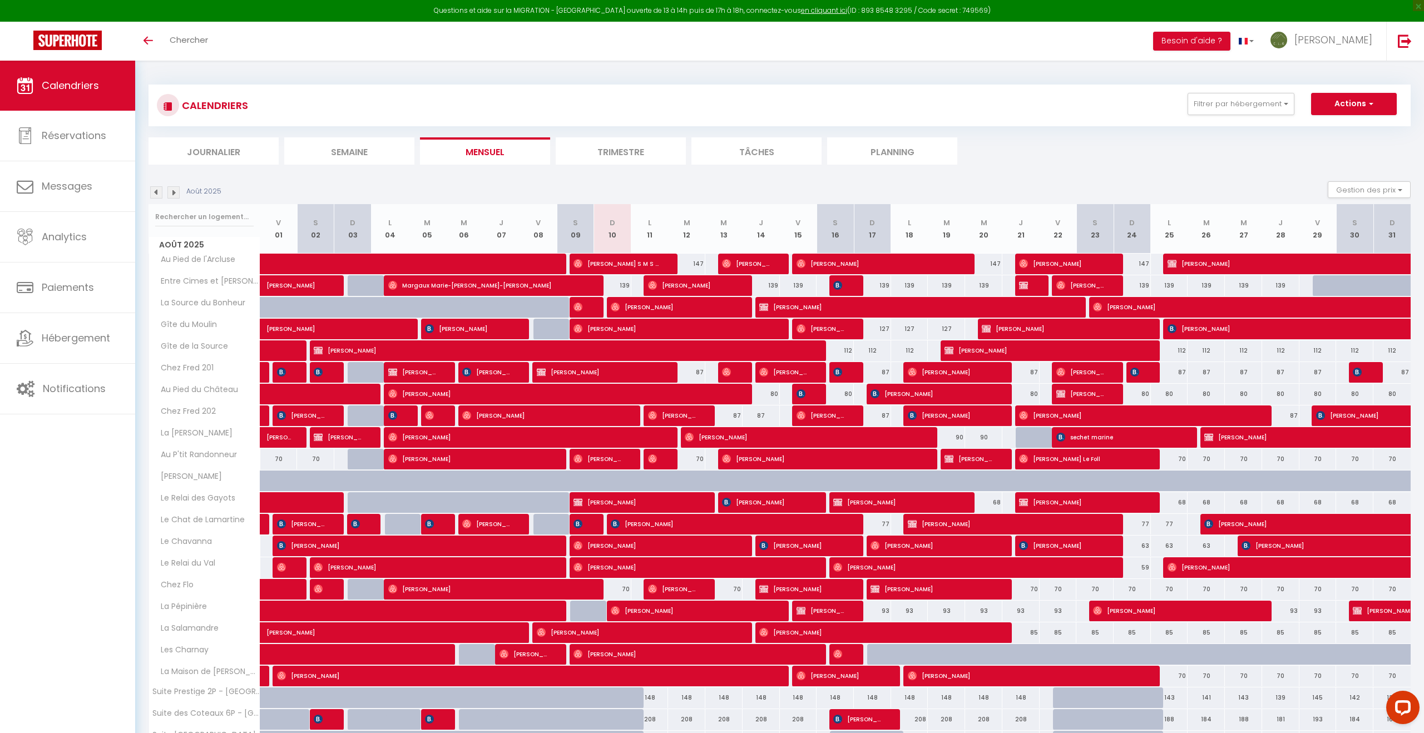
scroll to position [152, 0]
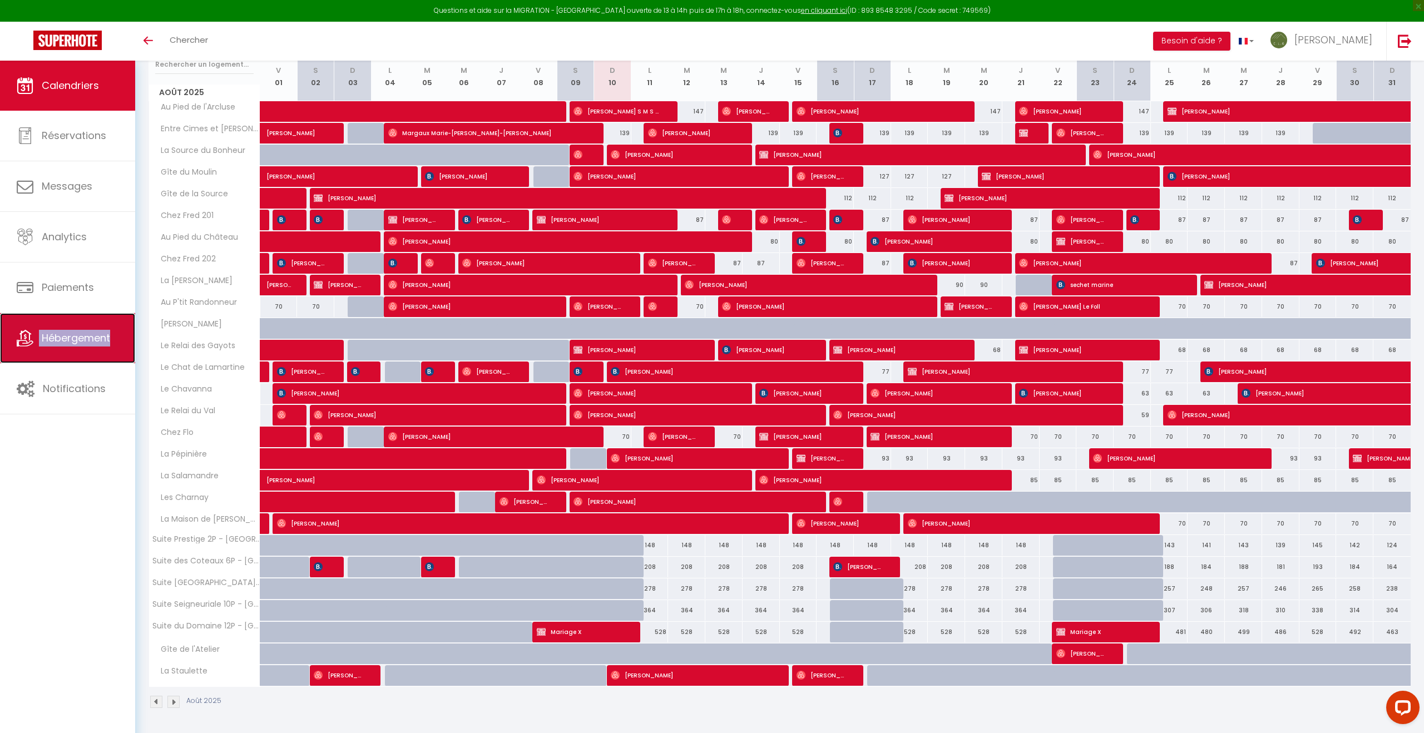
drag, startPoint x: 91, startPoint y: 338, endPoint x: 60, endPoint y: 333, distance: 30.9
click at [60, 333] on span "Hébergement" at bounding box center [76, 338] width 68 height 14
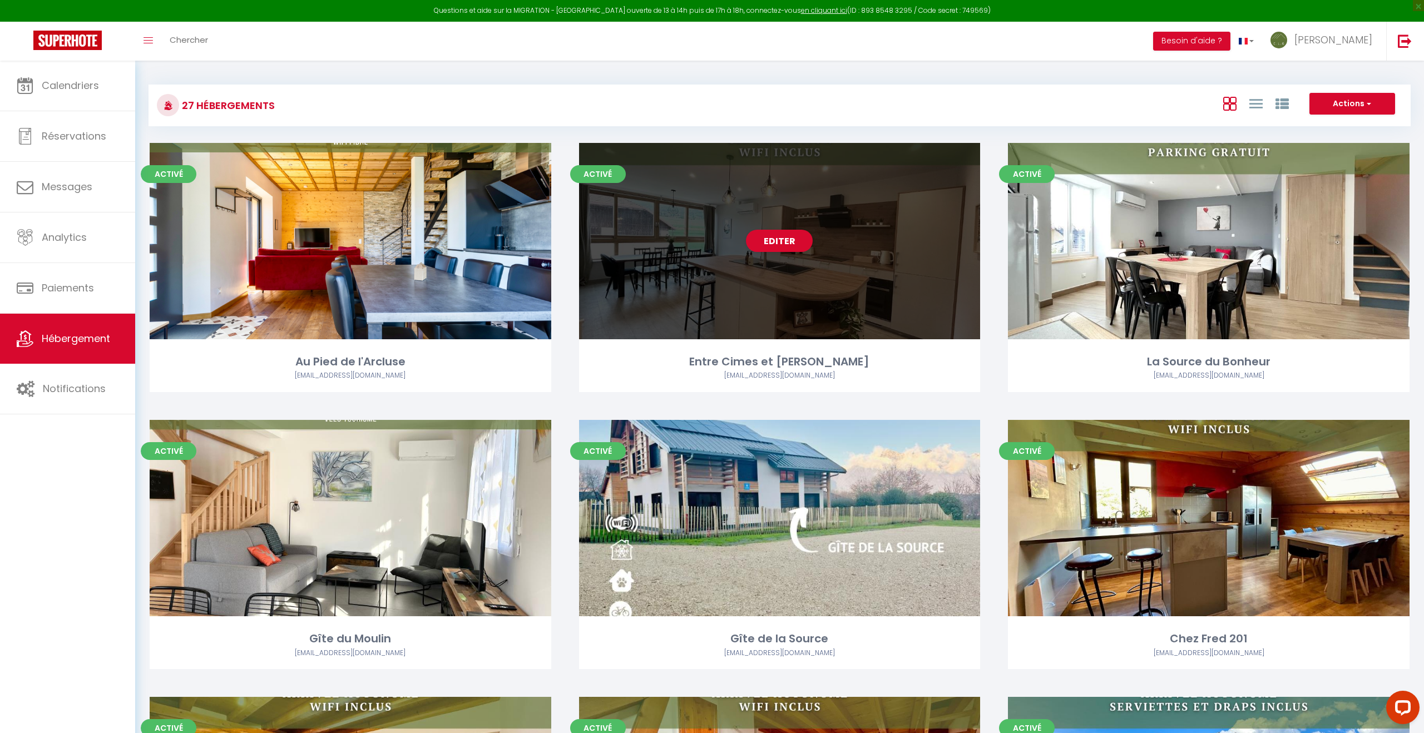
click at [700, 269] on div "Editer" at bounding box center [780, 241] width 402 height 196
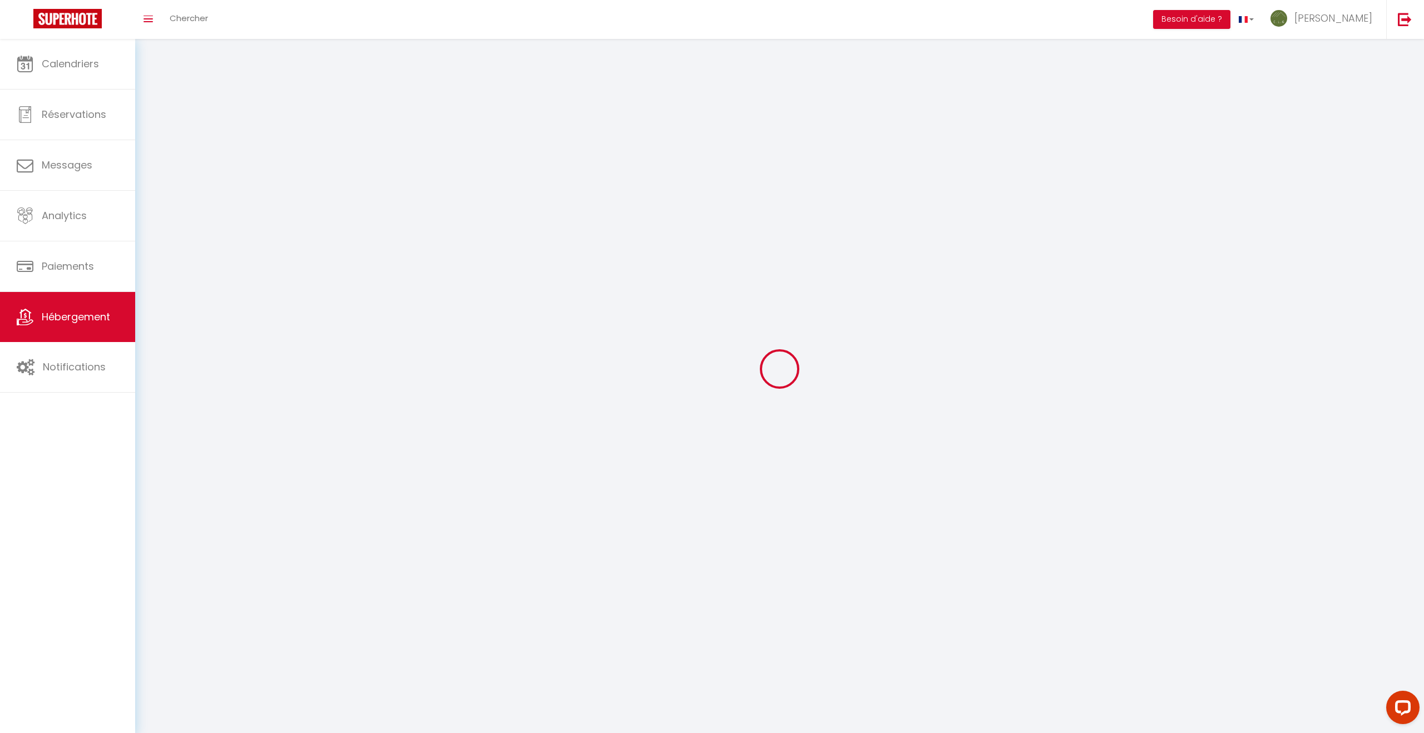
select select "1"
select select
select select "28"
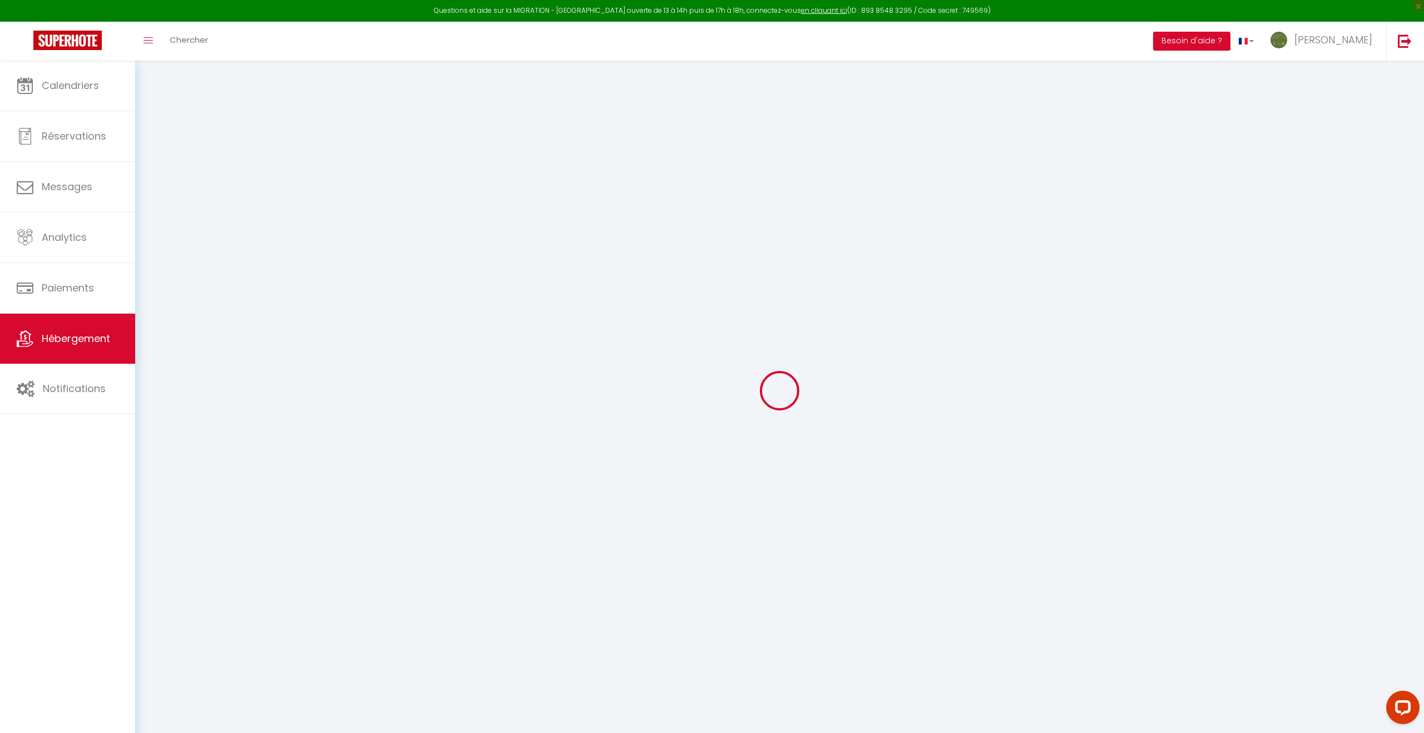
select select
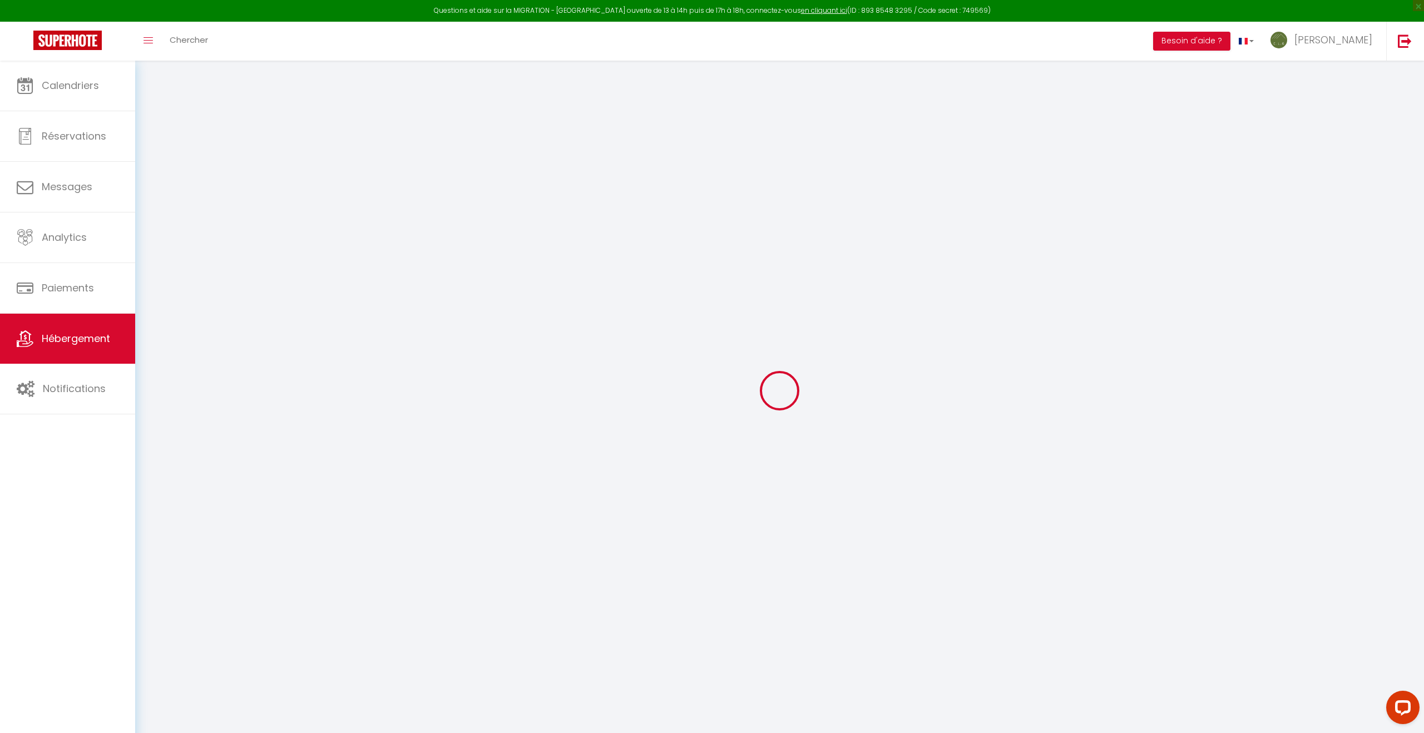
select select
checkbox input "false"
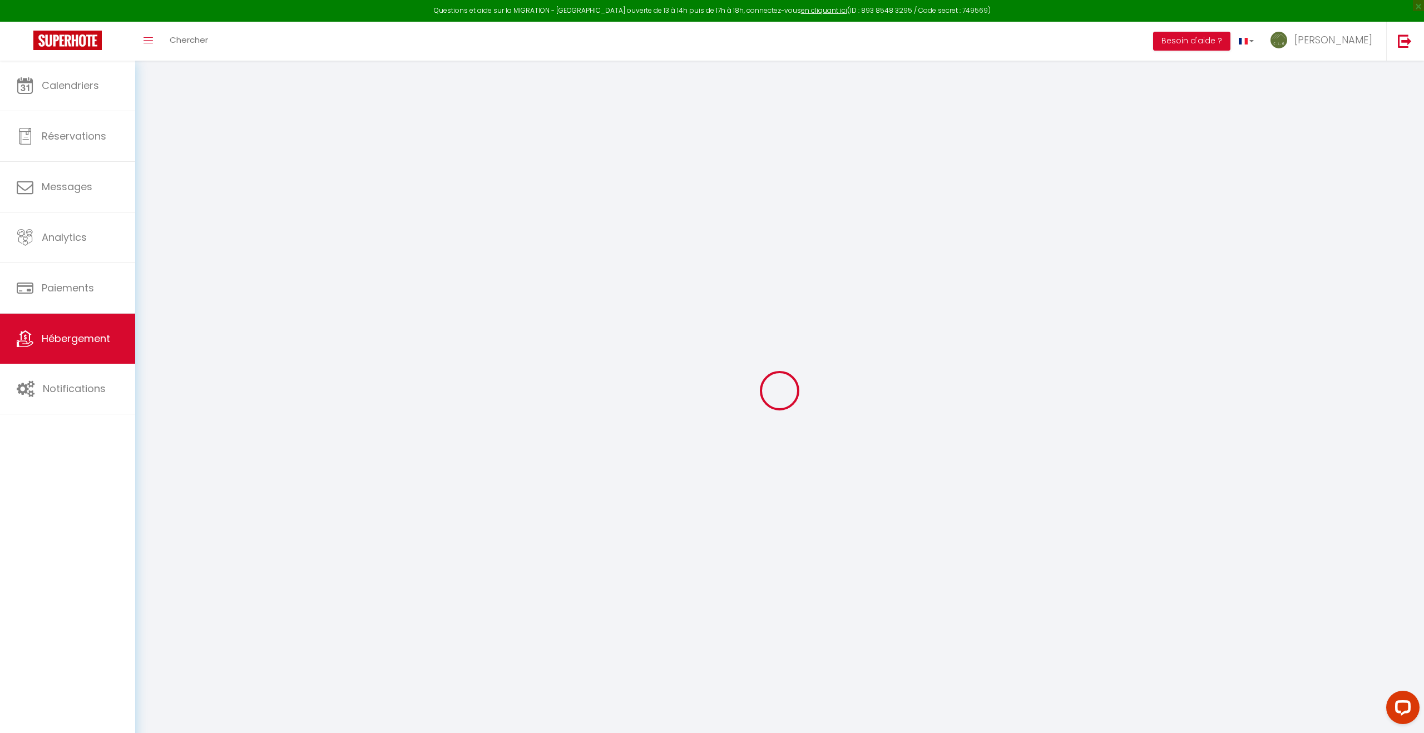
select select
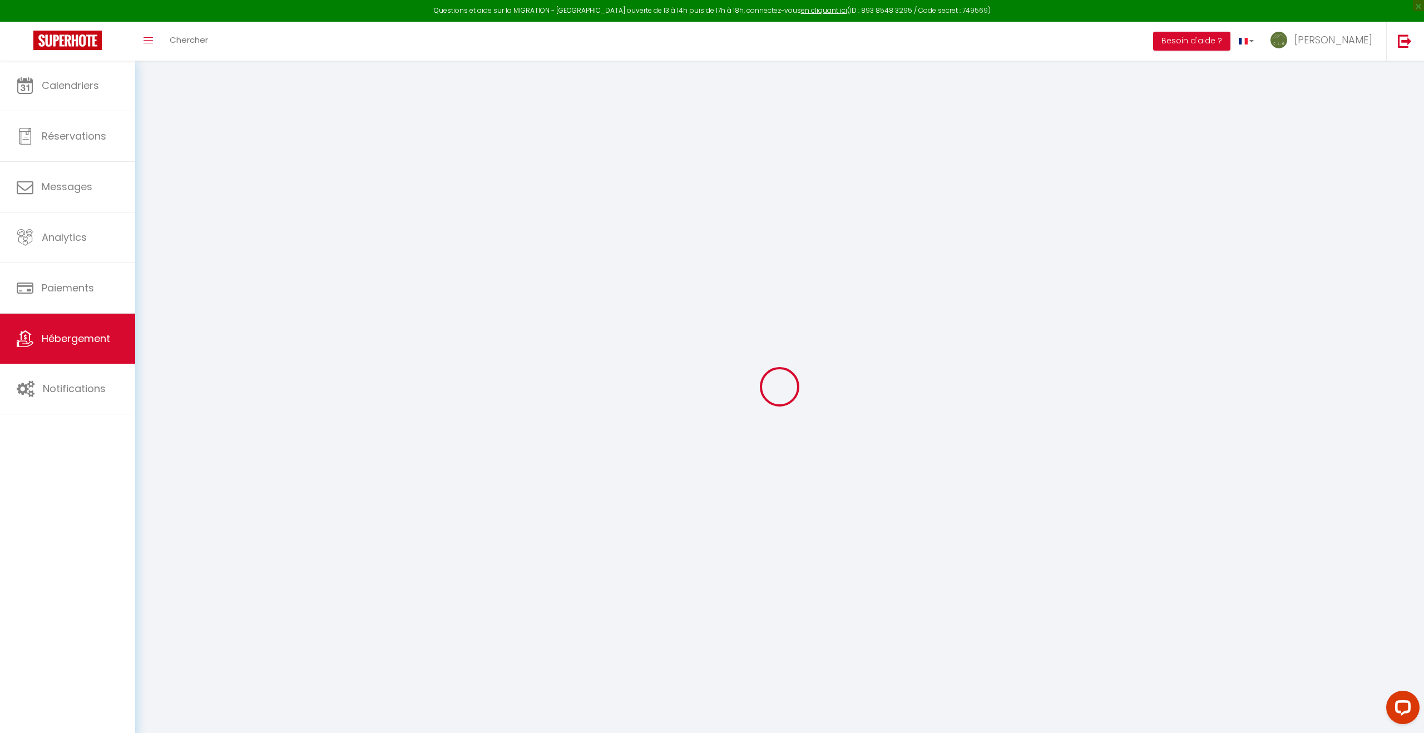
select select
checkbox input "false"
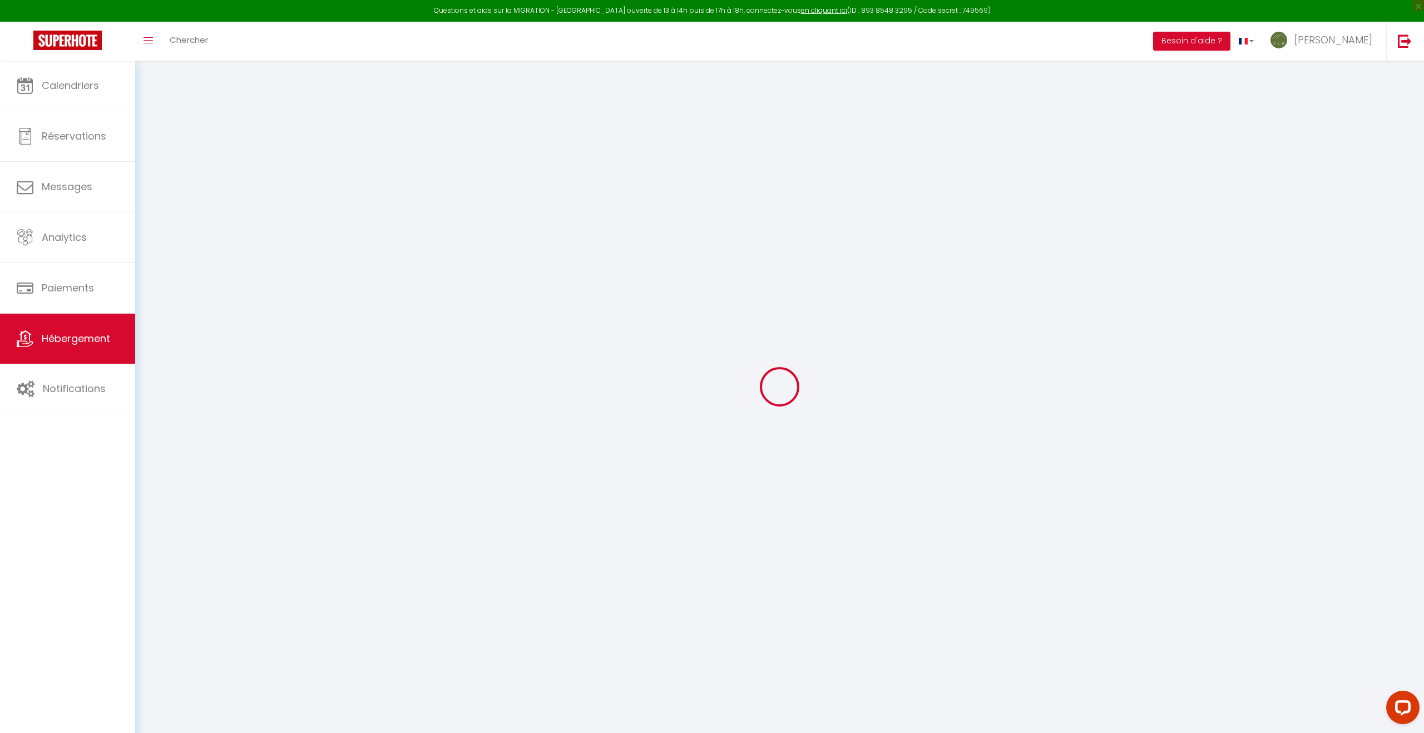
checkbox input "false"
select select
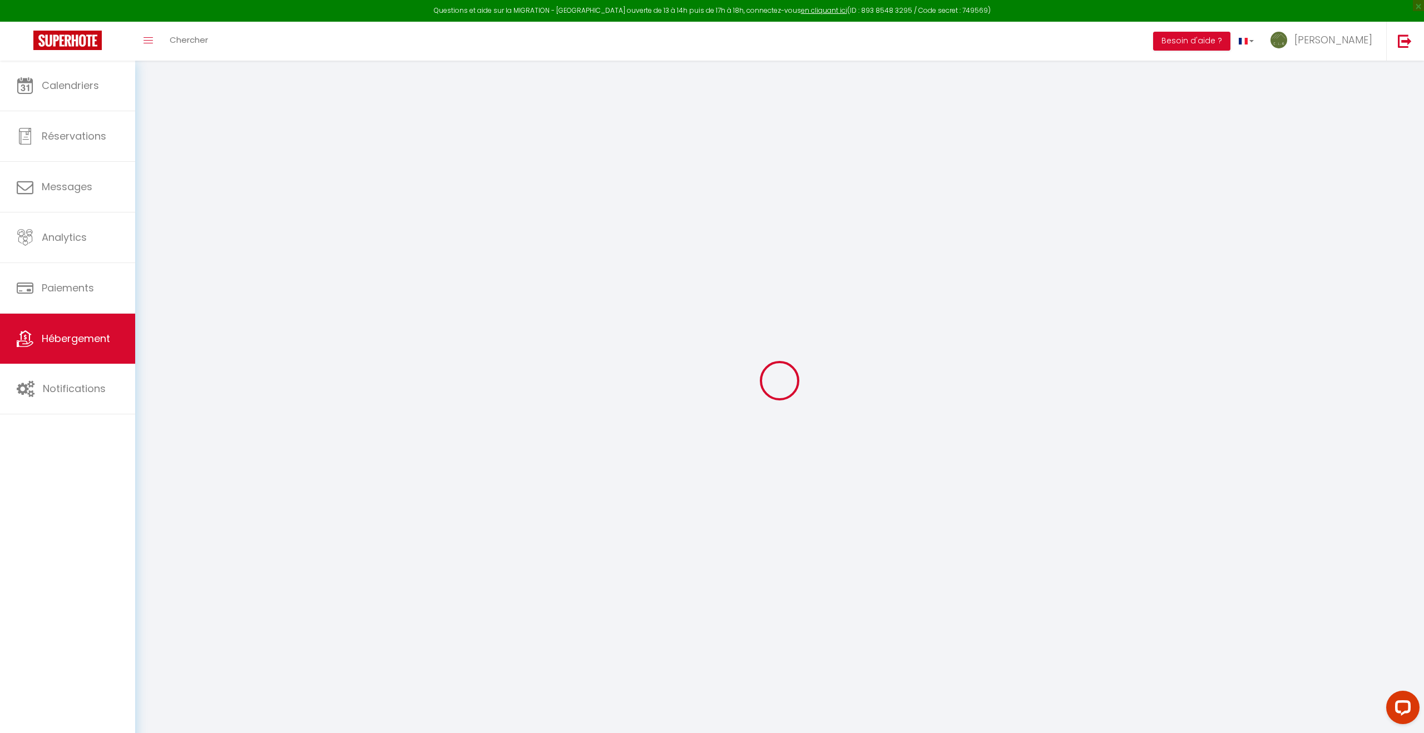
select select
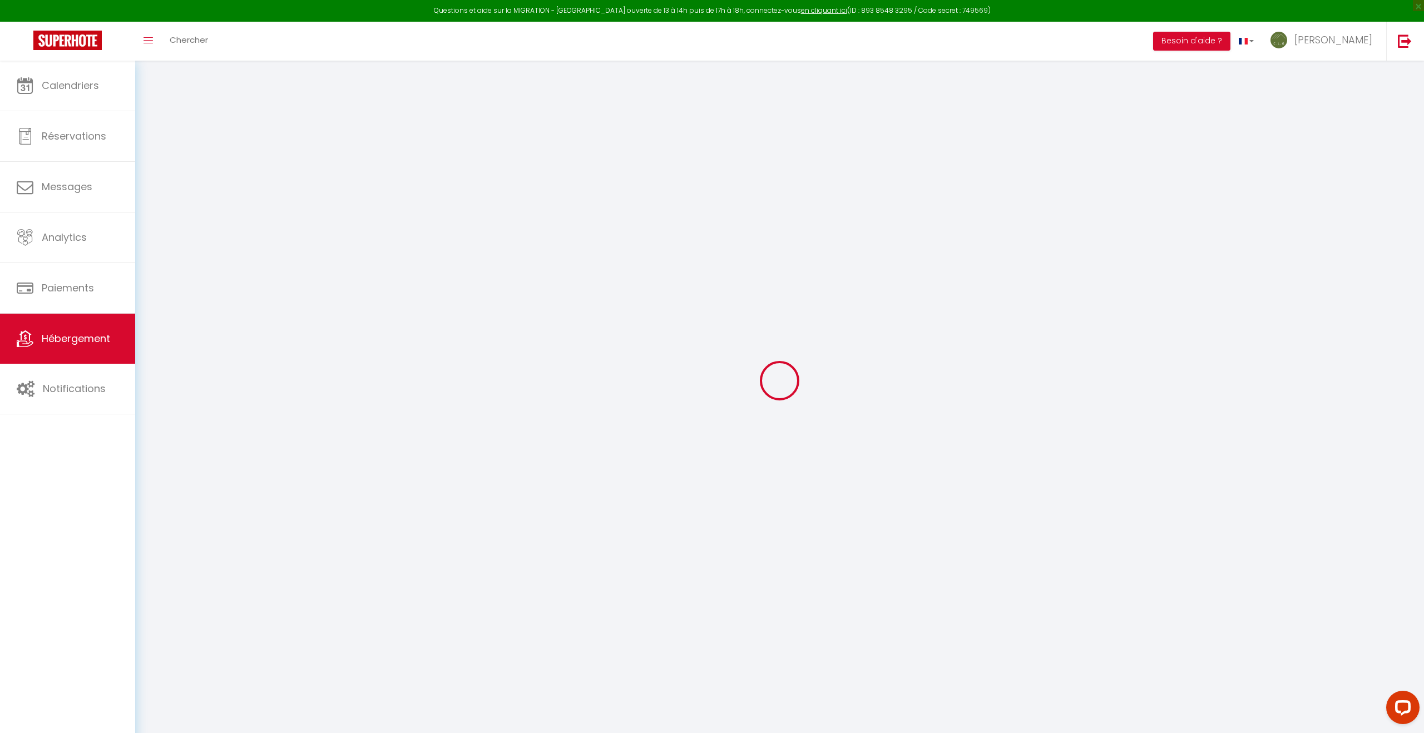
select select
checkbox input "false"
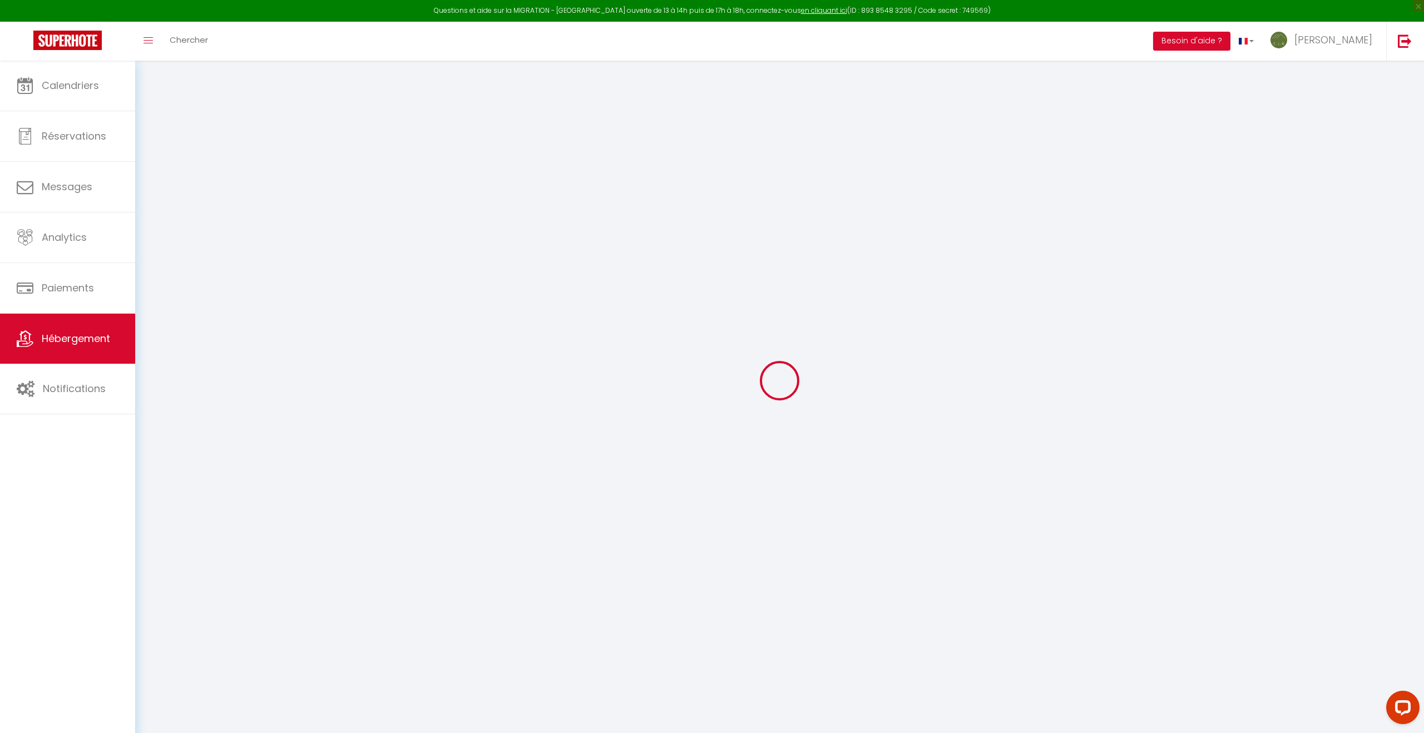
select select
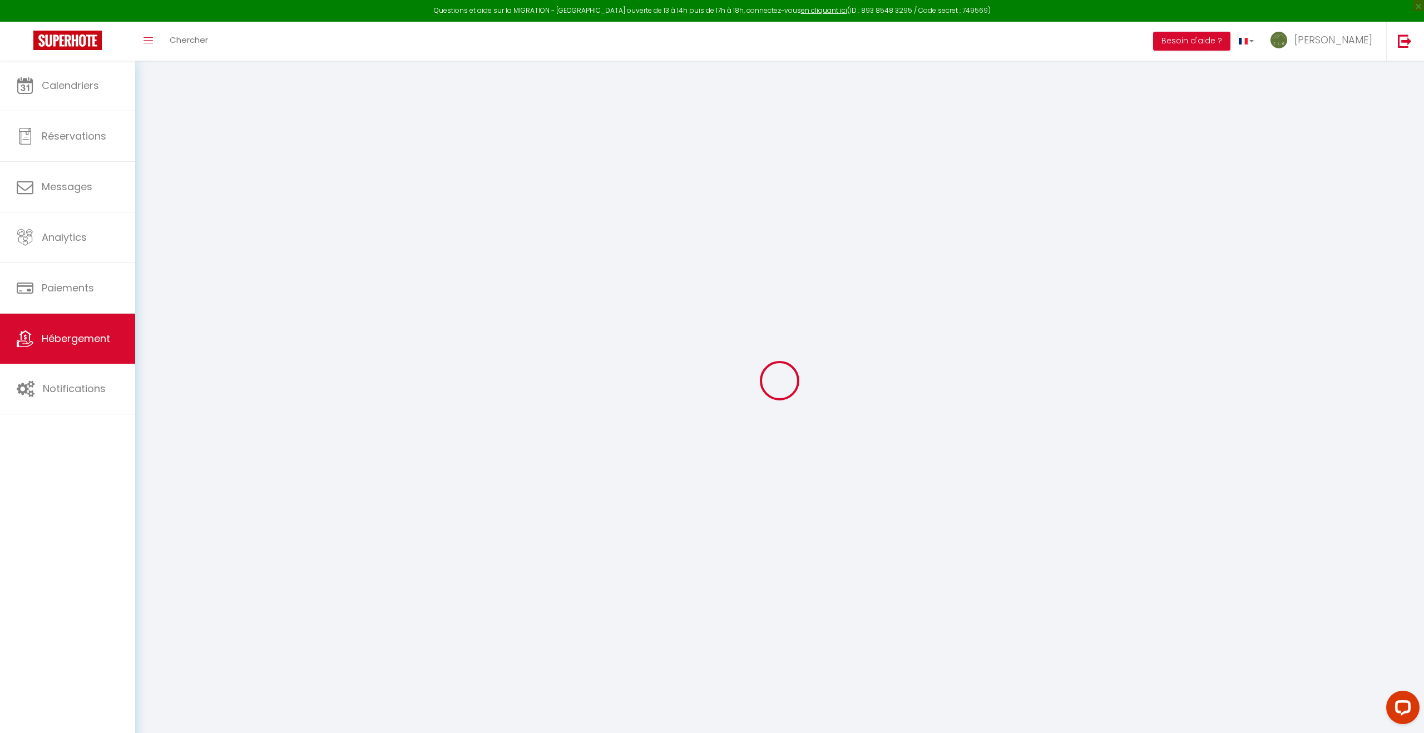
select select
checkbox input "false"
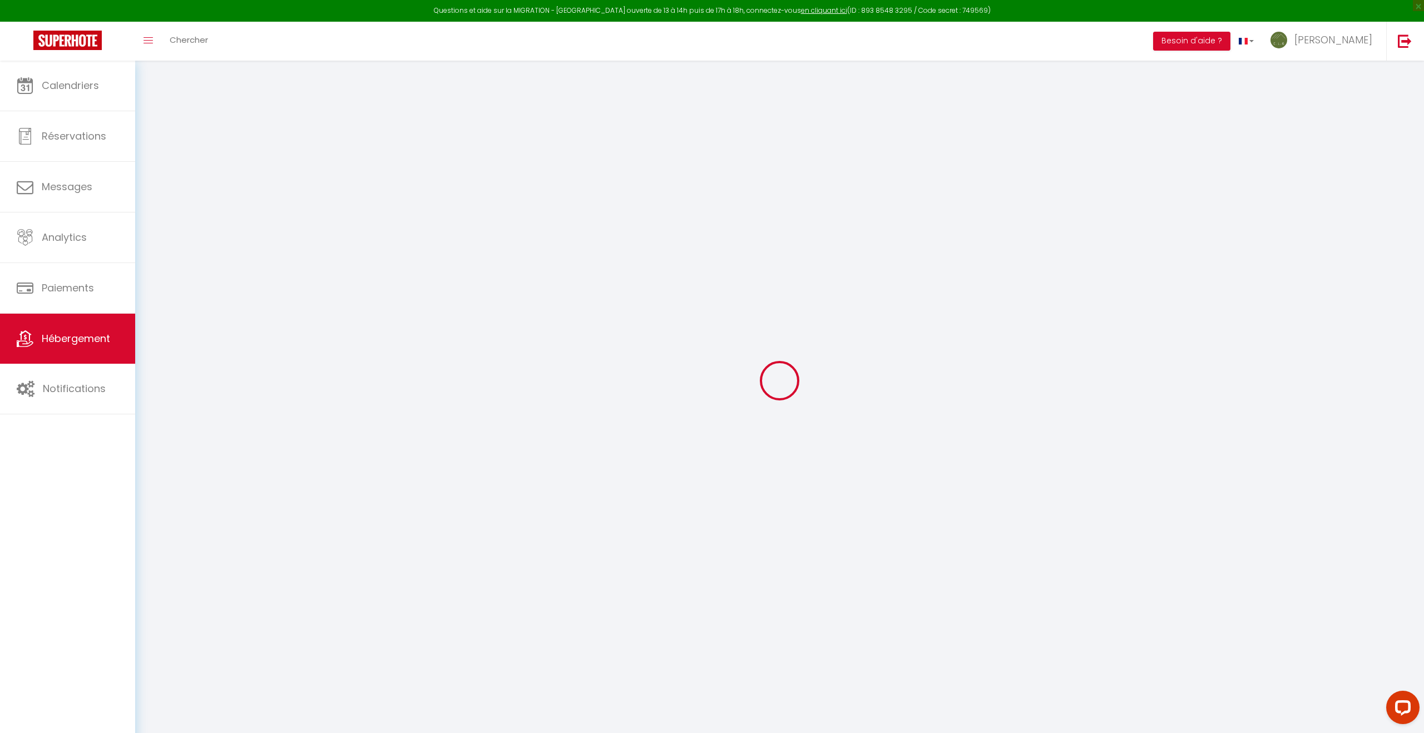
checkbox input "false"
select select
type input "Entre Cimes et [PERSON_NAME]"
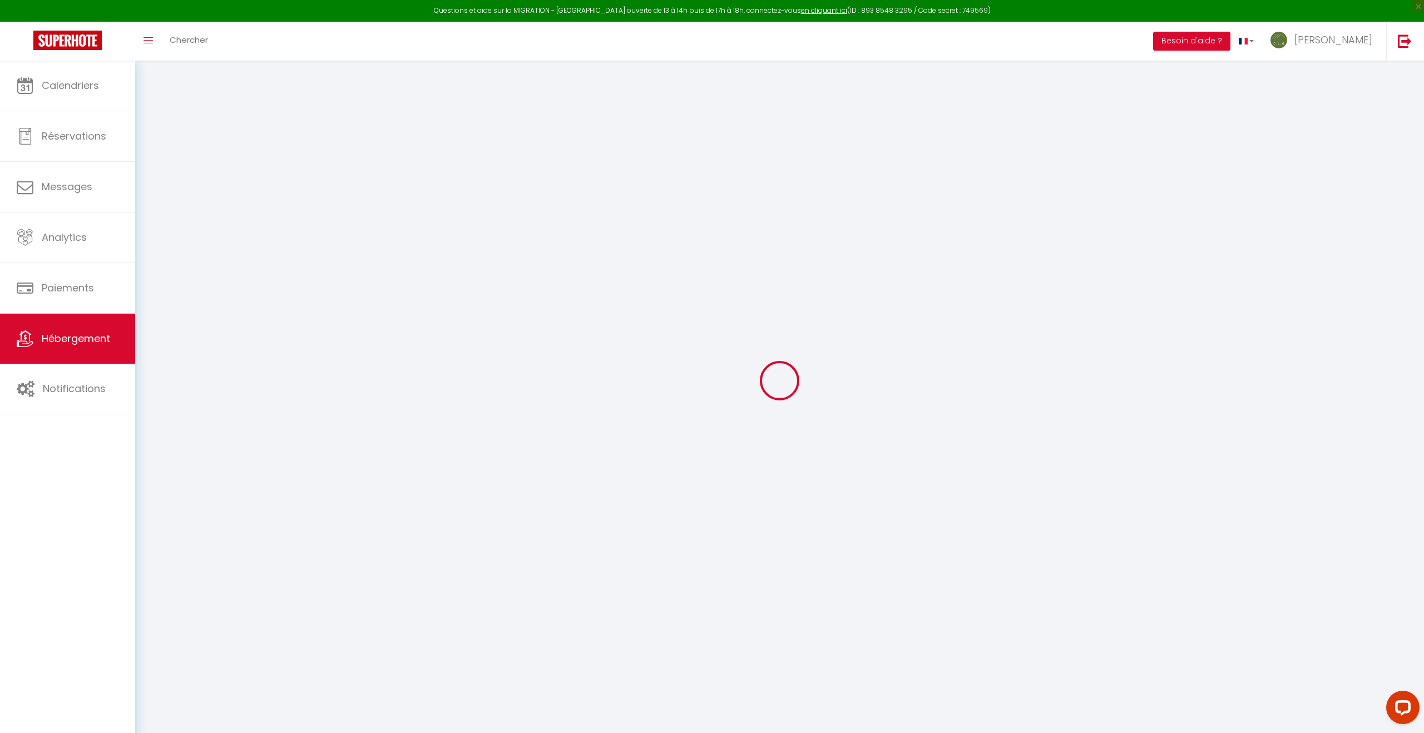
type input "[PERSON_NAME] et [PERSON_NAME]"
type input "CSORGEI"
type input "[STREET_ADDRESS]"
type input "73250"
type input "Saint Pierre d'Albigny"
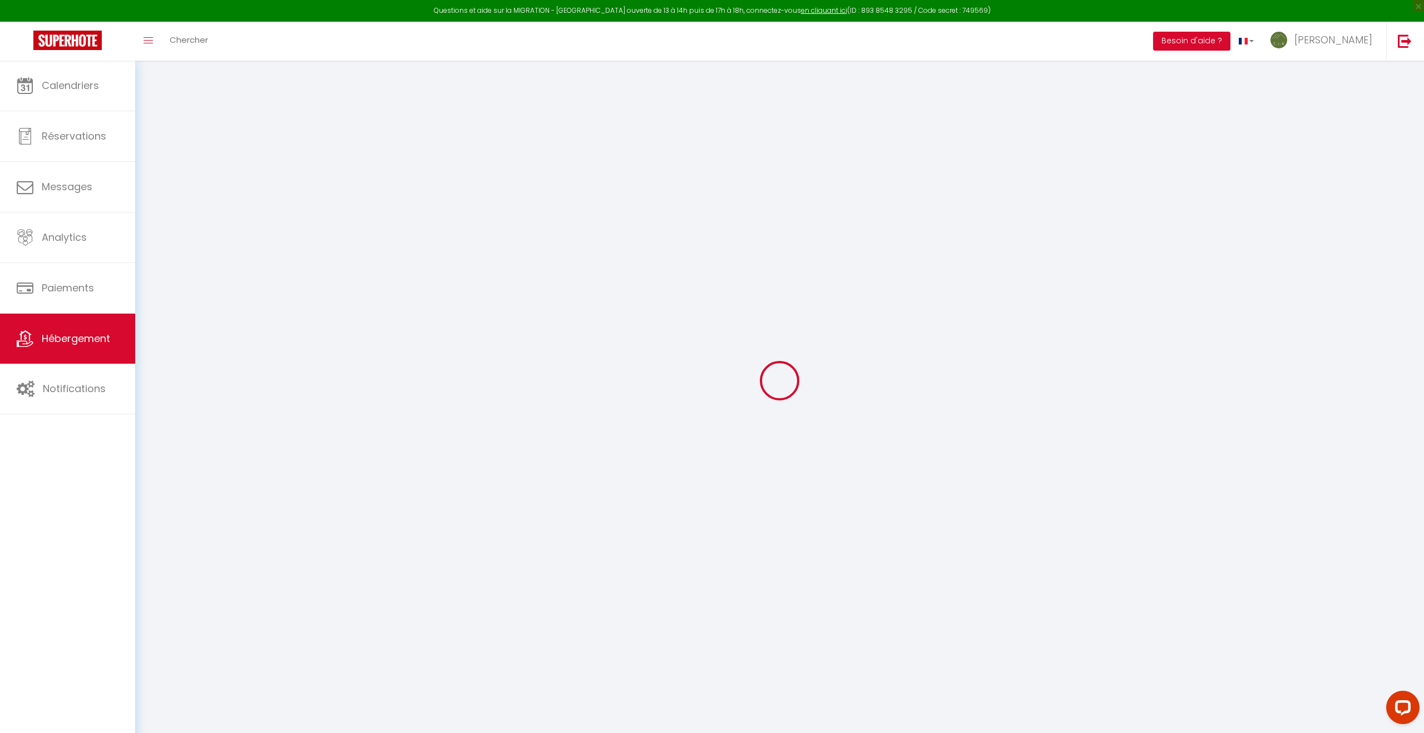
select select "8"
select select "6"
select select "3"
type input "90"
type input "5"
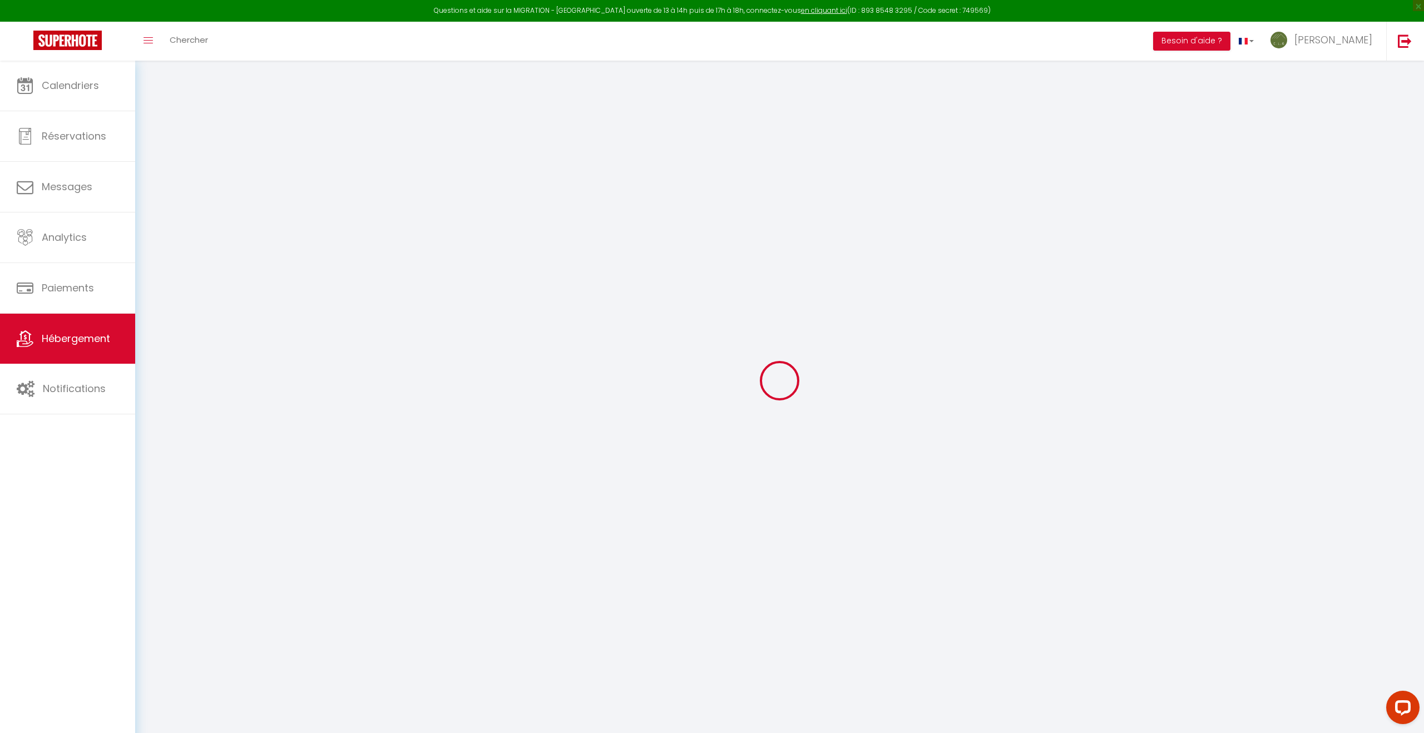
type input "127"
type input "5.5"
type input "5.28"
type input "300"
select select
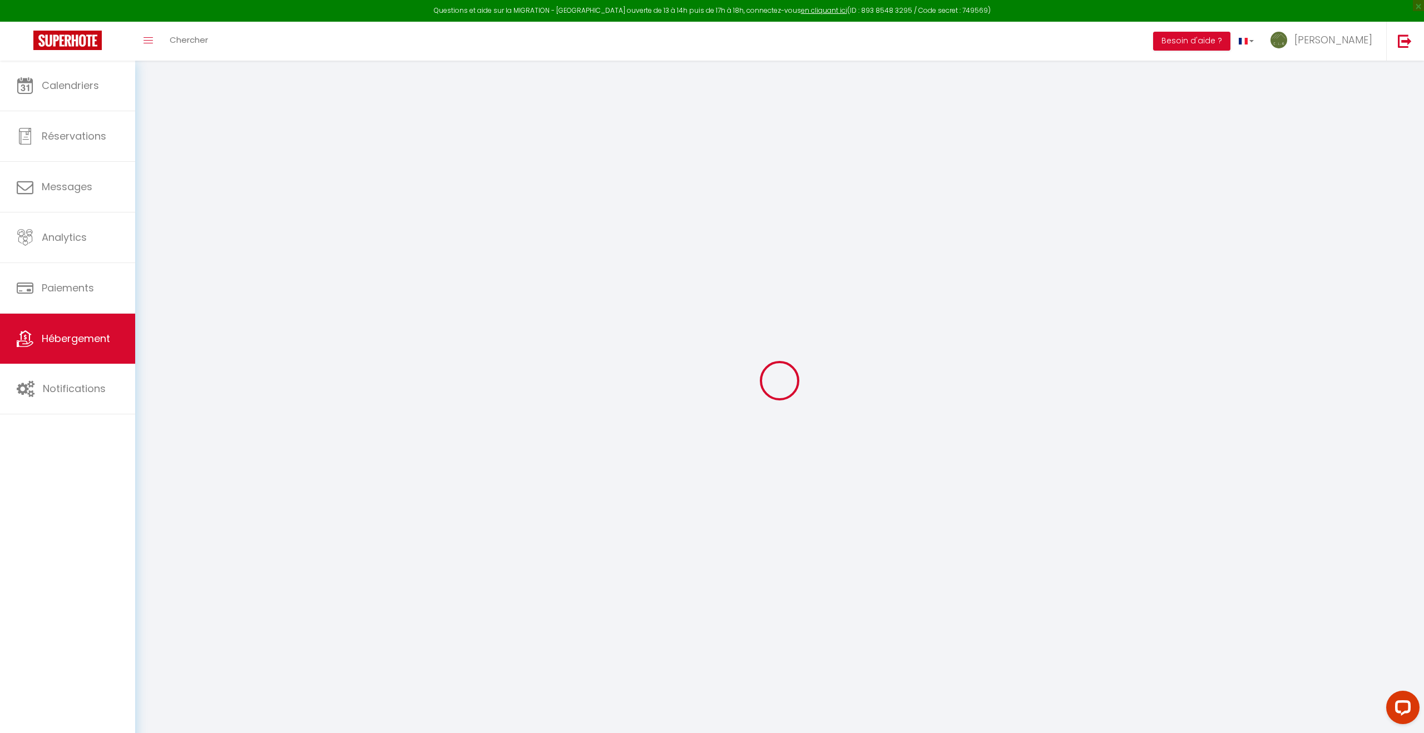
select select
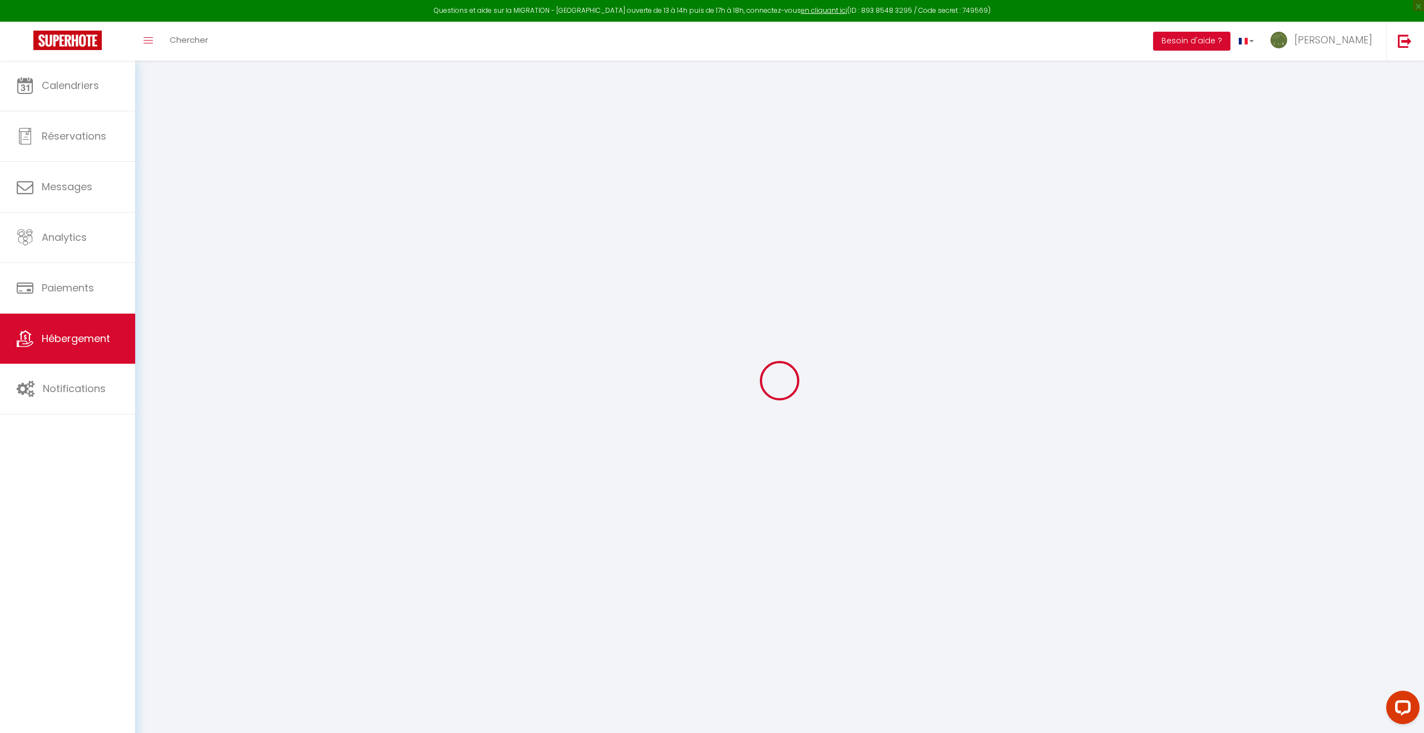
type input "1195 Route du Général Curial"
type input "73250"
type input "Saint Pierre d'Albigny"
type input "[PERSON_NAME][EMAIL_ADDRESS][DOMAIN_NAME]"
select select
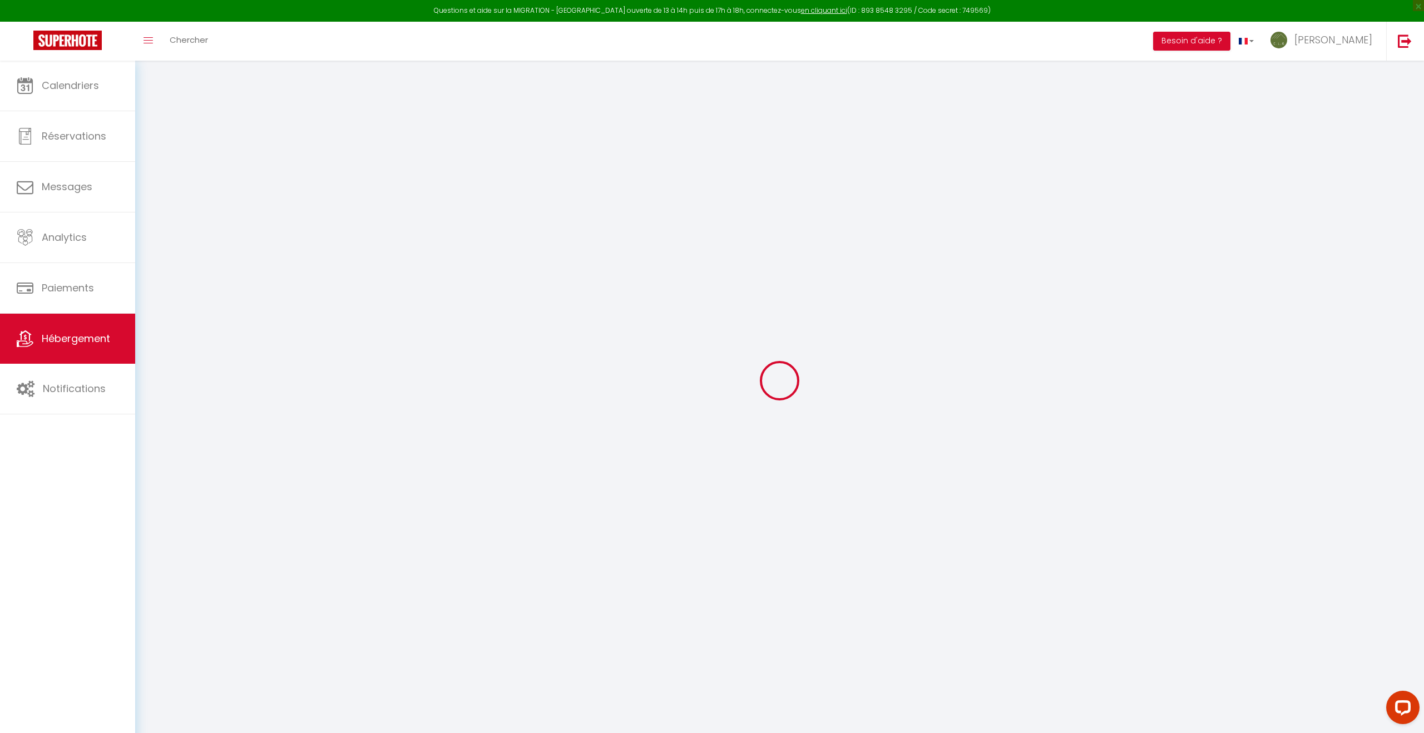
checkbox input "false"
radio input "true"
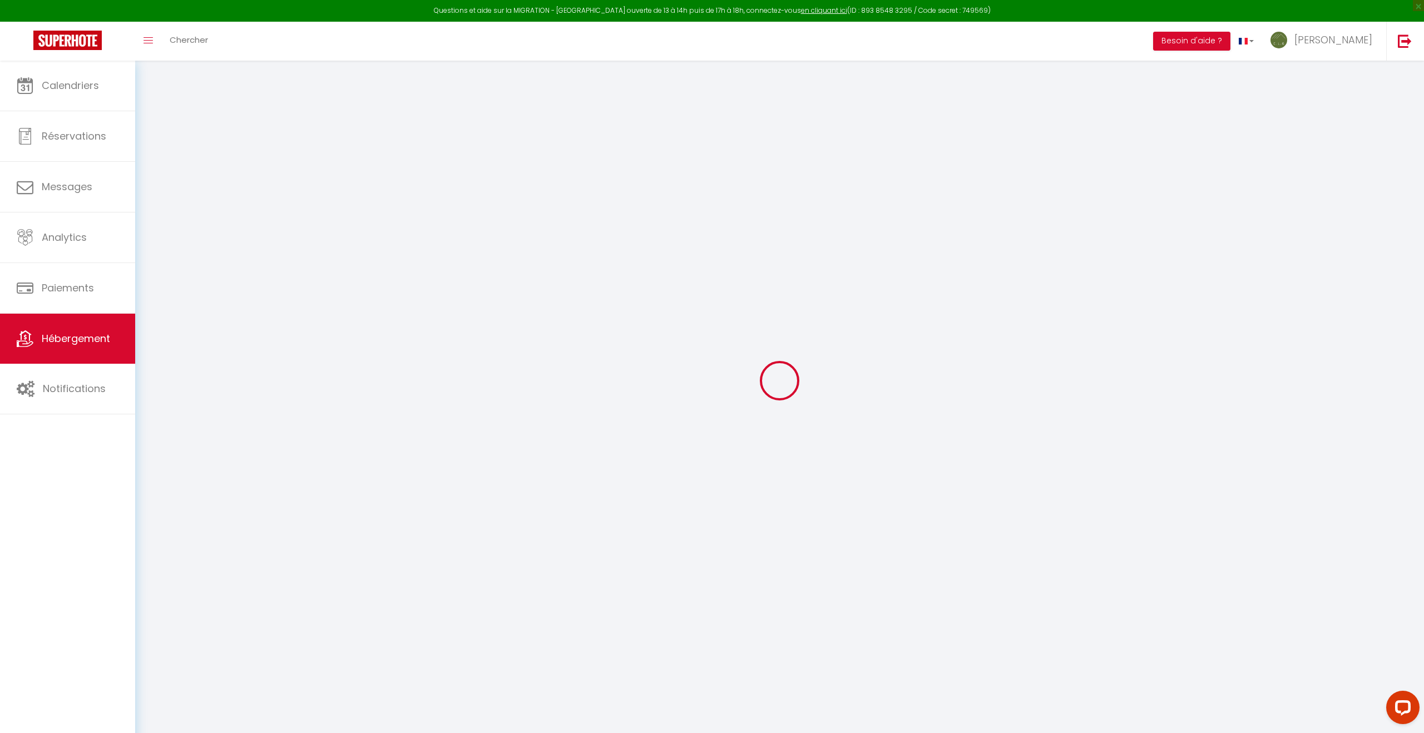
type input "25"
type input "80"
type input "0"
type input "47"
type input "0"
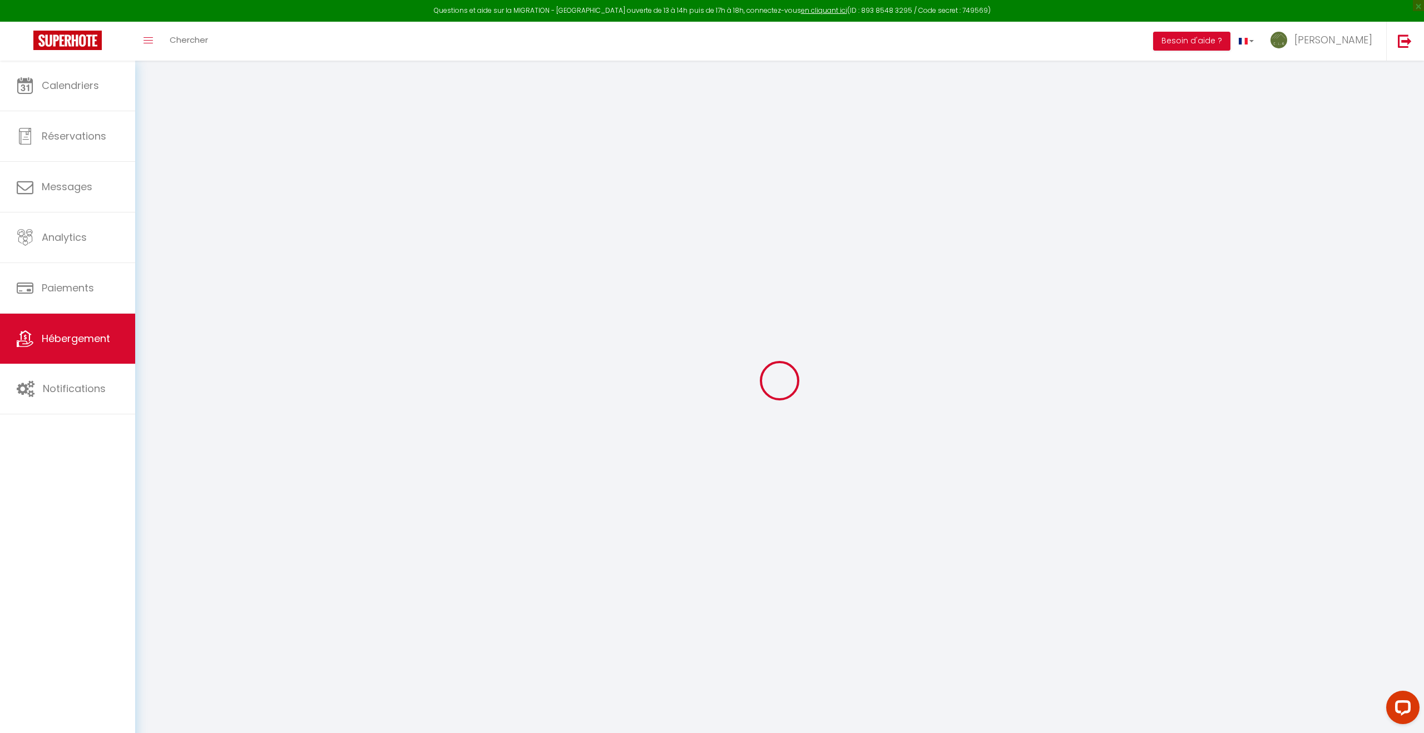
select select
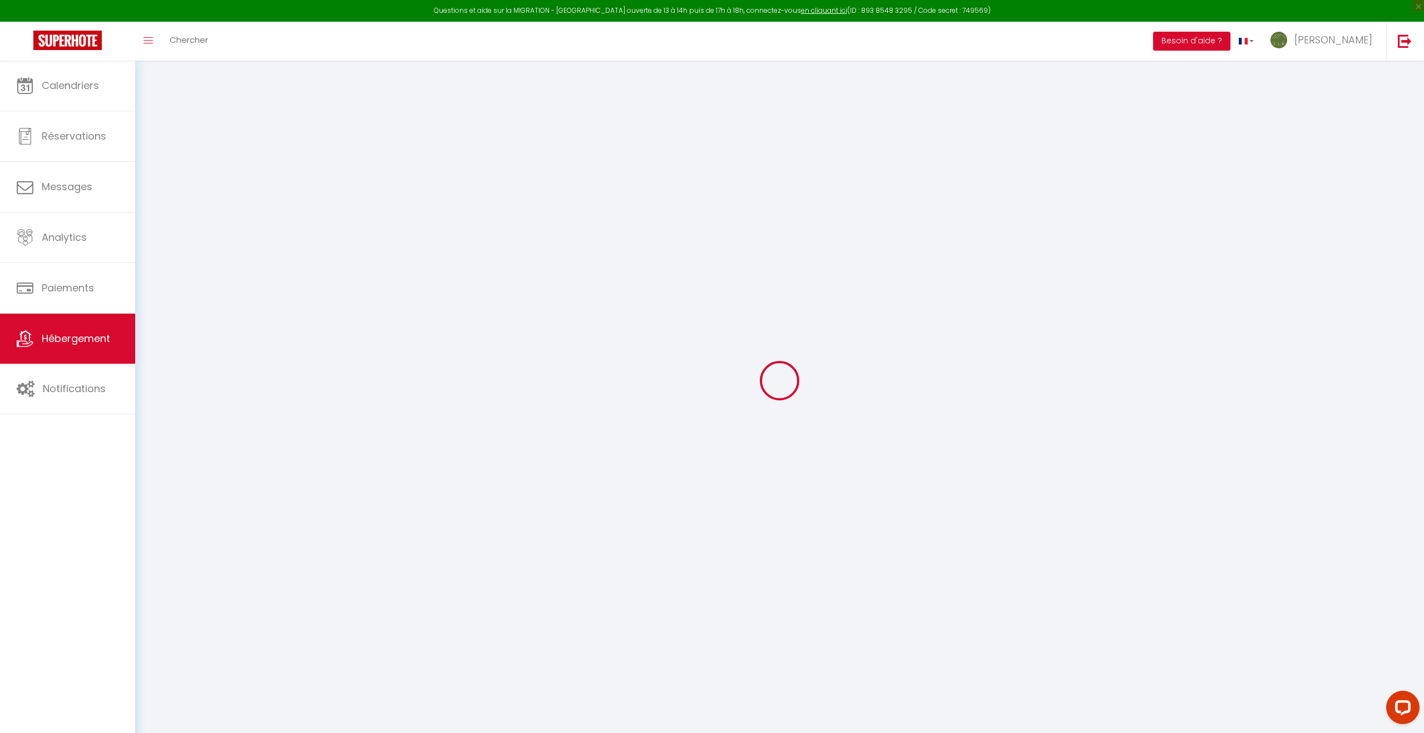
select select
checkbox input "false"
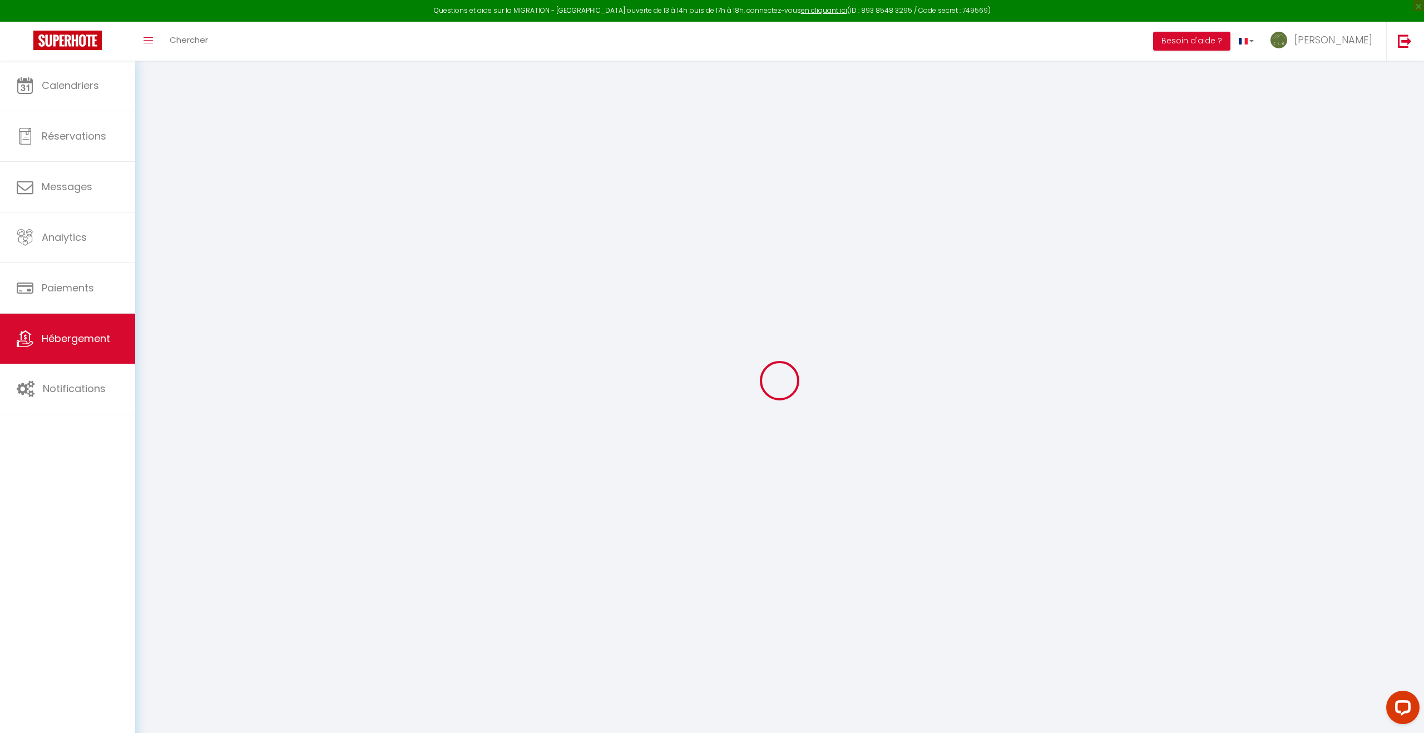
checkbox input "false"
select select "31287"
select select
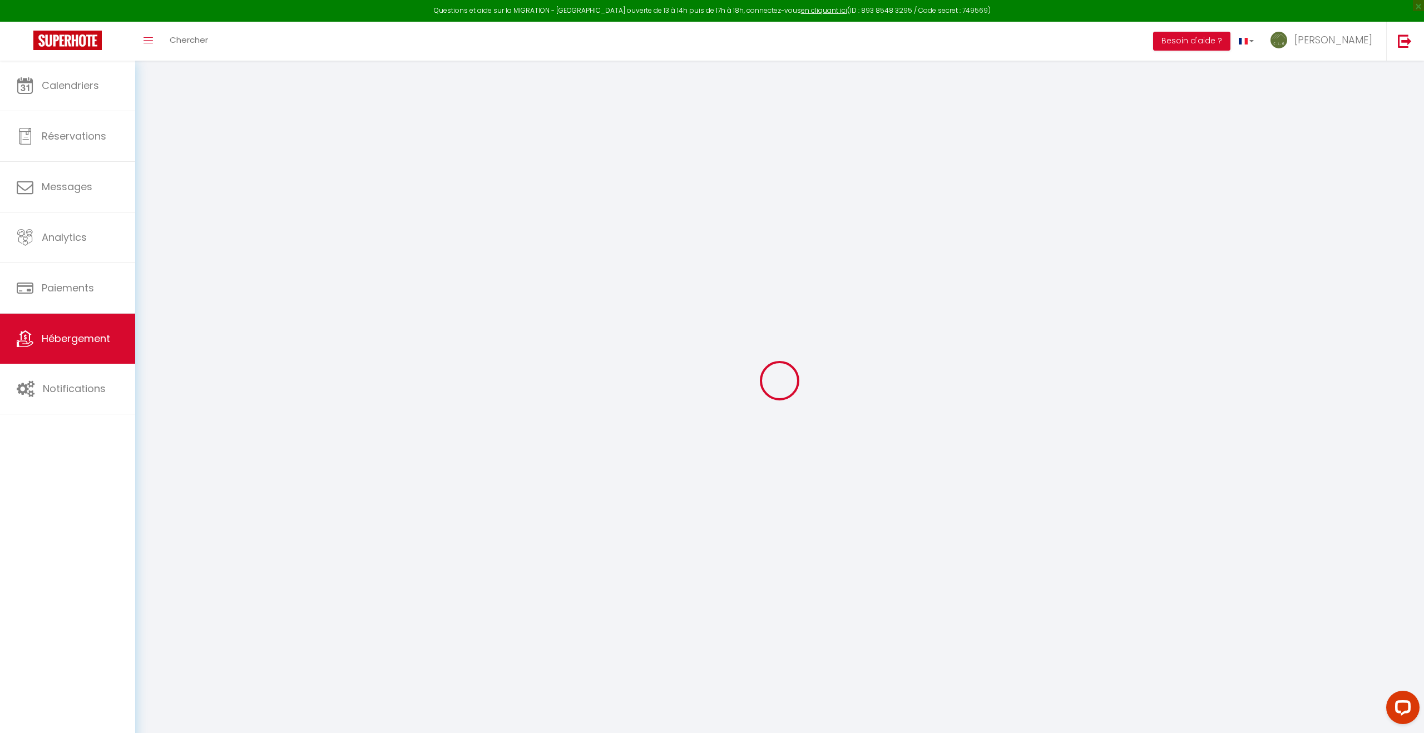
select select
checkbox input "false"
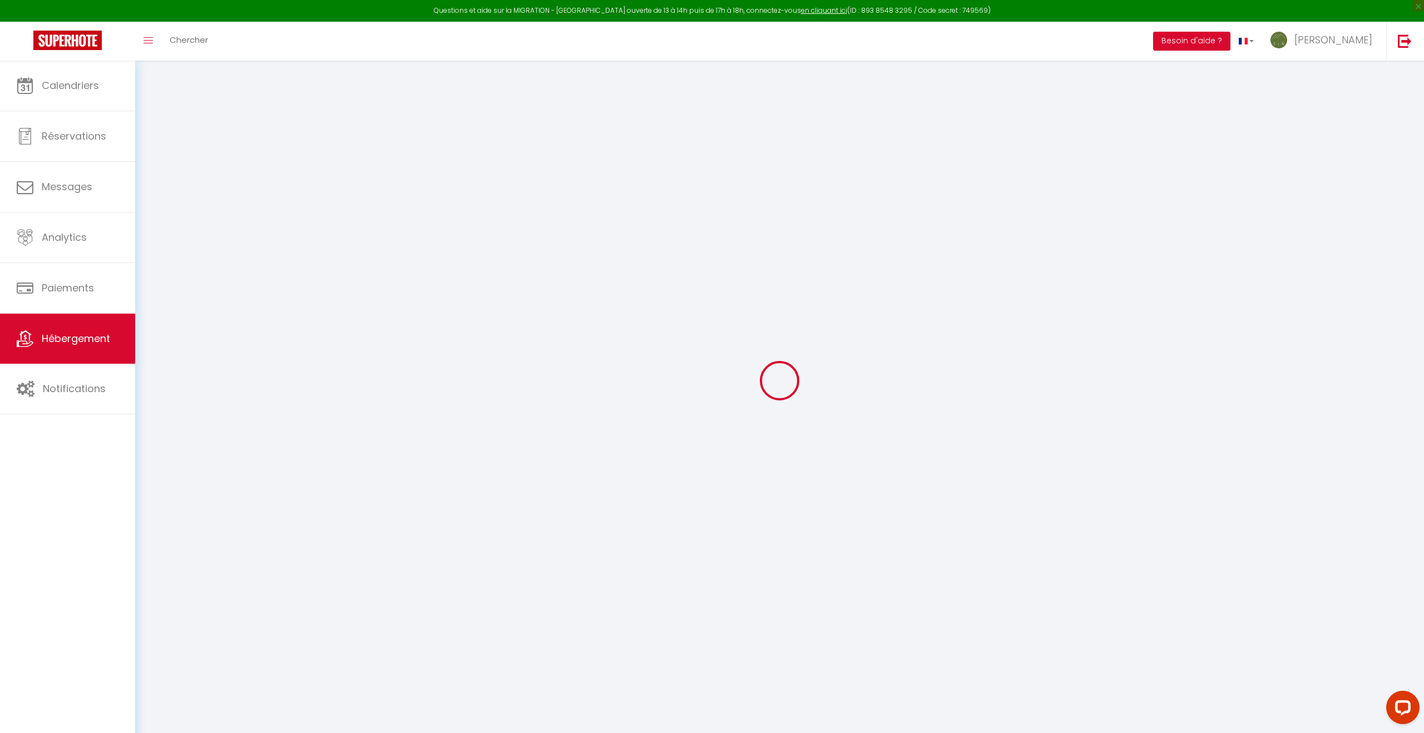
checkbox input "false"
select select
checkbox input "false"
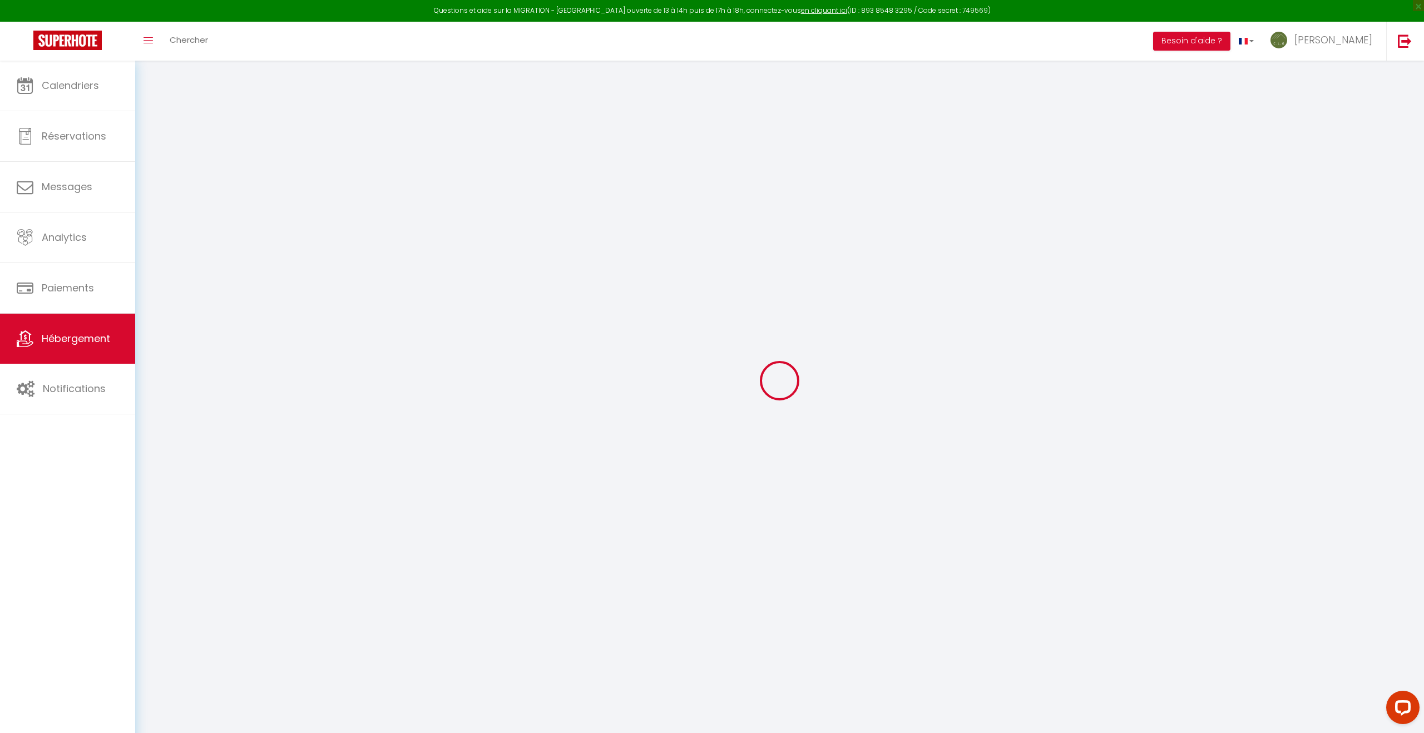
checkbox input "false"
select select "17:00"
select select "23:45"
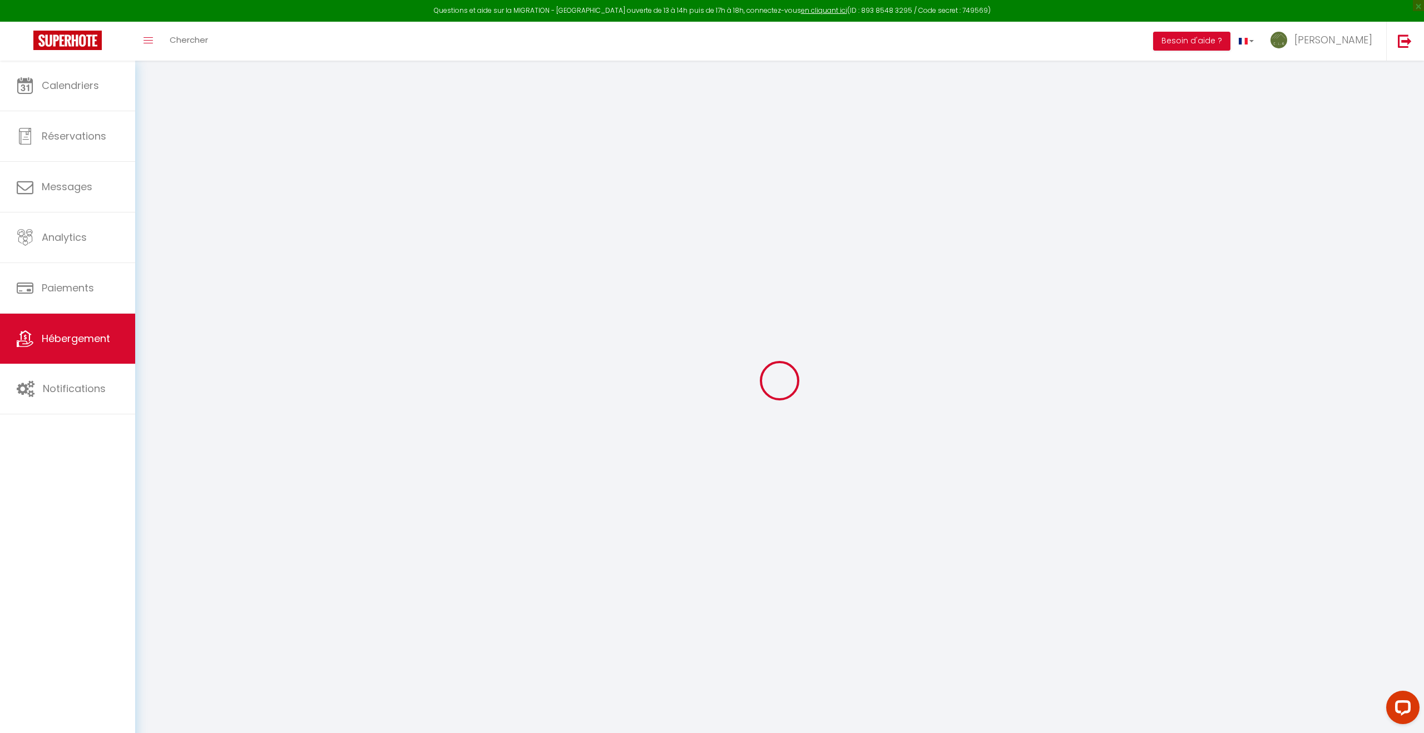
select select "11:00"
select select "15"
select select "120"
select select "15:00"
select select
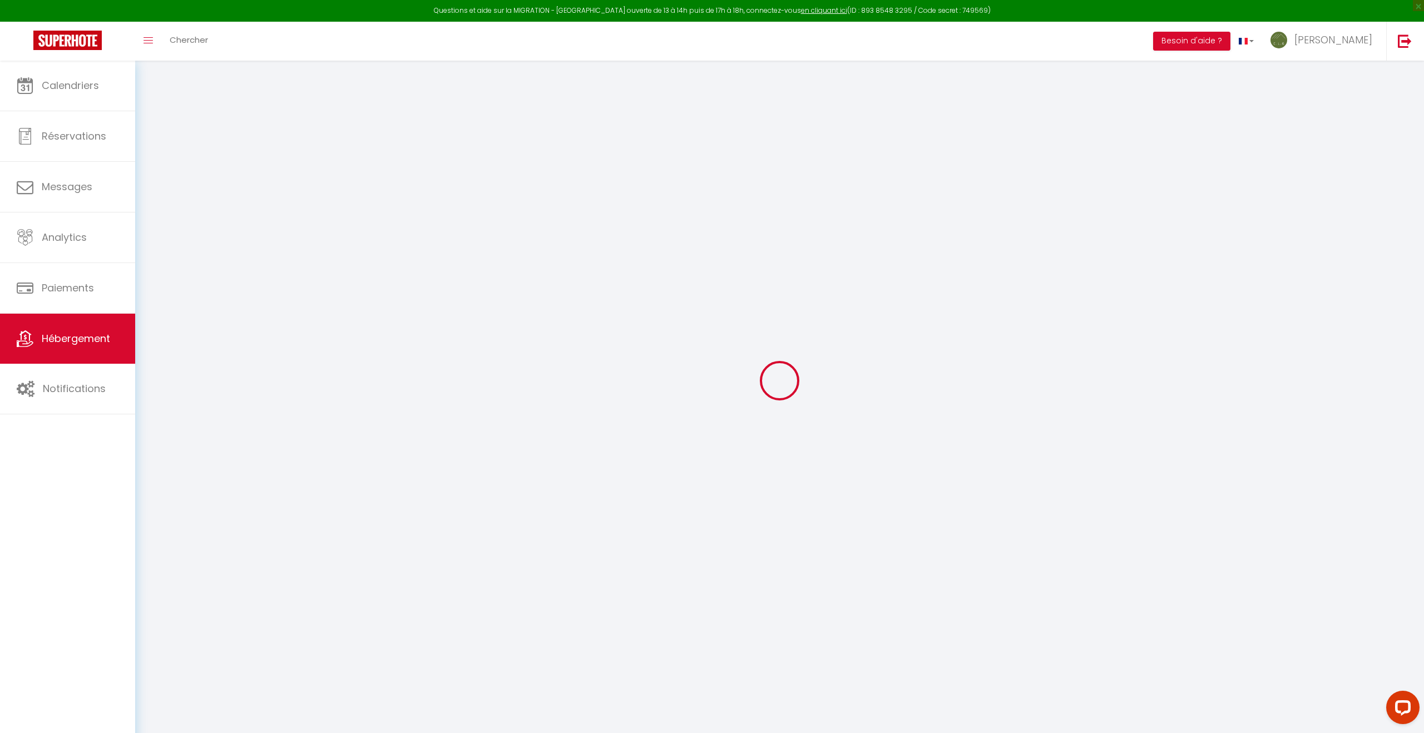
checkbox input "false"
select select
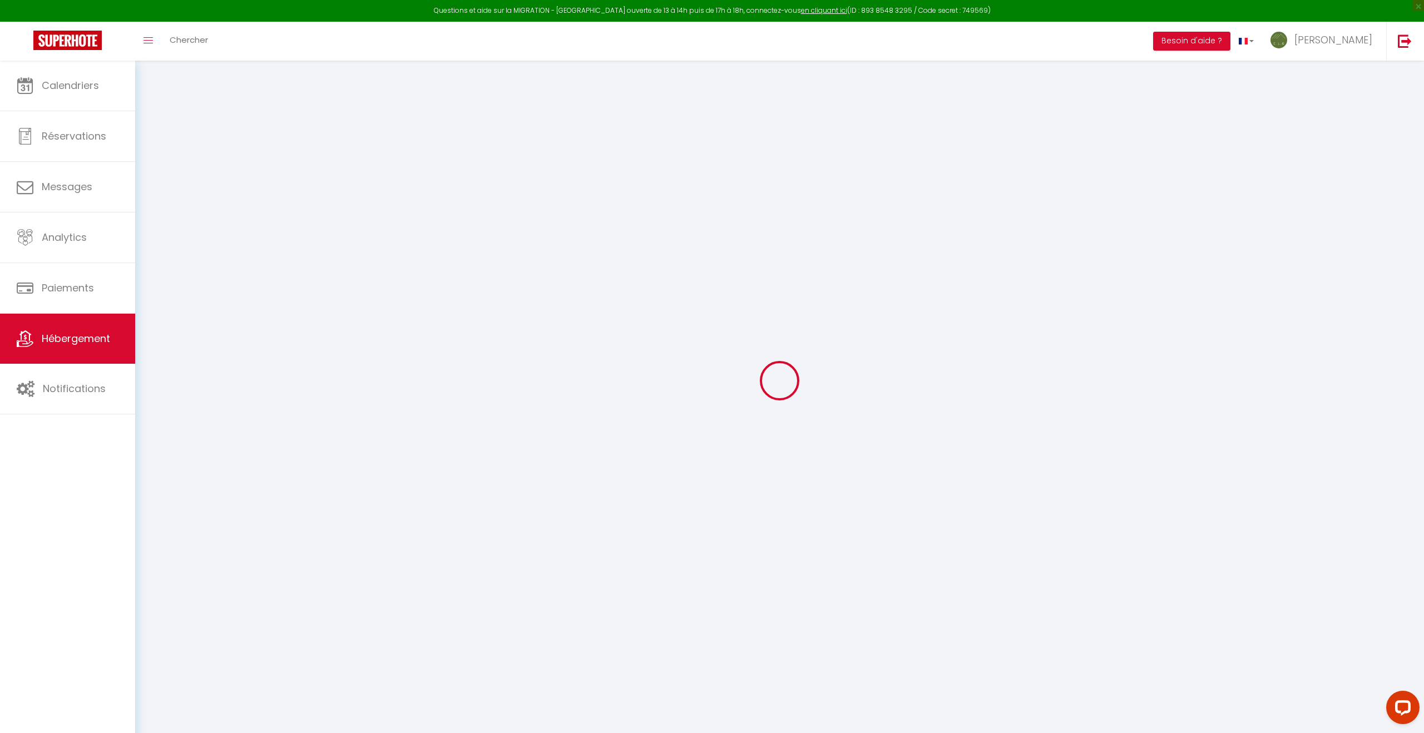
checkbox input "false"
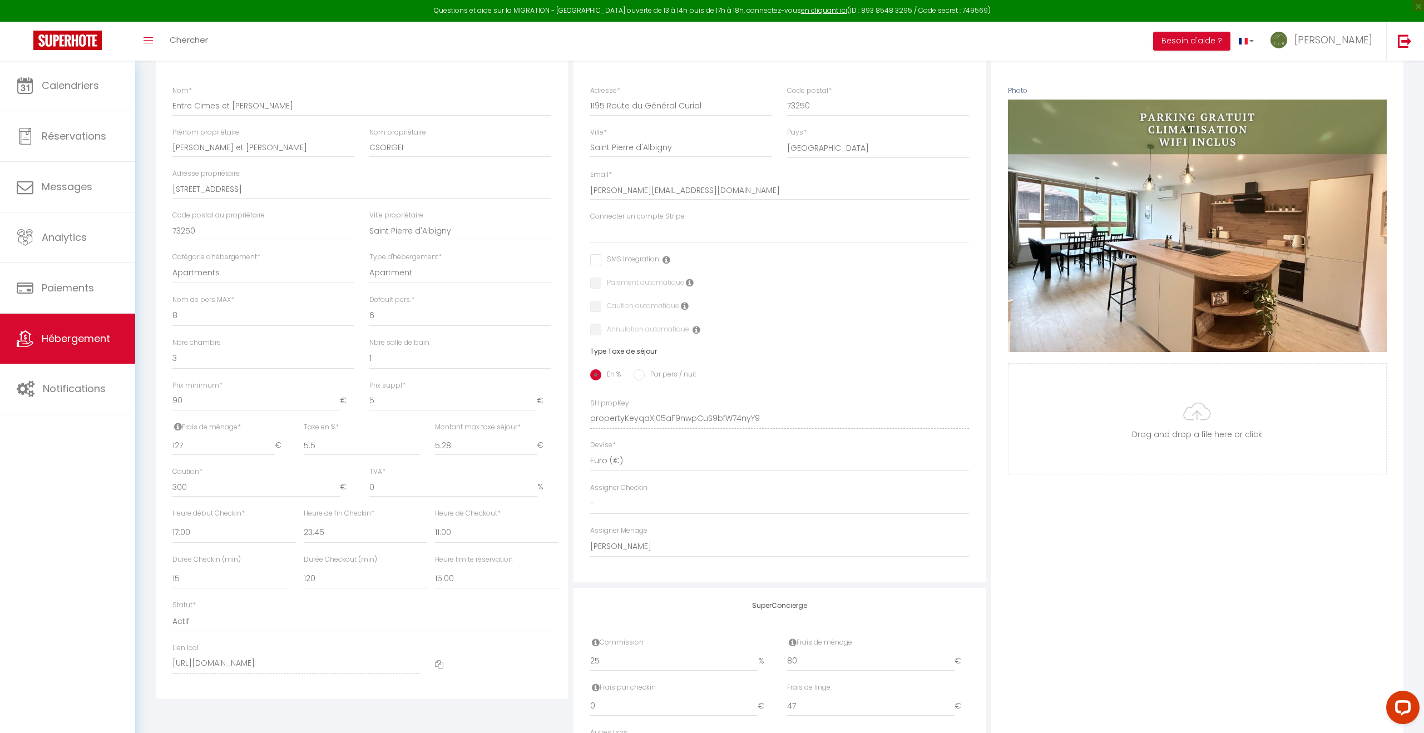
scroll to position [177, 0]
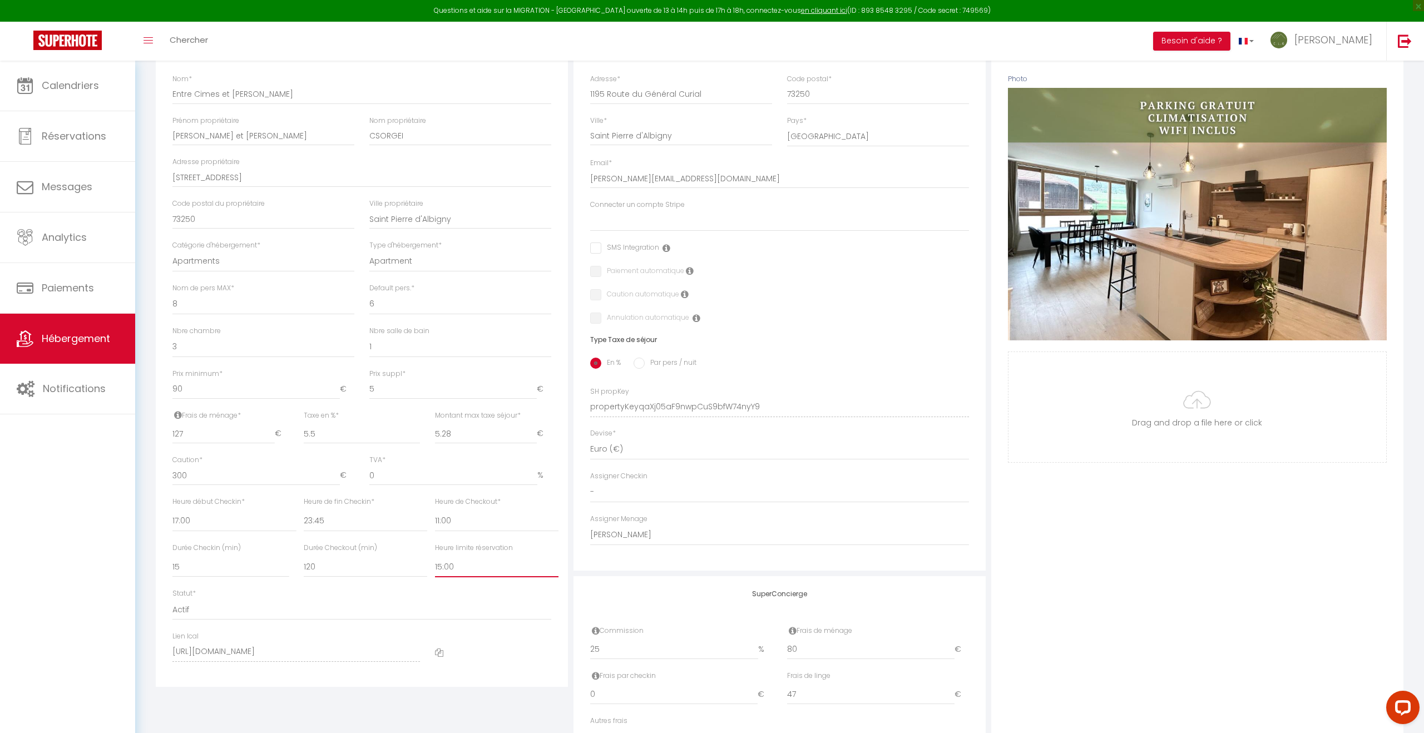
click at [469, 572] on select "Pas de limite 01:00 02:00 03:00 04:00 05:00 06:00 07:00 08:00 09:00 10:00 11:00…" at bounding box center [497, 566] width 124 height 21
select select "12:00"
select select
checkbox input "false"
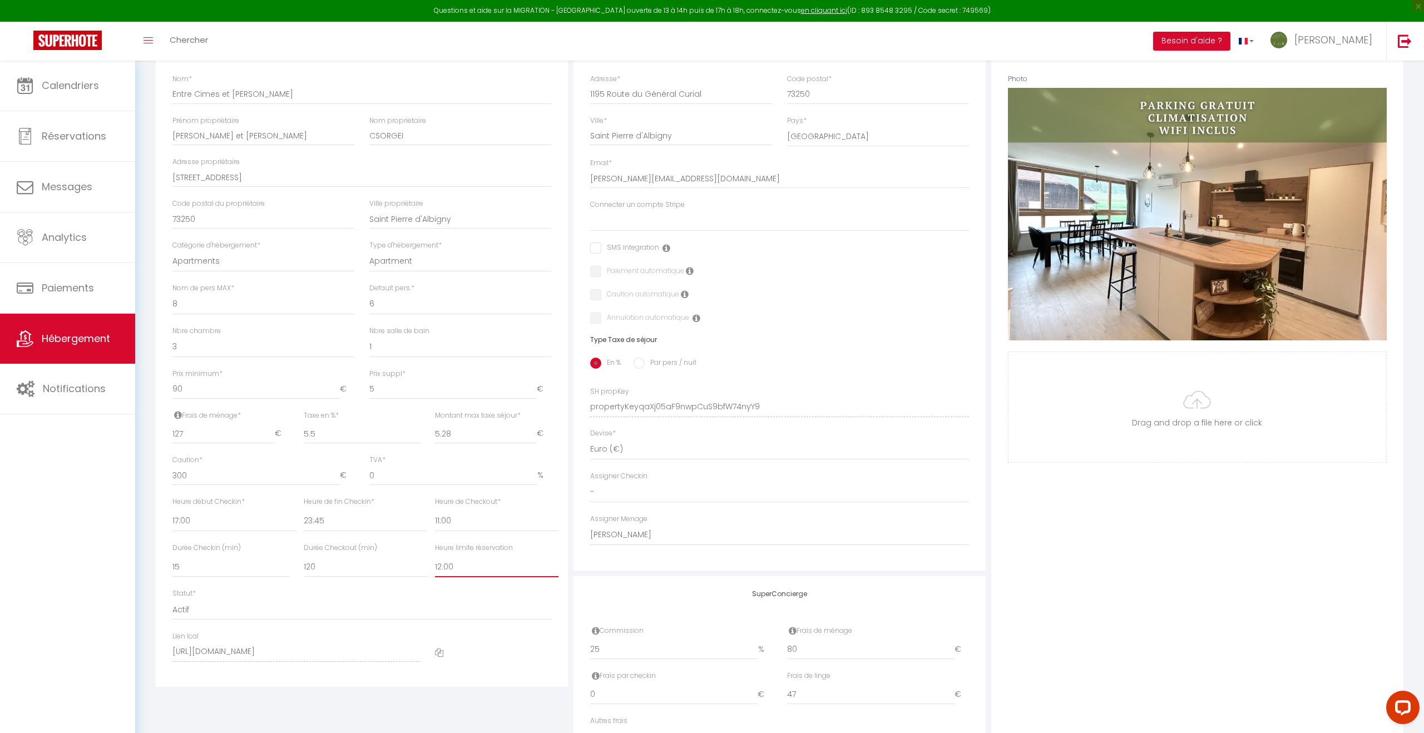
checkbox input "false"
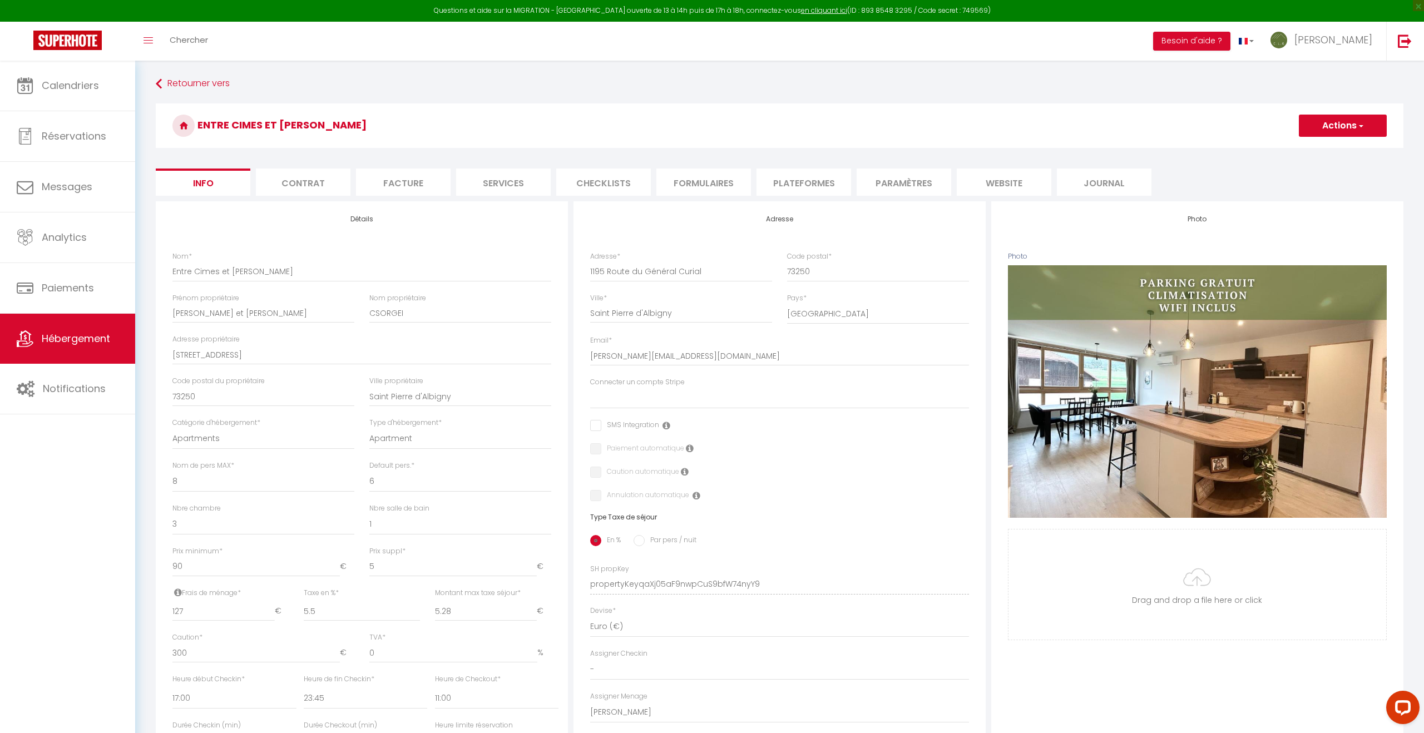
click at [1326, 124] on button "Actions" at bounding box center [1343, 126] width 88 height 22
click at [1308, 146] on input "Enregistrer" at bounding box center [1298, 150] width 41 height 11
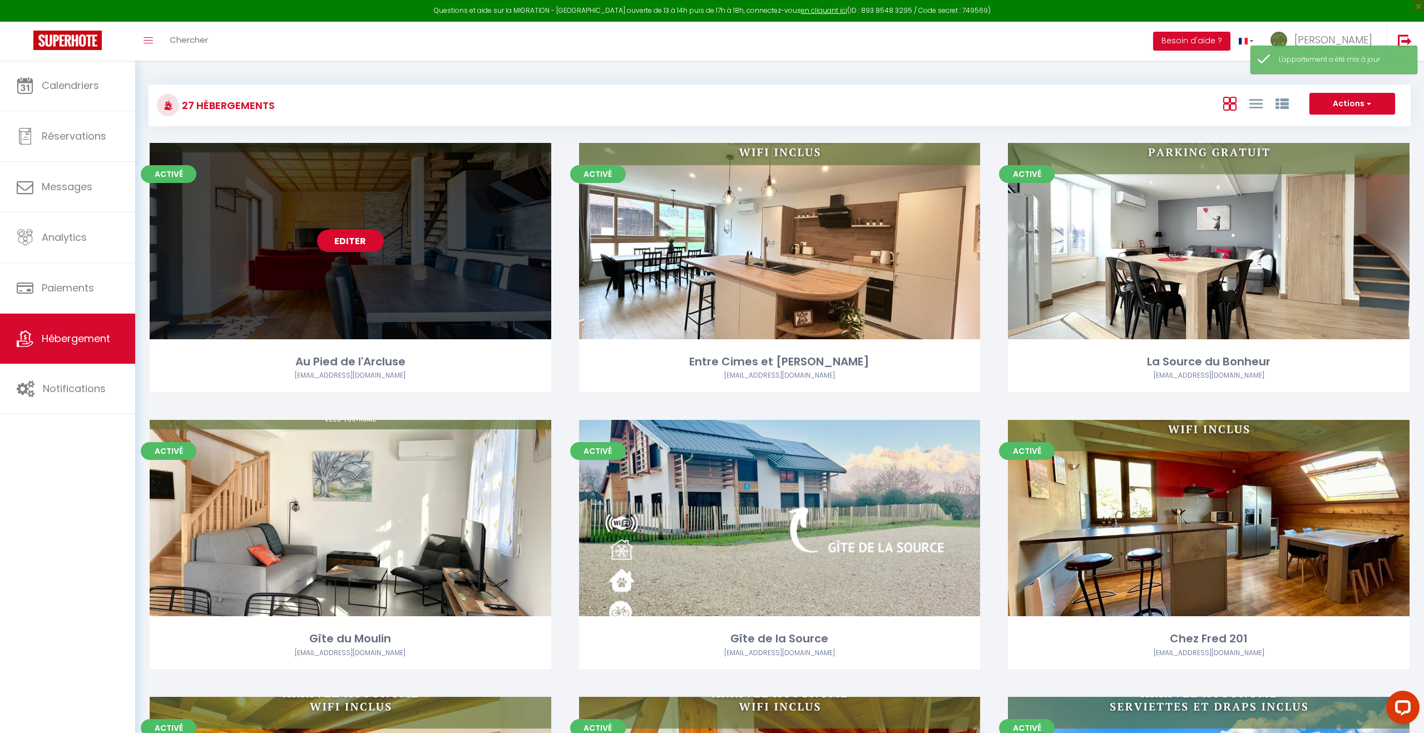
click at [335, 240] on link "Editer" at bounding box center [350, 241] width 67 height 22
select select "3"
select select "2"
select select "1"
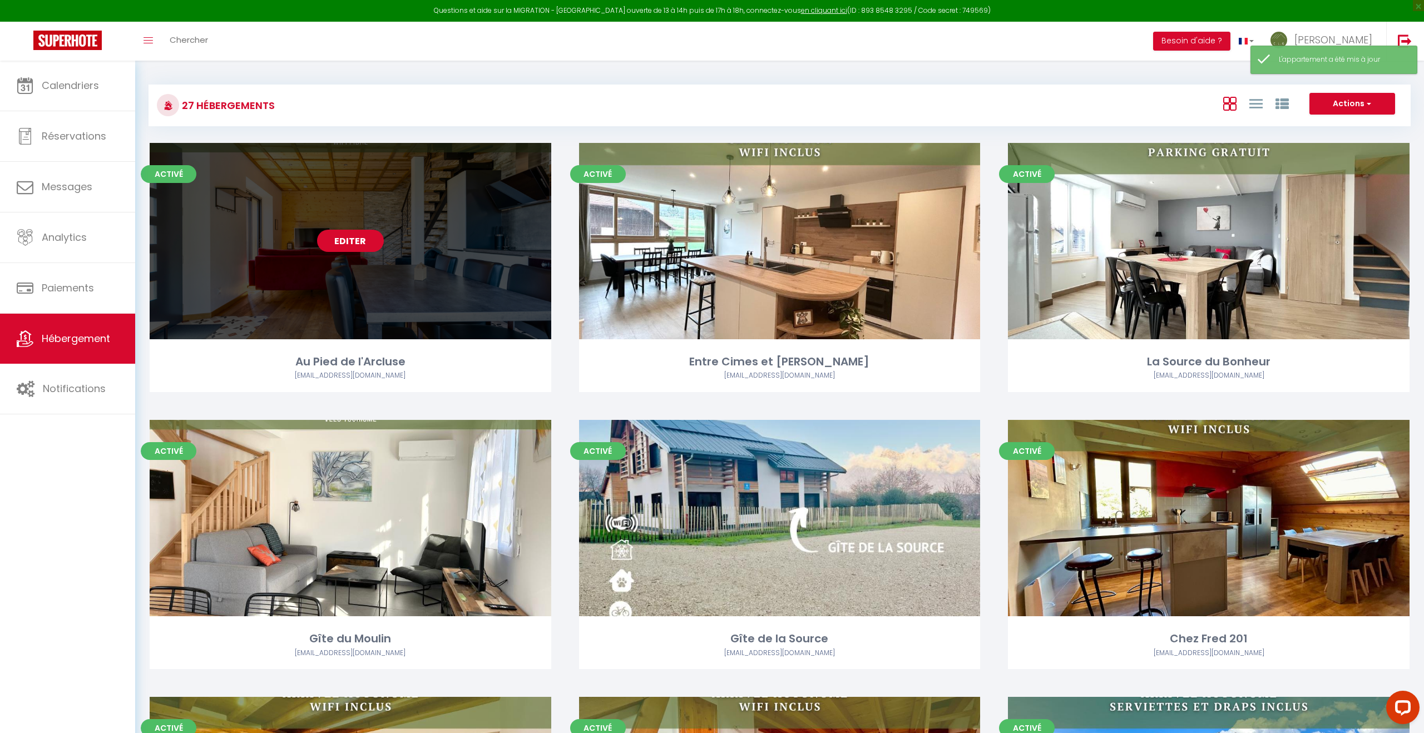
select select
select select "28"
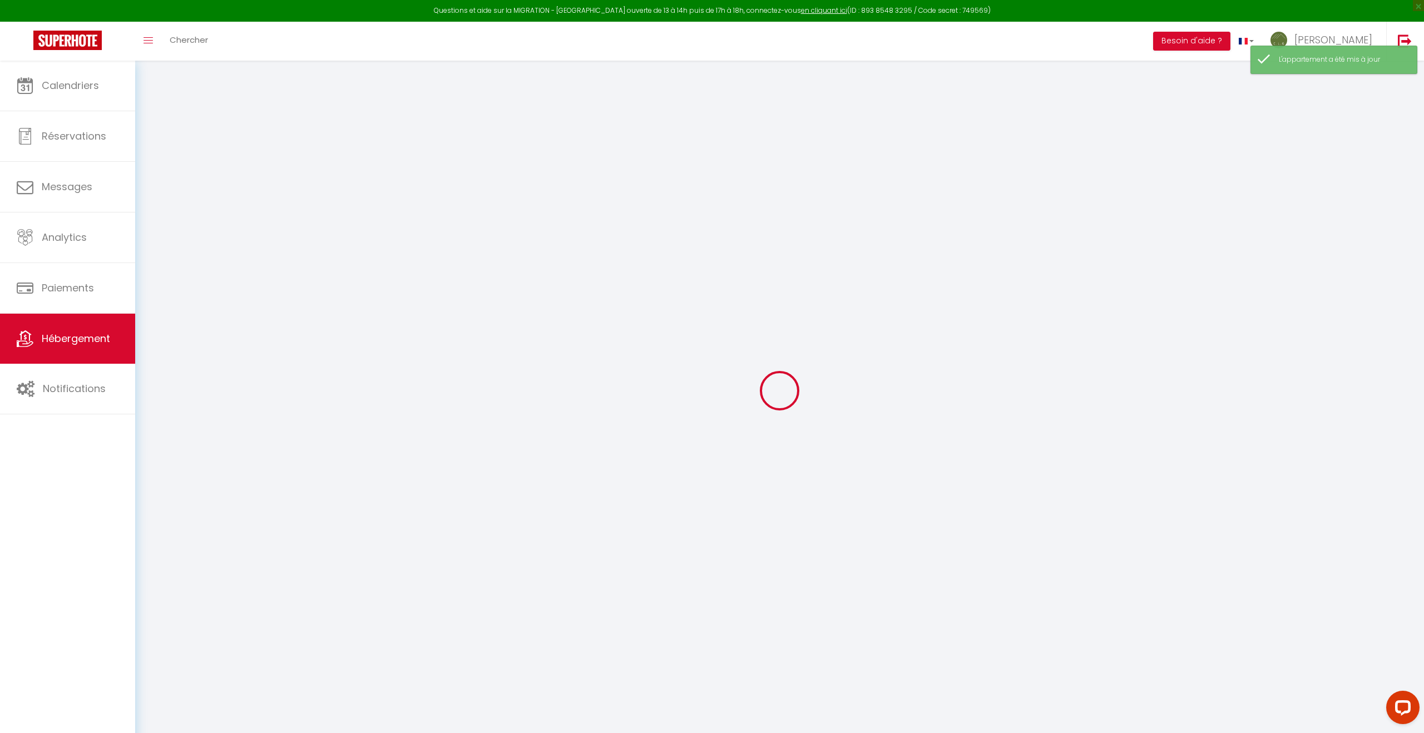
select select
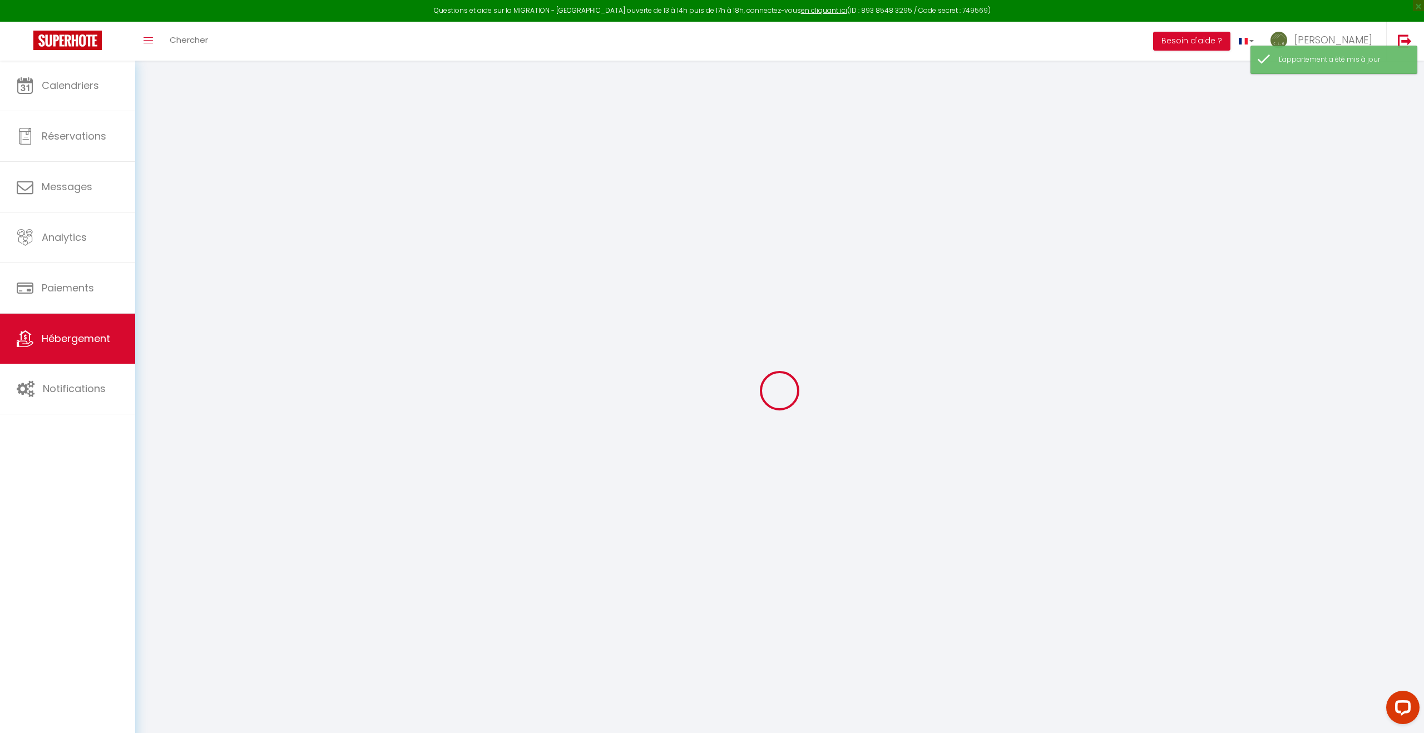
select select
checkbox input "false"
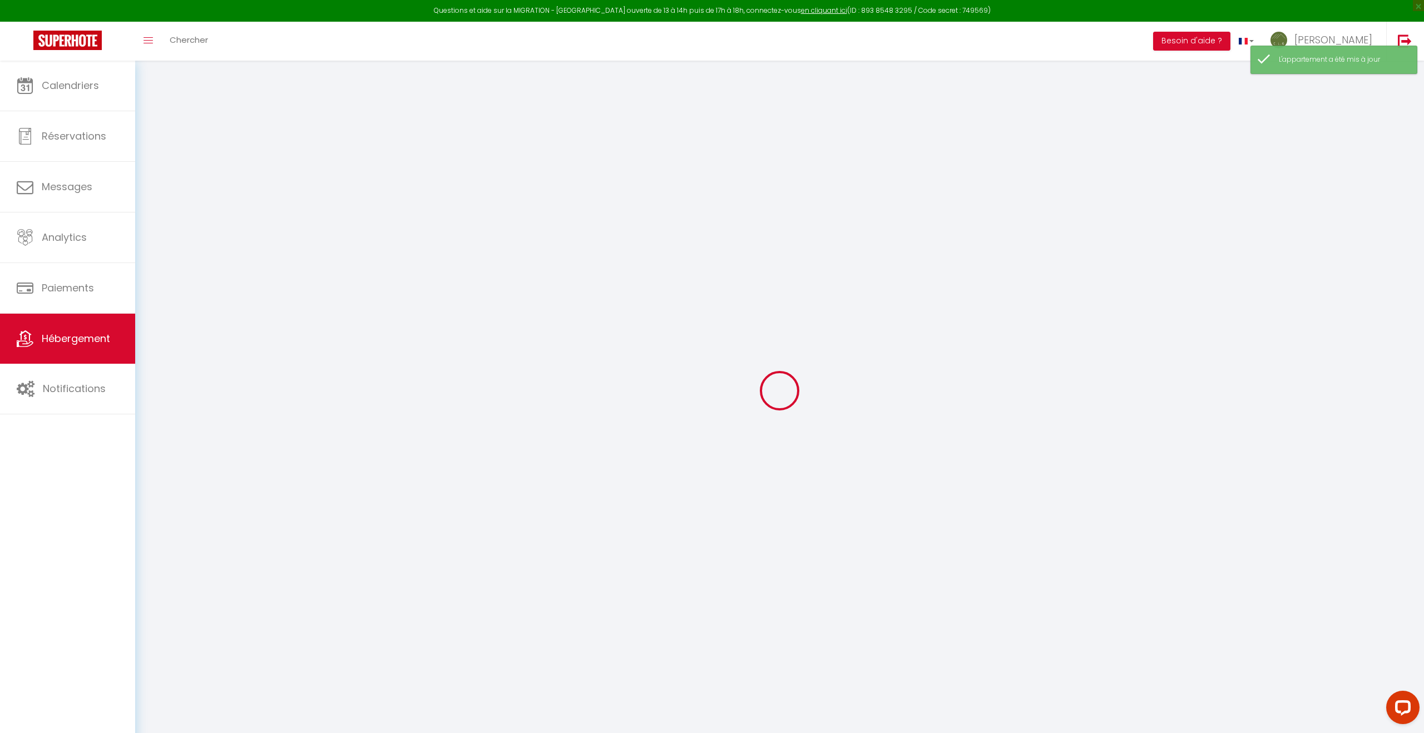
select select
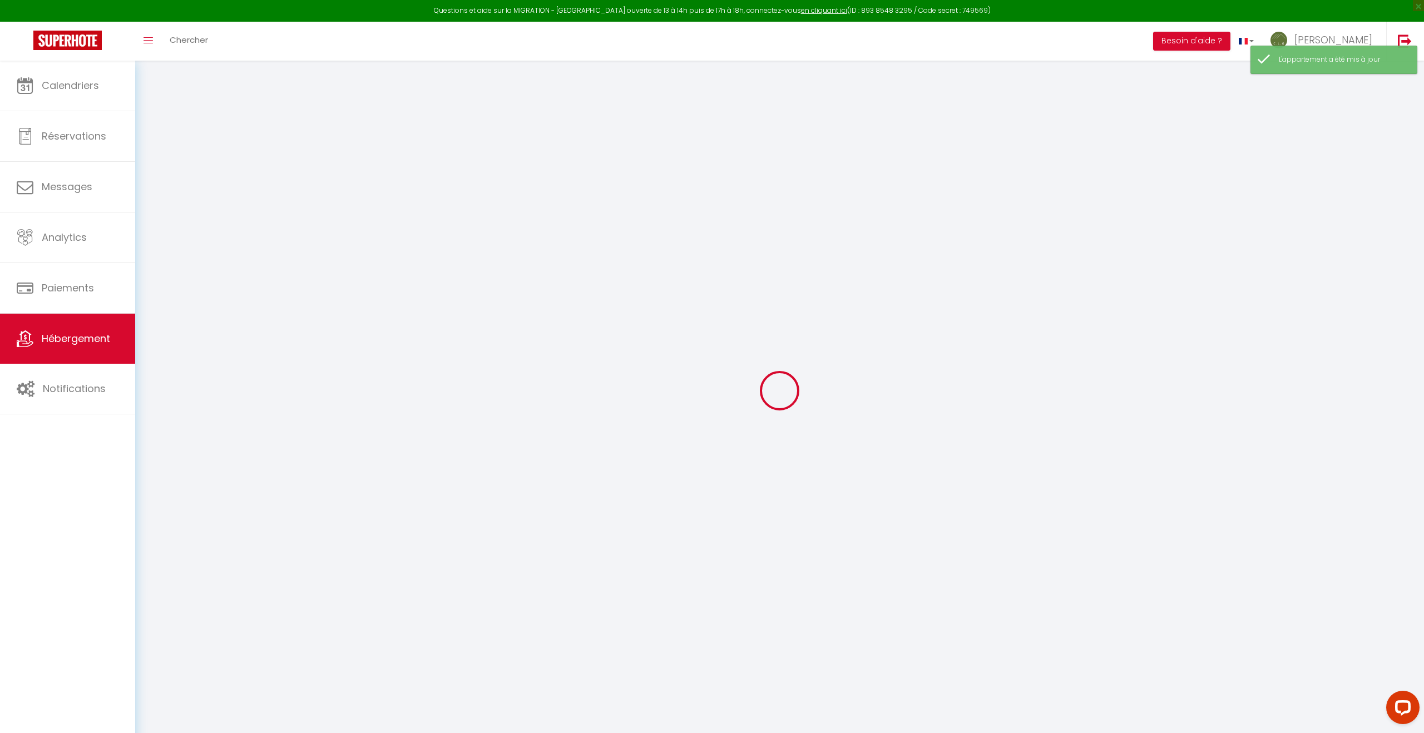
select select
checkbox input "false"
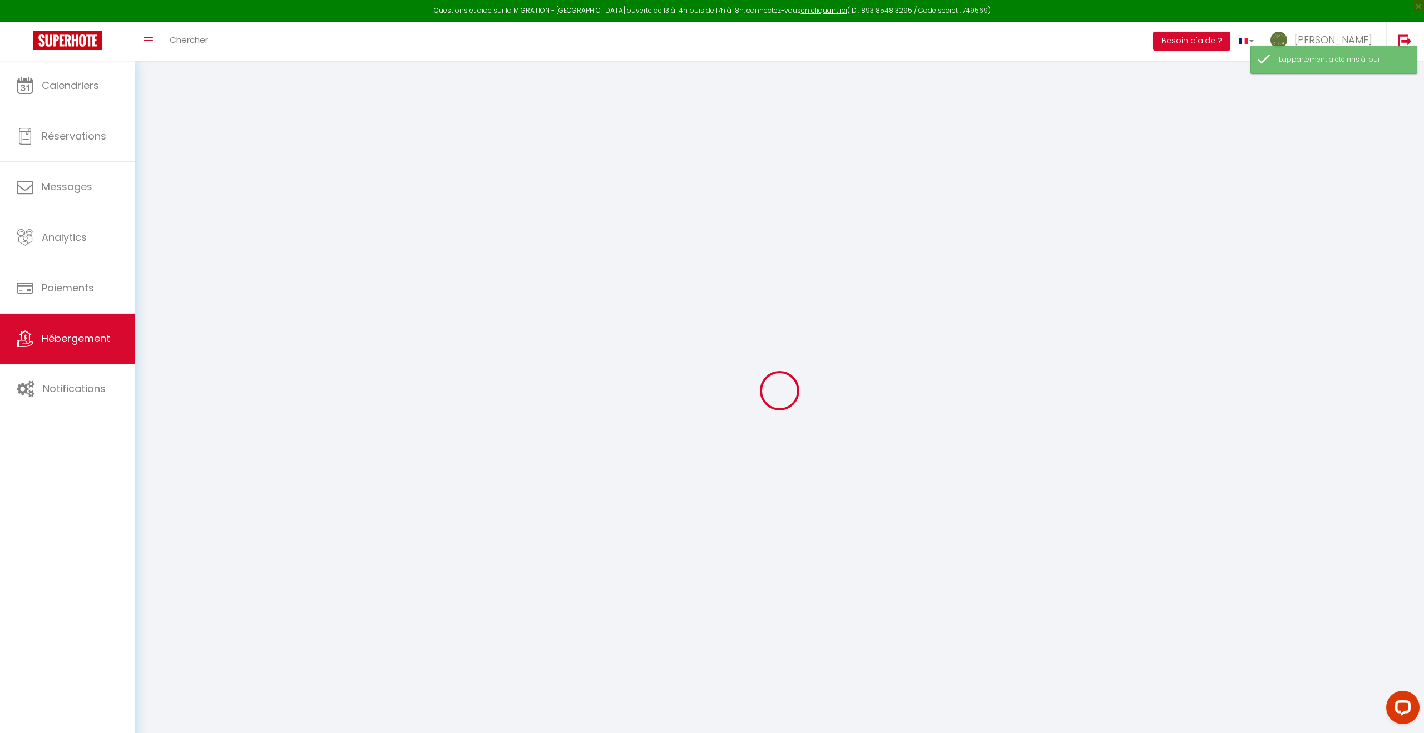
checkbox input "false"
select select
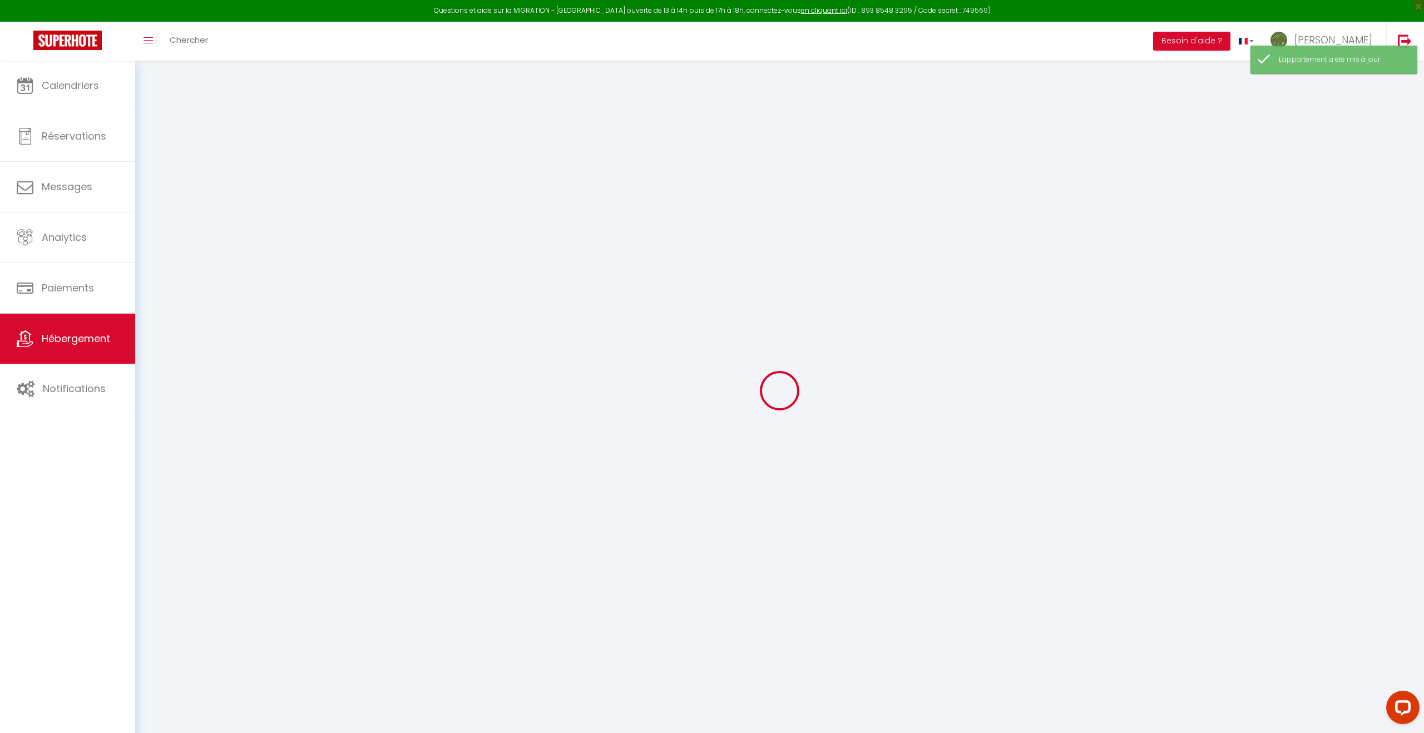
select select
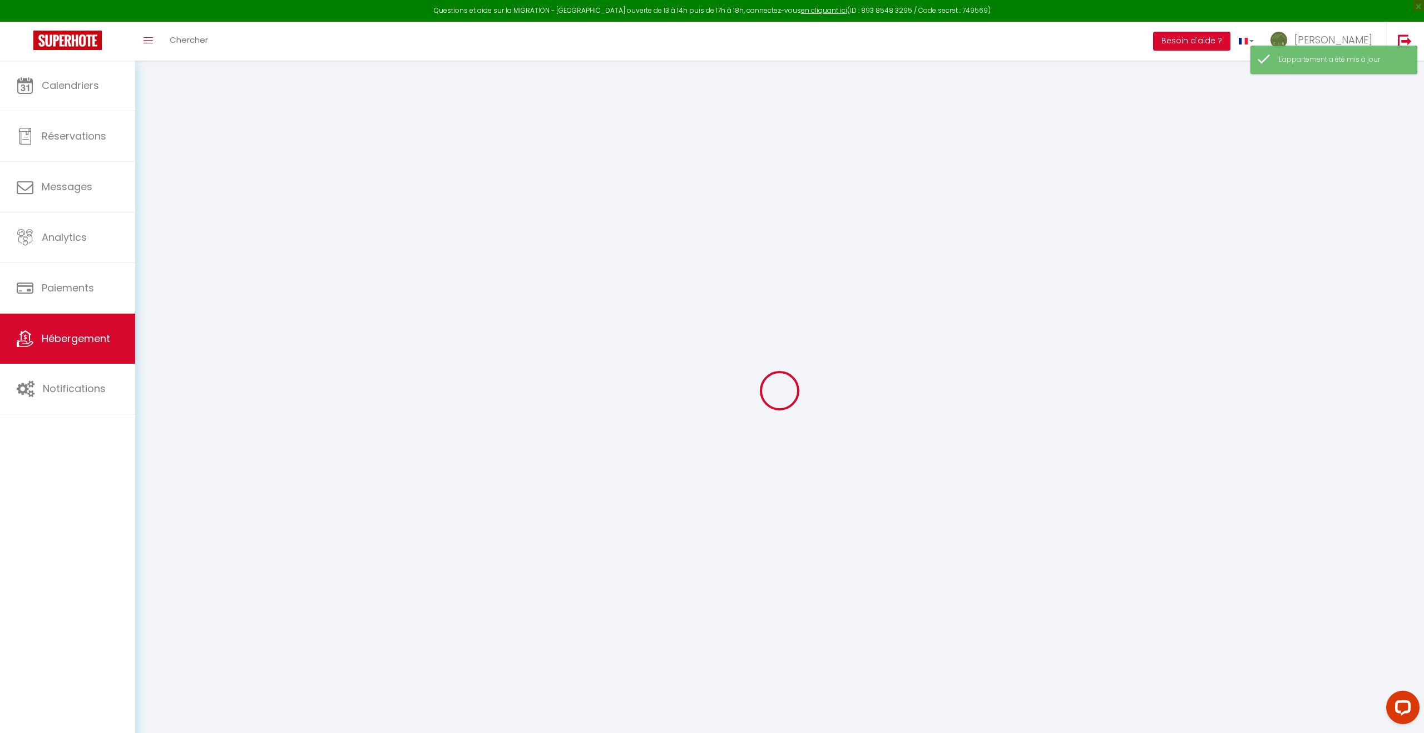
checkbox input "false"
select select
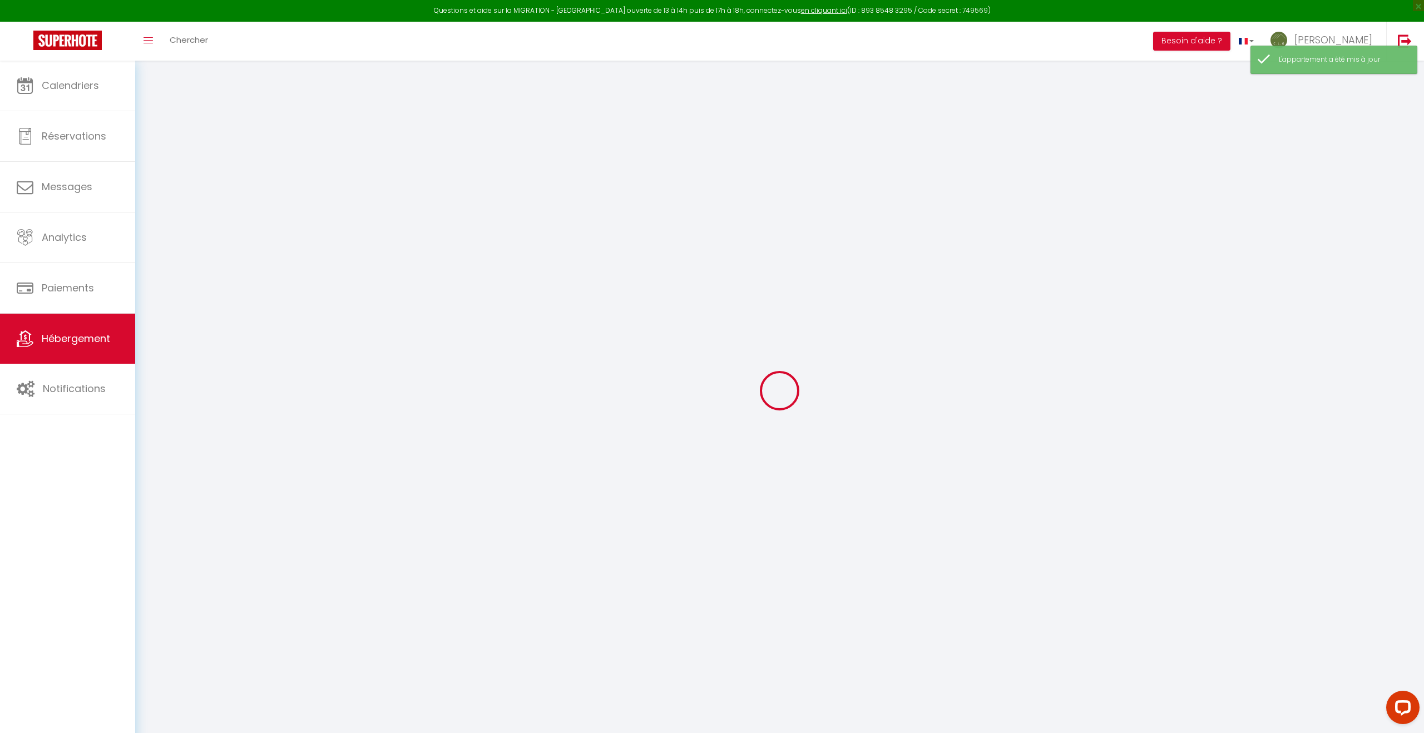
select select
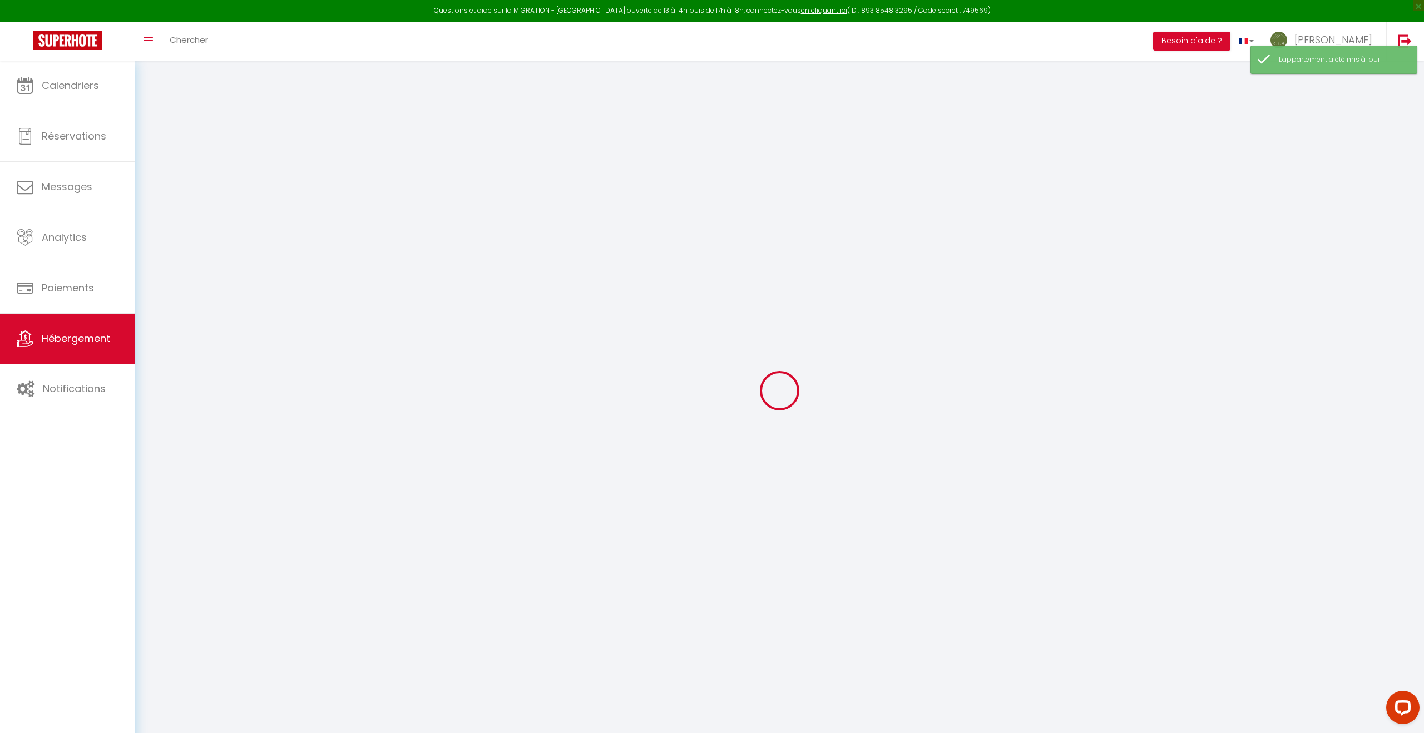
select select
checkbox input "false"
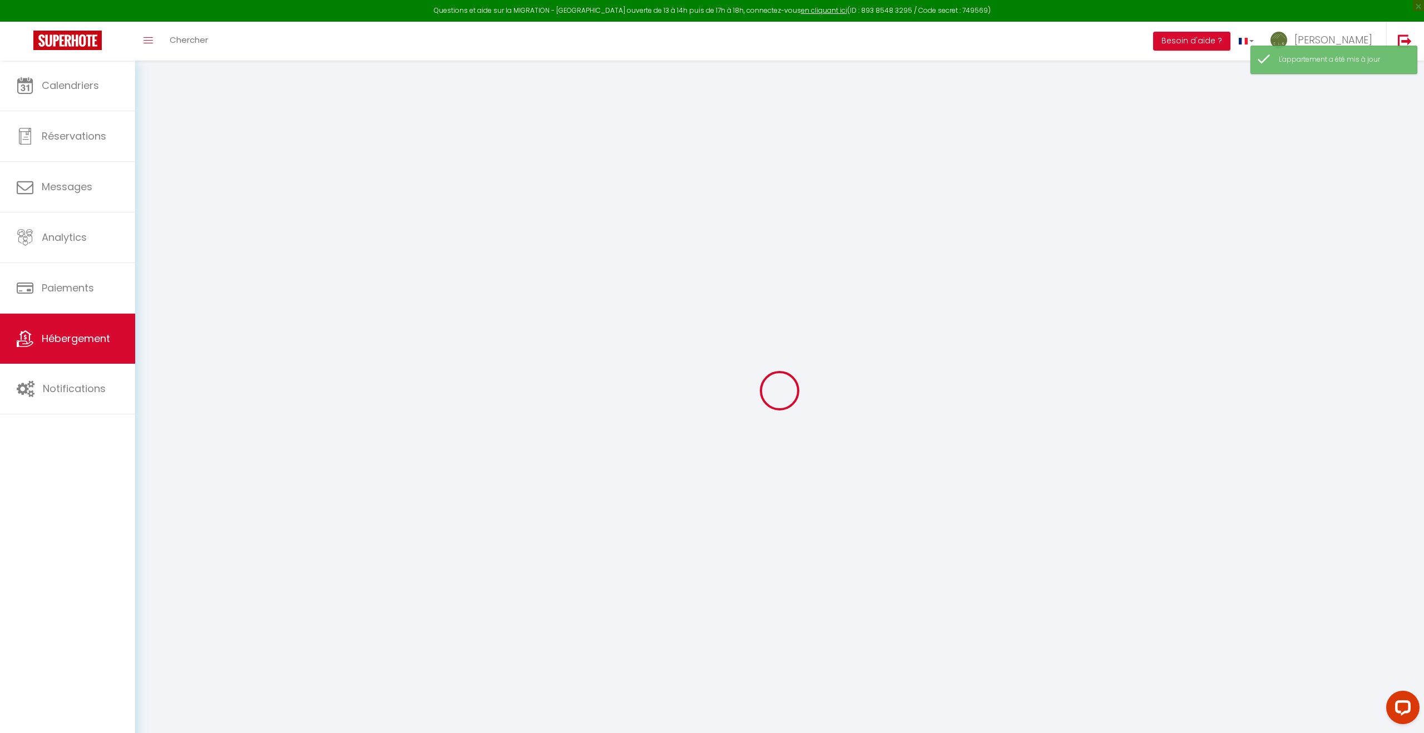
checkbox input "false"
select select
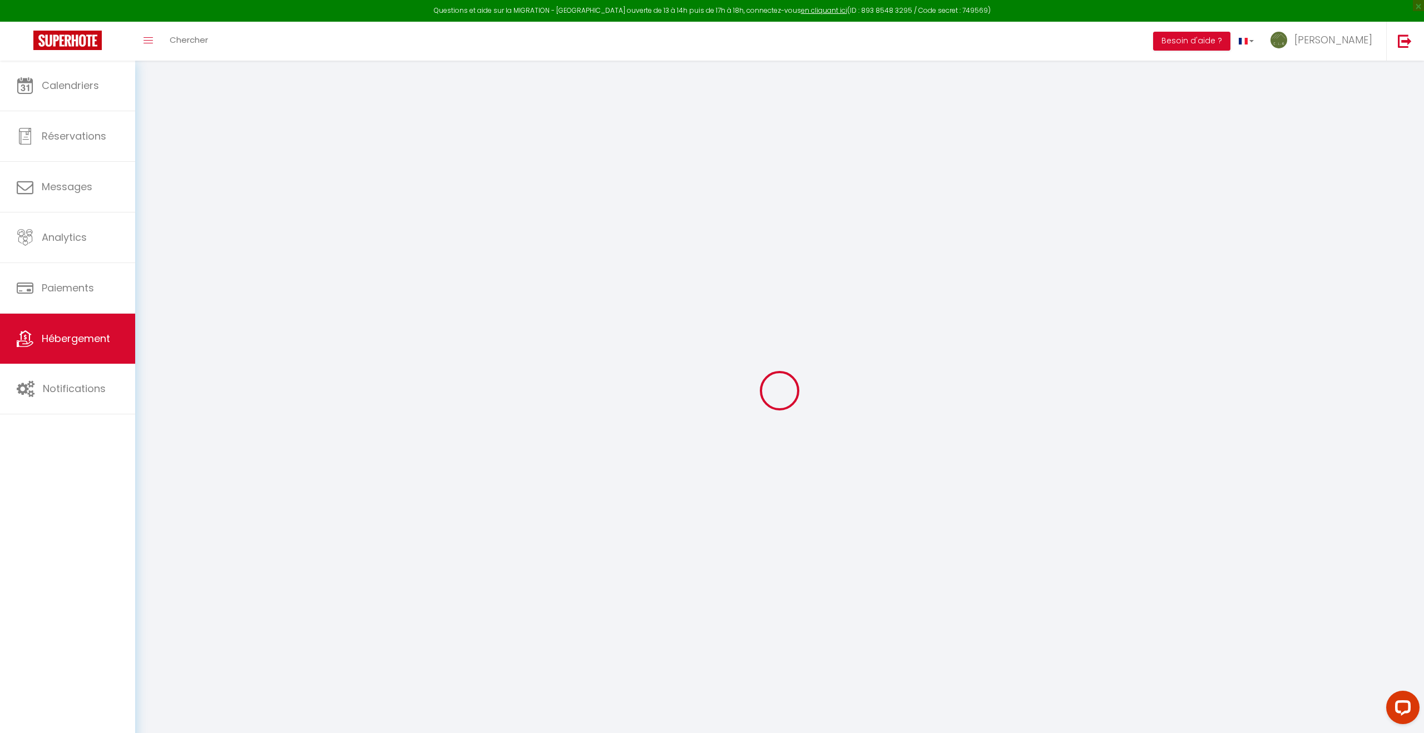
select select
checkbox input "false"
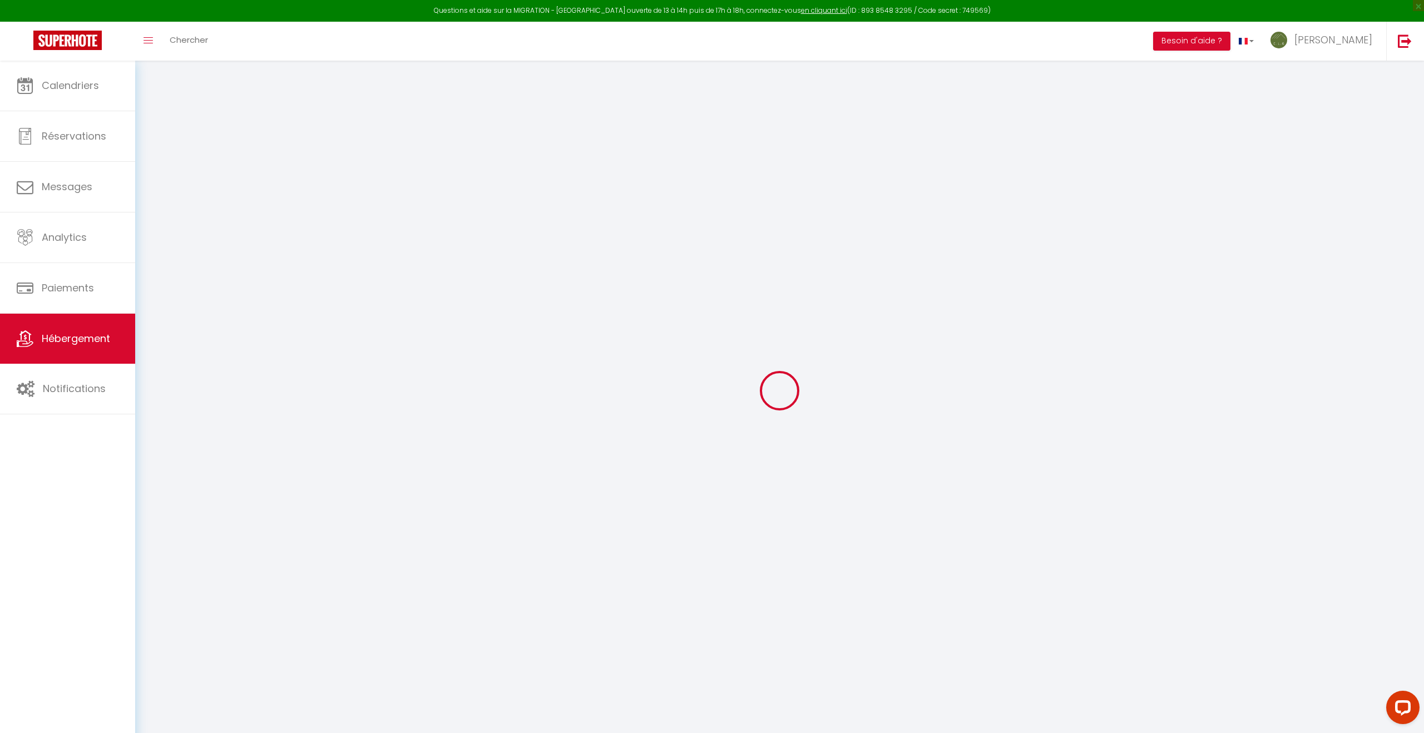
checkbox input "false"
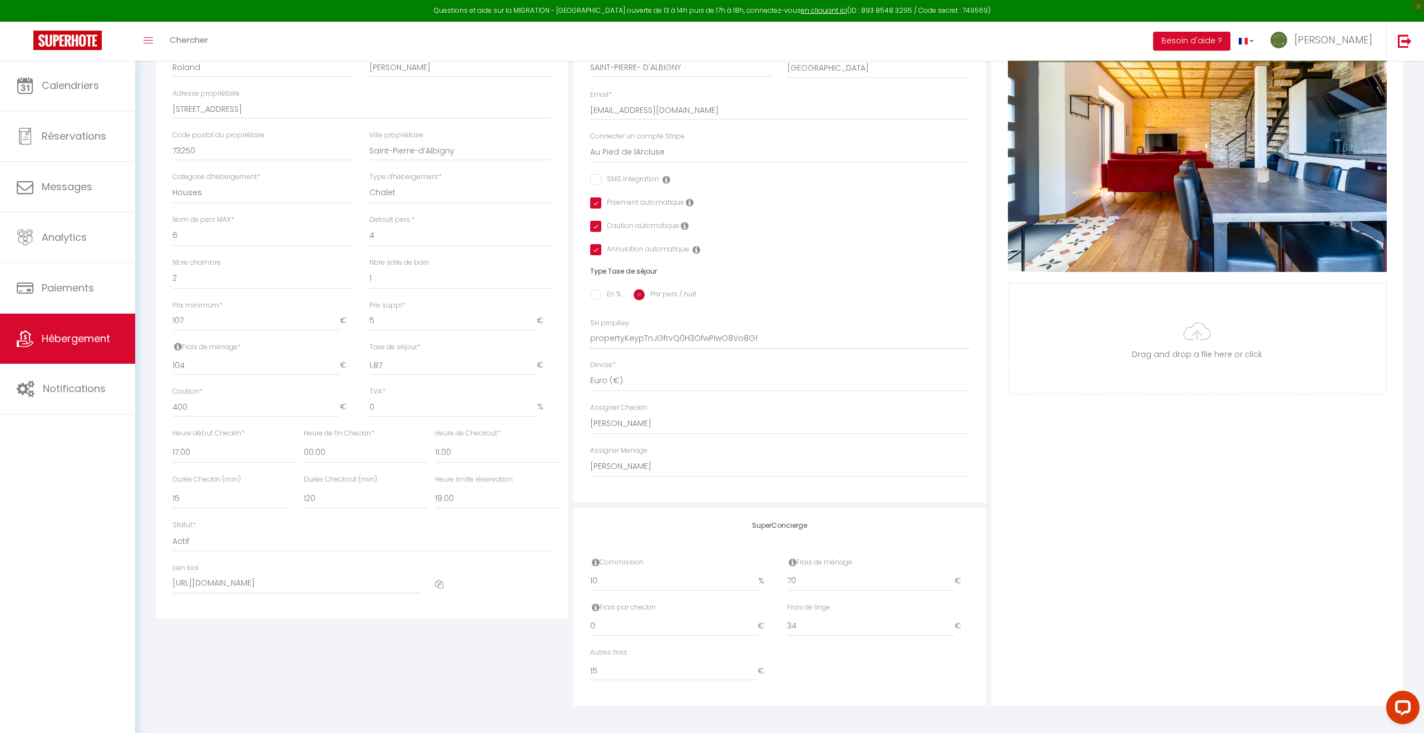
scroll to position [247, 0]
click at [460, 496] on select "Pas de limite 01:00 02:00 03:00 04:00 05:00 06:00 07:00 08:00 09:00 10:00 11:00…" at bounding box center [497, 497] width 124 height 21
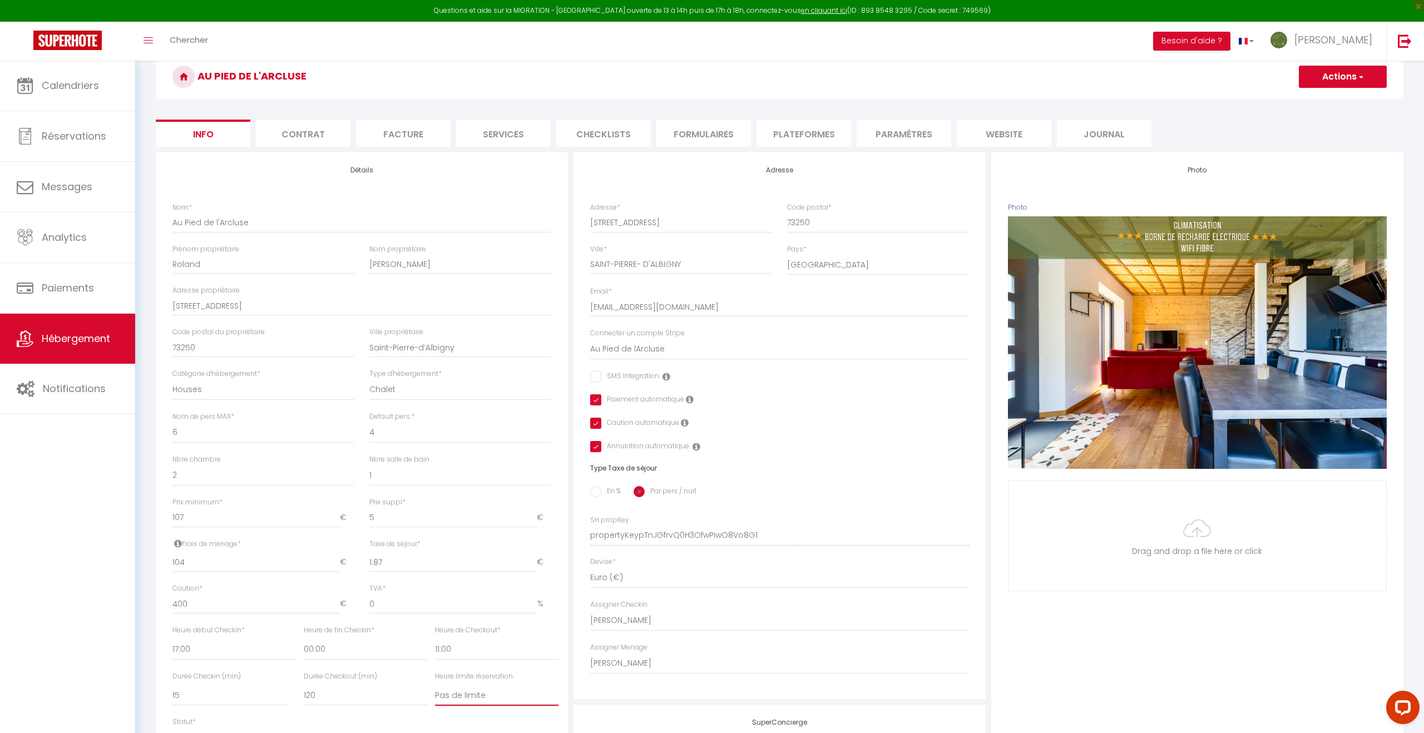
scroll to position [0, 0]
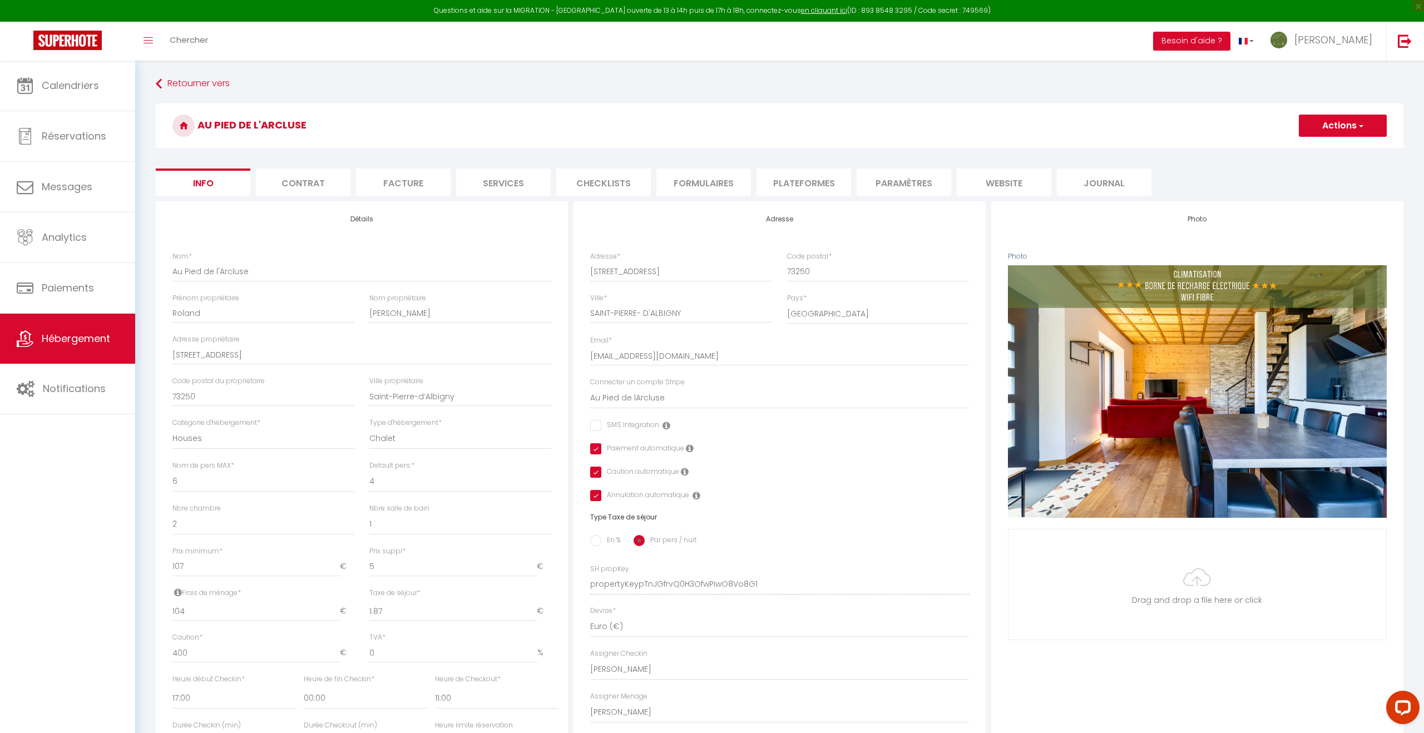
drag, startPoint x: 1341, startPoint y: 126, endPoint x: 1327, endPoint y: 136, distance: 17.1
click at [1341, 126] on button "Actions" at bounding box center [1343, 126] width 88 height 22
click at [1312, 147] on input "Enregistrer" at bounding box center [1298, 149] width 41 height 11
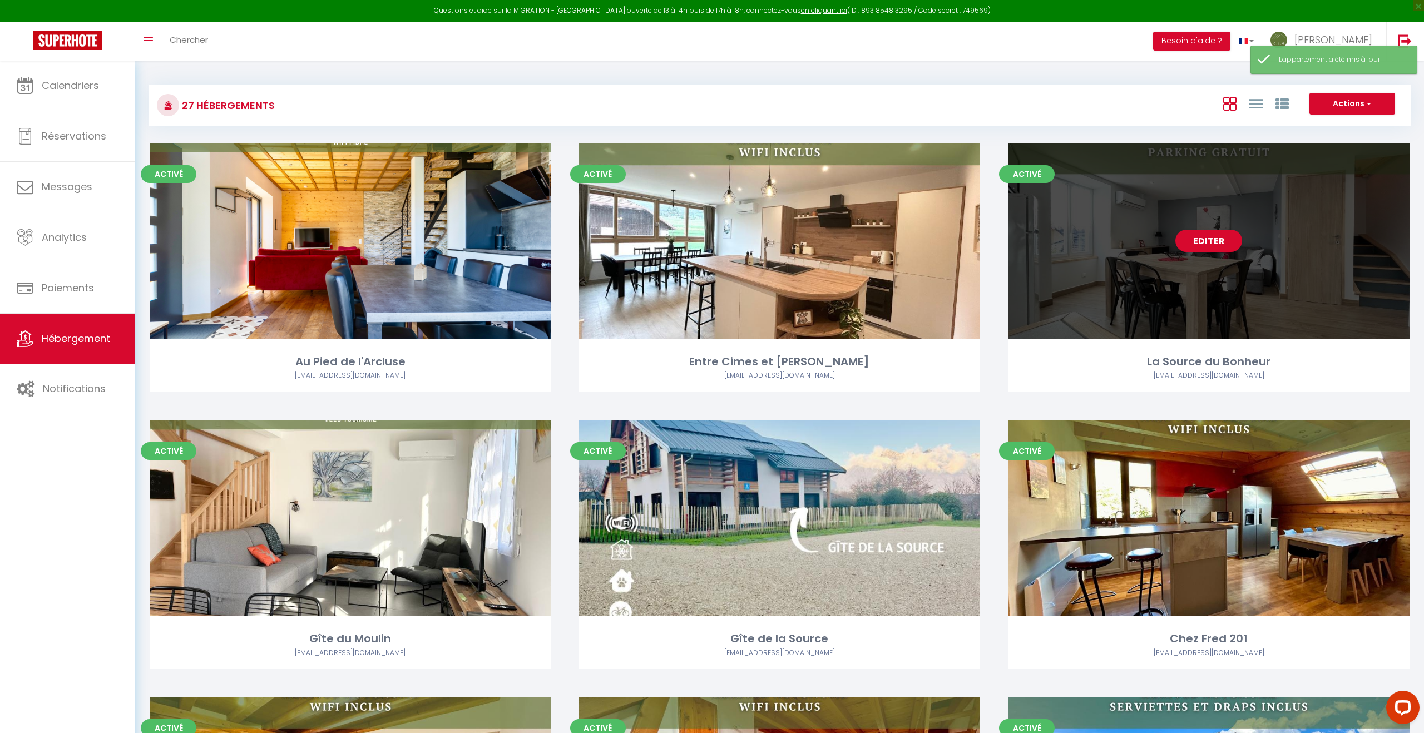
click at [1203, 253] on div "Editer" at bounding box center [1209, 241] width 402 height 196
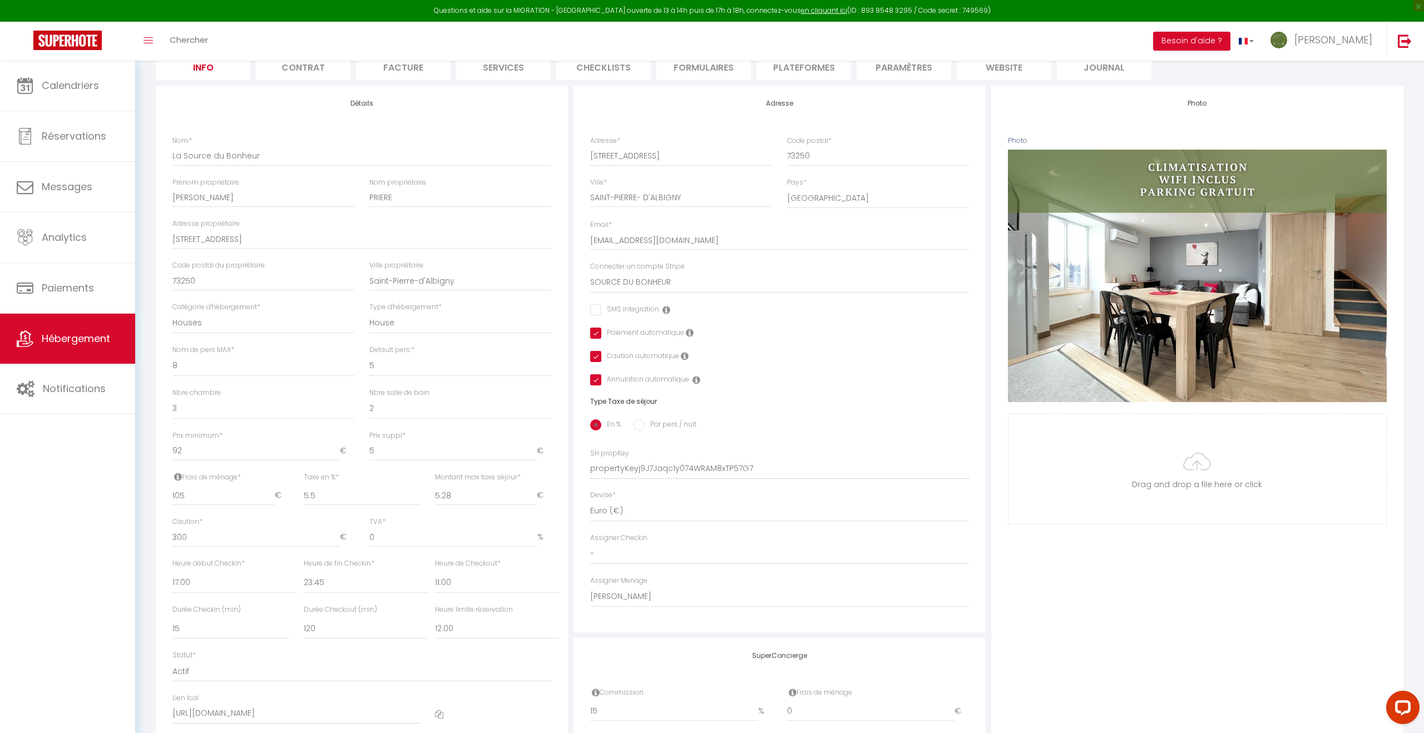
scroll to position [247, 0]
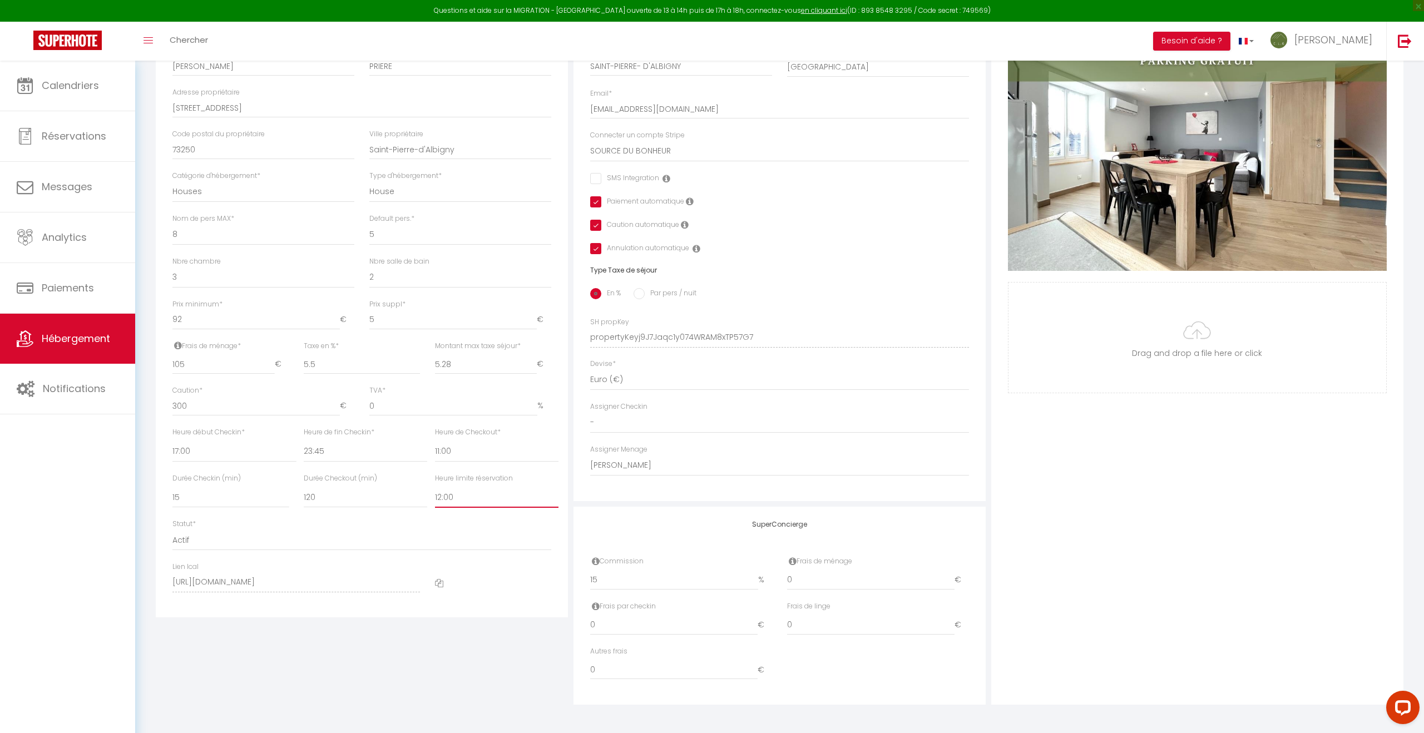
click at [469, 494] on select "Pas de limite 01:00 02:00 03:00 04:00 05:00 06:00 07:00 08:00 09:00 10:00 11:00…" at bounding box center [497, 497] width 124 height 21
click at [360, 494] on select "15 30 45 60 75 90 105 120 135 150 165 180 195 210" at bounding box center [366, 497] width 124 height 21
click at [486, 499] on select "Pas de limite 01:00 02:00 03:00 04:00 05:00 06:00 07:00 08:00 09:00 10:00 11:00…" at bounding box center [497, 497] width 124 height 21
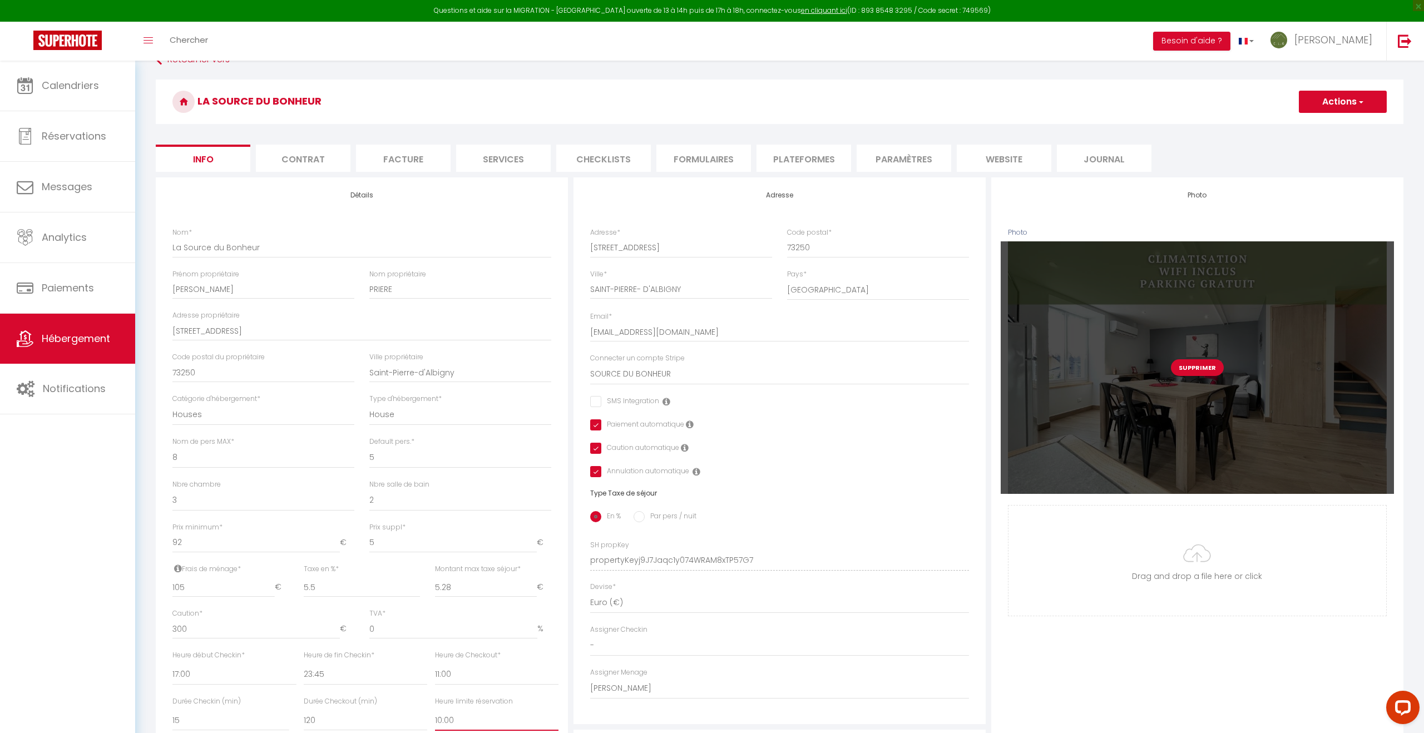
scroll to position [0, 0]
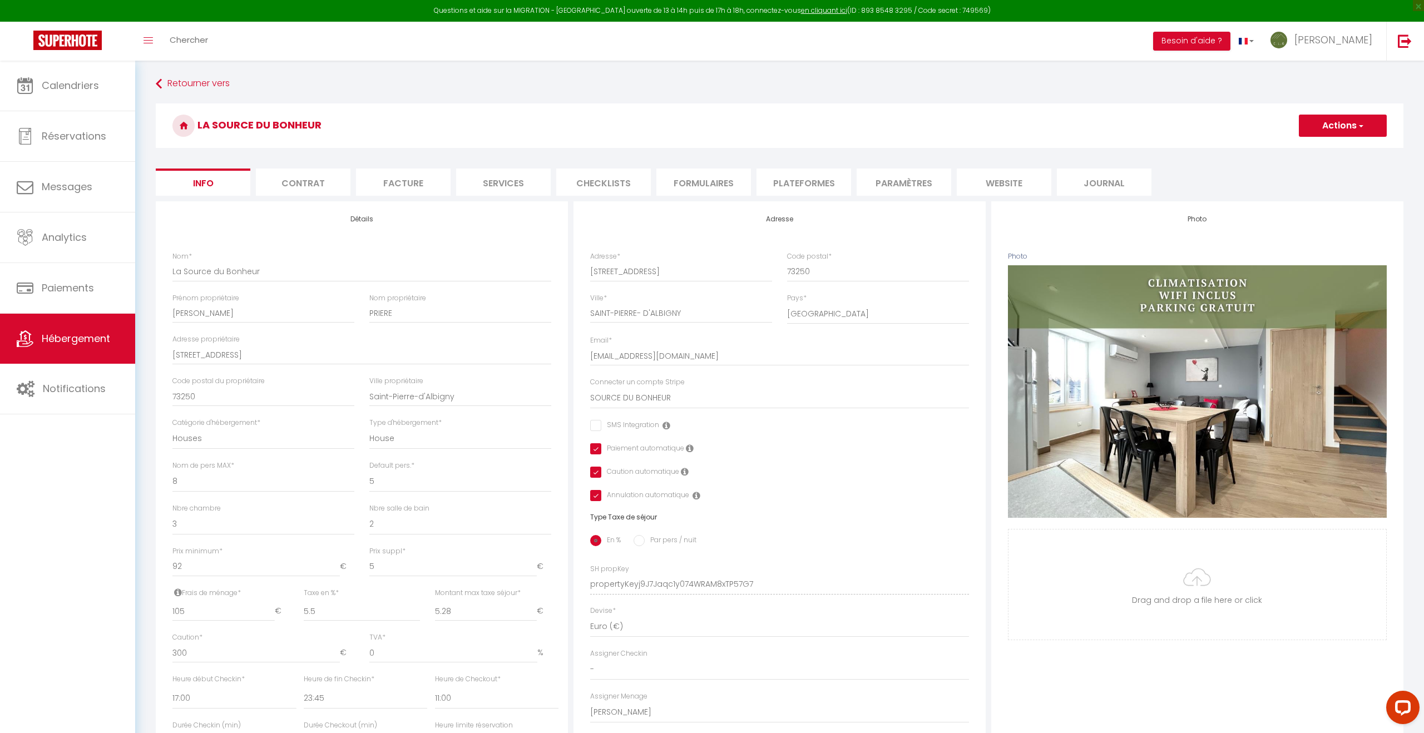
click at [1341, 127] on button "Actions" at bounding box center [1343, 126] width 88 height 22
click at [1315, 151] on input "Enregistrer" at bounding box center [1298, 150] width 41 height 11
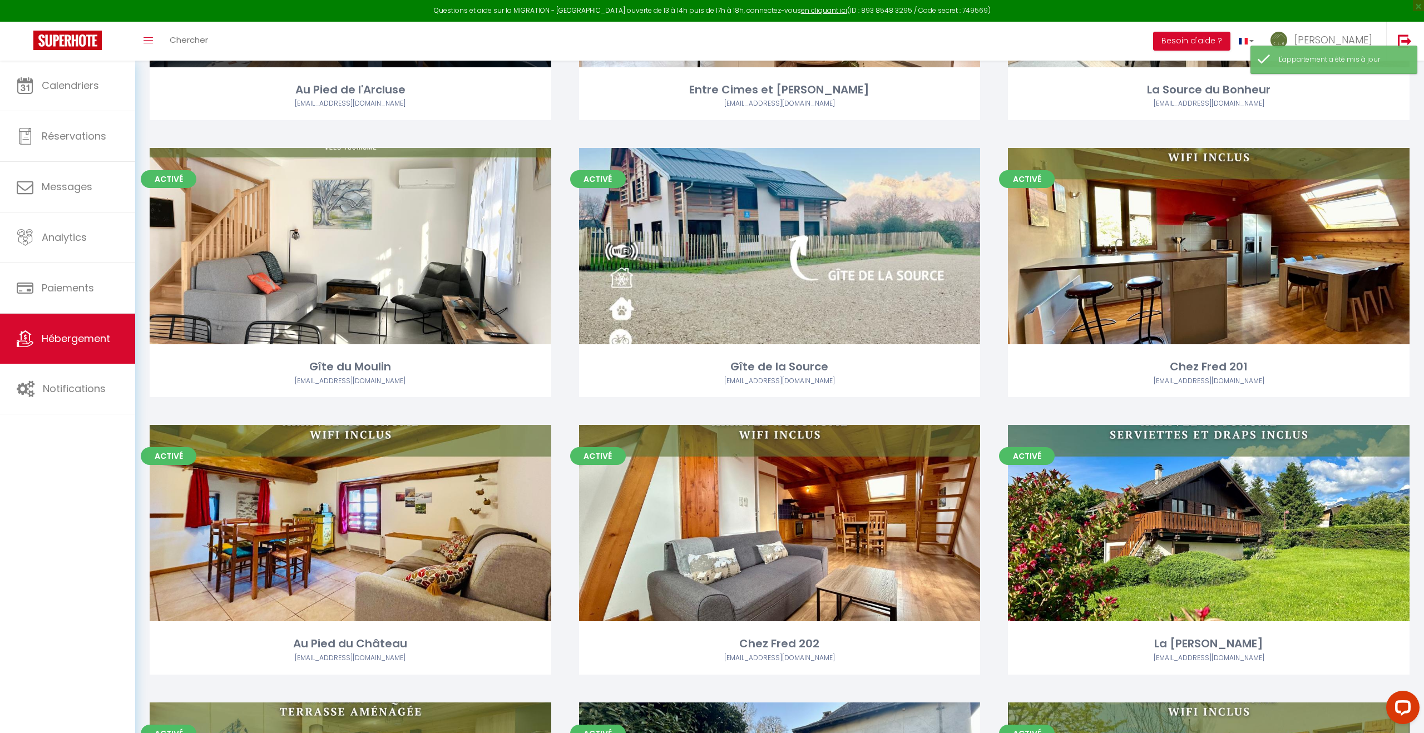
scroll to position [291, 0]
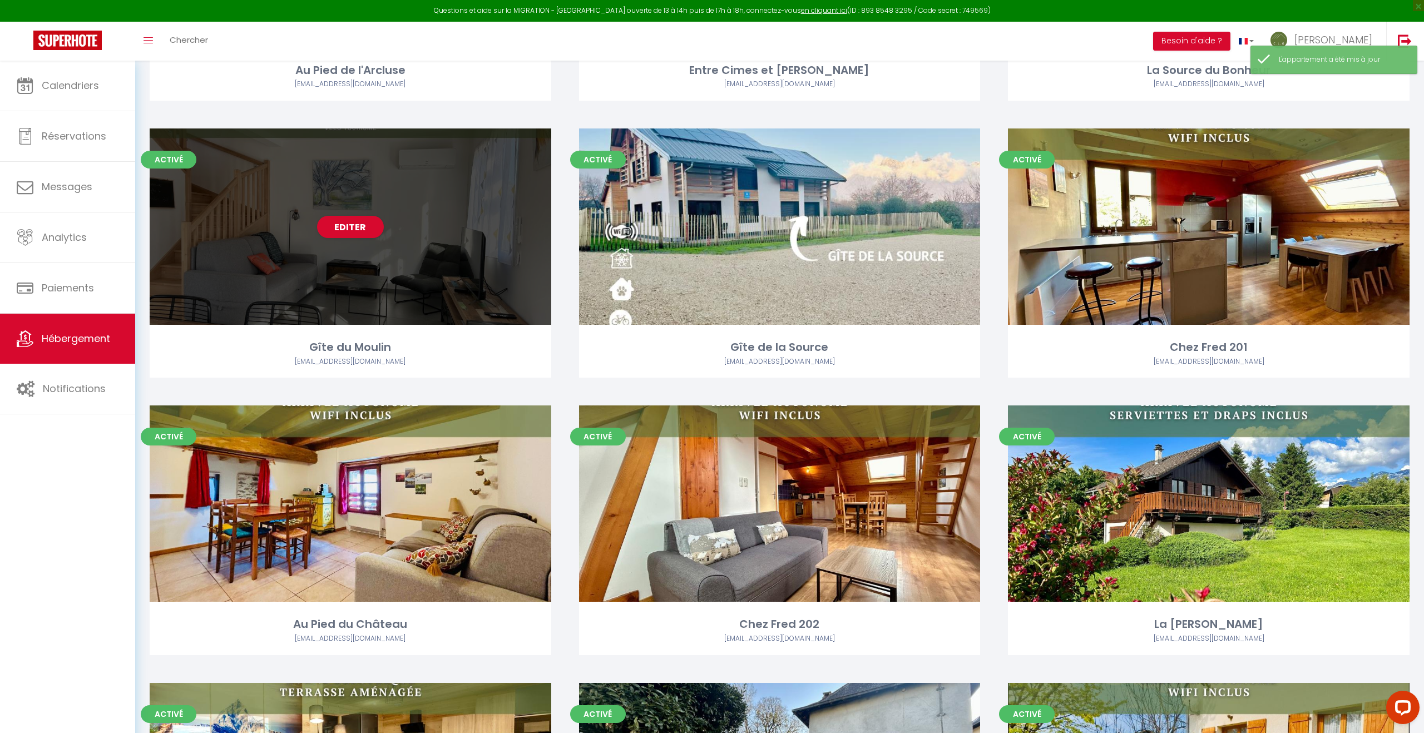
click at [349, 273] on div "Editer" at bounding box center [351, 226] width 402 height 196
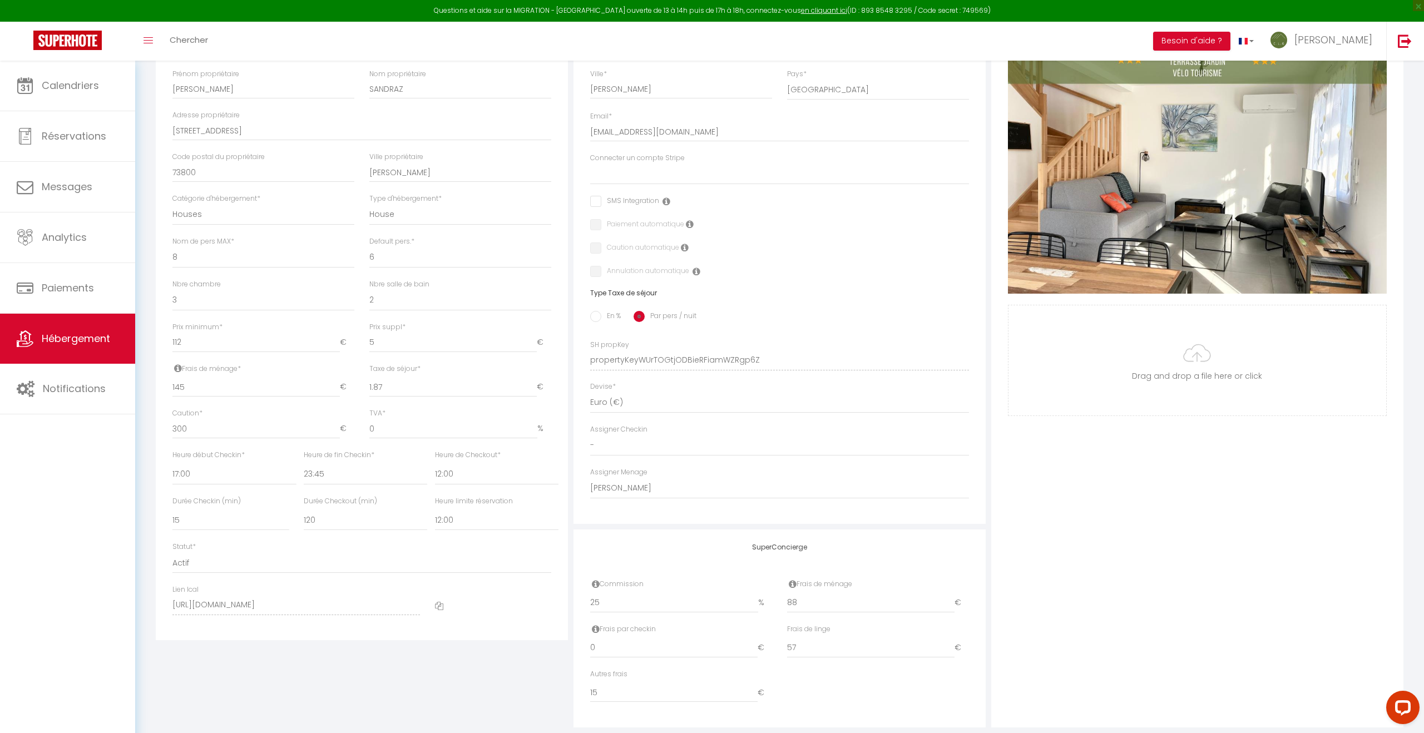
scroll to position [247, 0]
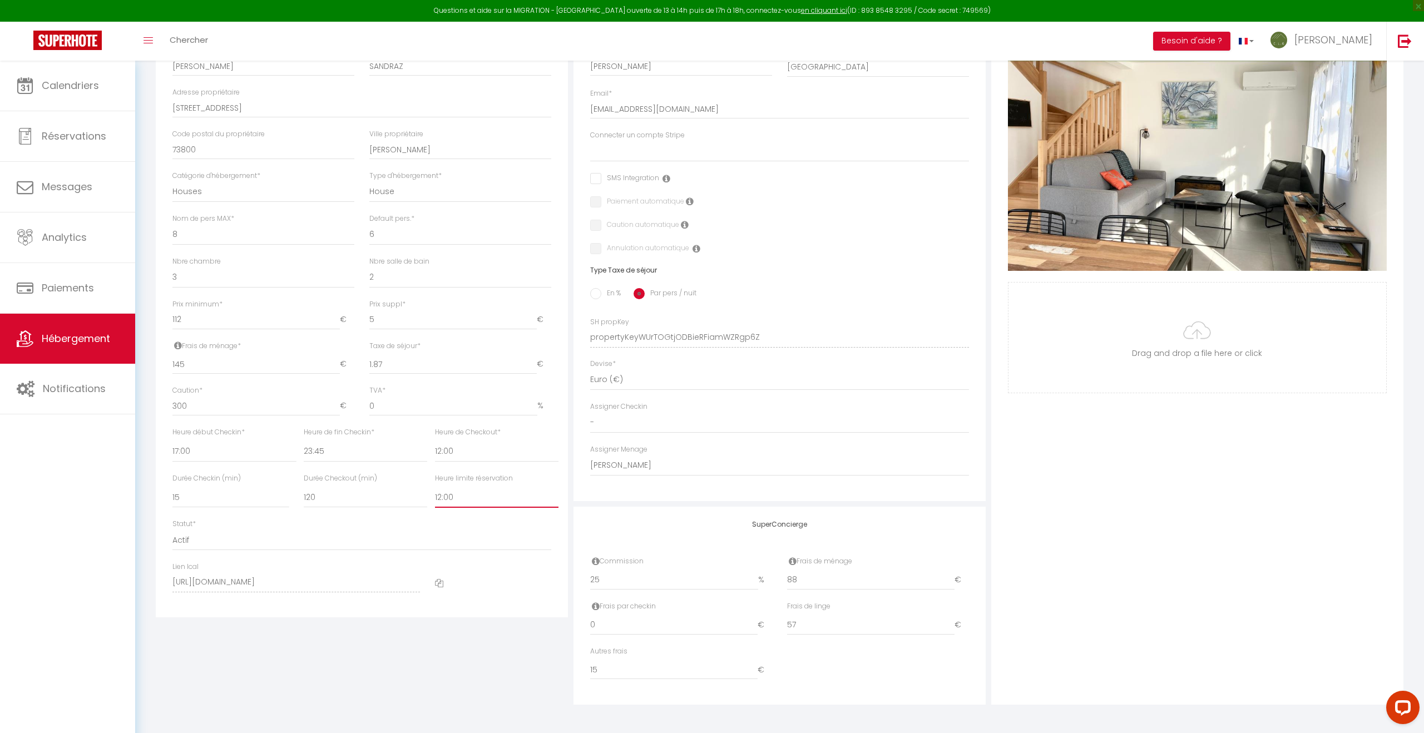
click at [464, 496] on select "Pas de limite 01:00 02:00 03:00 04:00 05:00 06:00 07:00 08:00 09:00 10:00 11:00…" at bounding box center [497, 497] width 124 height 21
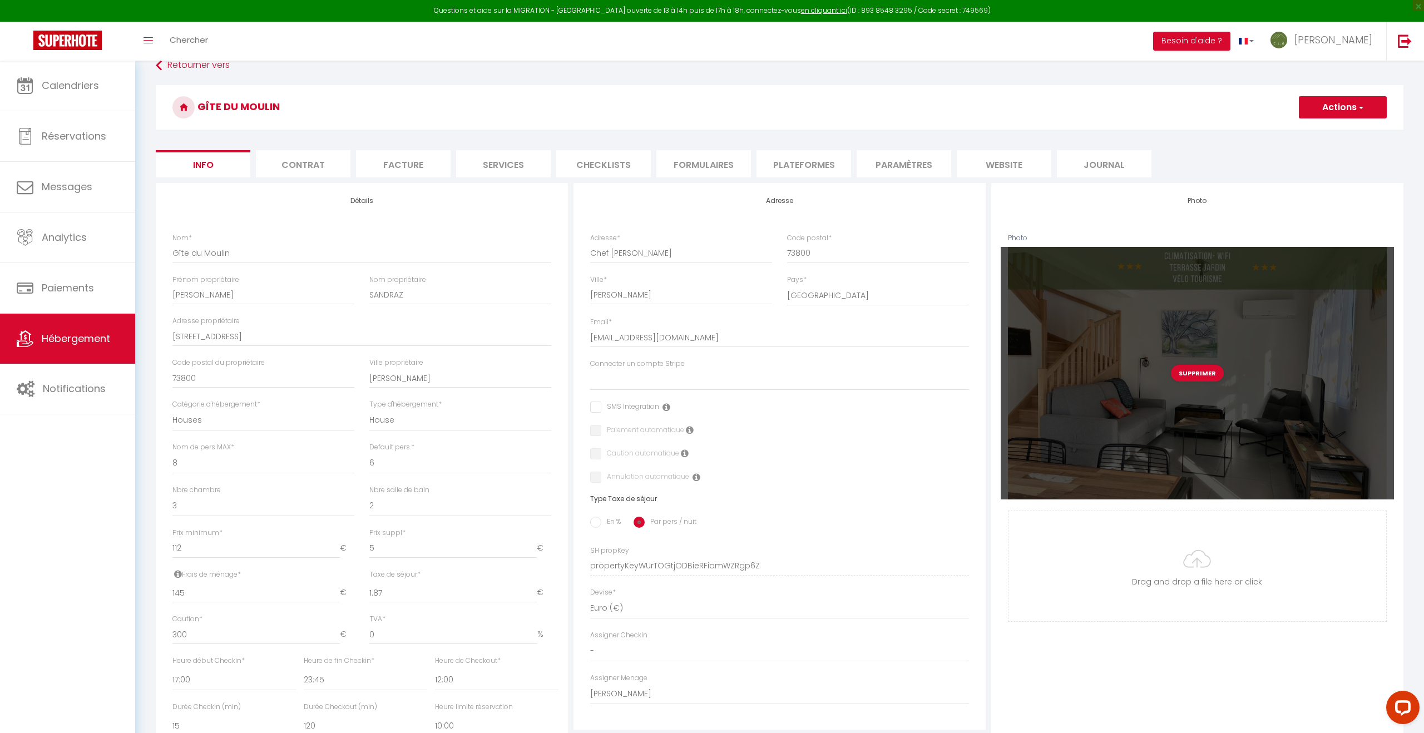
scroll to position [0, 0]
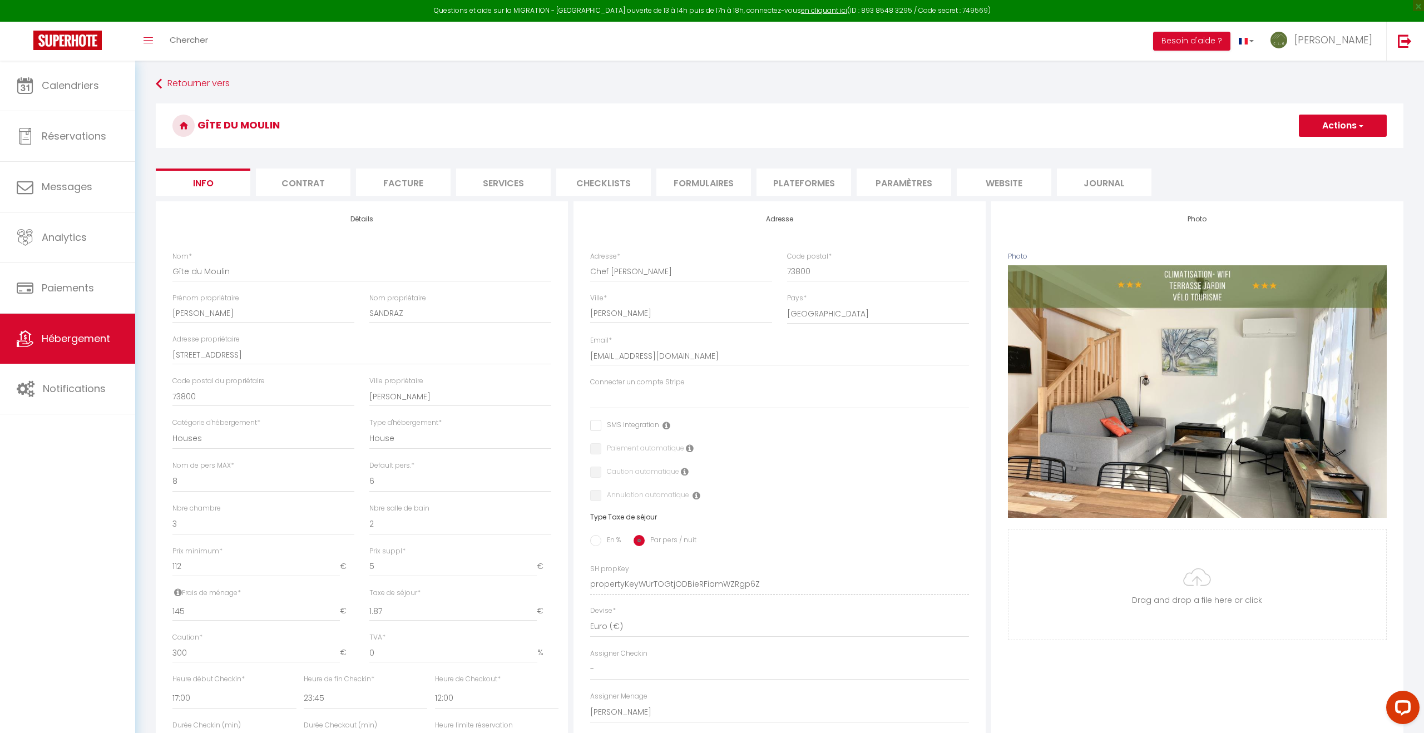
click at [1337, 129] on button "Actions" at bounding box center [1343, 126] width 88 height 22
click at [1315, 152] on input "Enregistrer" at bounding box center [1298, 150] width 41 height 11
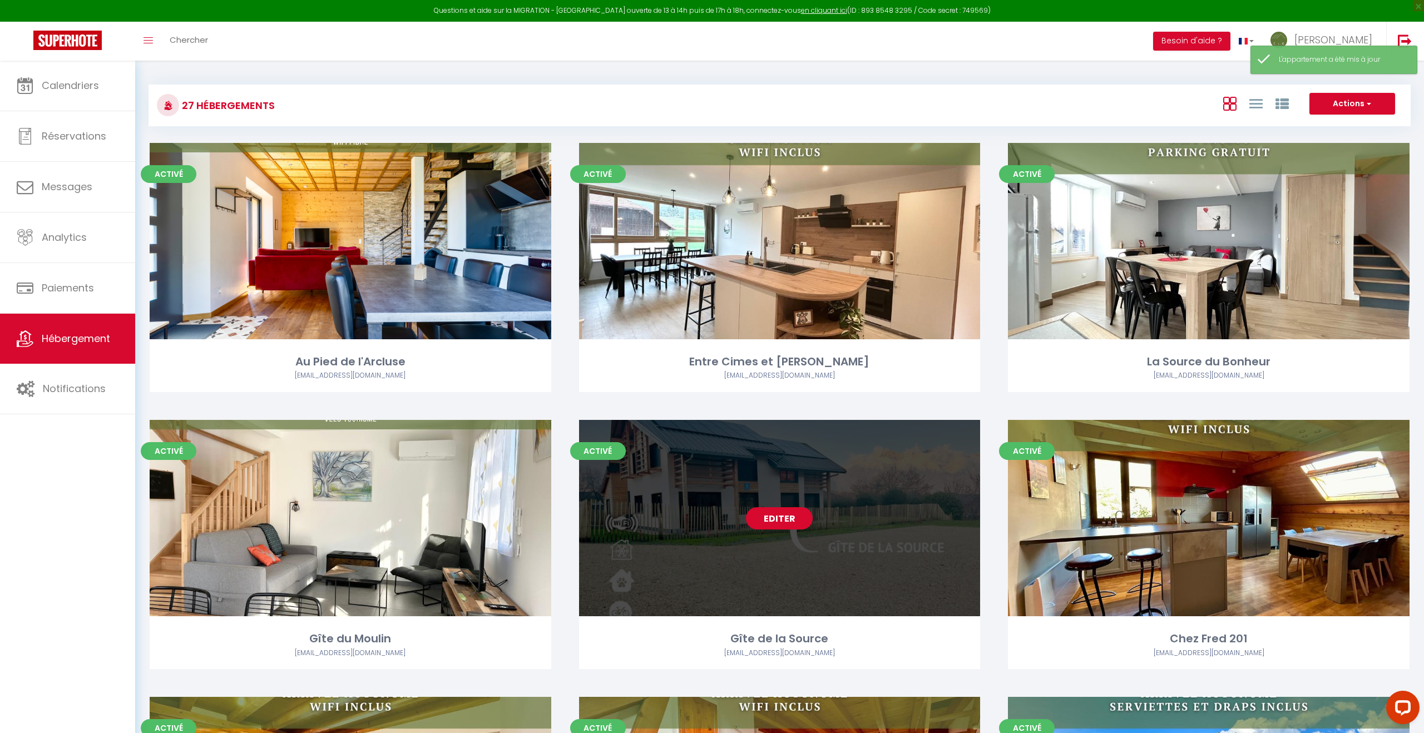
click at [772, 526] on link "Editer" at bounding box center [779, 518] width 67 height 22
click at [789, 512] on link "Editer" at bounding box center [779, 518] width 67 height 22
click at [687, 539] on div "Editer" at bounding box center [780, 518] width 402 height 196
click at [687, 539] on div "Editer" at bounding box center [780, 517] width 402 height 196
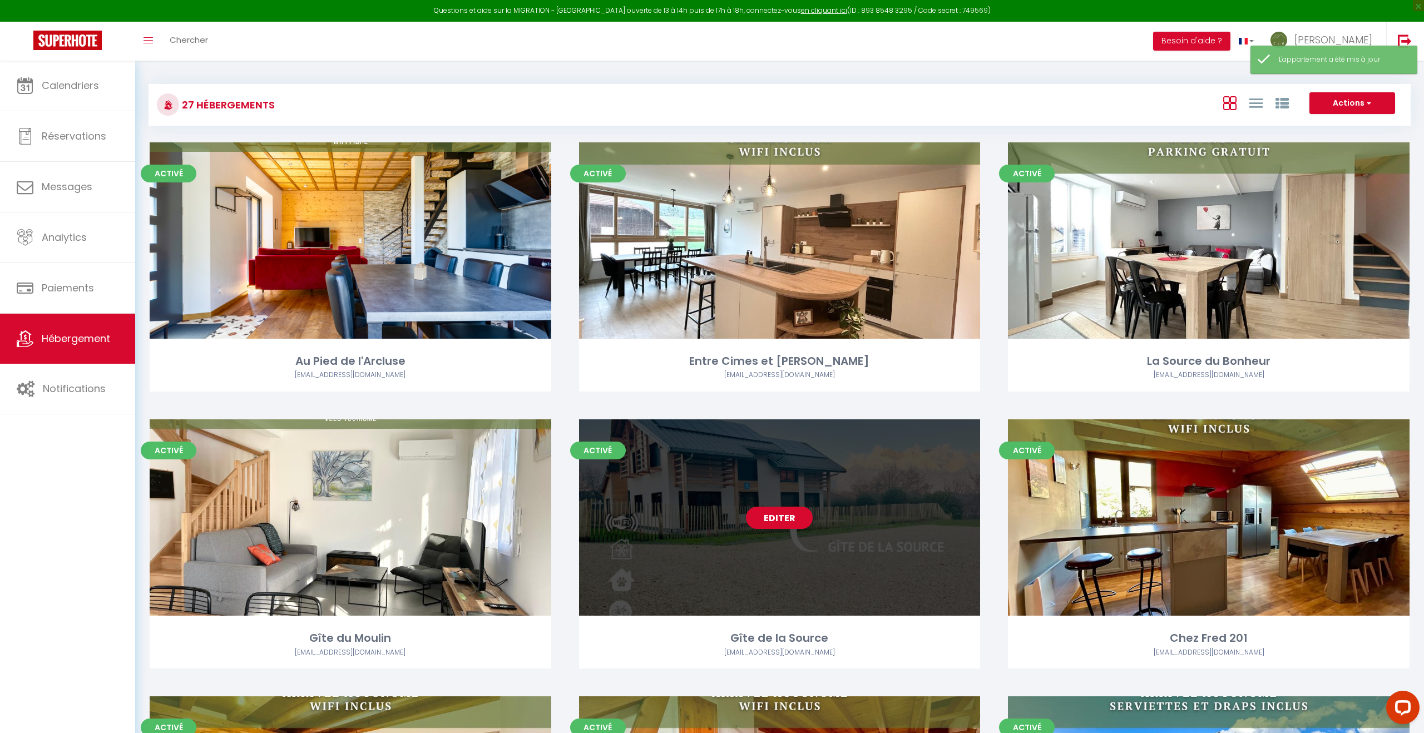
click at [759, 574] on div "Editer" at bounding box center [780, 517] width 402 height 196
click at [899, 514] on div "Editer" at bounding box center [780, 517] width 402 height 196
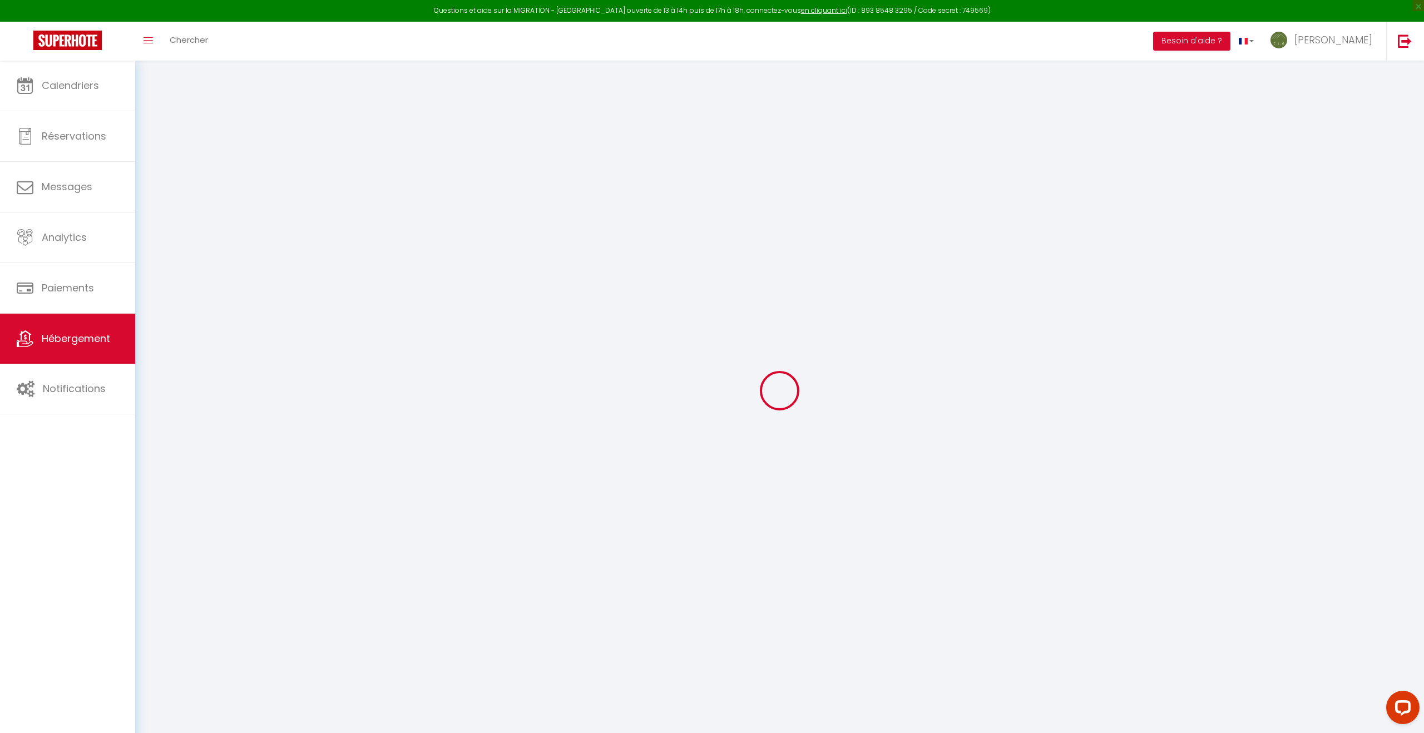
scroll to position [61, 0]
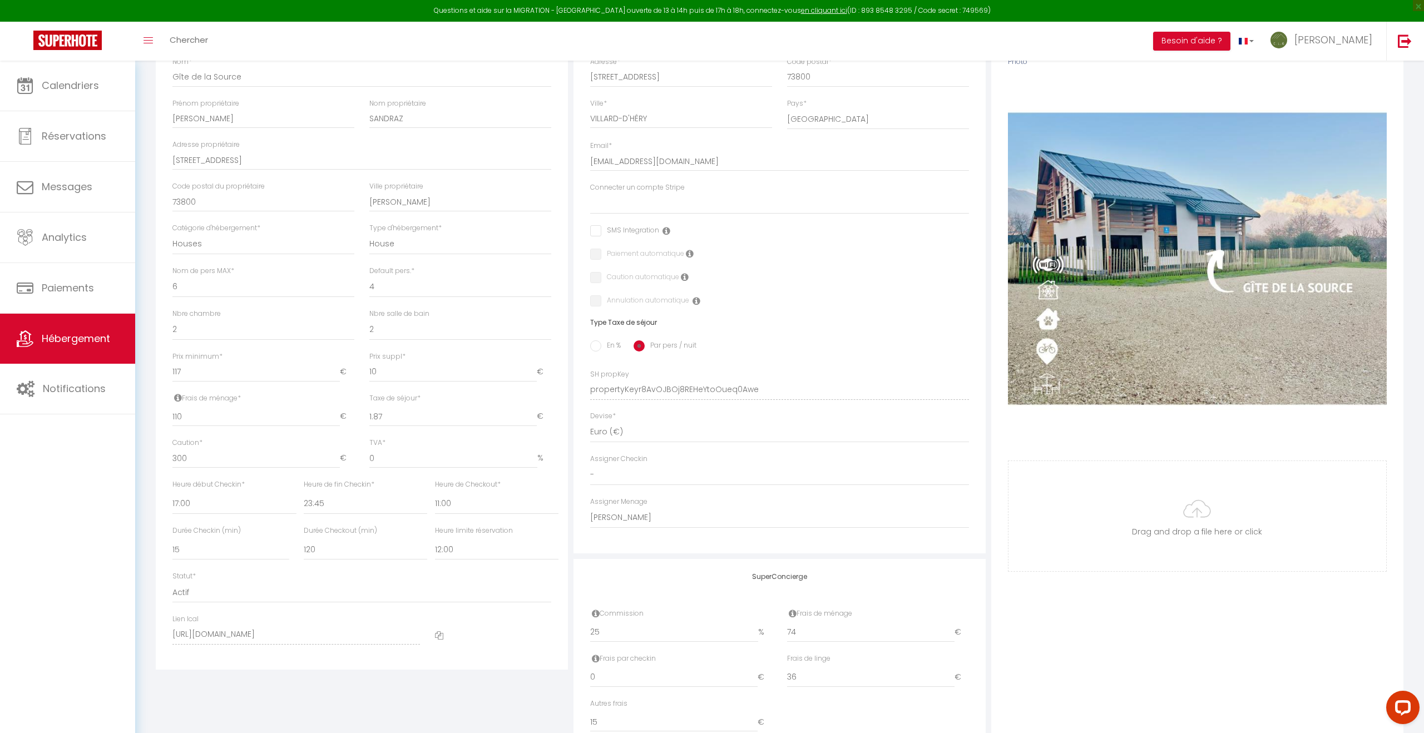
scroll to position [247, 0]
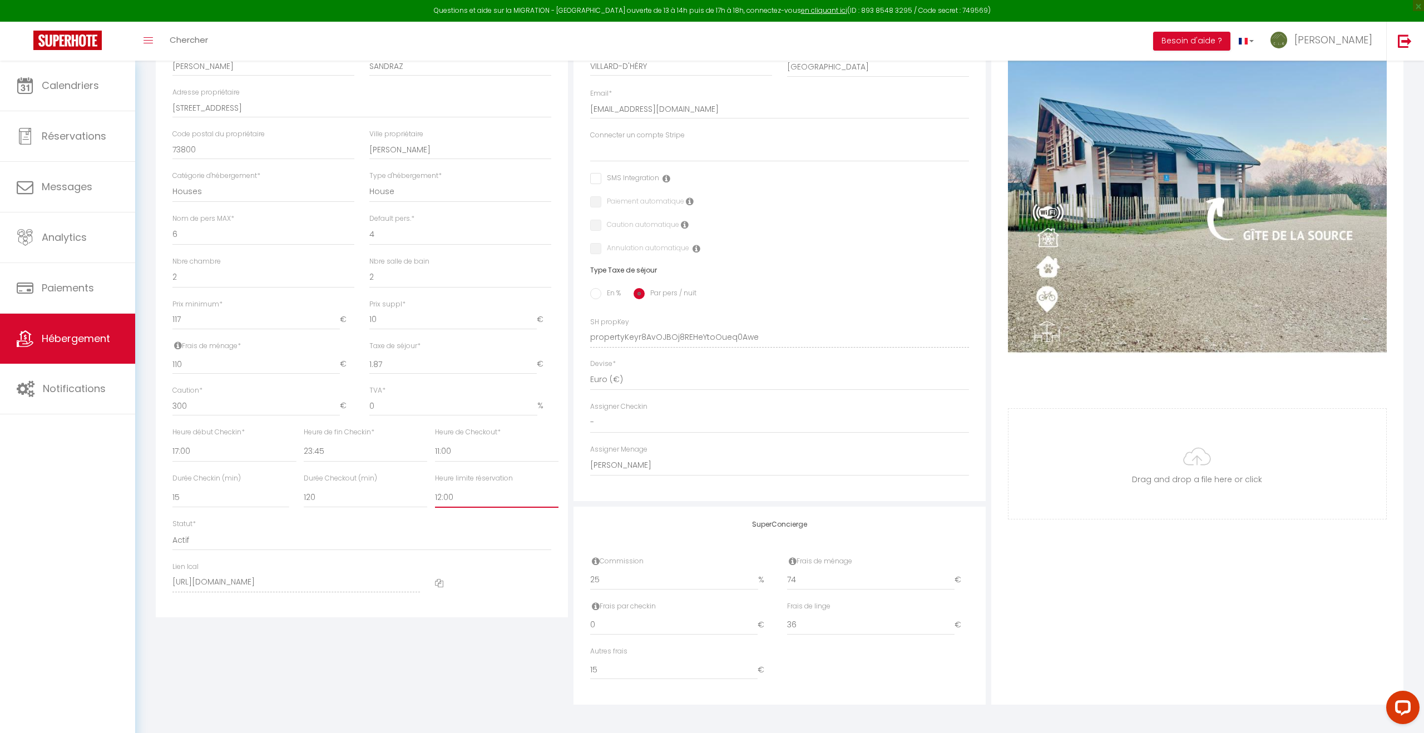
click at [469, 501] on select "Pas de limite 01:00 02:00 03:00 04:00 05:00 06:00 07:00 08:00 09:00 10:00 11:00…" at bounding box center [497, 497] width 124 height 21
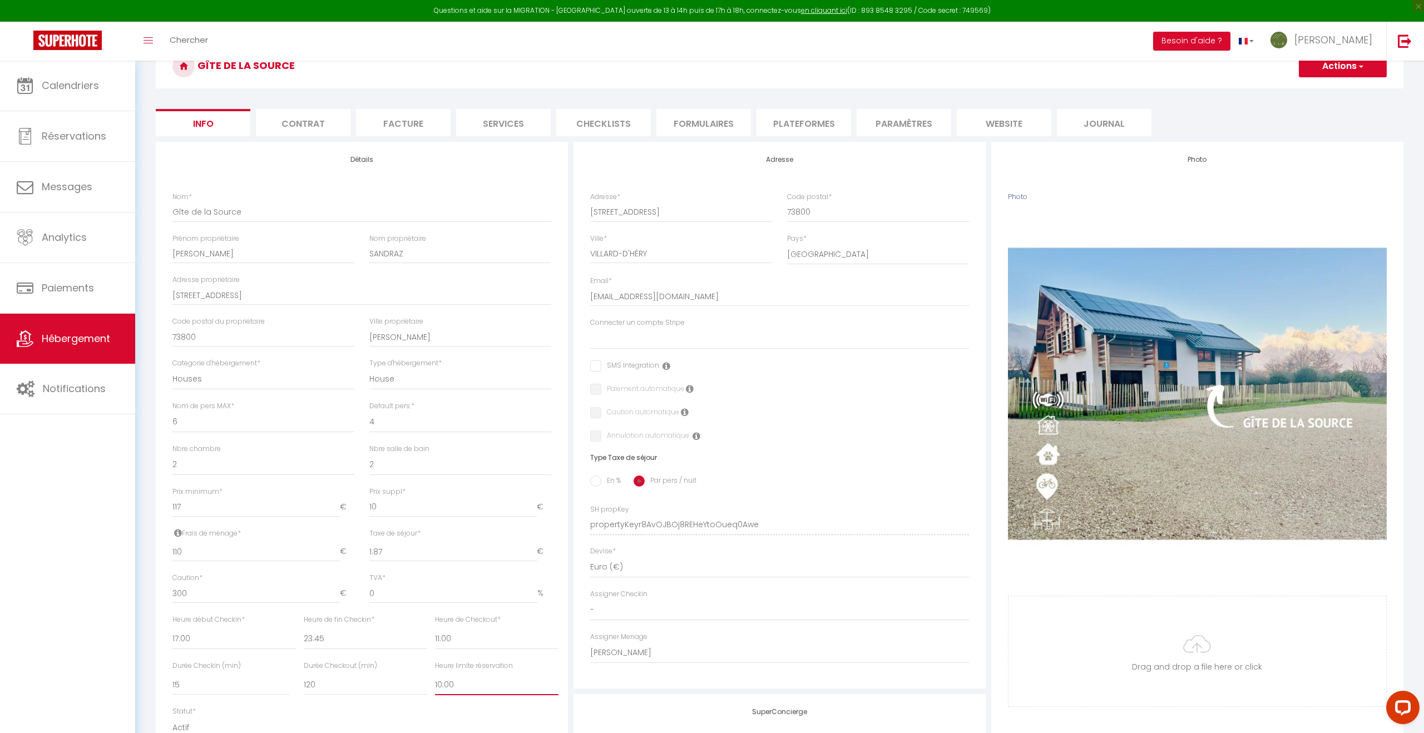
scroll to position [0, 0]
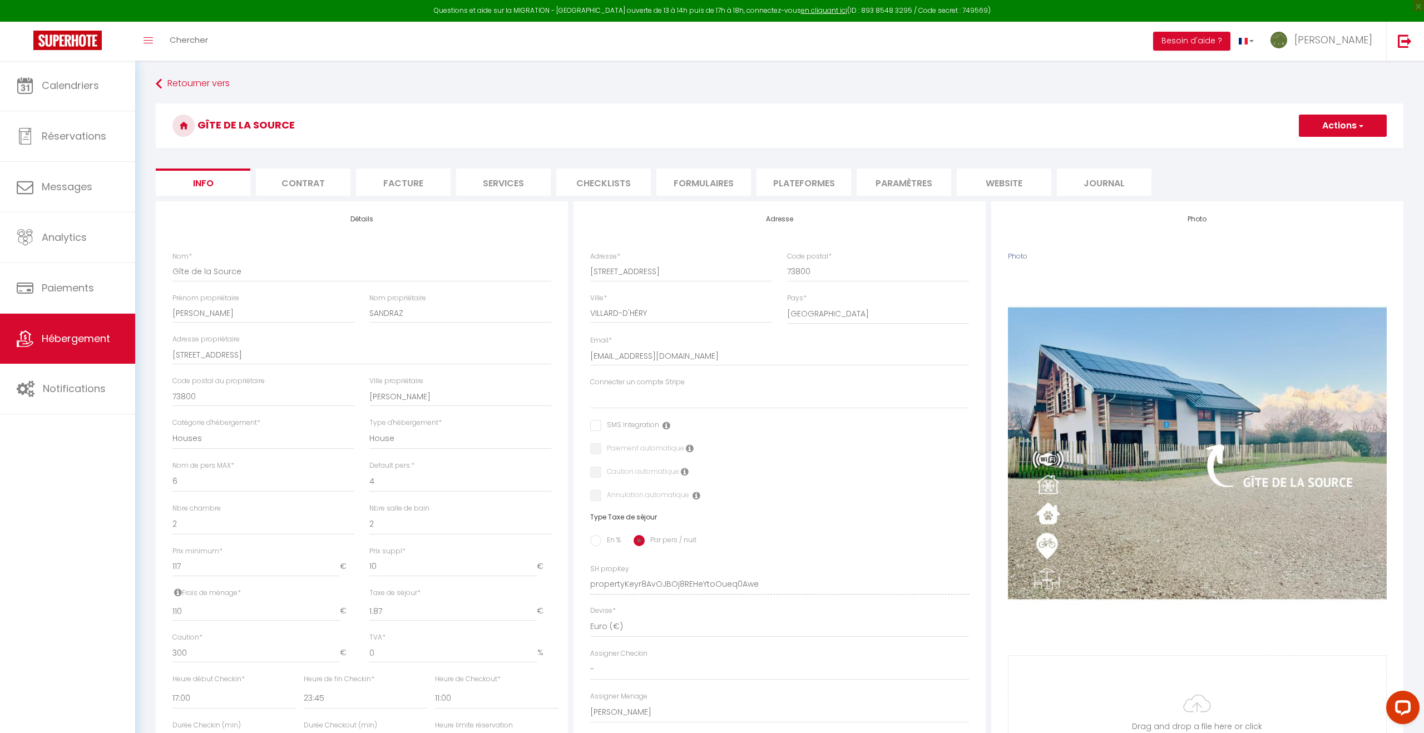
click at [1339, 126] on button "Actions" at bounding box center [1343, 126] width 88 height 22
click at [1293, 152] on input "Enregistrer" at bounding box center [1298, 150] width 41 height 11
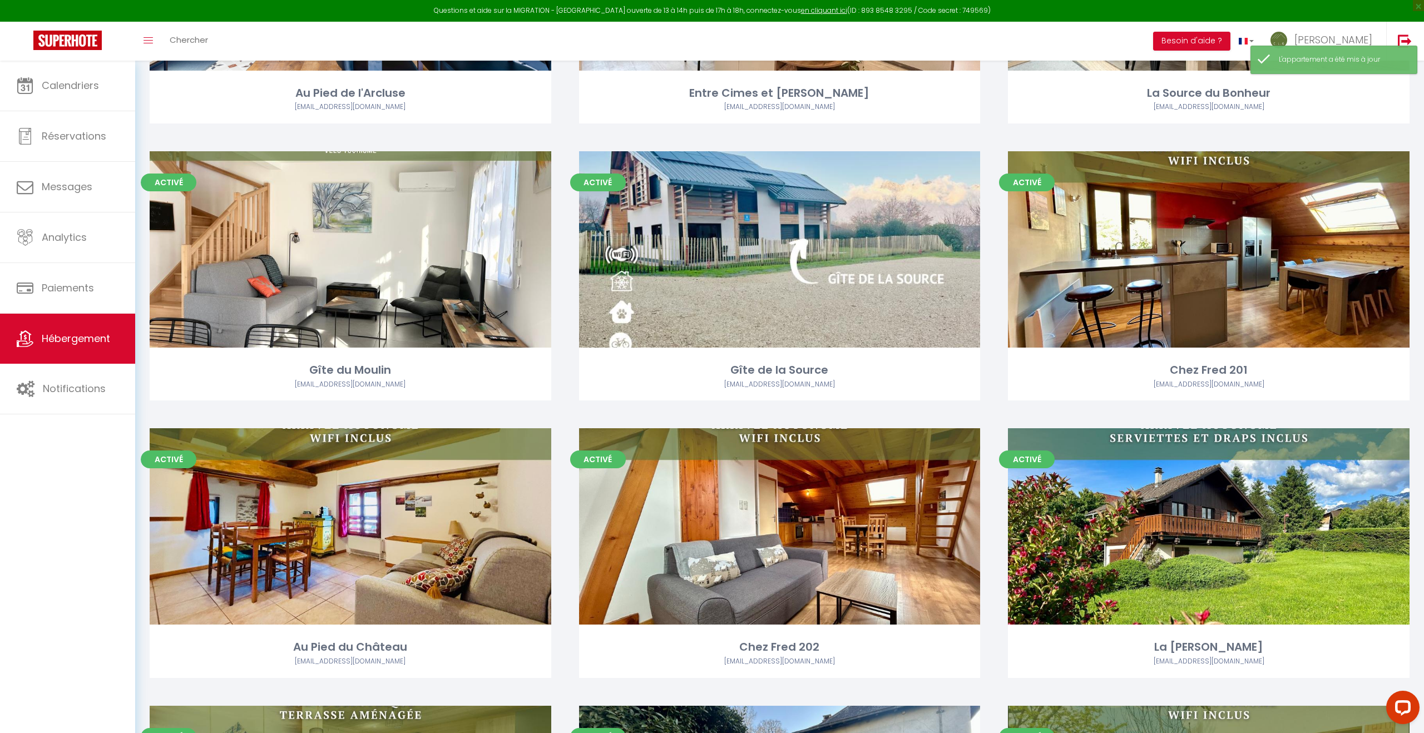
scroll to position [158, 0]
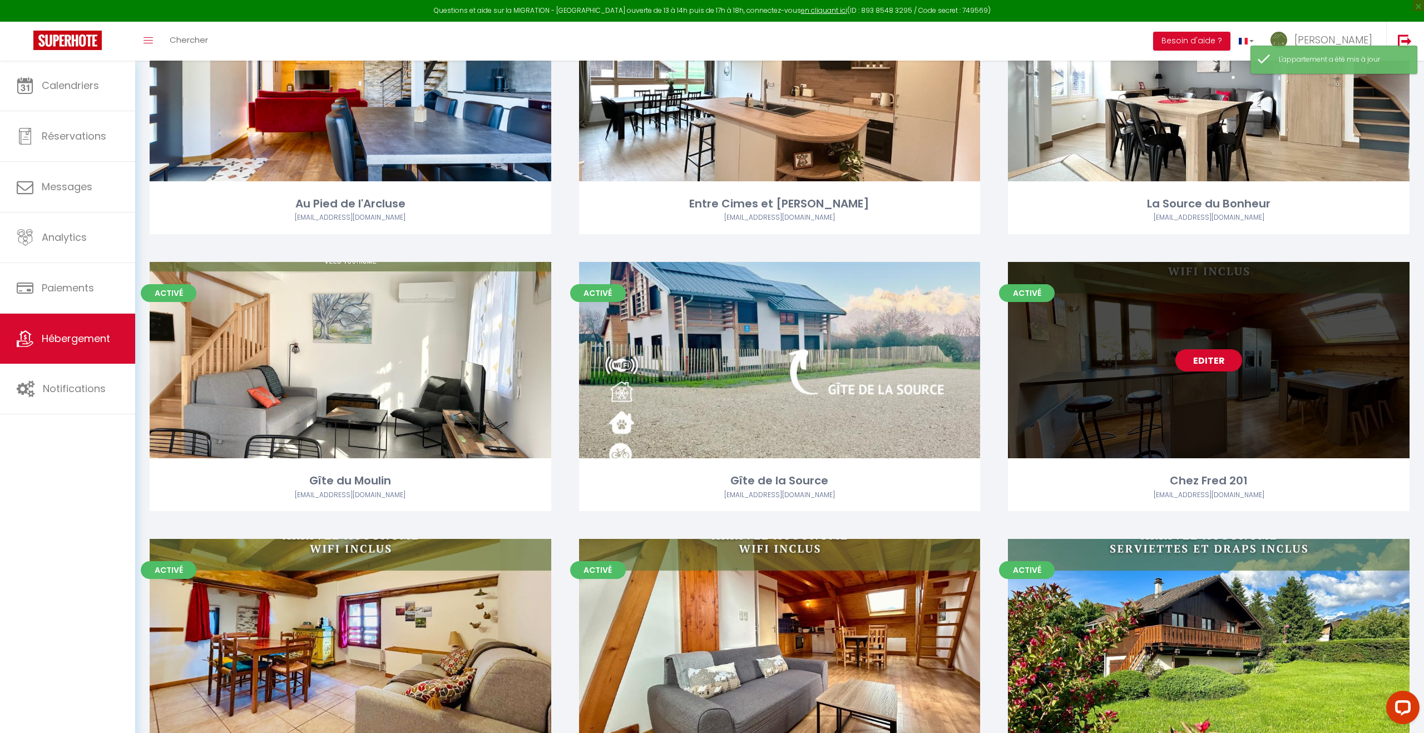
click at [1193, 379] on div "Editer" at bounding box center [1209, 360] width 402 height 196
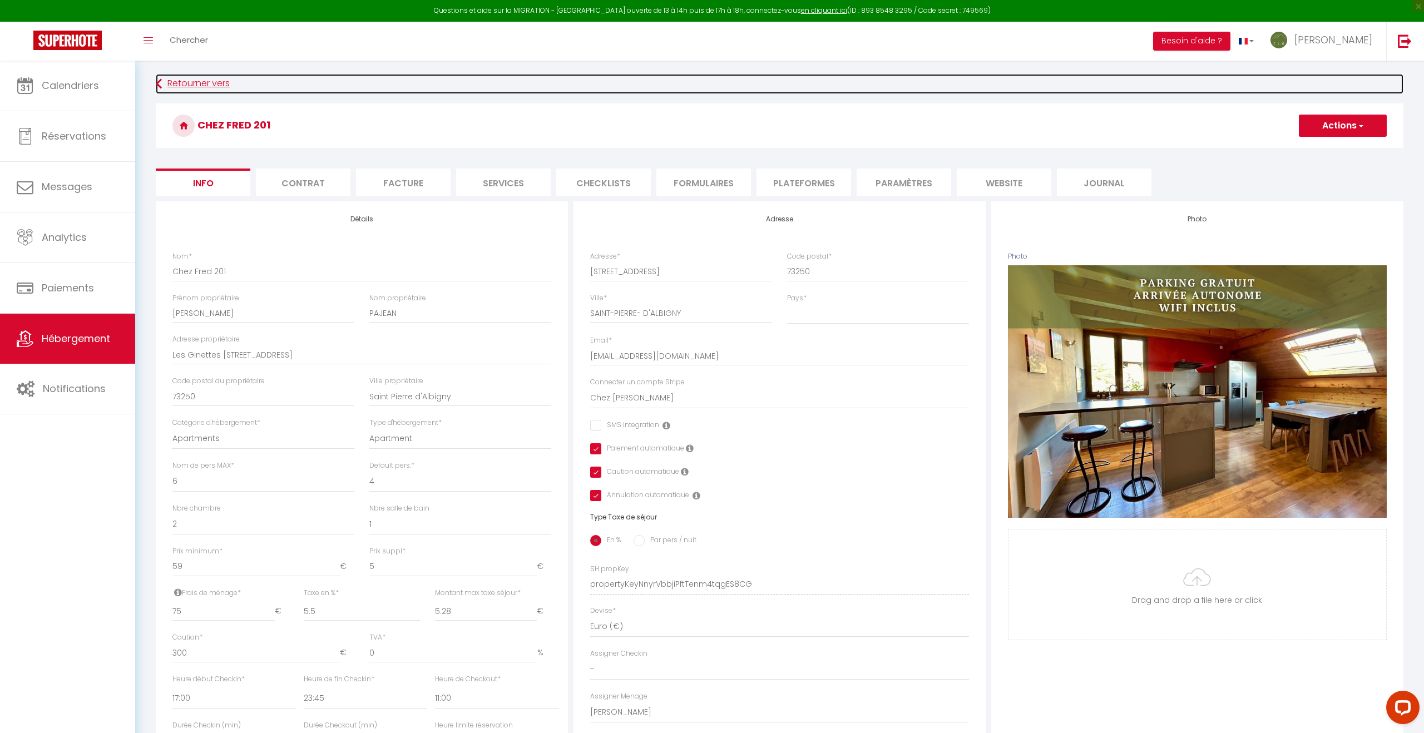
click at [200, 81] on link "Retourner vers" at bounding box center [779, 84] width 1247 height 20
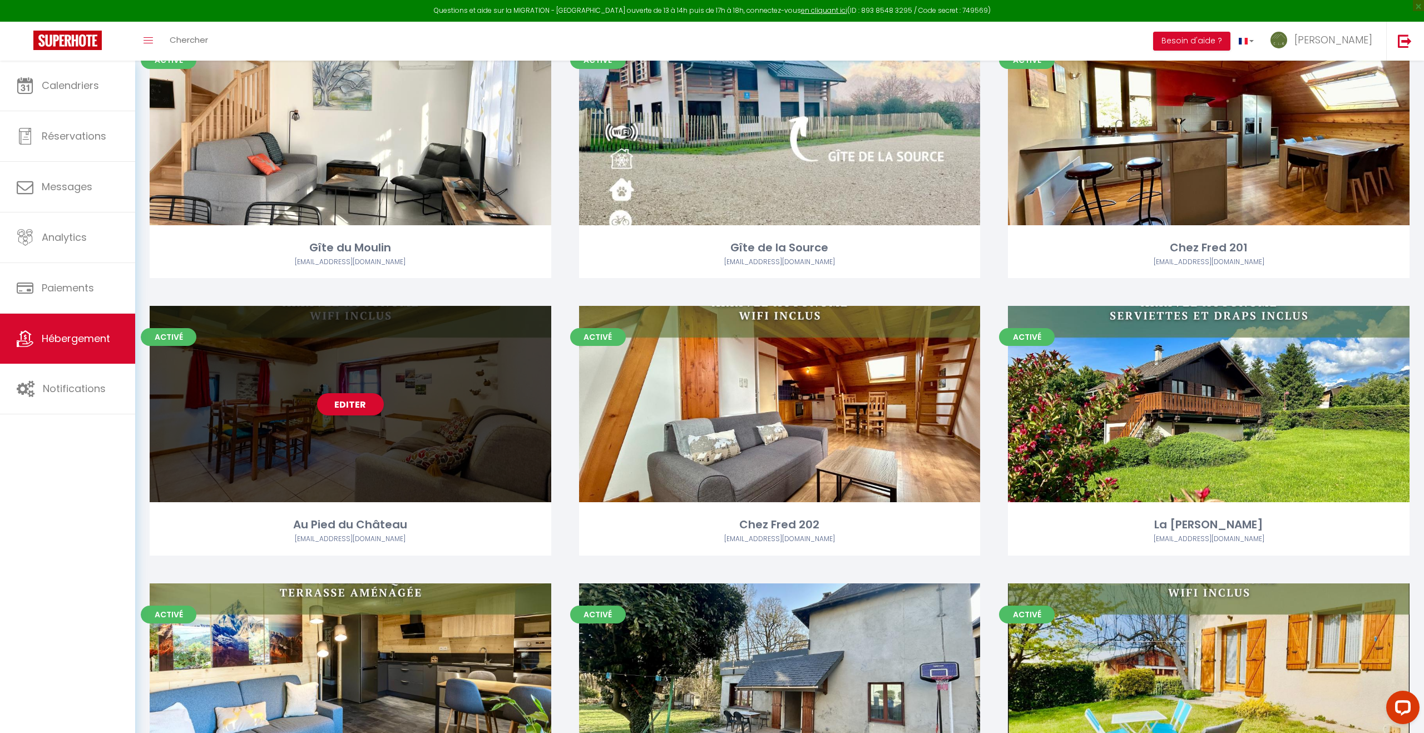
scroll to position [274, 0]
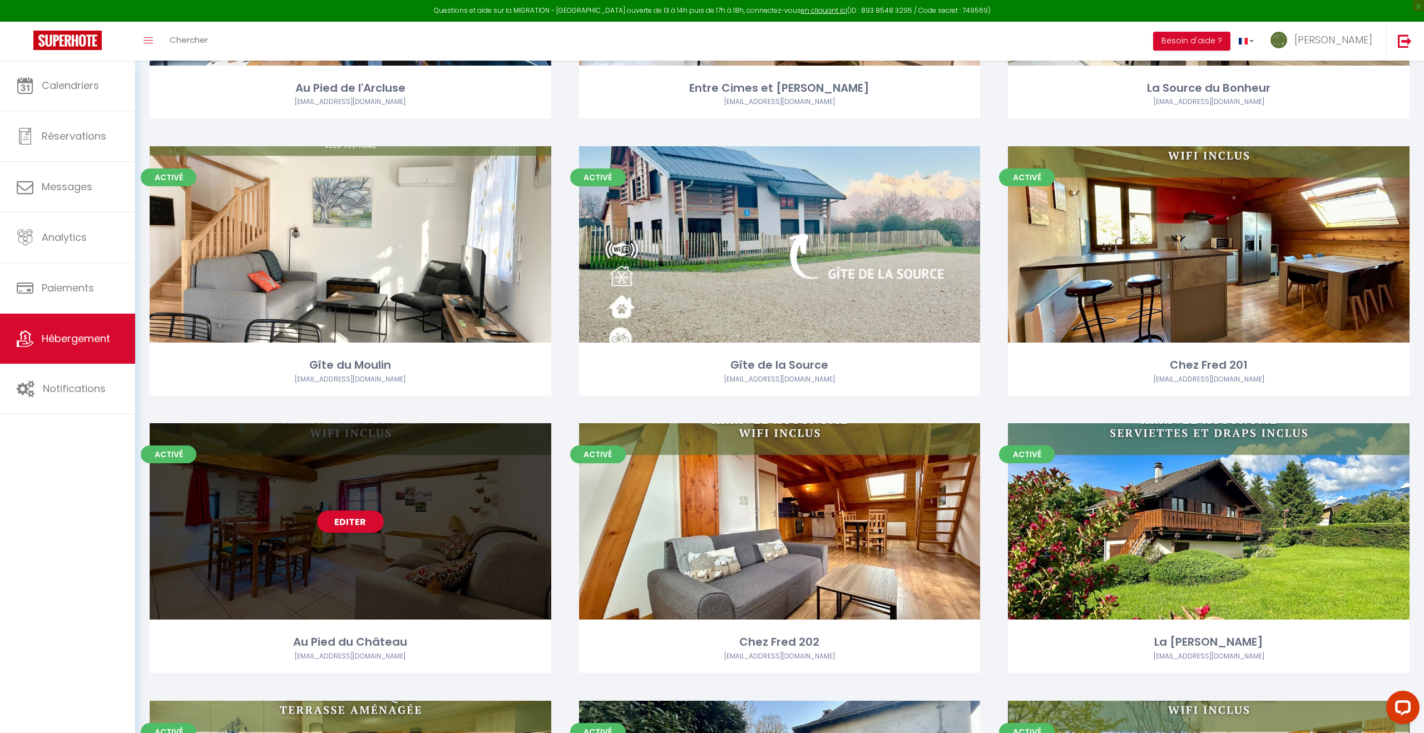
click at [414, 526] on div "Editer" at bounding box center [351, 521] width 402 height 196
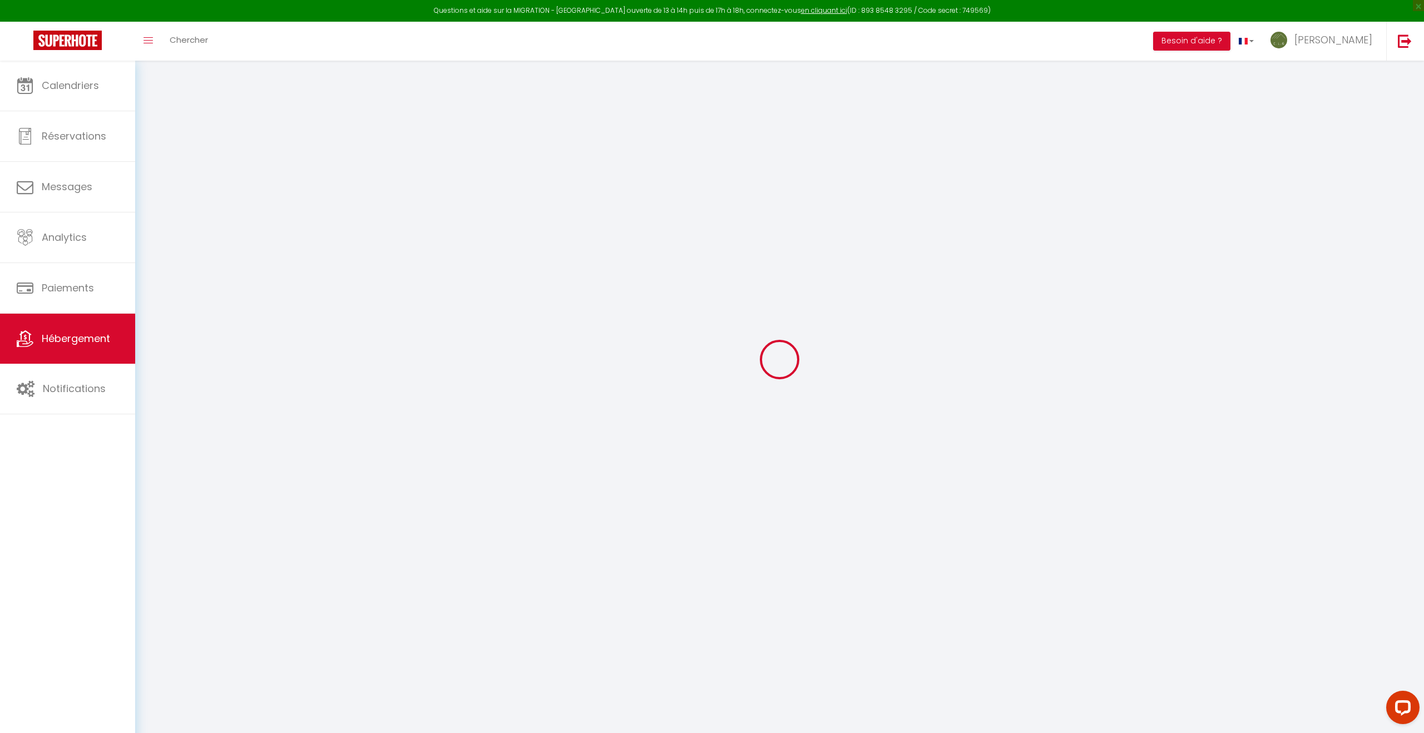
scroll to position [33, 0]
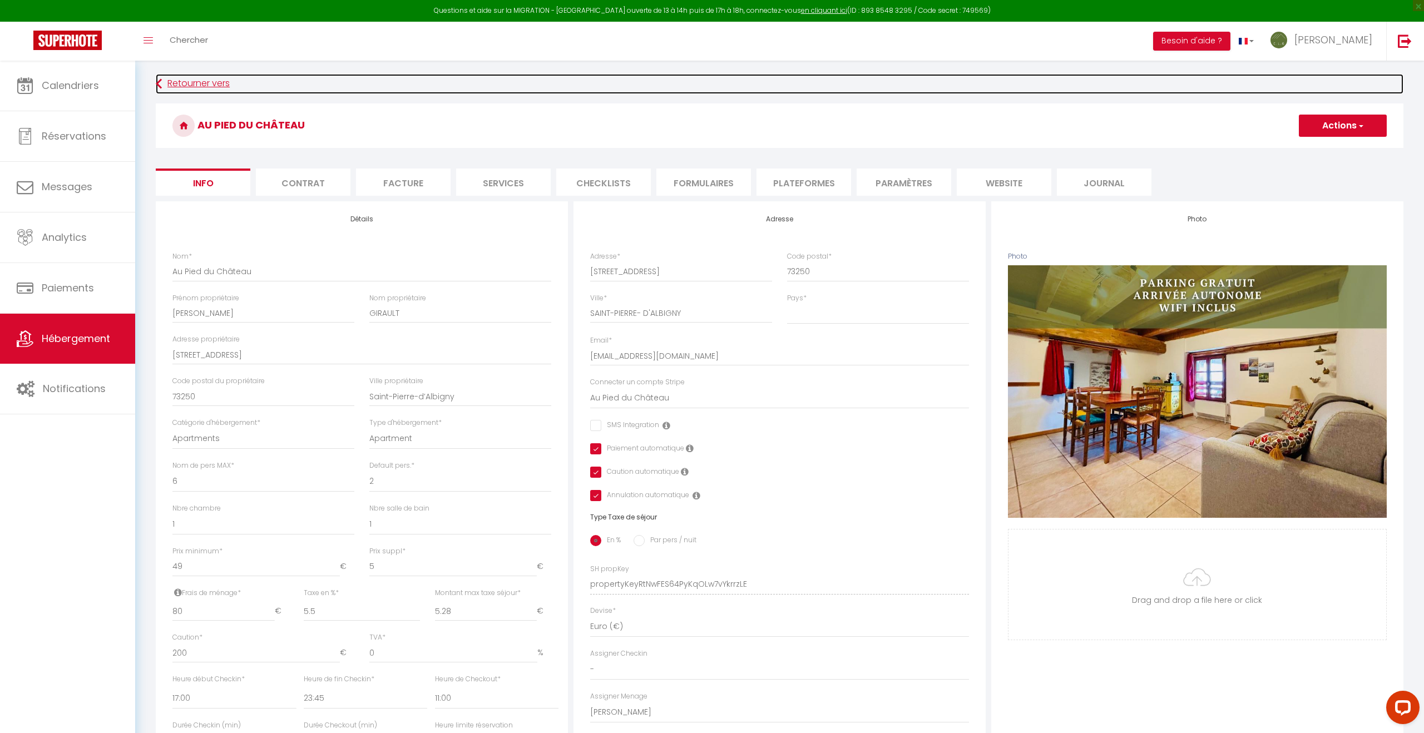
click at [210, 86] on link "Retourner vers" at bounding box center [779, 84] width 1247 height 20
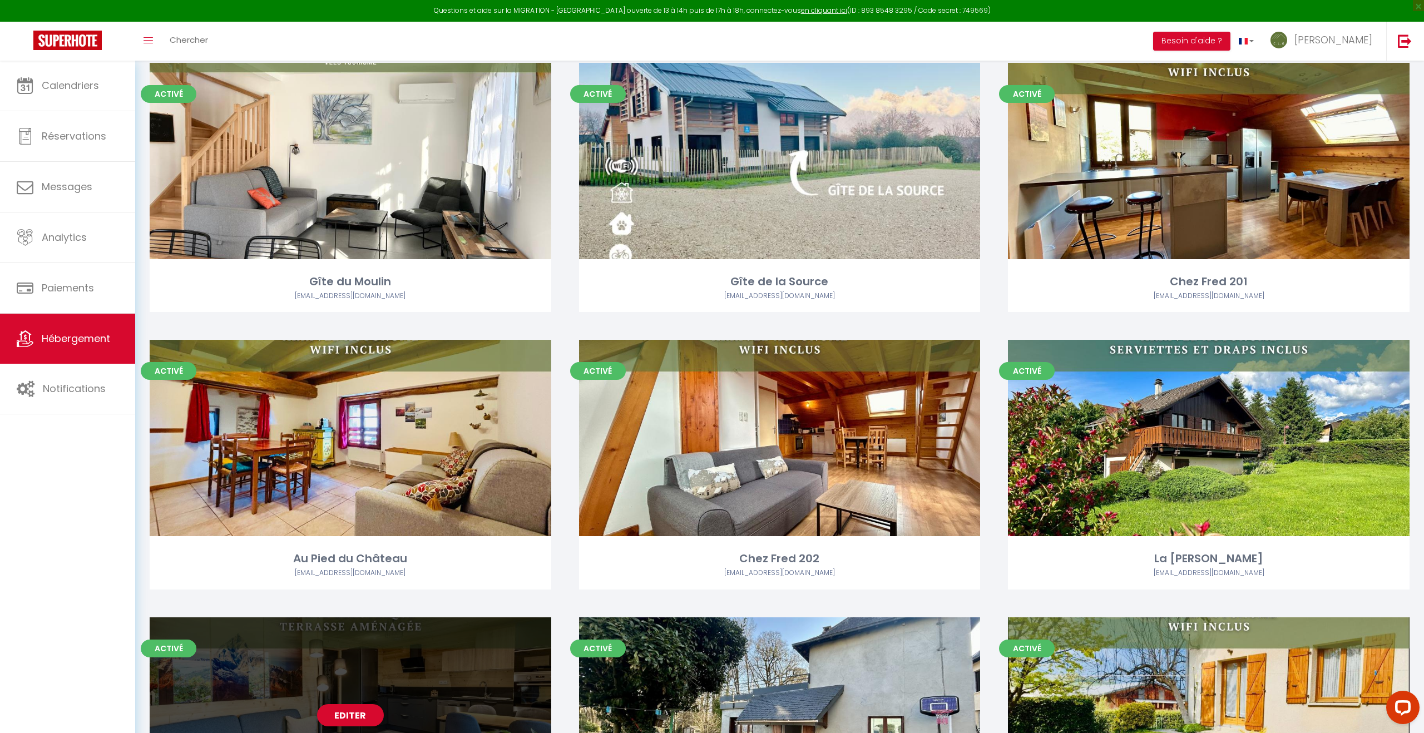
scroll to position [366, 0]
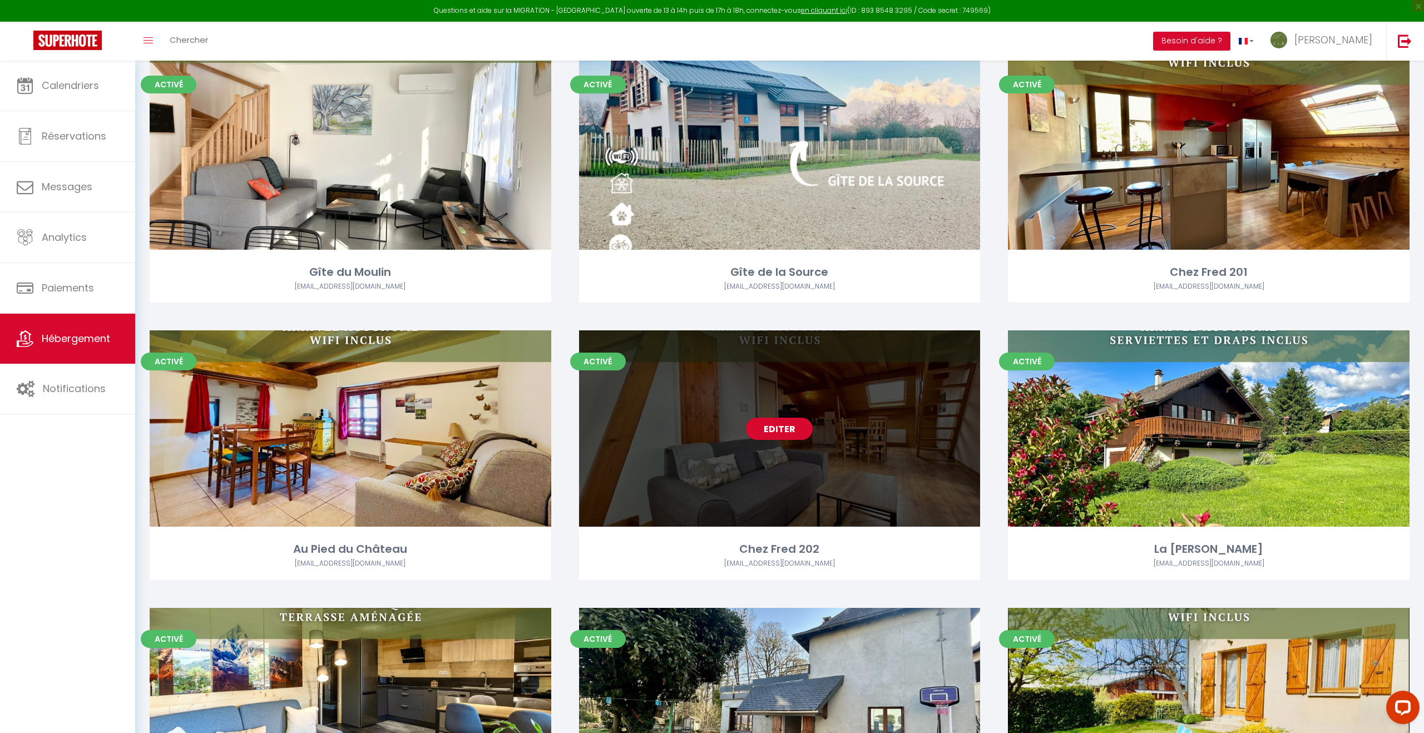
click at [870, 483] on div "Editer" at bounding box center [780, 428] width 402 height 196
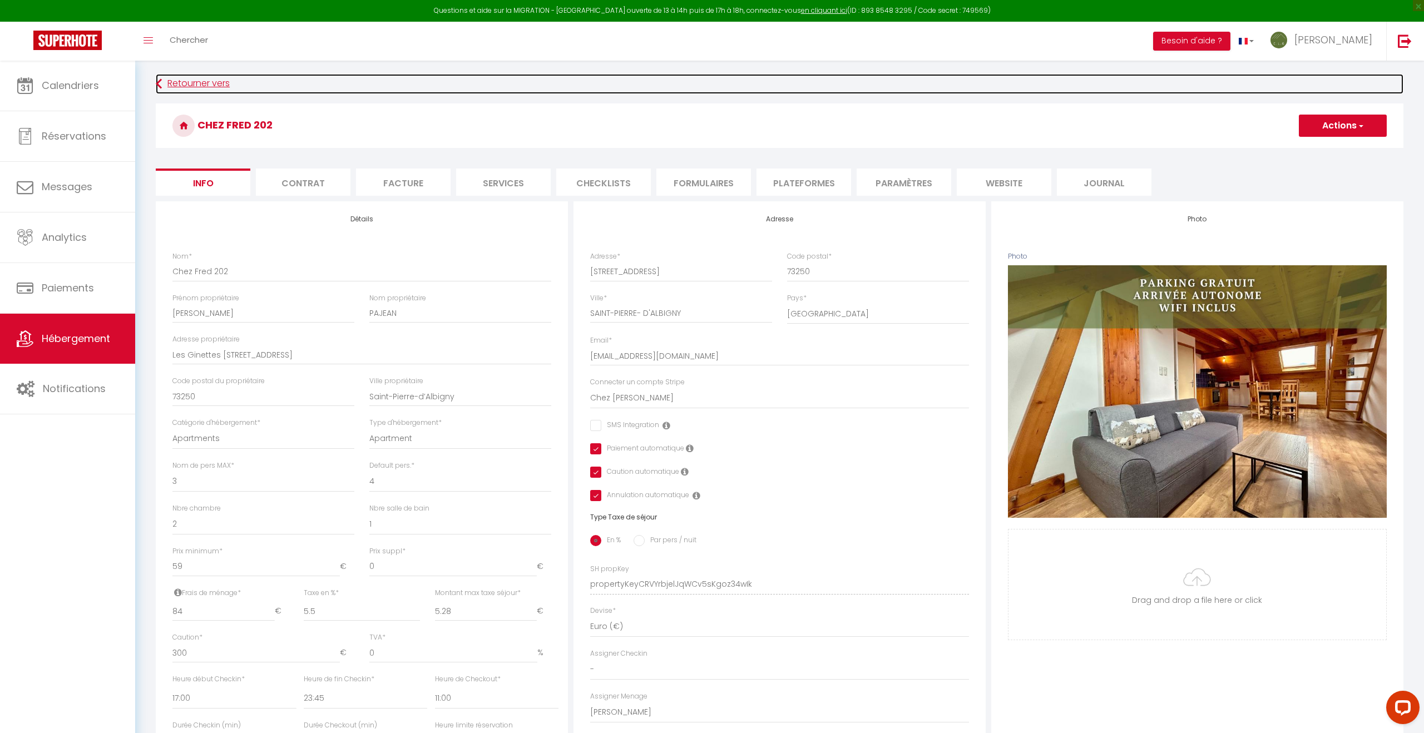
click at [213, 78] on link "Retourner vers" at bounding box center [779, 84] width 1247 height 20
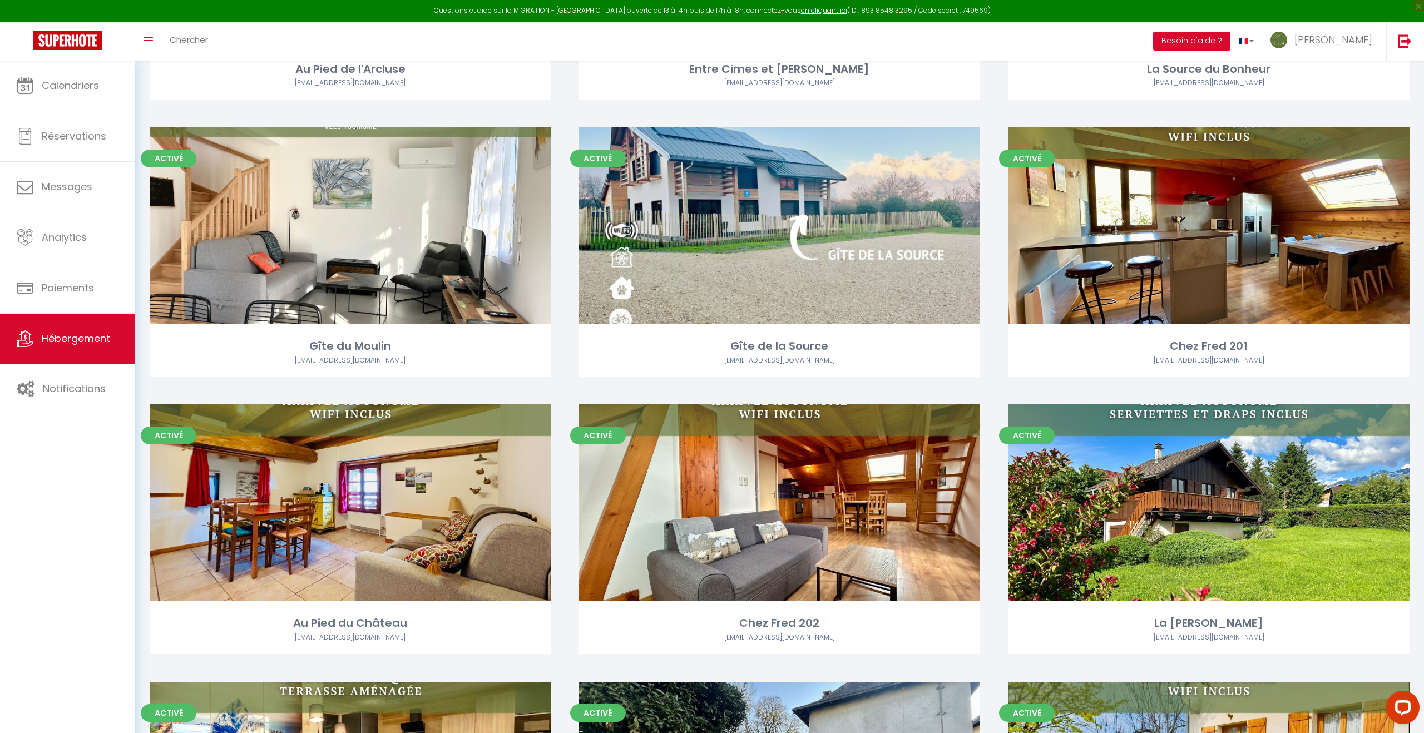
scroll to position [323, 0]
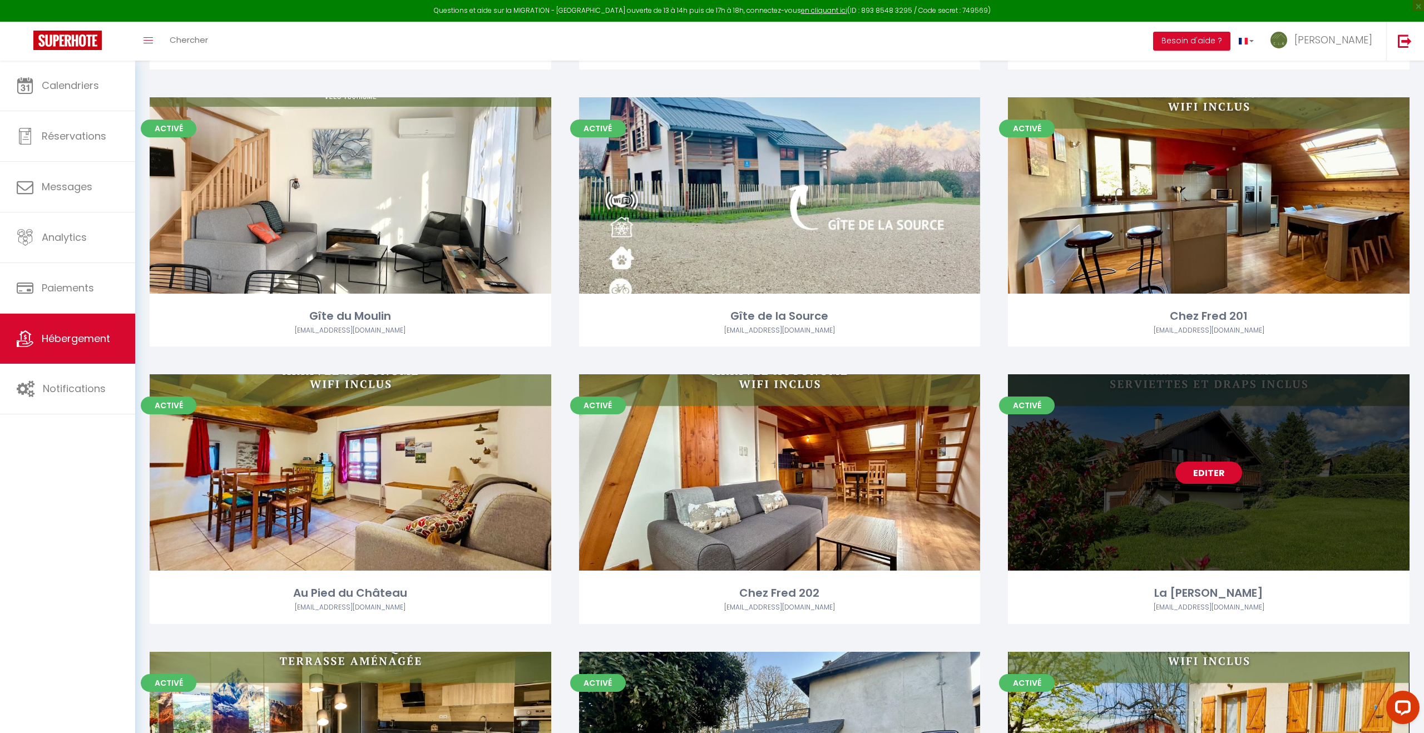
click at [1150, 476] on div "Editer" at bounding box center [1209, 472] width 402 height 196
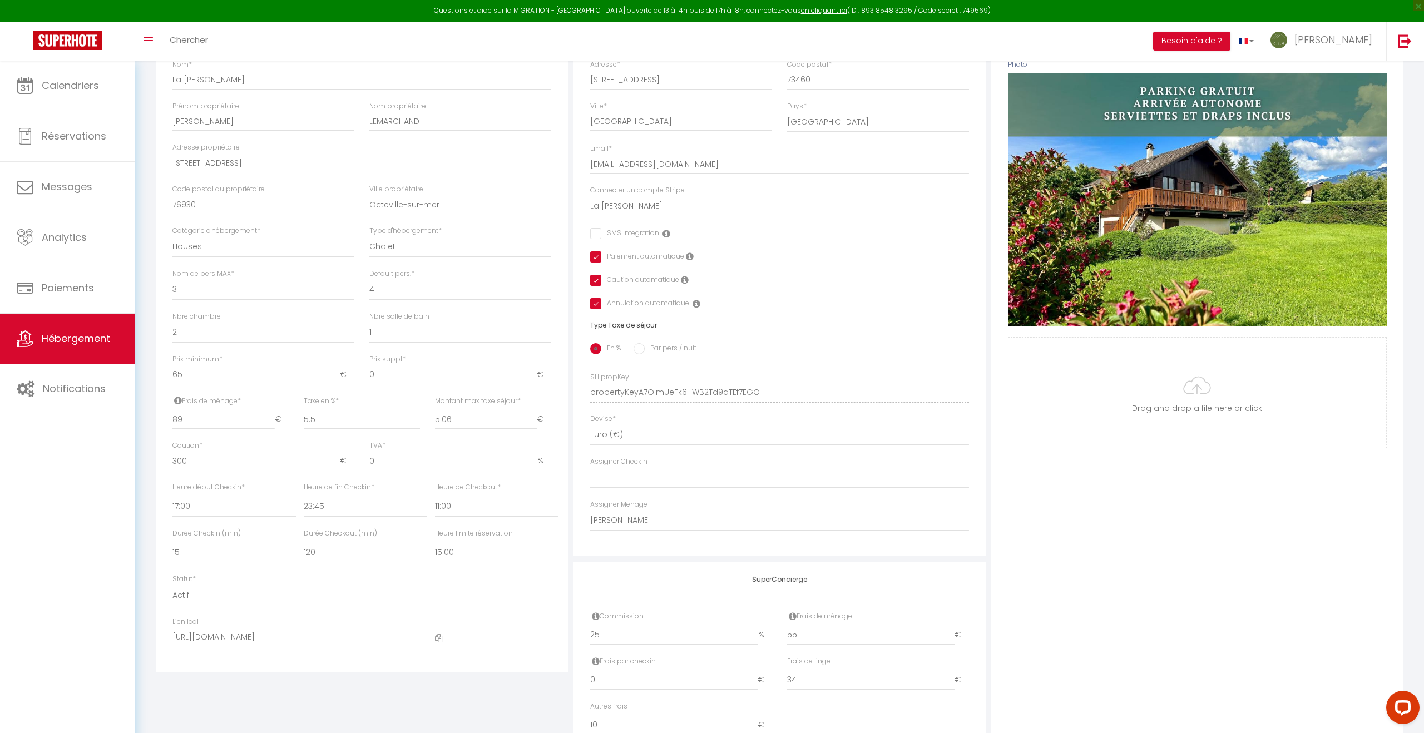
scroll to position [199, 0]
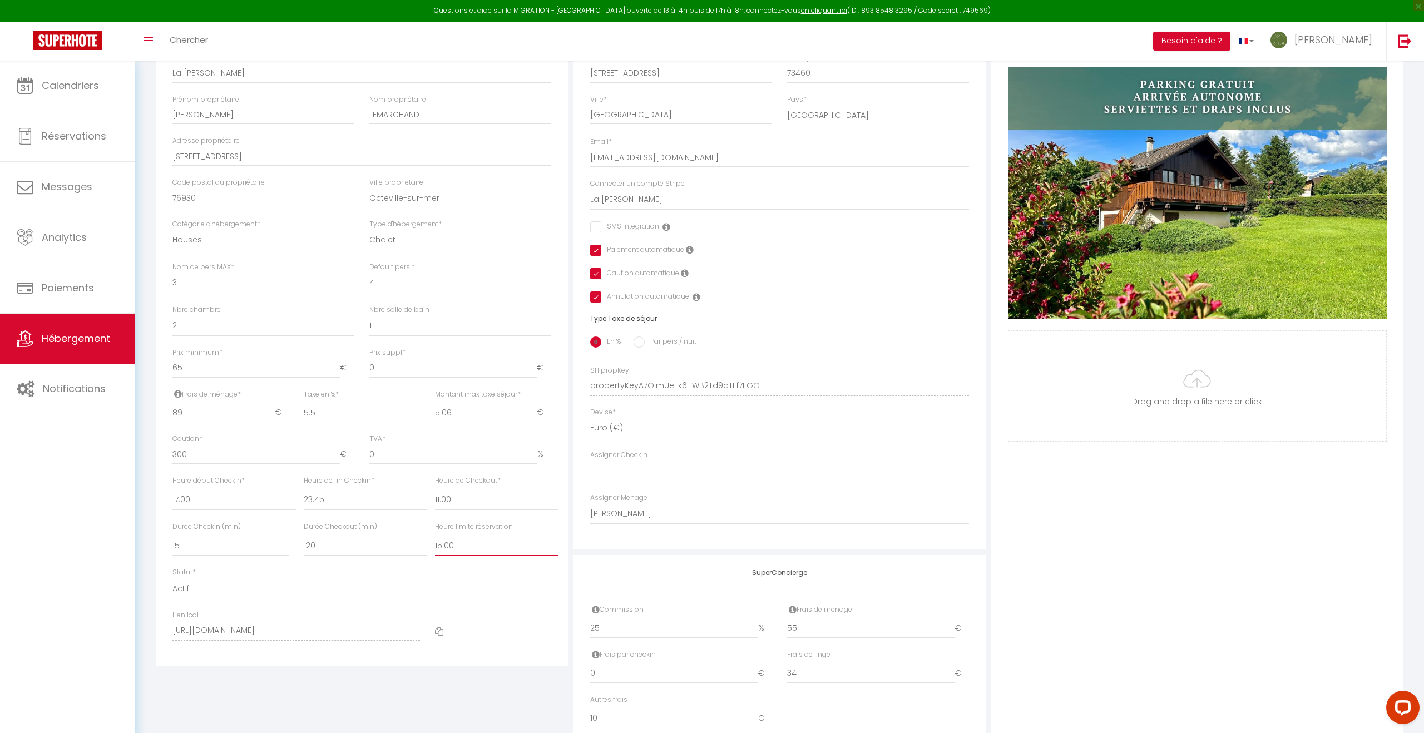
click at [468, 547] on select "Pas de limite 01:00 02:00 03:00 04:00 05:00 06:00 07:00 08:00 09:00 10:00 11:00…" at bounding box center [497, 545] width 124 height 21
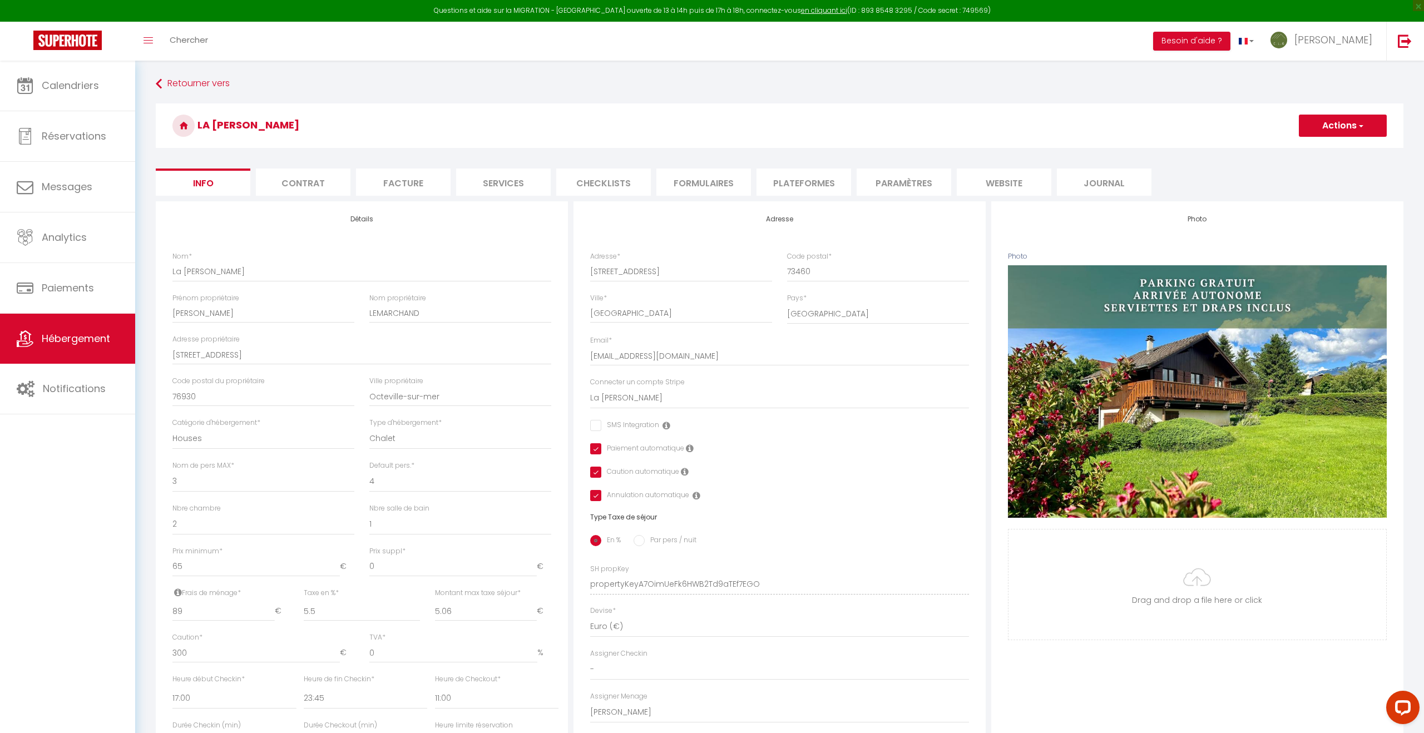
click at [1328, 123] on button "Actions" at bounding box center [1343, 126] width 88 height 22
click at [1306, 152] on input "Enregistrer" at bounding box center [1298, 150] width 41 height 11
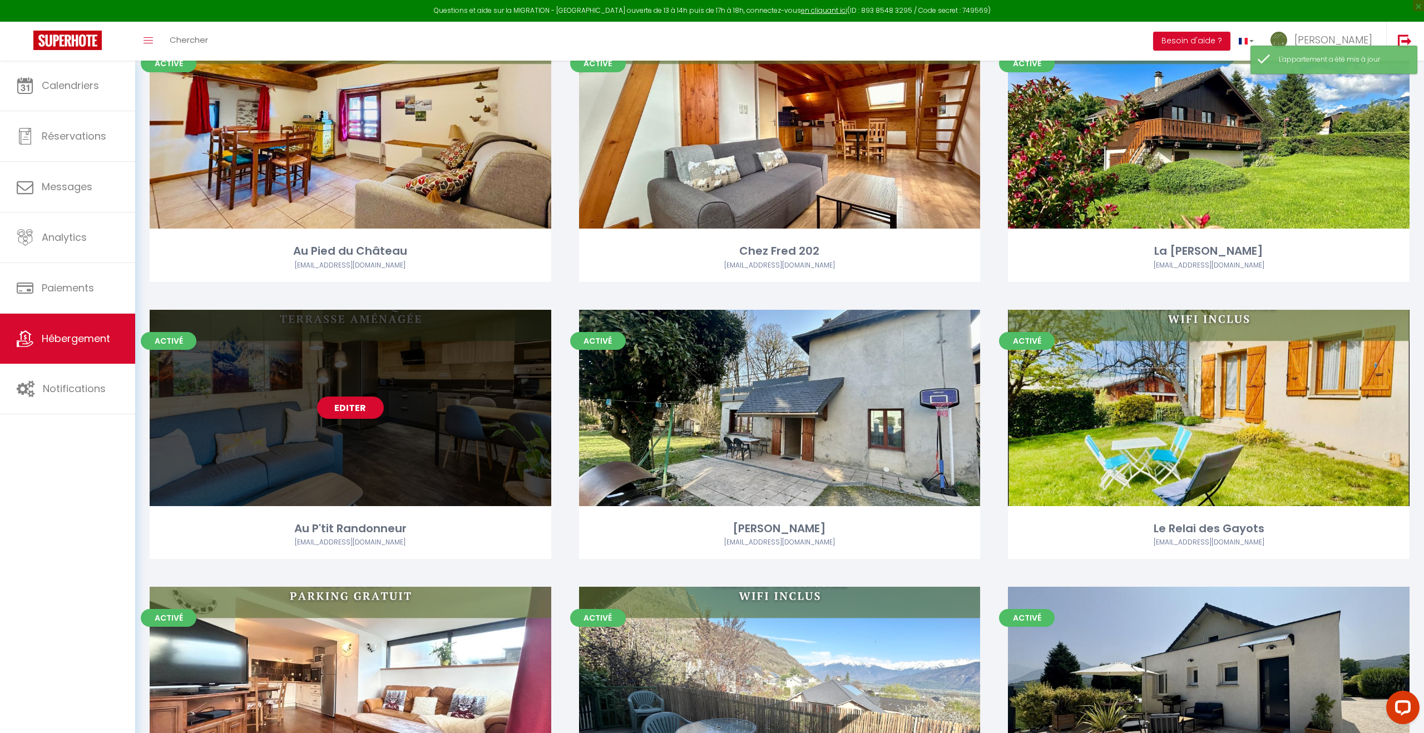
scroll to position [668, 0]
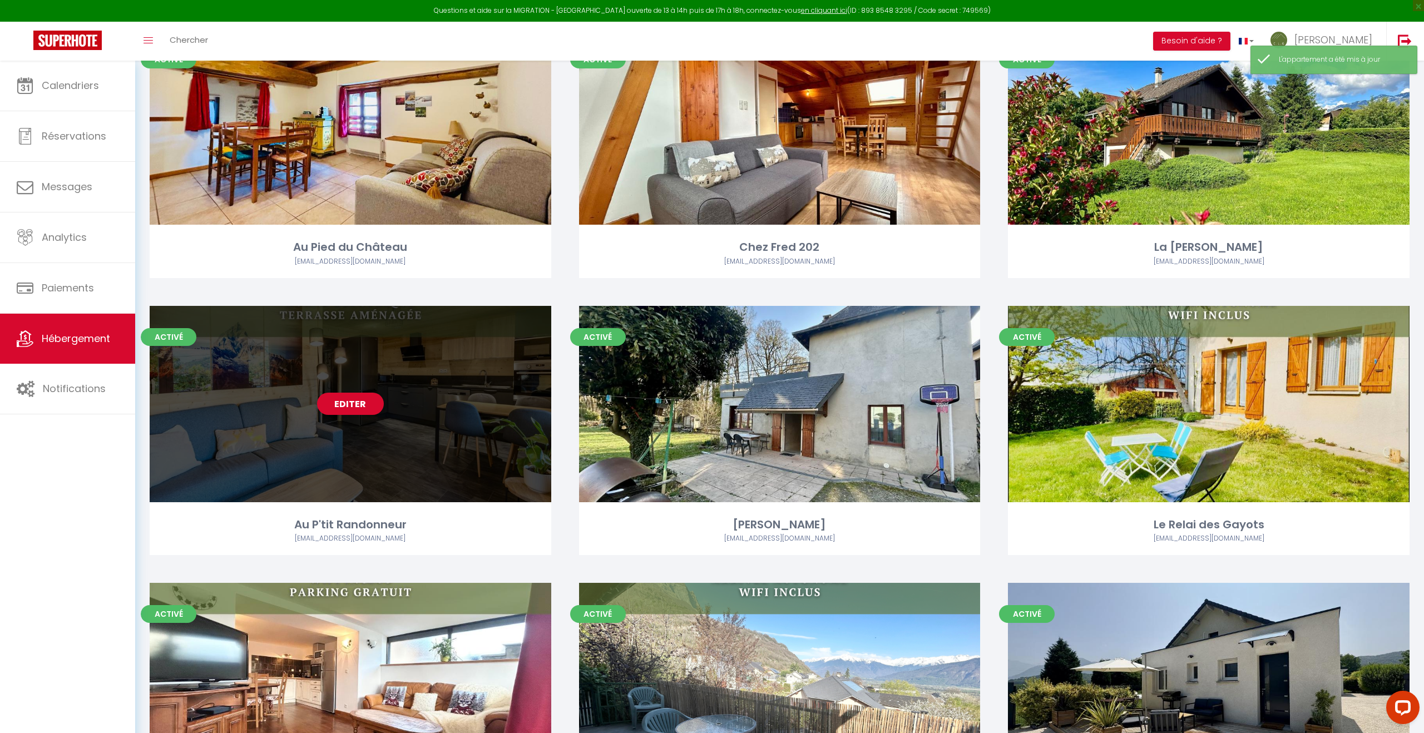
click at [406, 426] on div "Editer" at bounding box center [351, 404] width 402 height 196
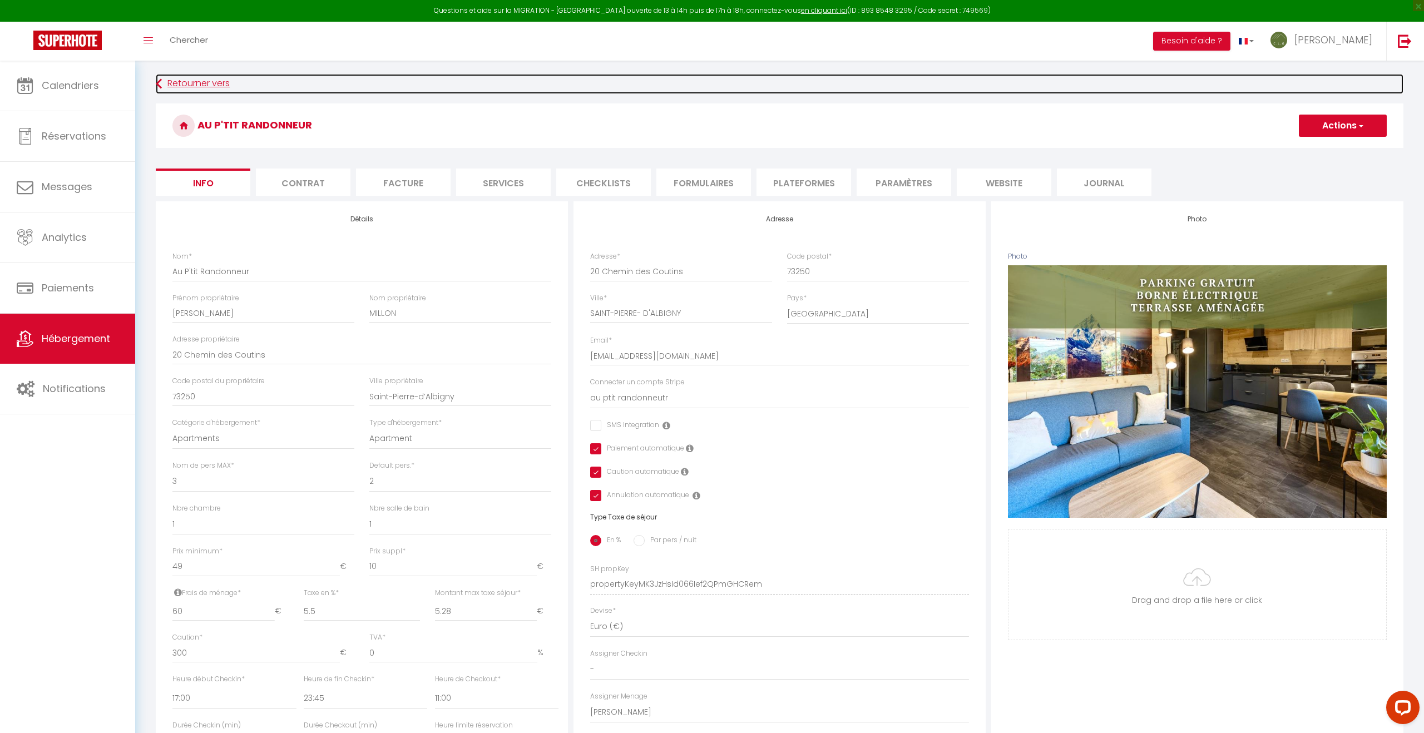
click at [201, 77] on link "Retourner vers" at bounding box center [779, 84] width 1247 height 20
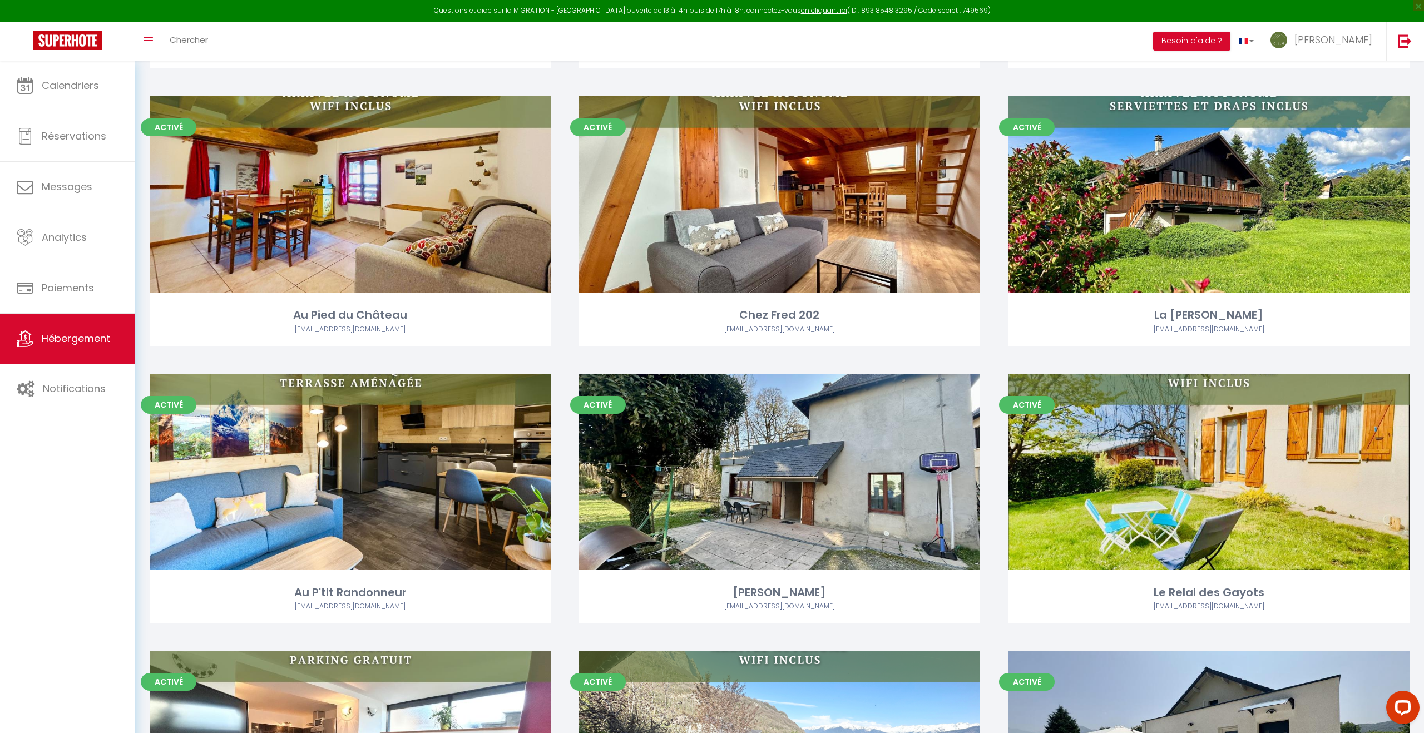
scroll to position [612, 0]
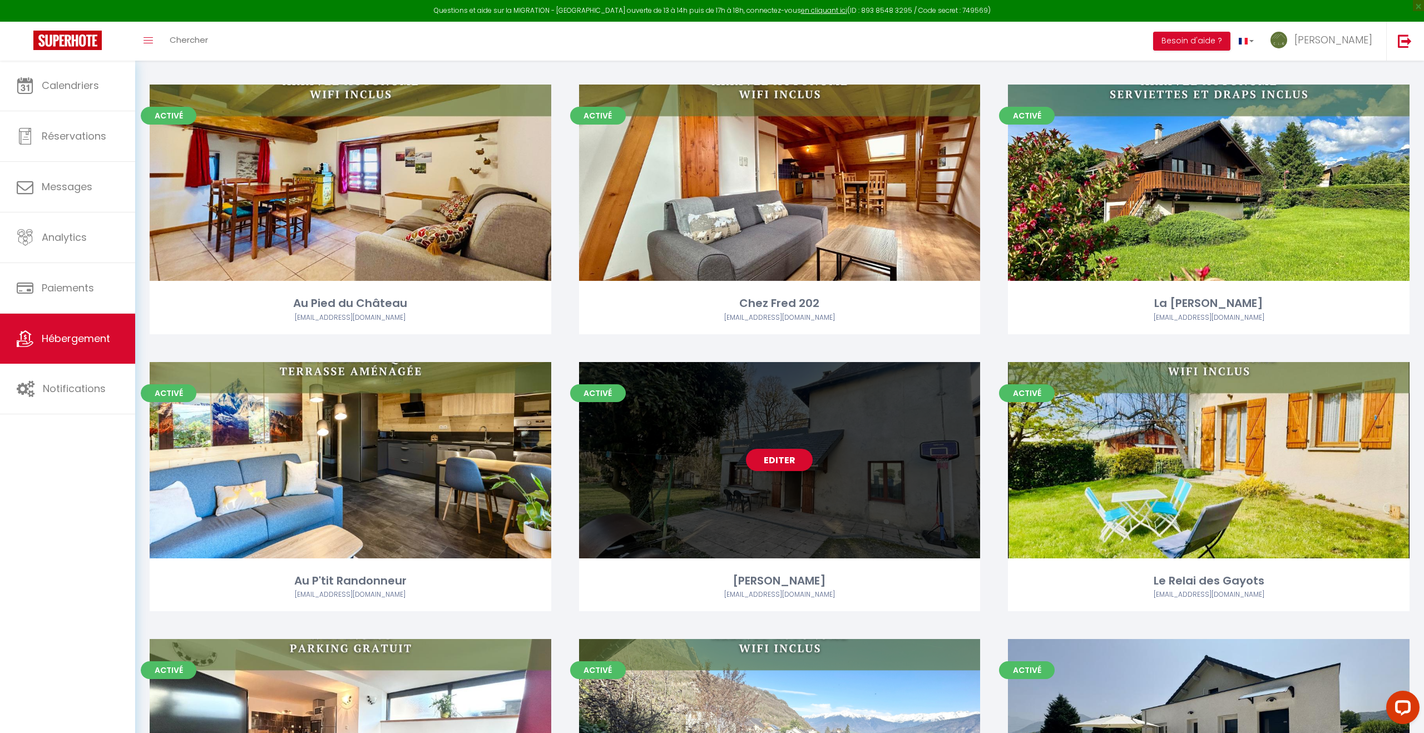
click at [783, 484] on div "Editer" at bounding box center [780, 460] width 402 height 196
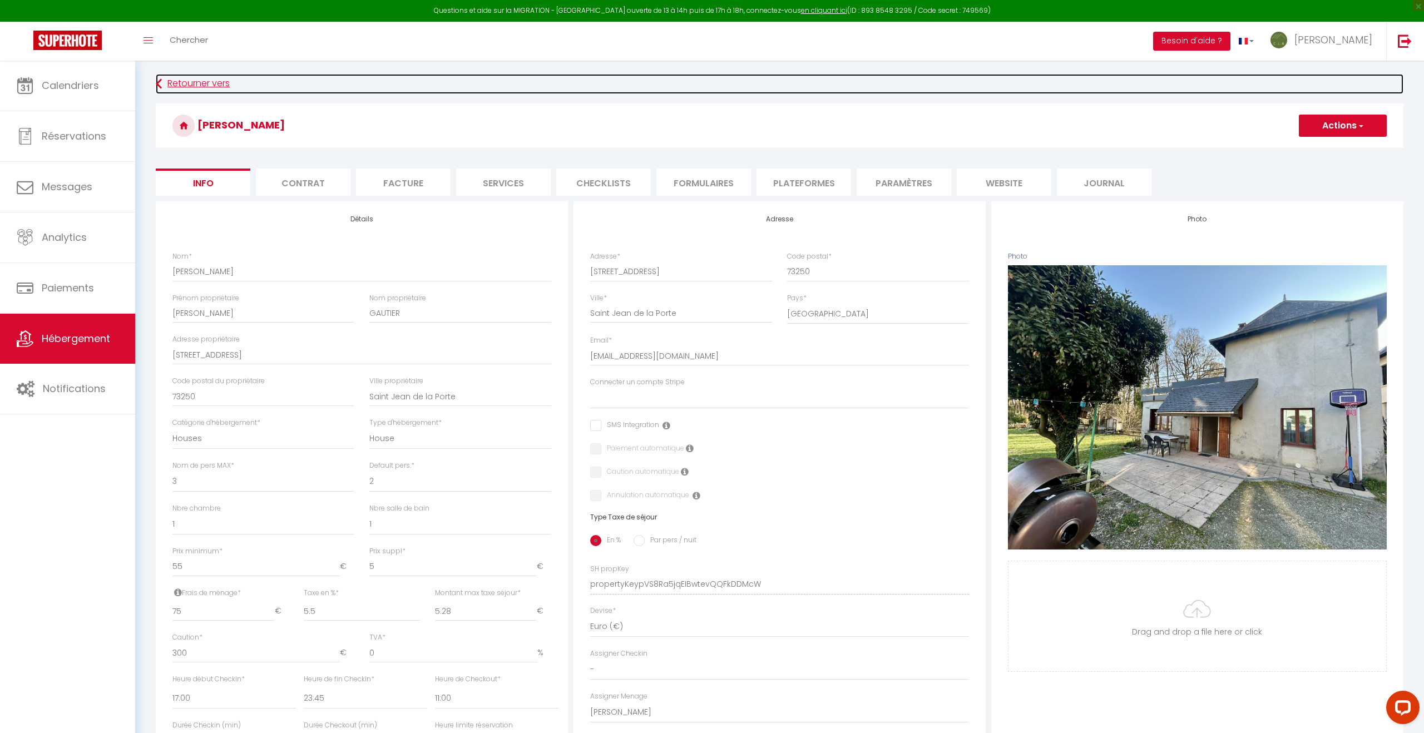
click at [199, 77] on link "Retourner vers" at bounding box center [779, 84] width 1247 height 20
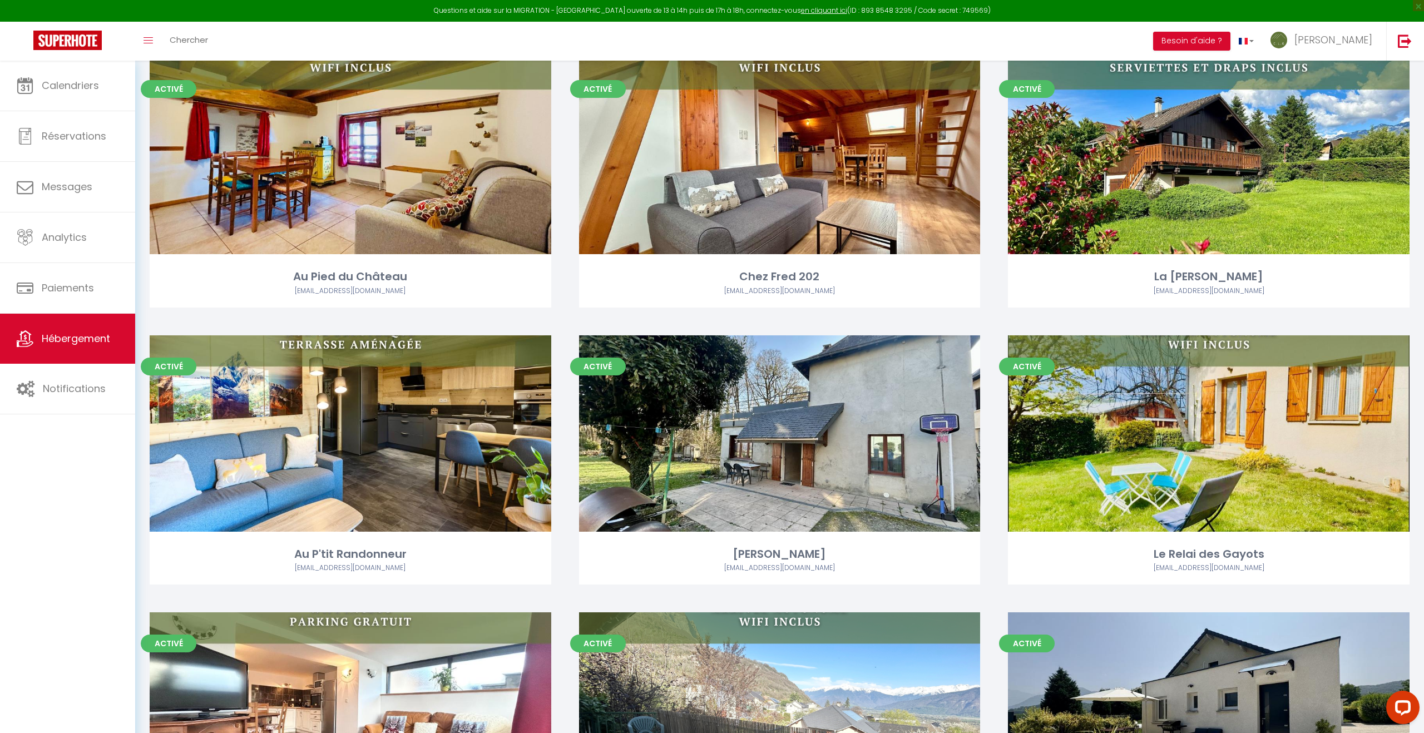
scroll to position [809, 0]
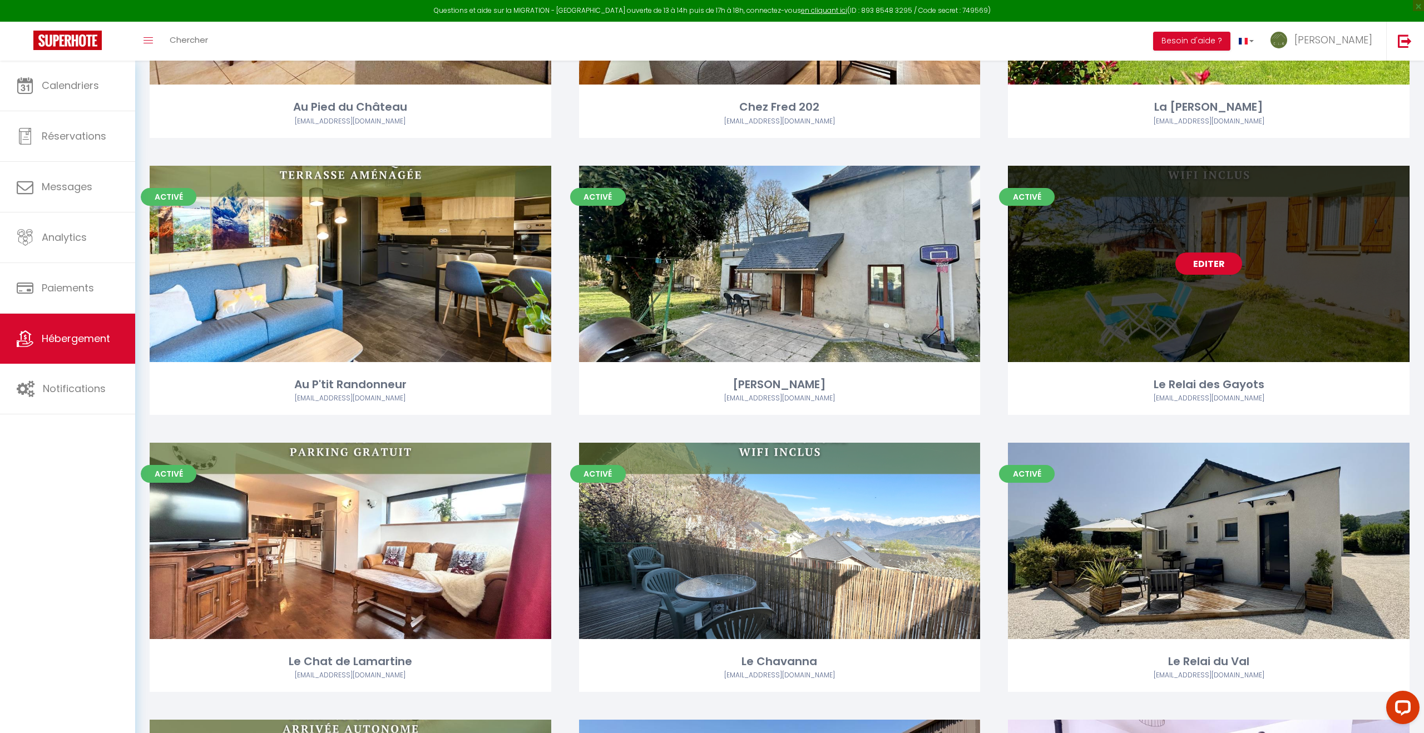
click at [1228, 265] on link "Editer" at bounding box center [1208, 263] width 67 height 22
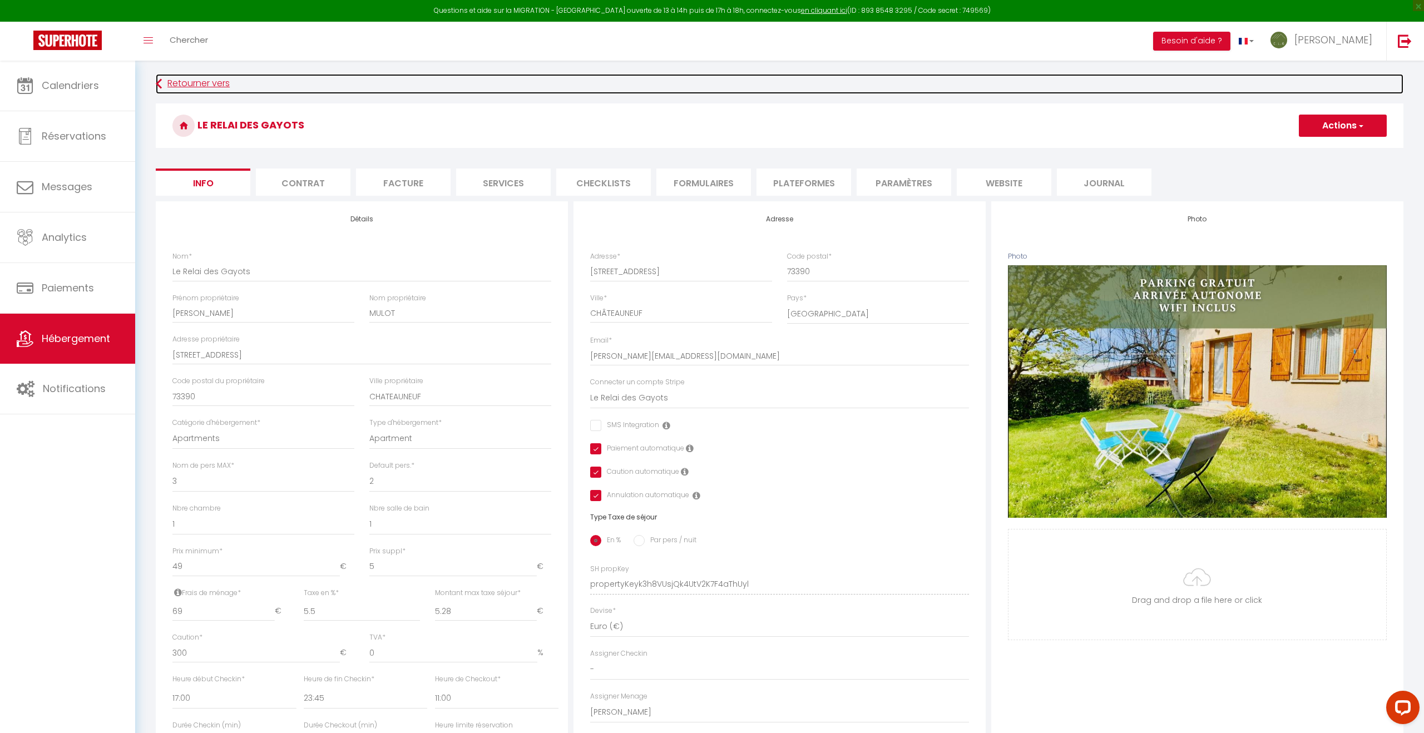
click at [201, 90] on link "Retourner vers" at bounding box center [779, 84] width 1247 height 20
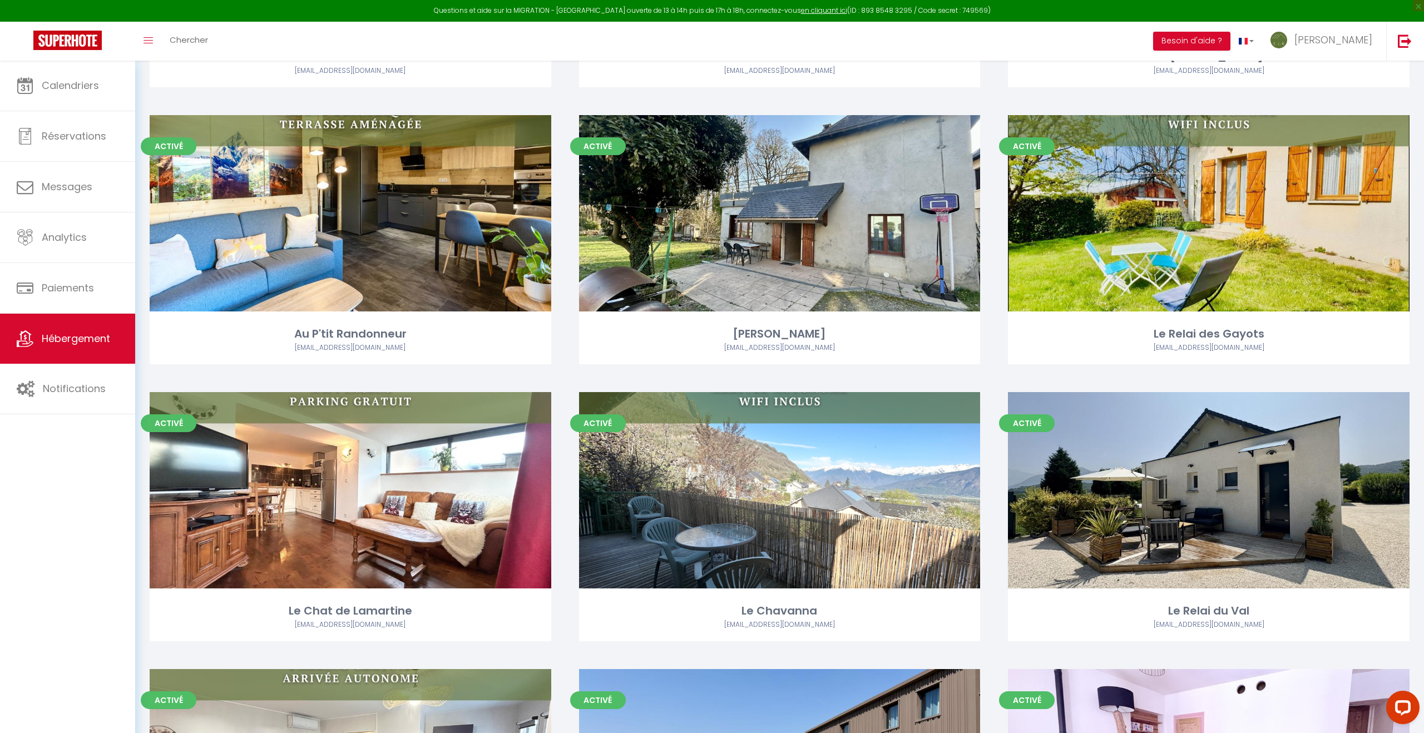
scroll to position [927, 0]
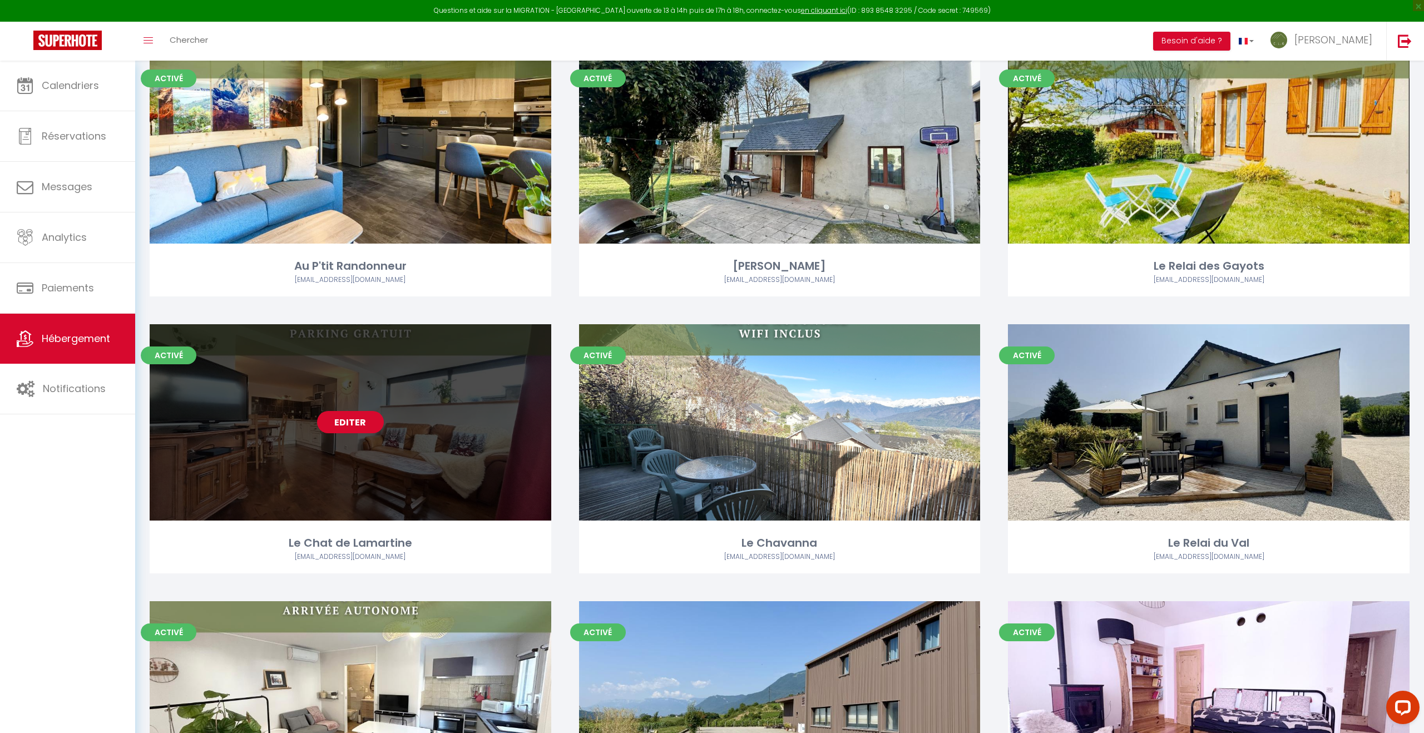
click at [355, 420] on link "Editer" at bounding box center [350, 422] width 67 height 22
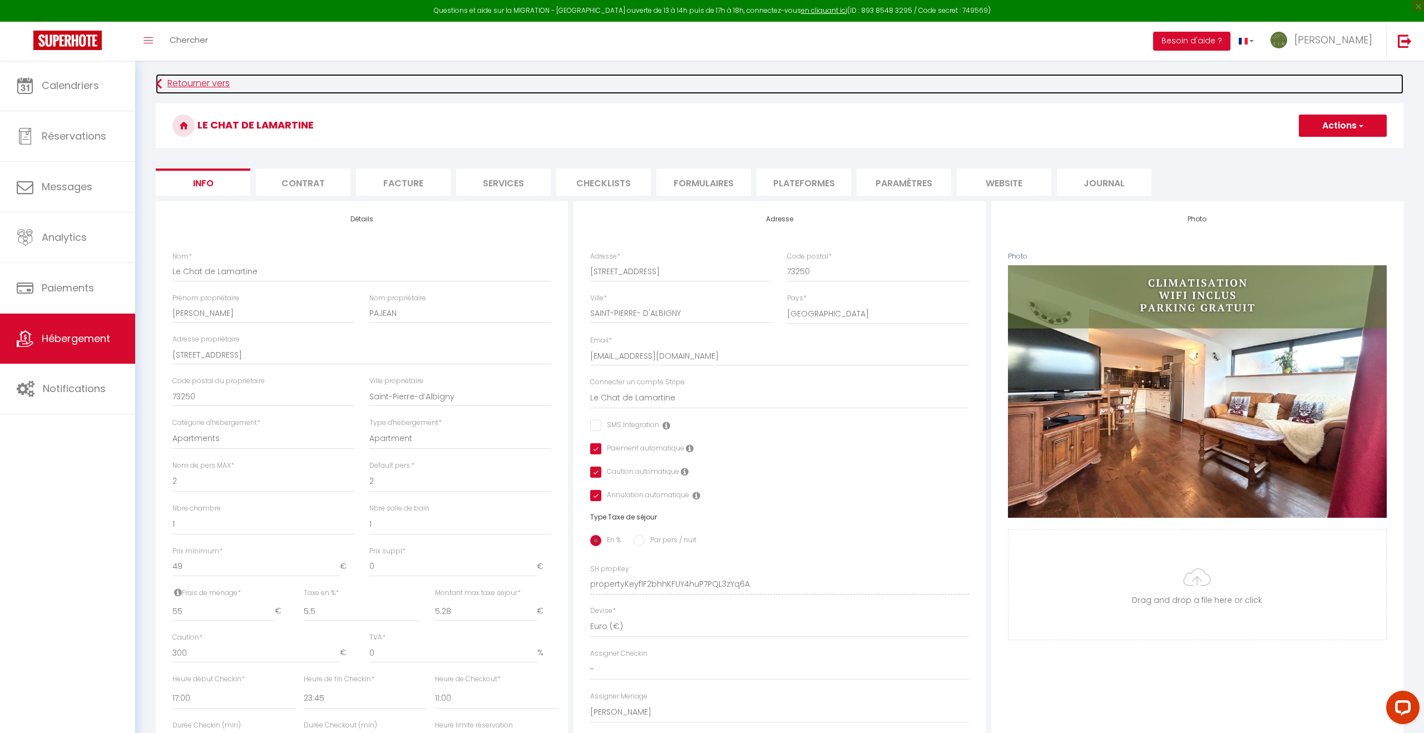
click at [171, 83] on link "Retourner vers" at bounding box center [779, 84] width 1247 height 20
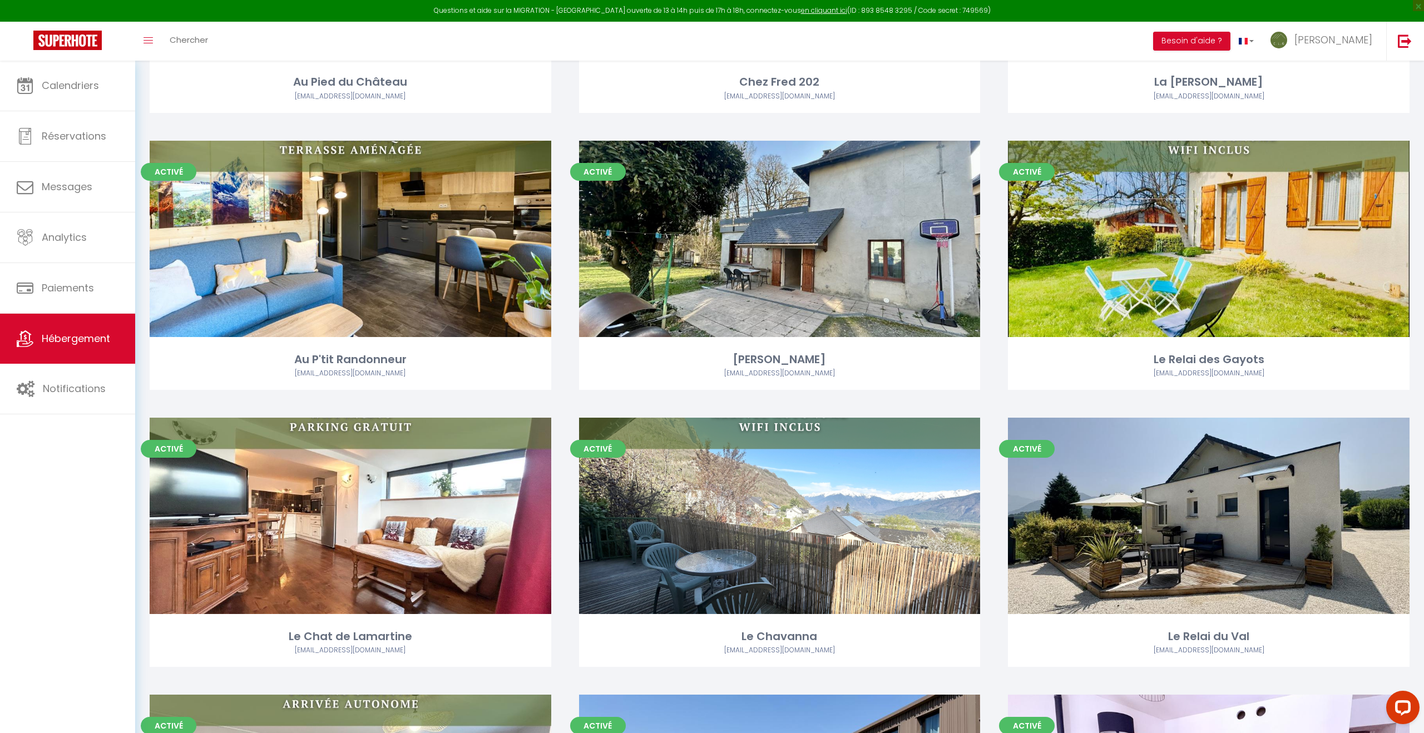
scroll to position [850, 0]
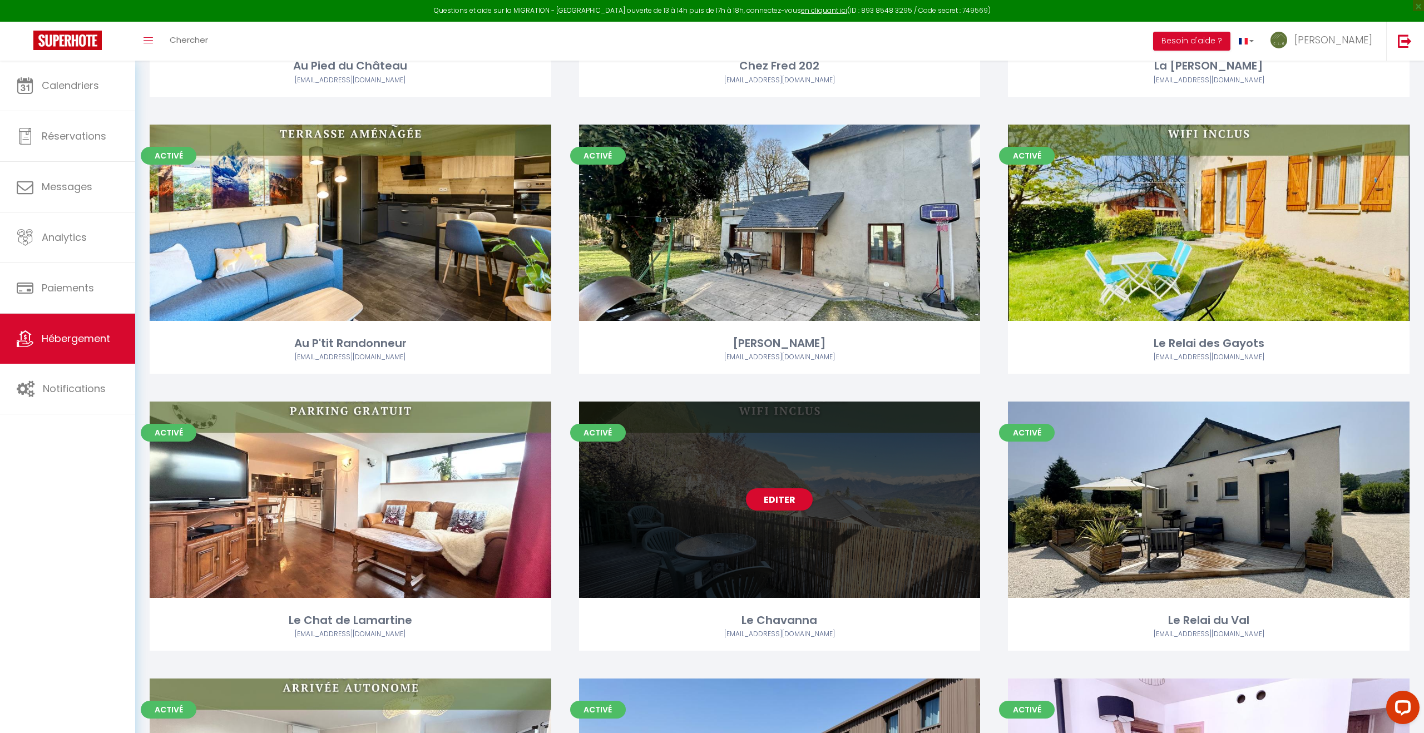
click at [819, 530] on div "Editer" at bounding box center [780, 500] width 402 height 196
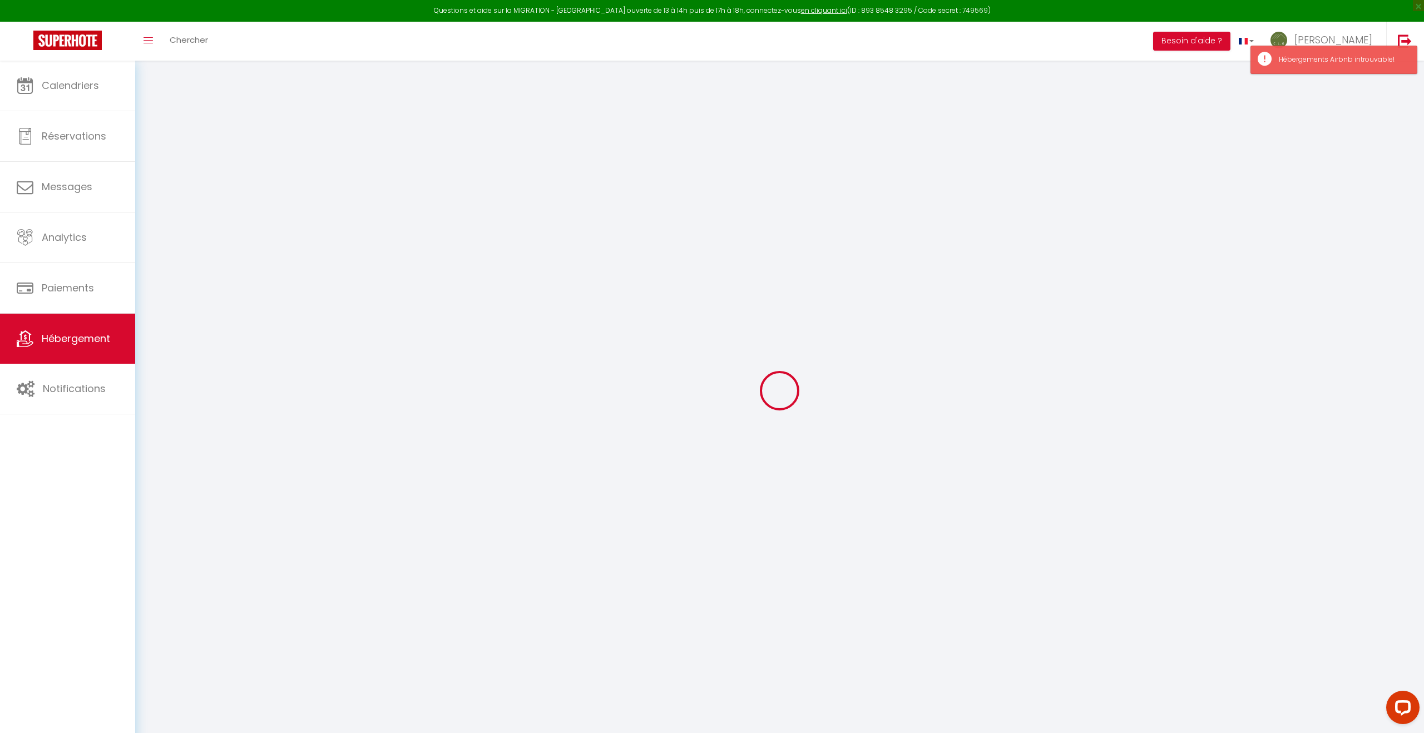
scroll to position [3, 0]
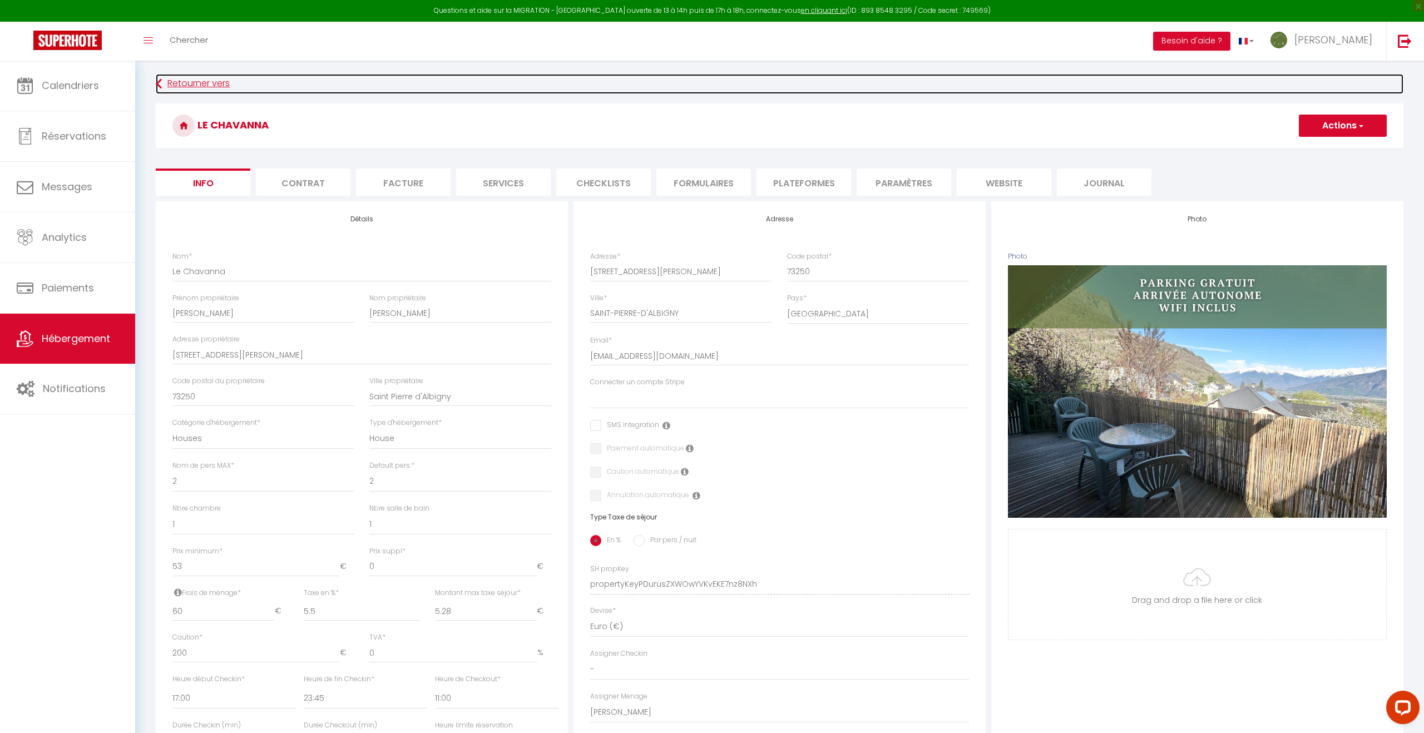
click at [190, 82] on link "Retourner vers" at bounding box center [779, 84] width 1247 height 20
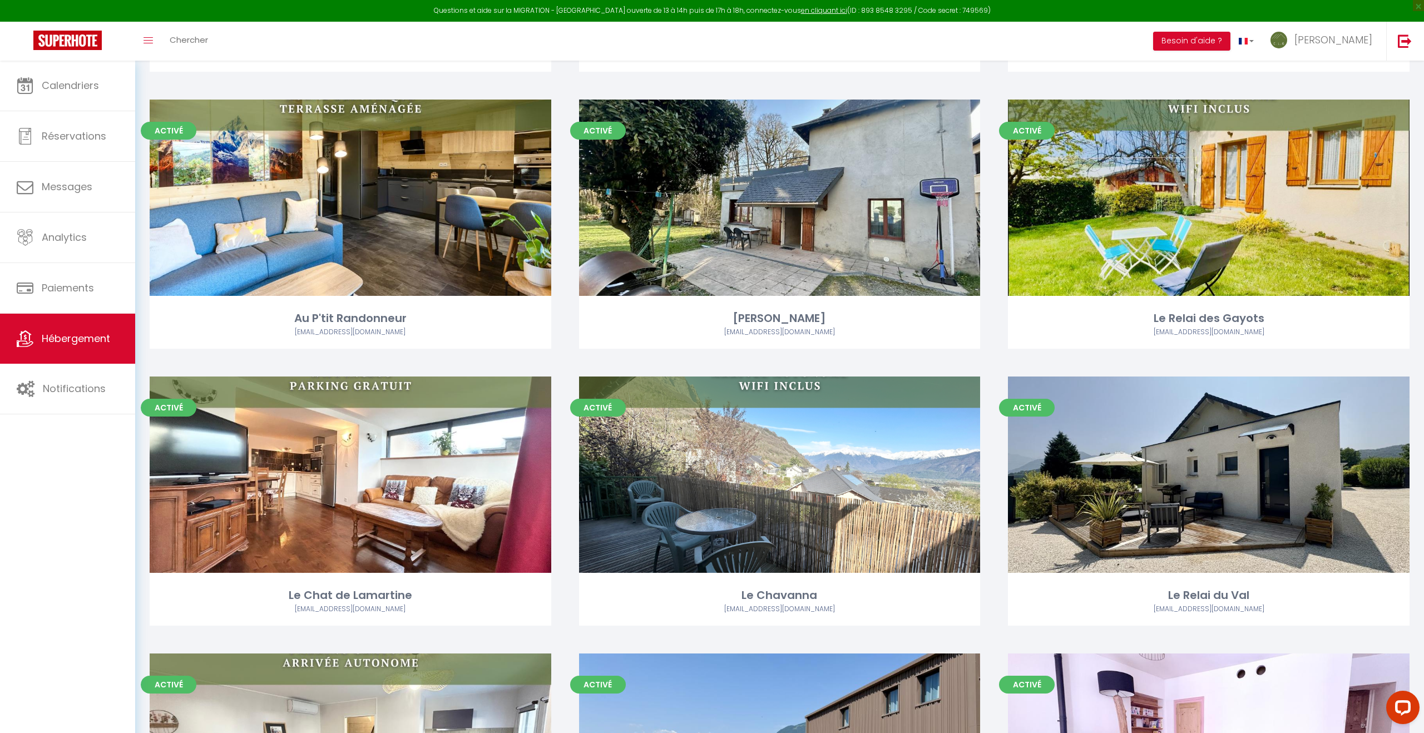
scroll to position [944, 0]
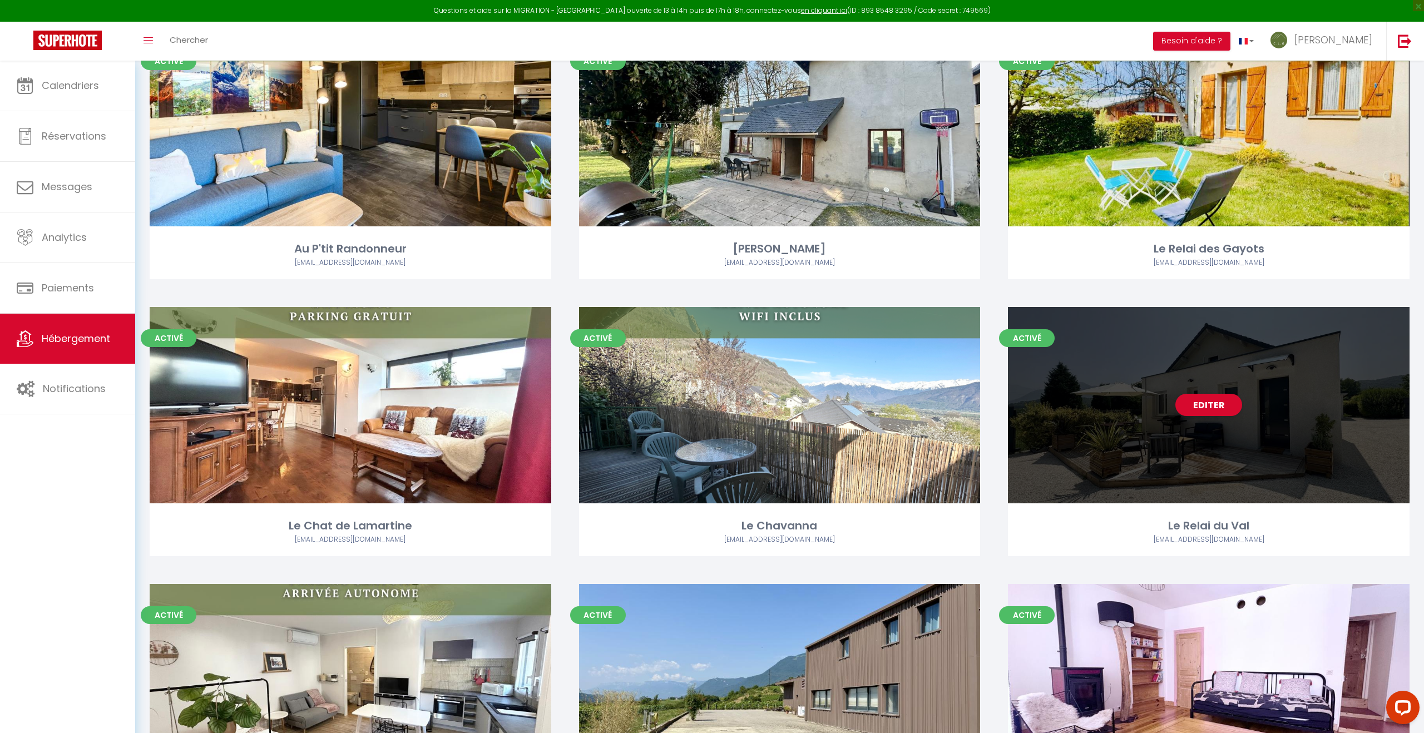
click at [1216, 458] on div "Editer" at bounding box center [1209, 405] width 402 height 196
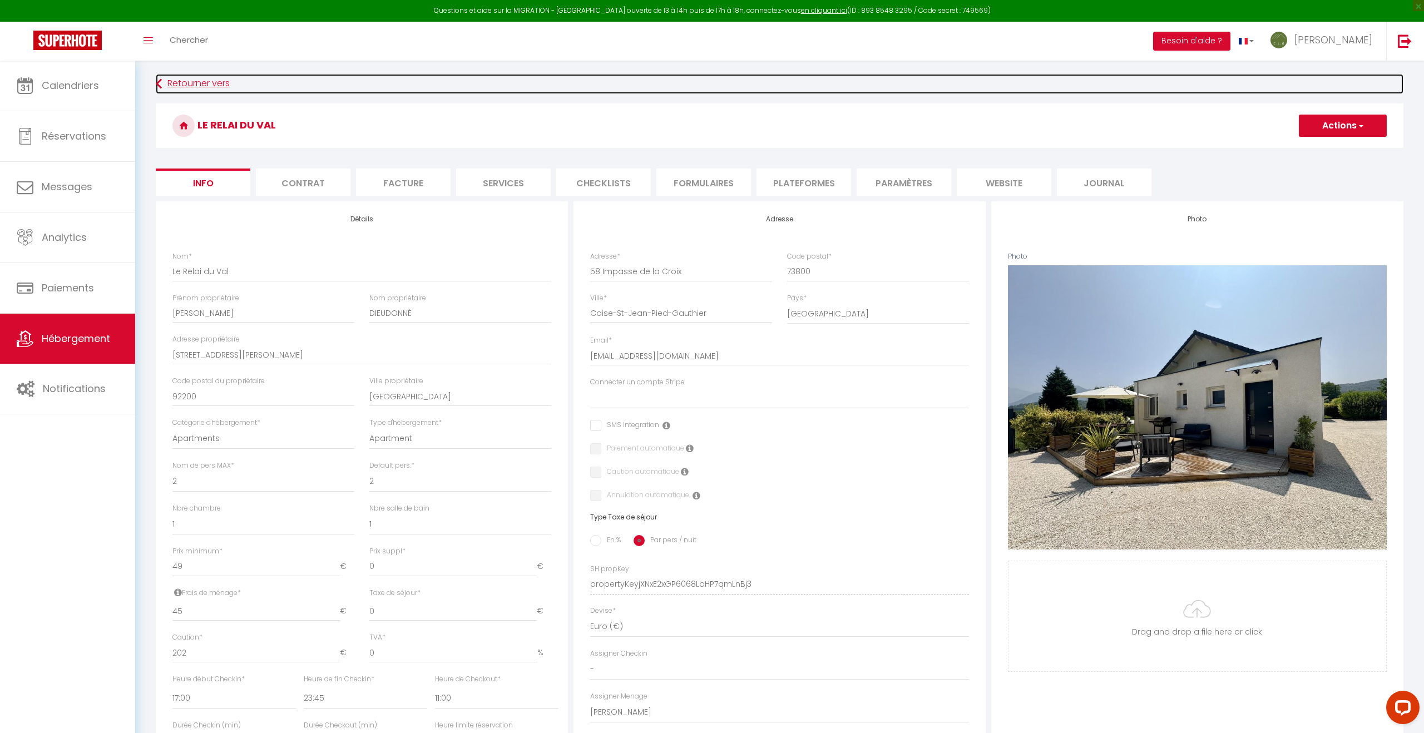
click at [165, 83] on link "Retourner vers" at bounding box center [779, 84] width 1247 height 20
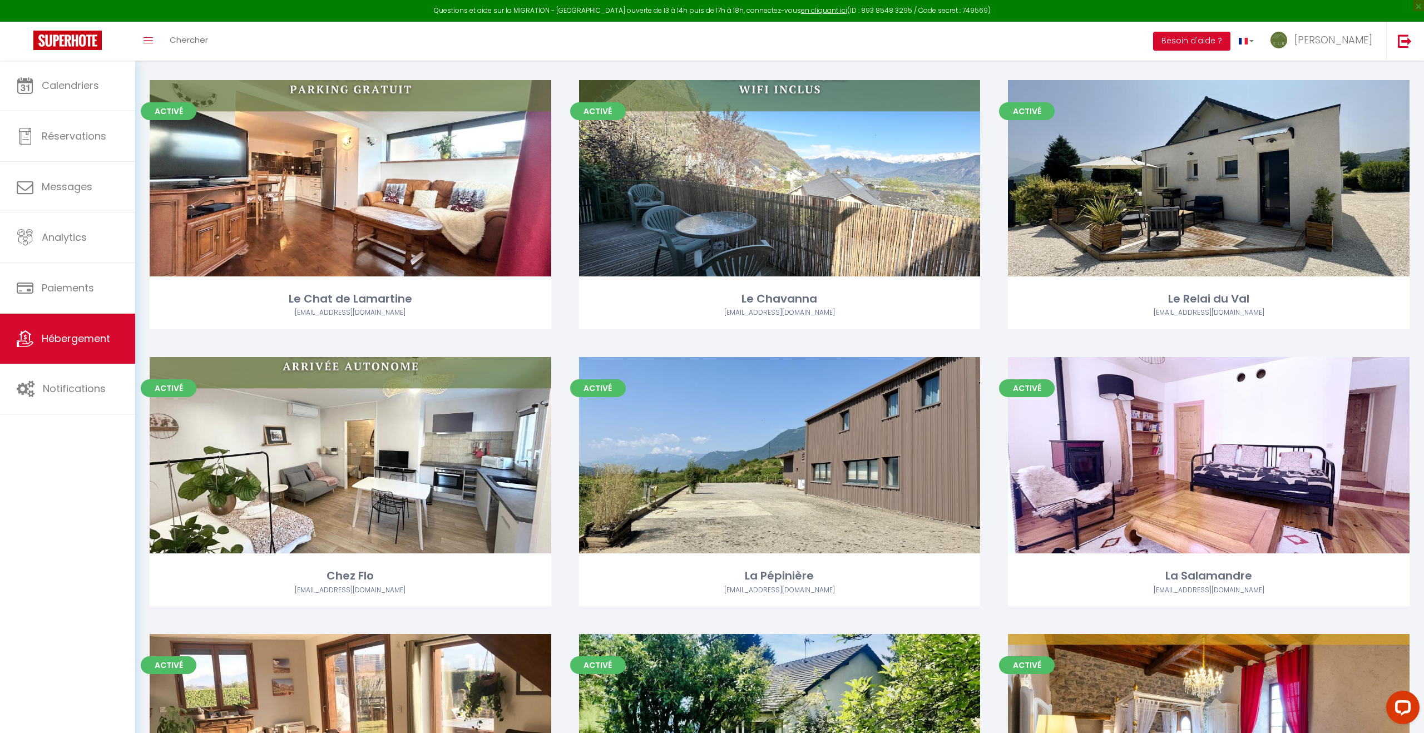
scroll to position [1200, 0]
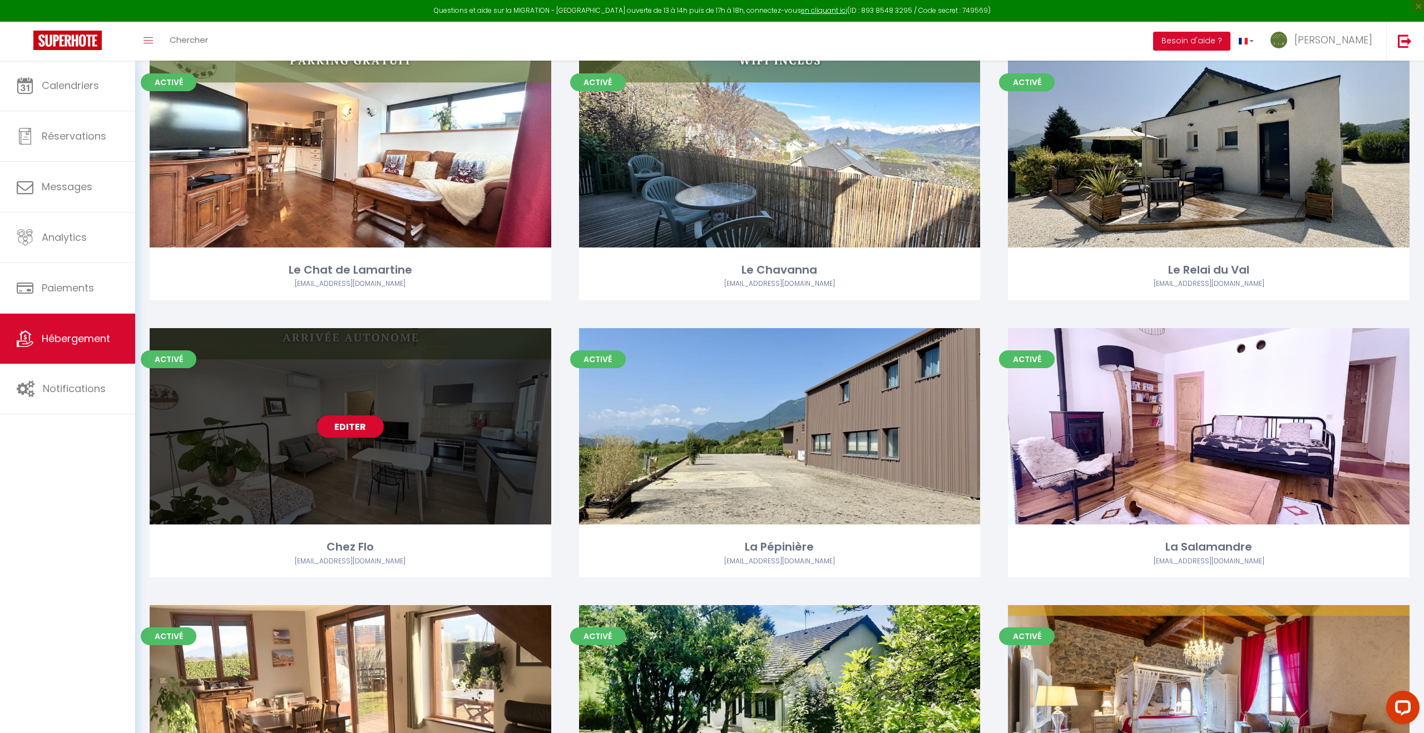
click at [373, 442] on div "Editer" at bounding box center [351, 426] width 402 height 196
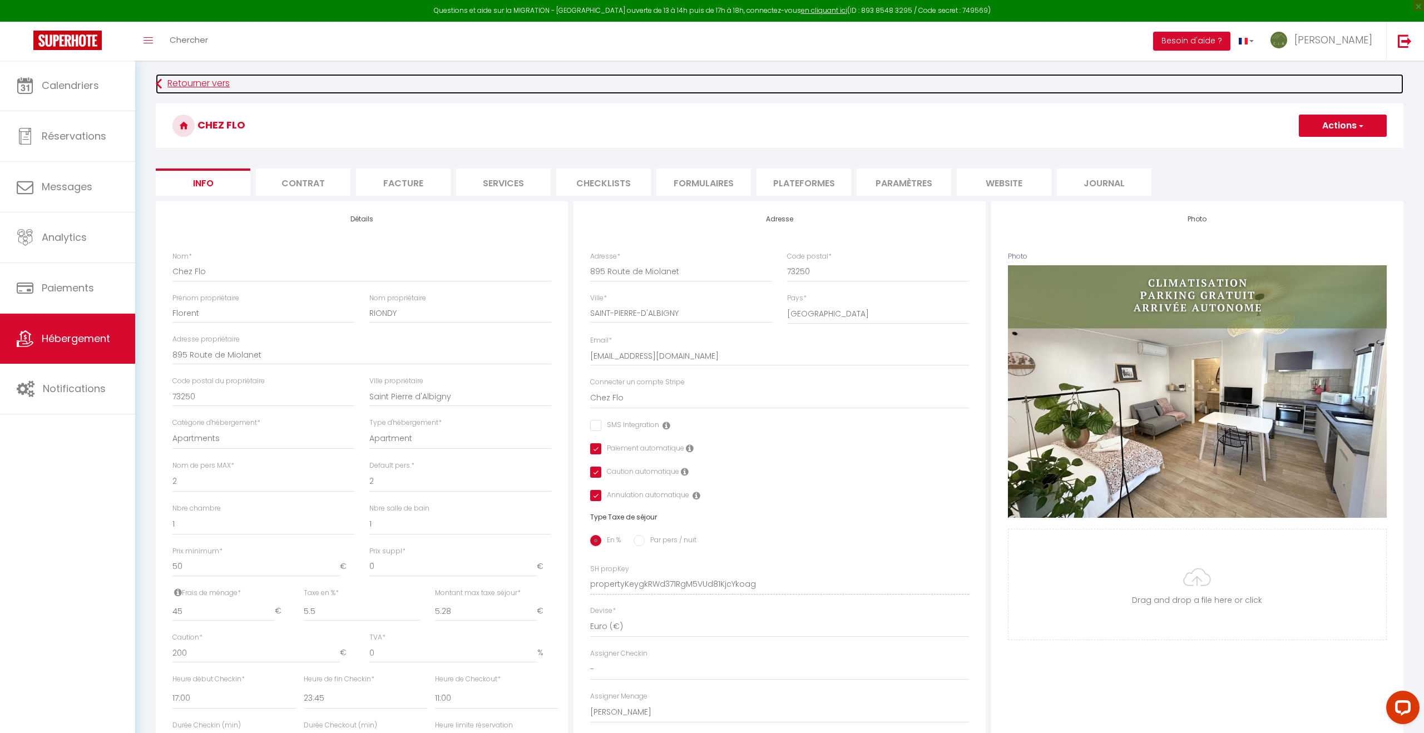
click at [181, 85] on link "Retourner vers" at bounding box center [779, 84] width 1247 height 20
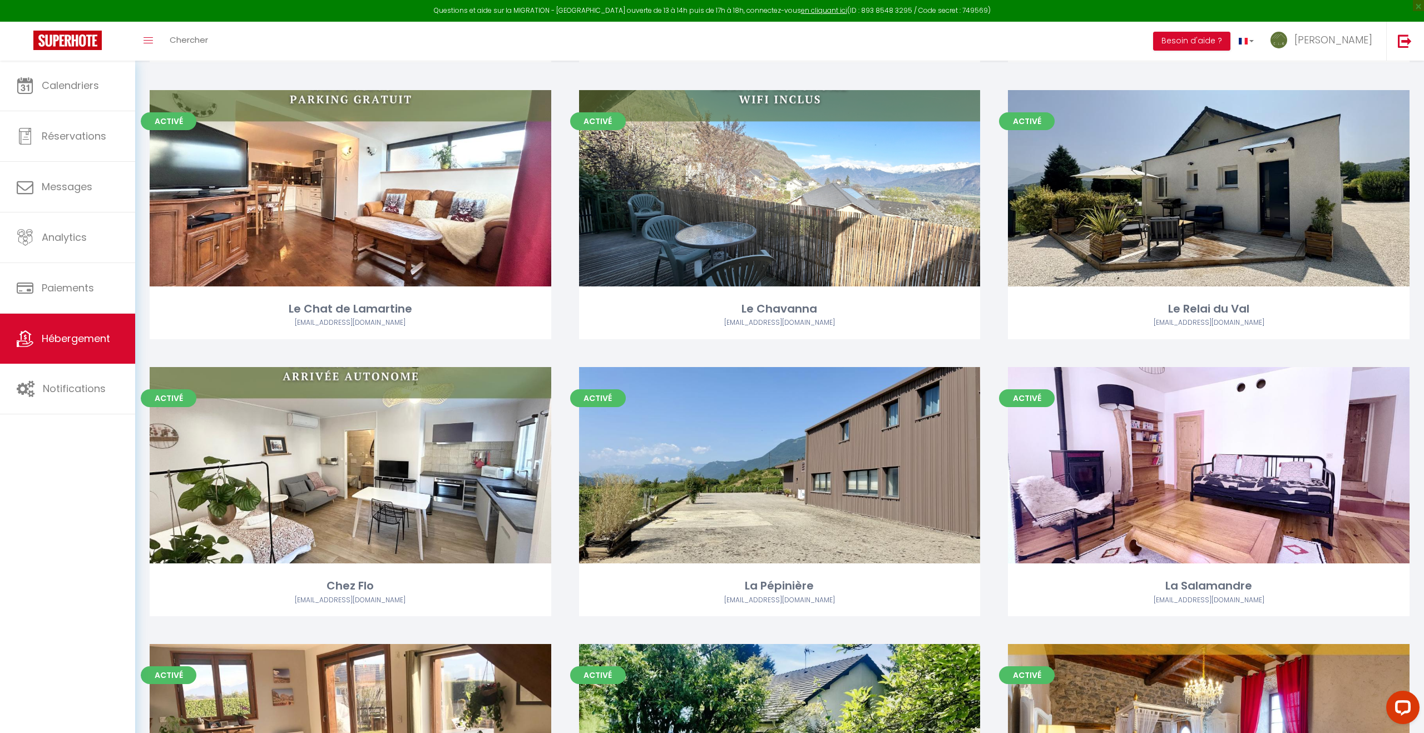
scroll to position [1170, 0]
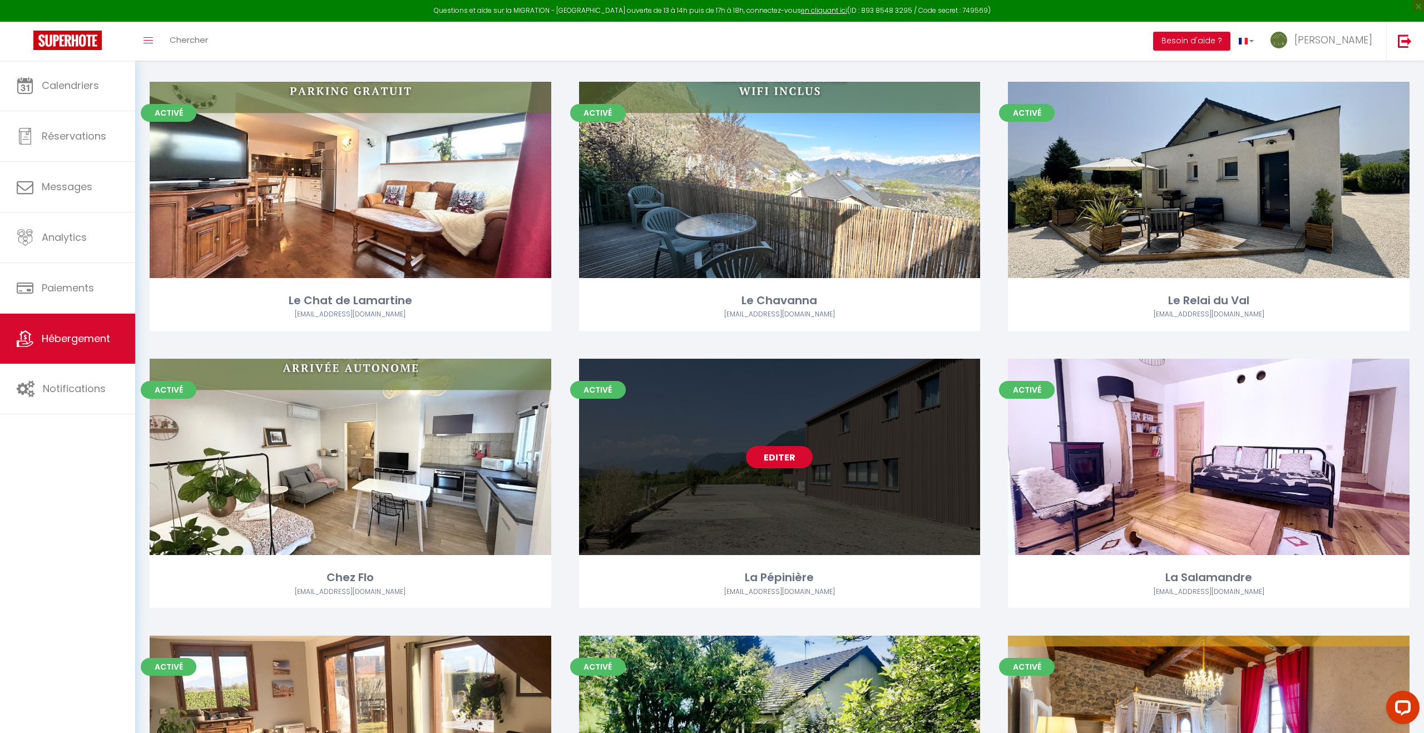
click at [790, 488] on div "Editer" at bounding box center [780, 457] width 402 height 196
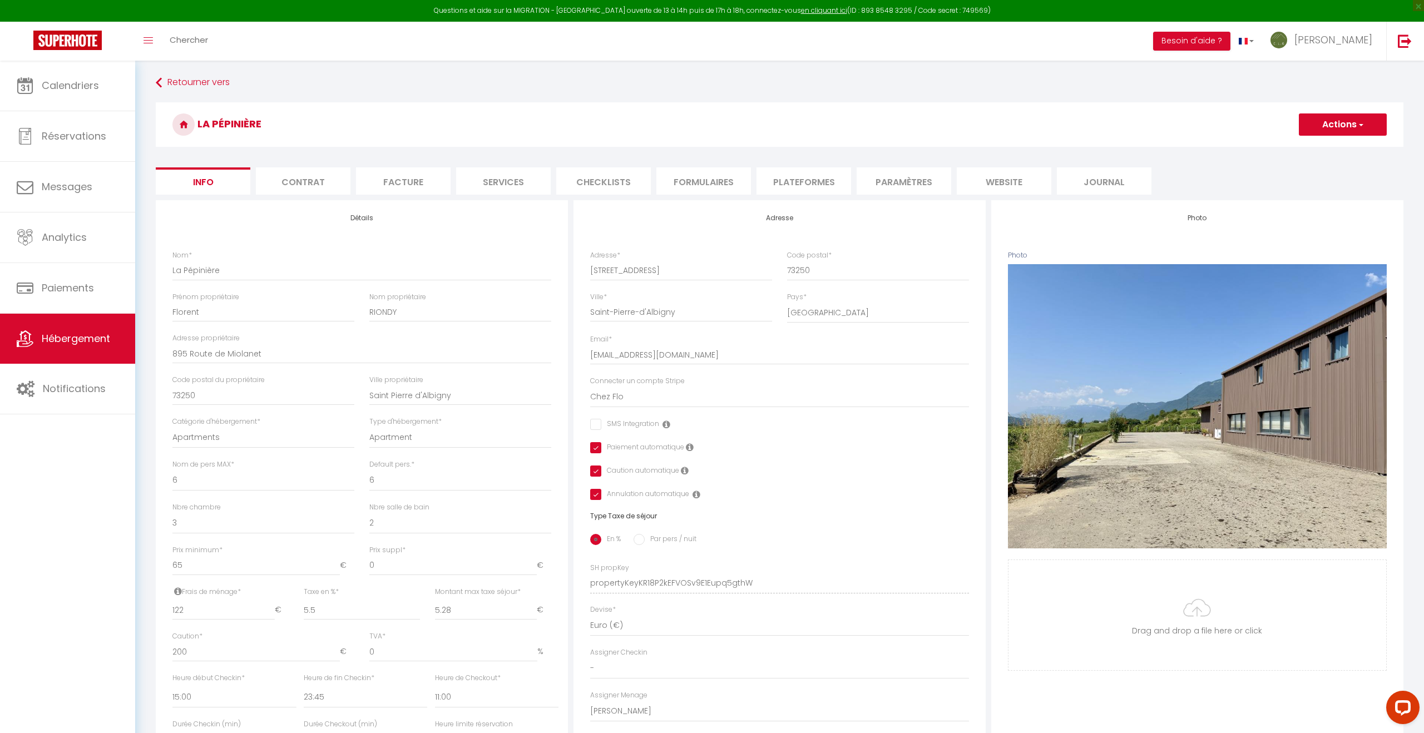
scroll to position [247, 0]
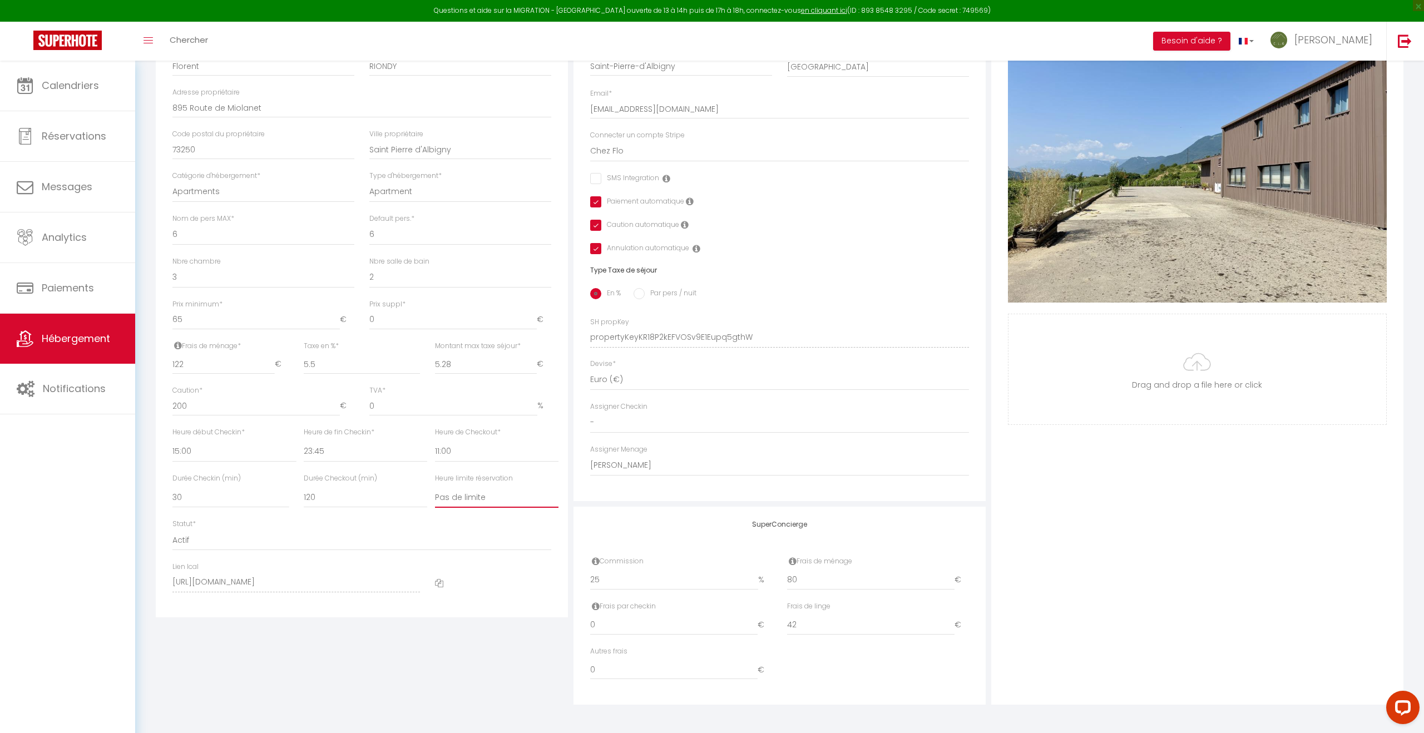
click at [499, 501] on select "Pas de limite 01:00 02:00 03:00 04:00 05:00 06:00 07:00 08:00 09:00 10:00 11:00…" at bounding box center [497, 497] width 124 height 21
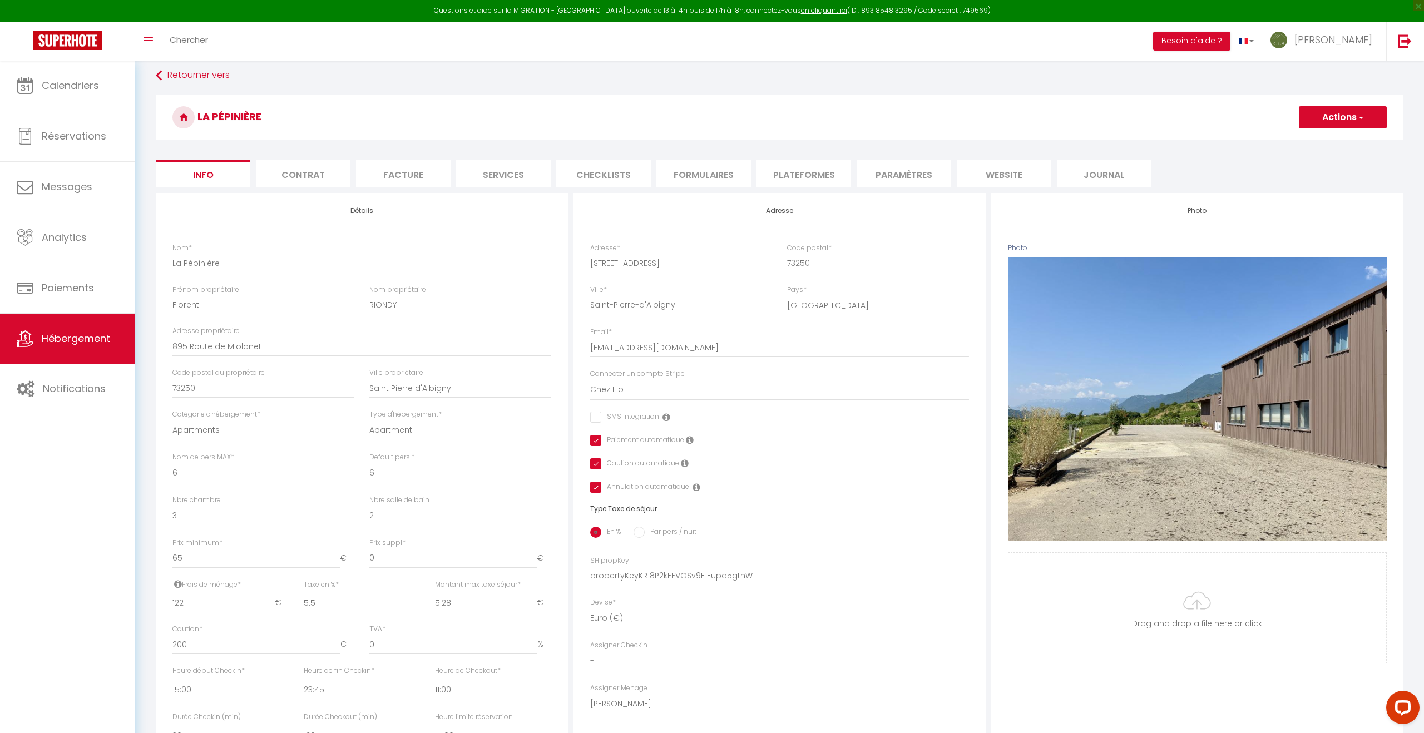
scroll to position [11, 0]
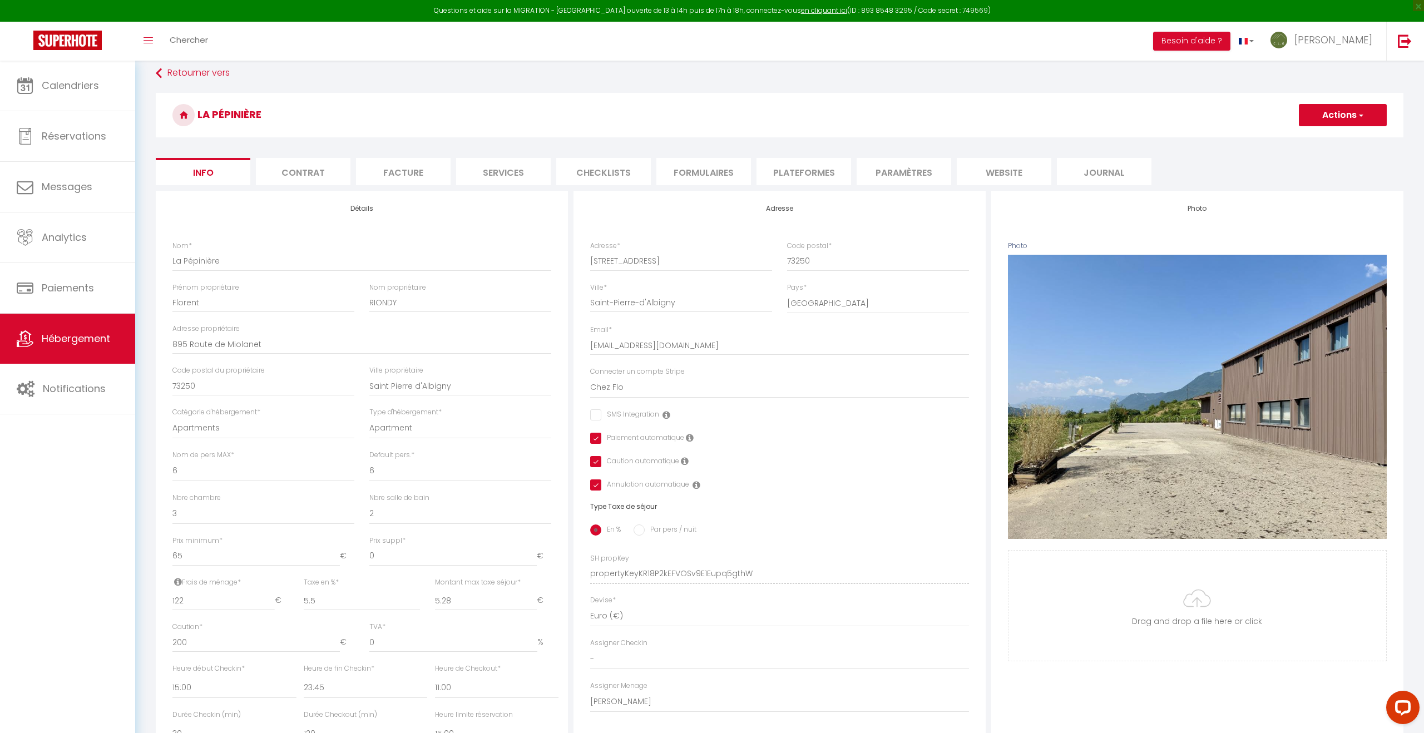
click at [1337, 114] on button "Actions" at bounding box center [1343, 115] width 88 height 22
click at [1290, 138] on input "Enregistrer" at bounding box center [1298, 139] width 41 height 11
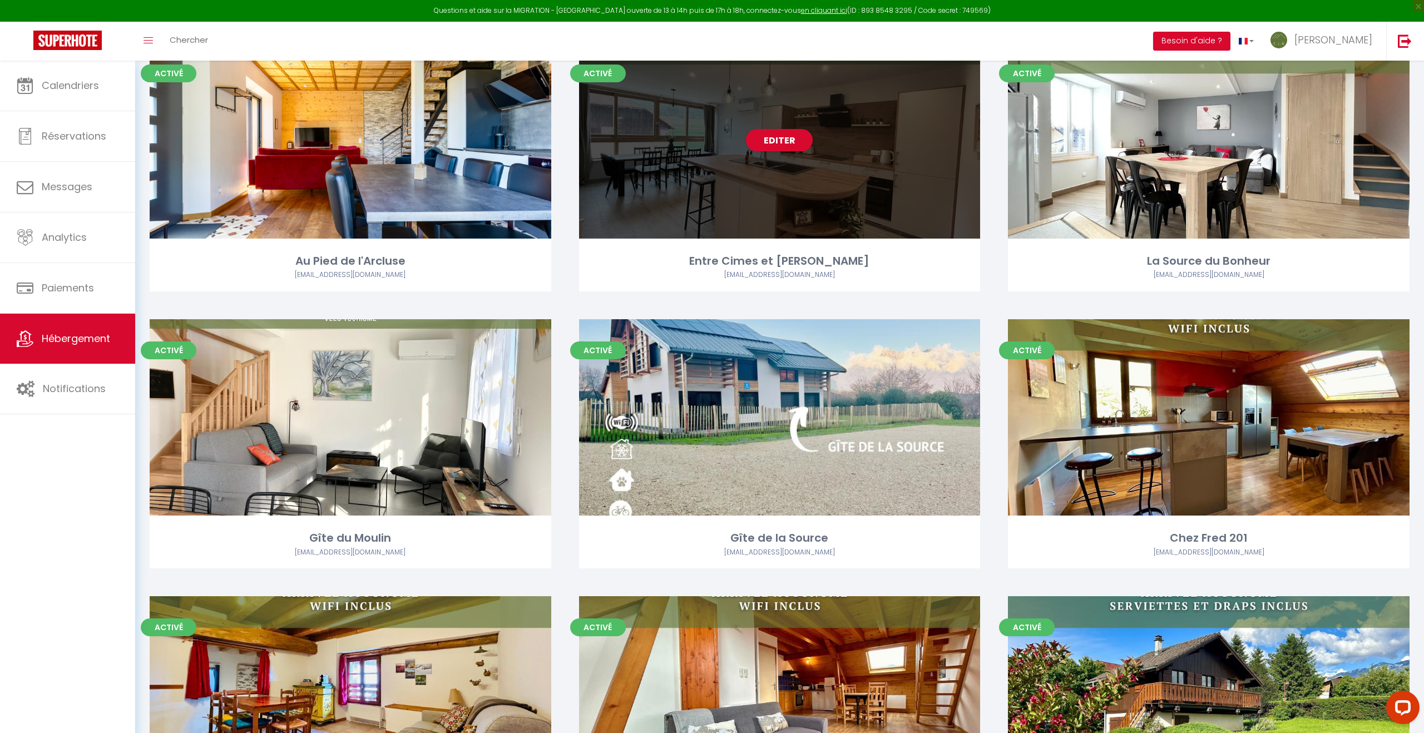
scroll to position [56, 0]
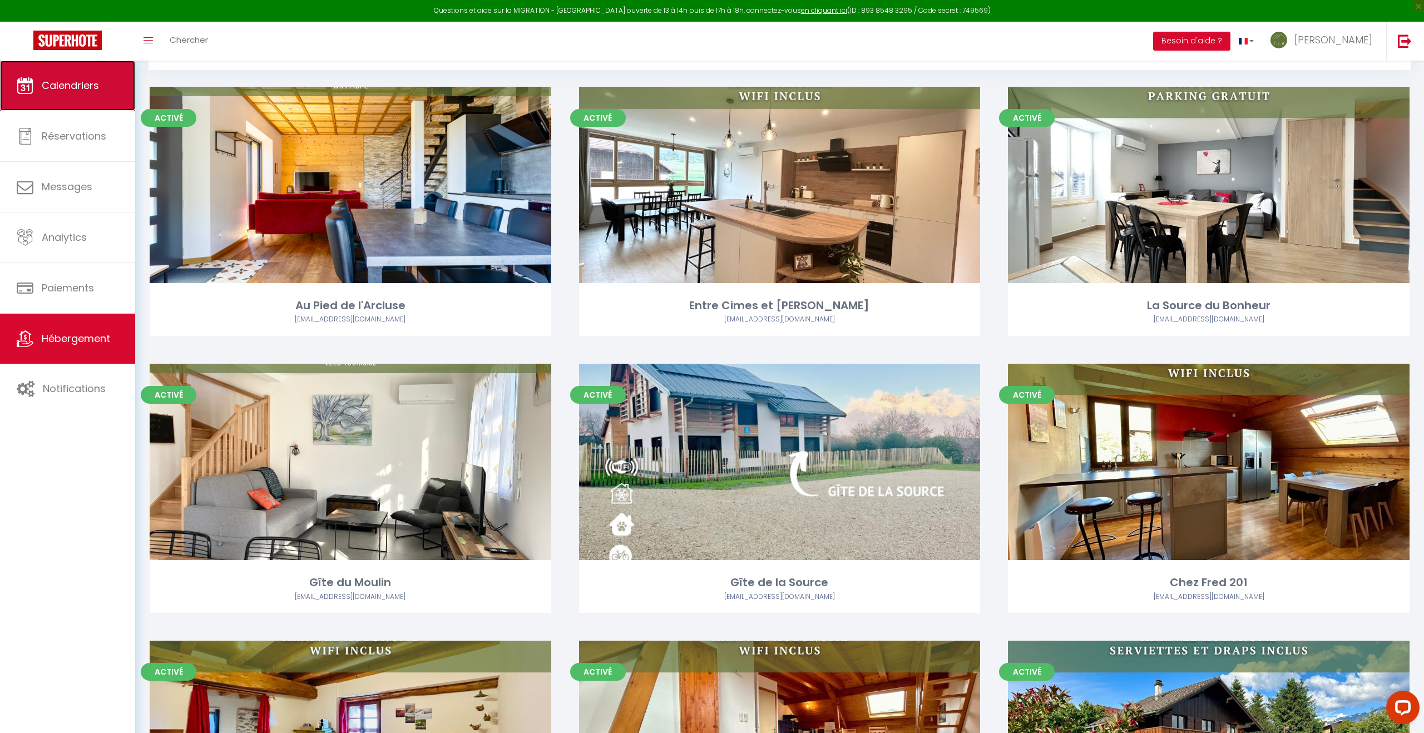
click at [82, 91] on span "Calendriers" at bounding box center [70, 85] width 57 height 14
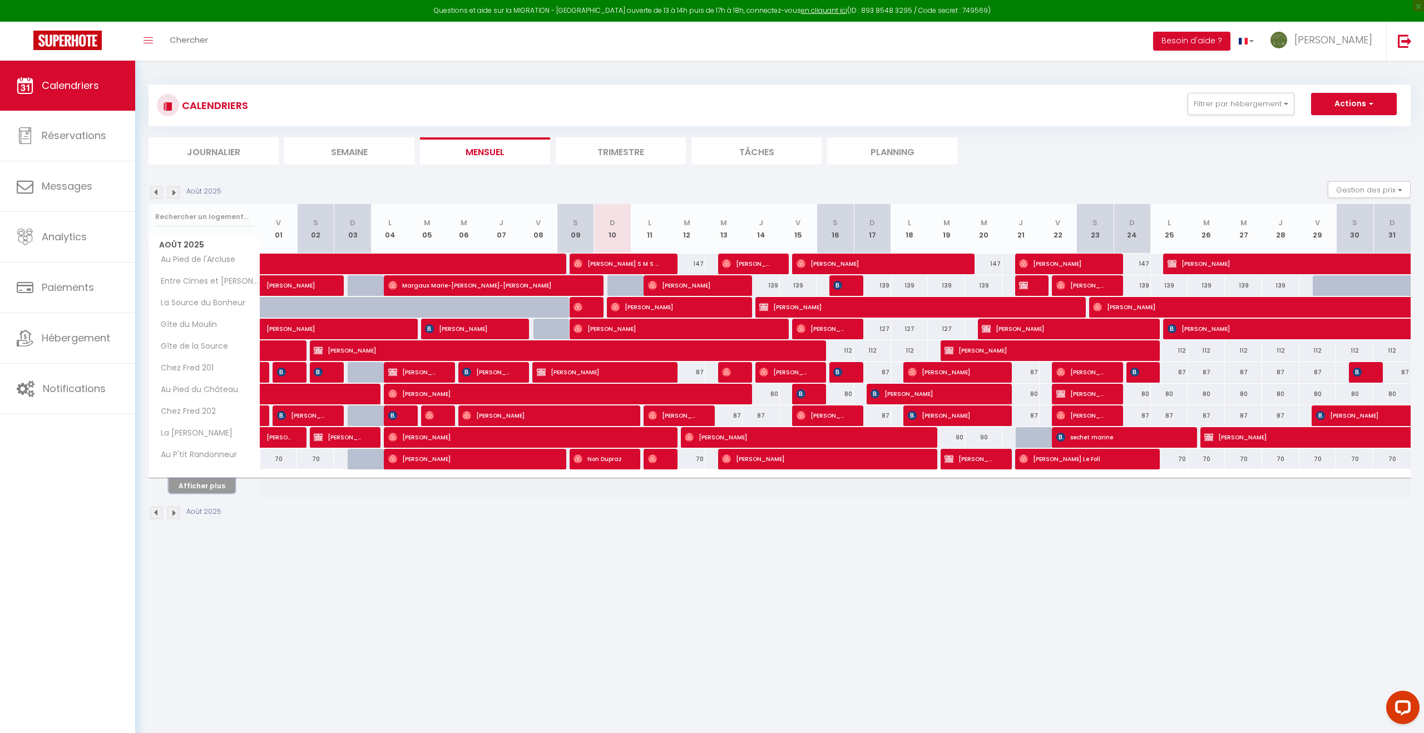
click at [201, 486] on button "Afficher plus" at bounding box center [202, 485] width 67 height 15
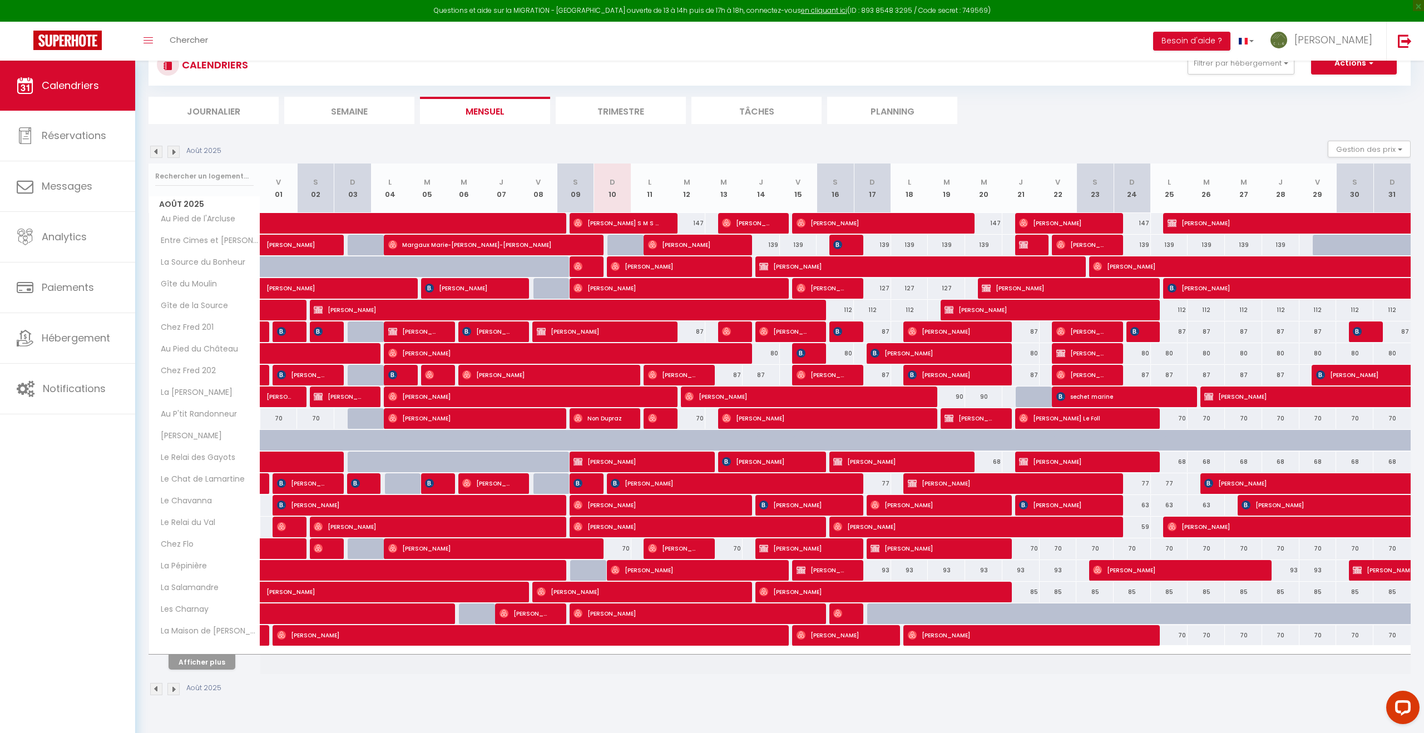
scroll to position [61, 0]
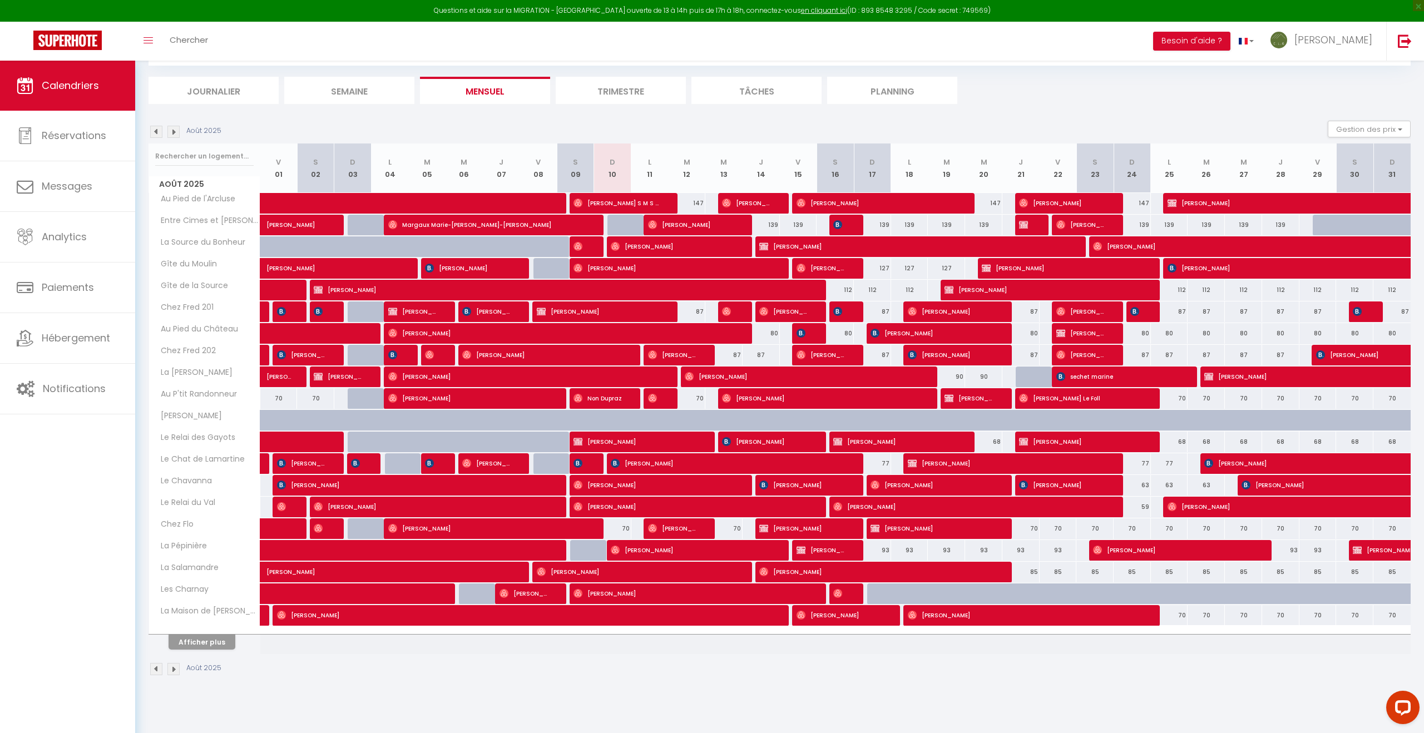
click at [197, 641] on button "Afficher plus" at bounding box center [202, 642] width 67 height 15
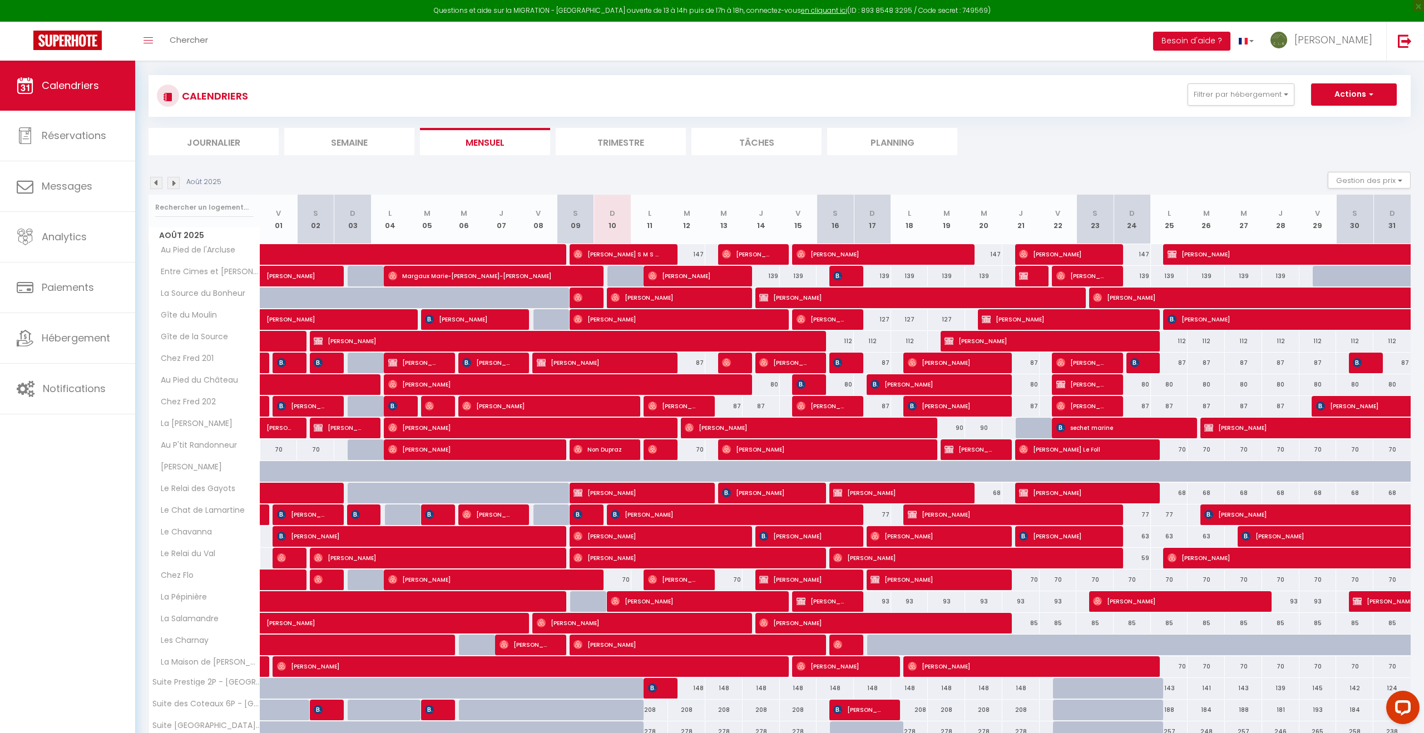
scroll to position [0, 0]
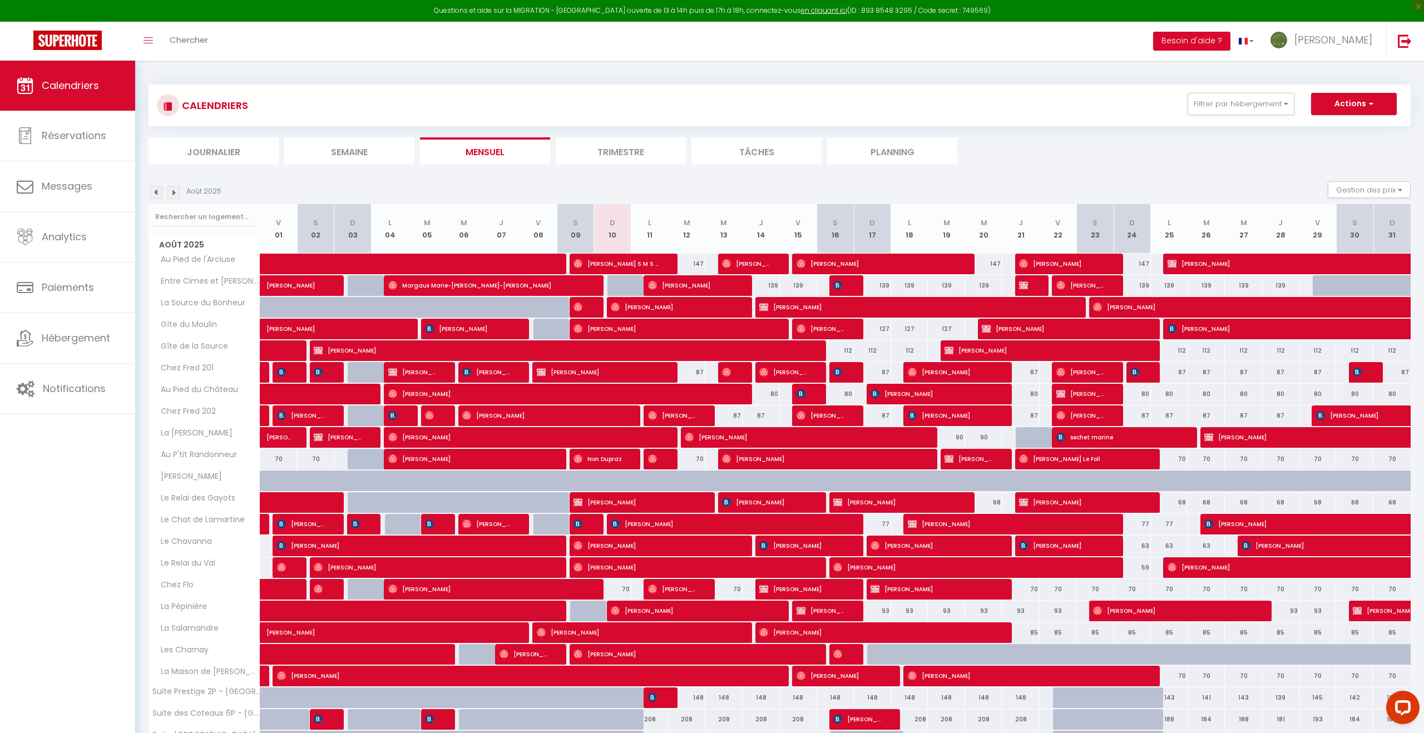
click at [225, 150] on li "Journalier" at bounding box center [213, 150] width 130 height 27
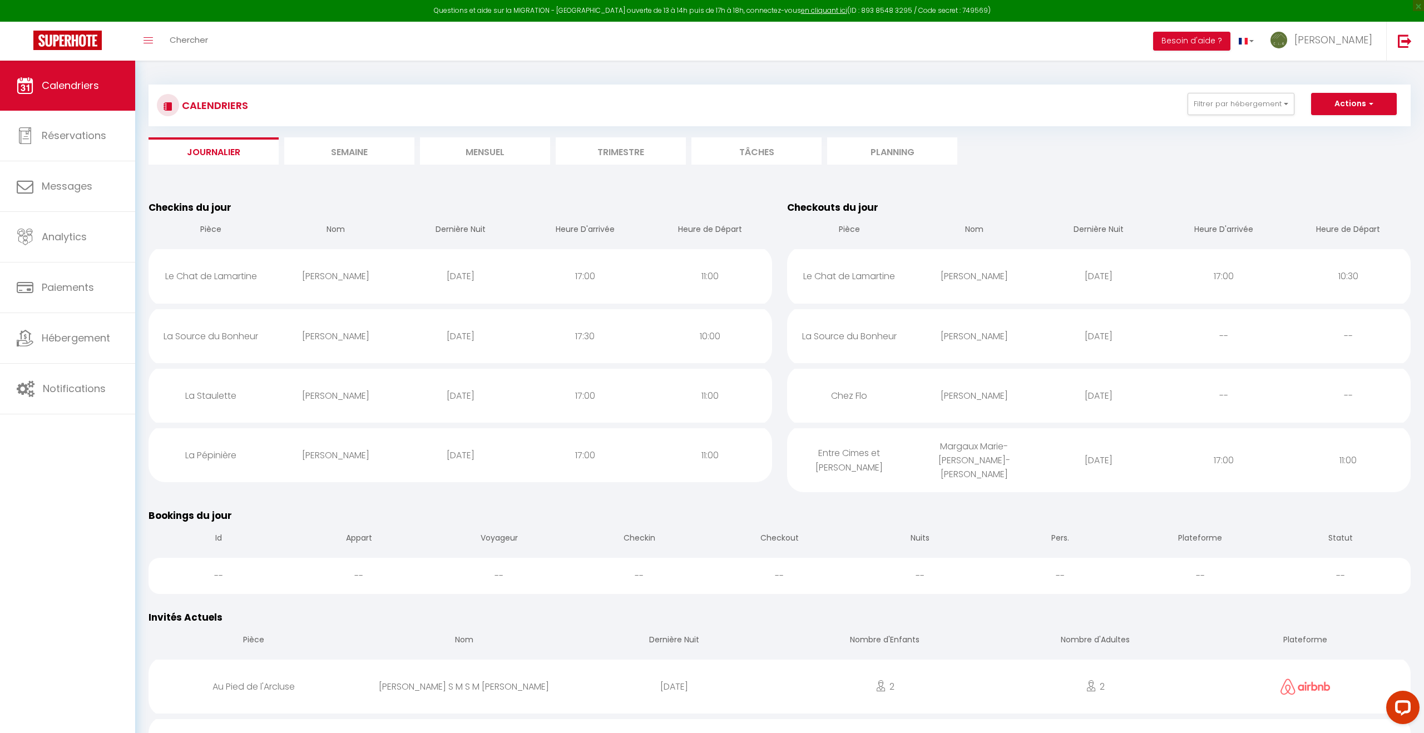
scroll to position [4, 0]
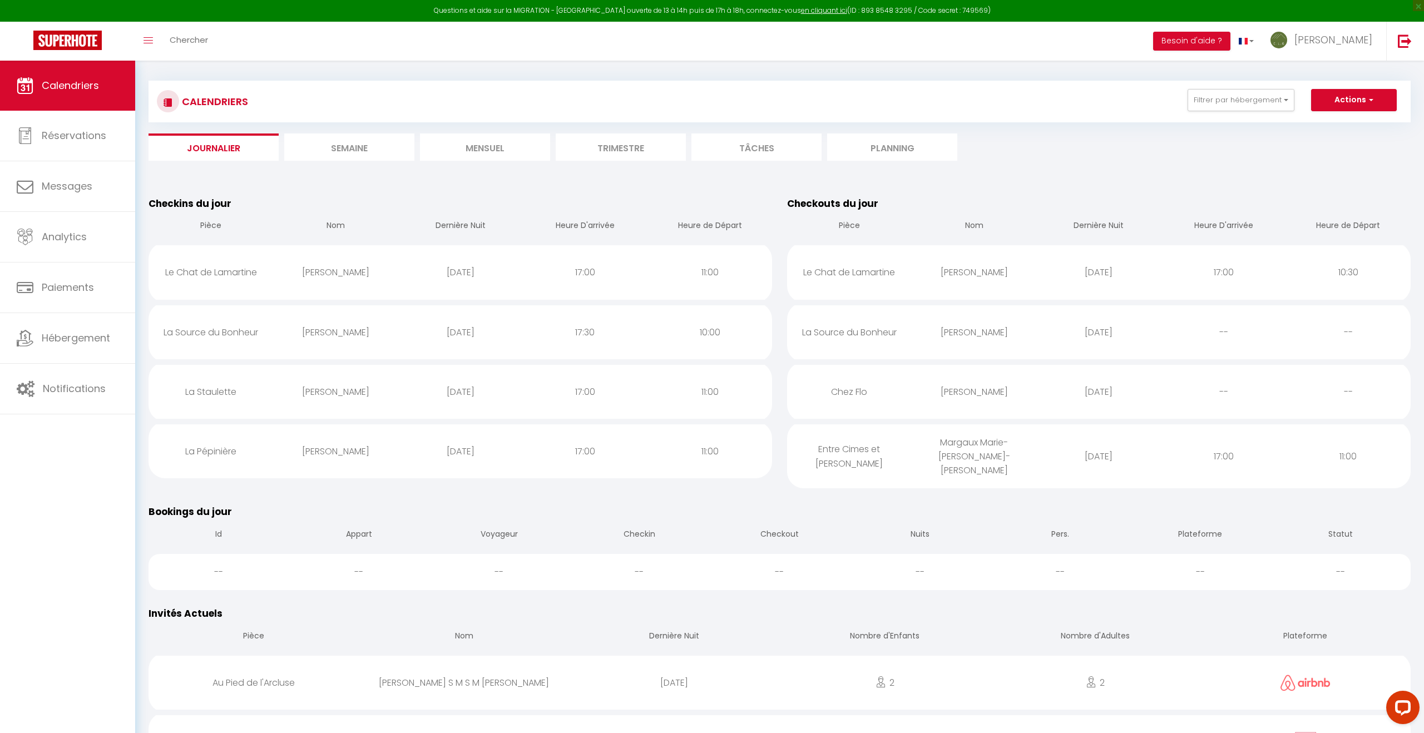
click at [331, 280] on div "[PERSON_NAME]" at bounding box center [335, 272] width 125 height 36
select select "1"
select select "0"
select select "1"
select select
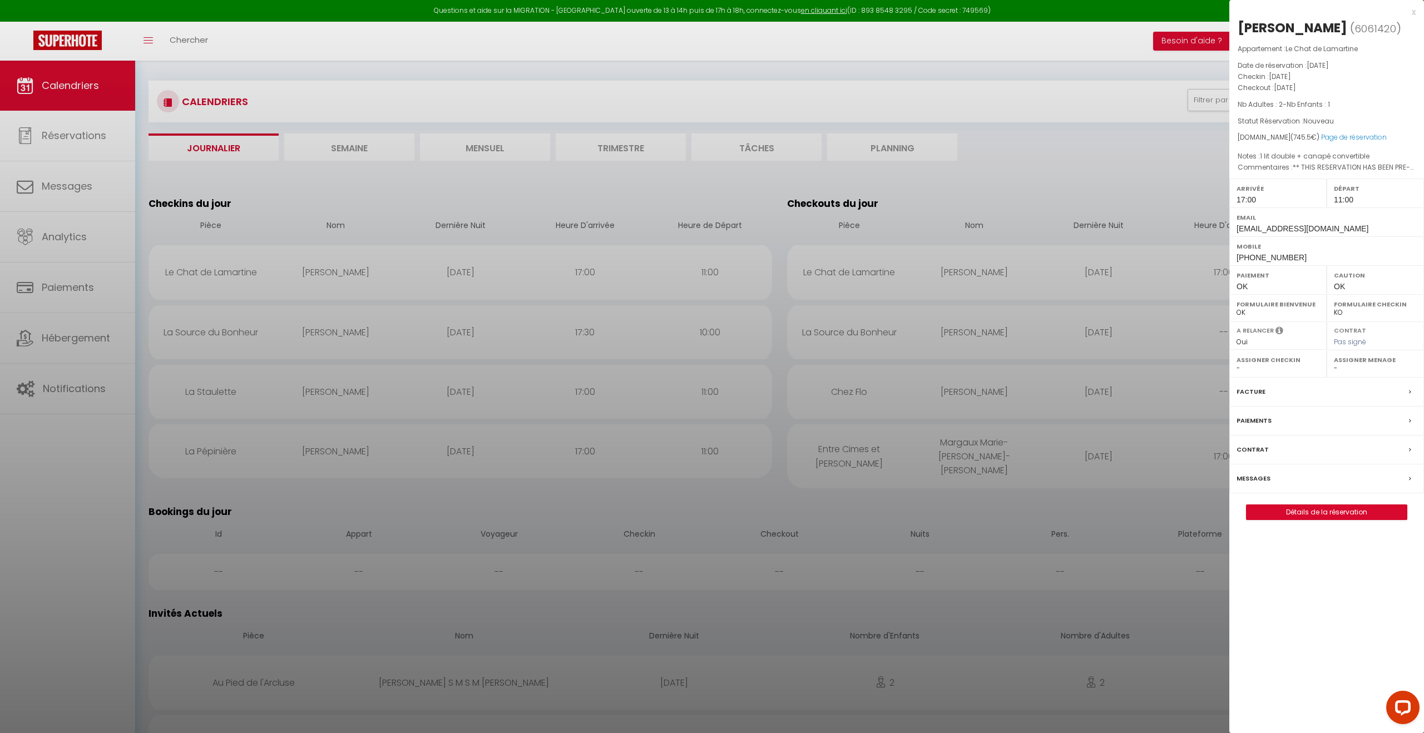
select select "26022"
click at [1334, 513] on link "Détails de la réservation" at bounding box center [1326, 512] width 160 height 14
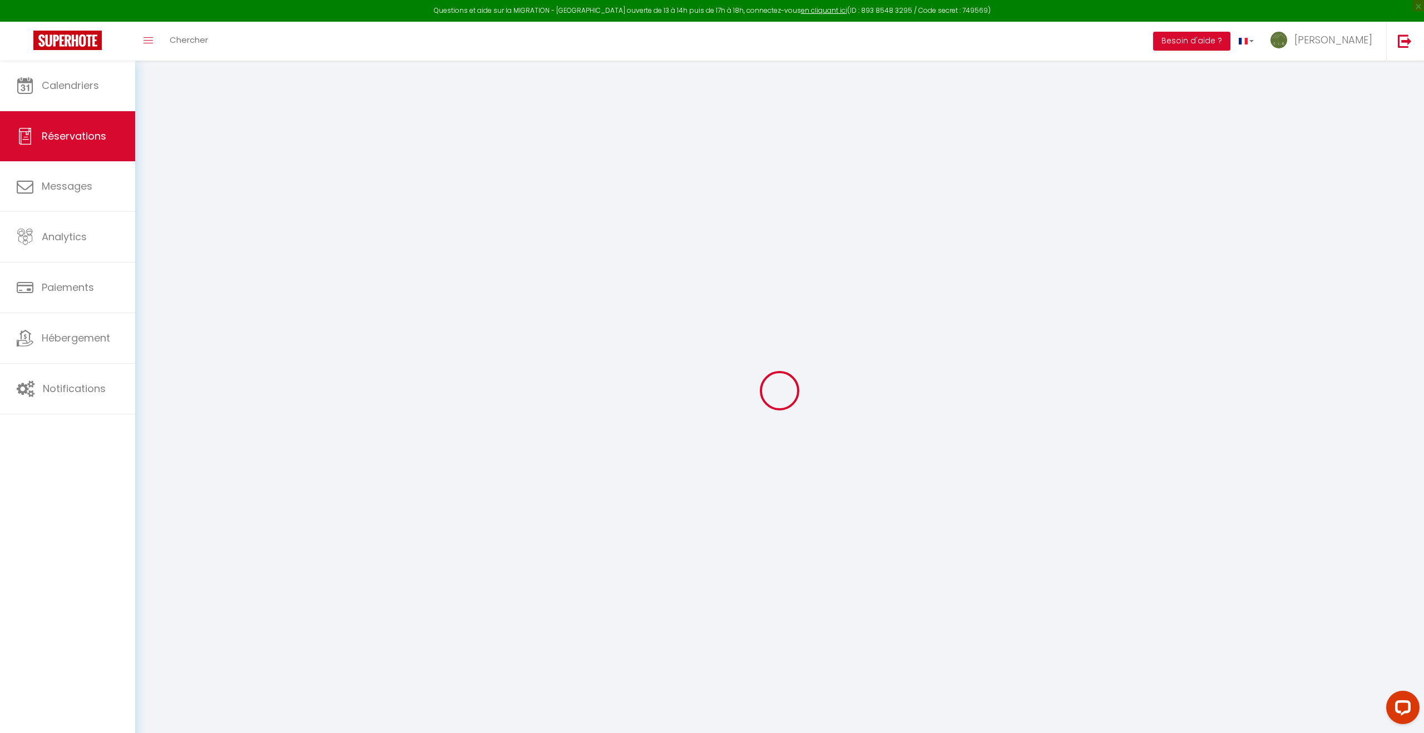
type input "Jérémy"
type input "D AMBRA"
type input "jambra.371996@guest.booking.com"
type input "+33618472625"
type input "."
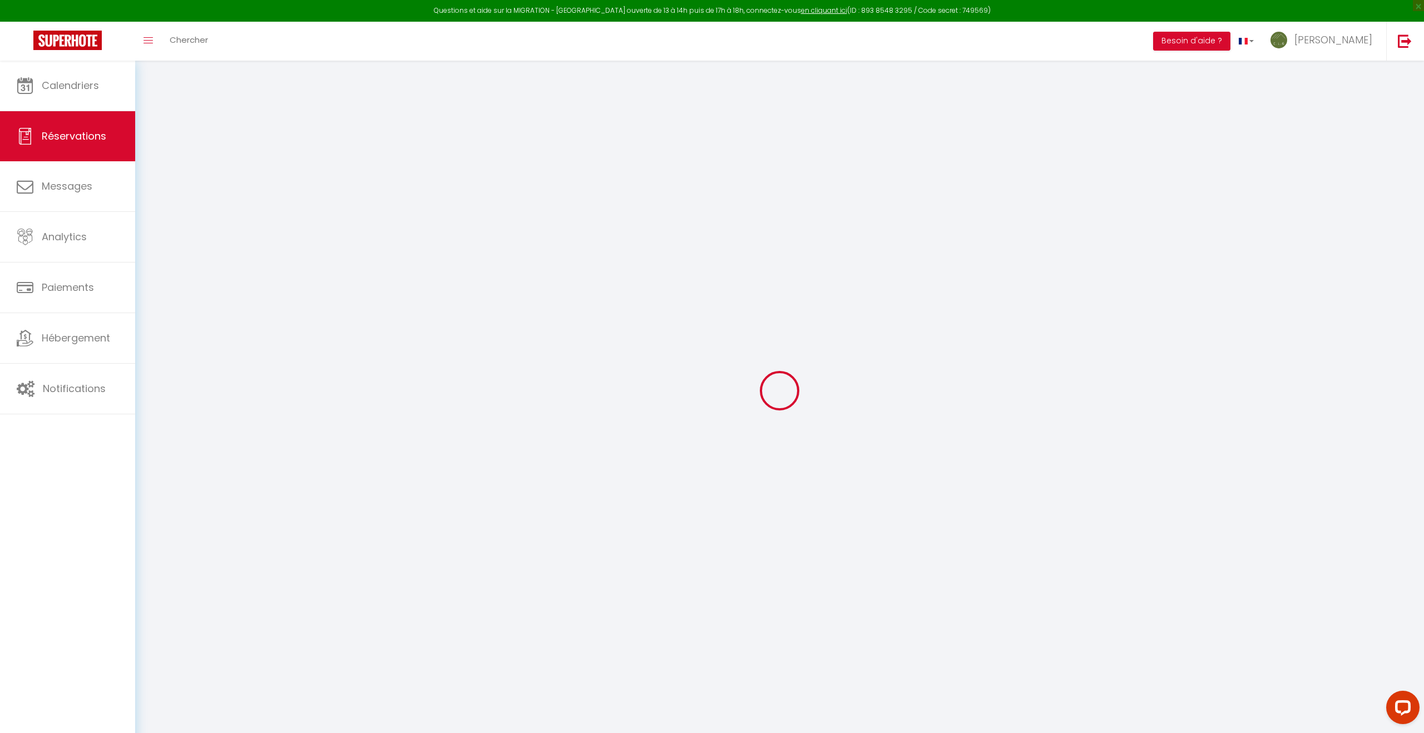
select select "FR"
type input "15"
type input "120.61"
type input "10.44"
select select "39925"
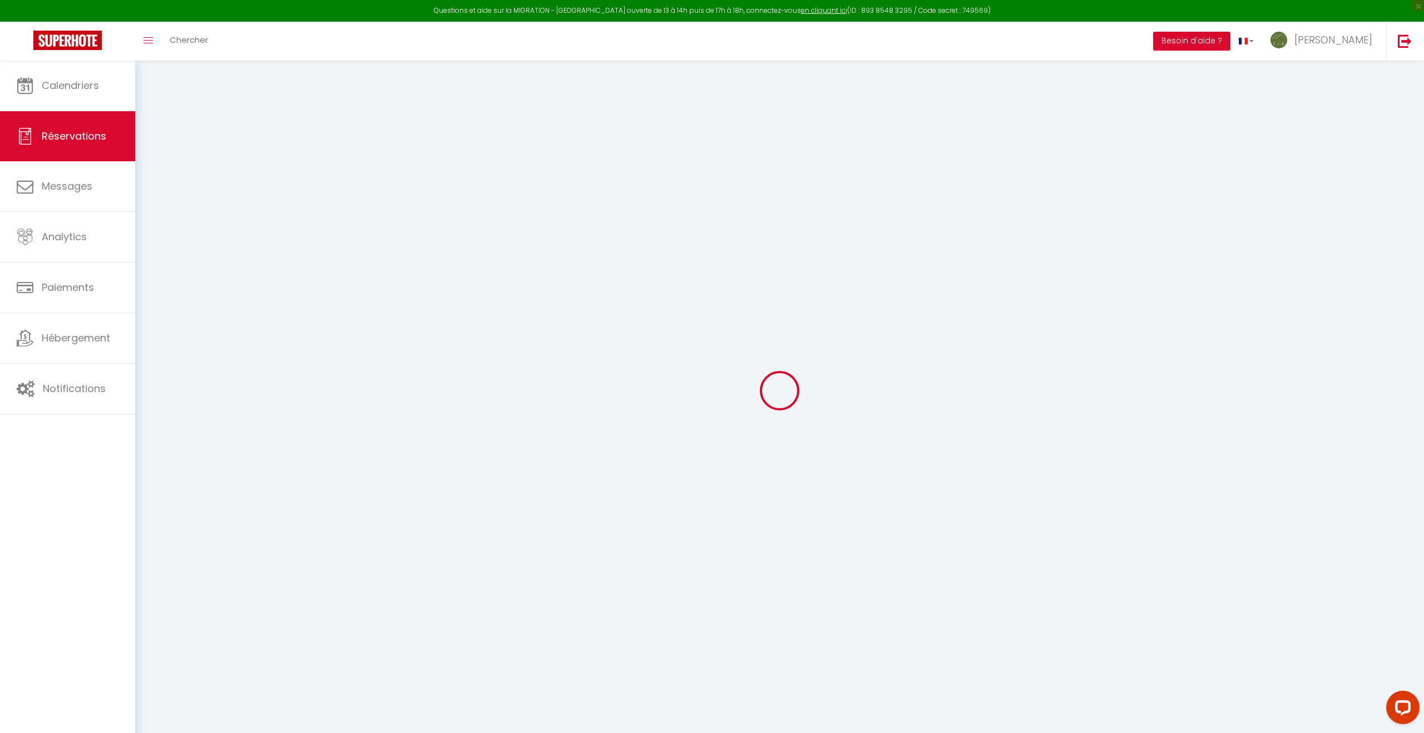
select select "1"
select select
type input "2"
type input "1"
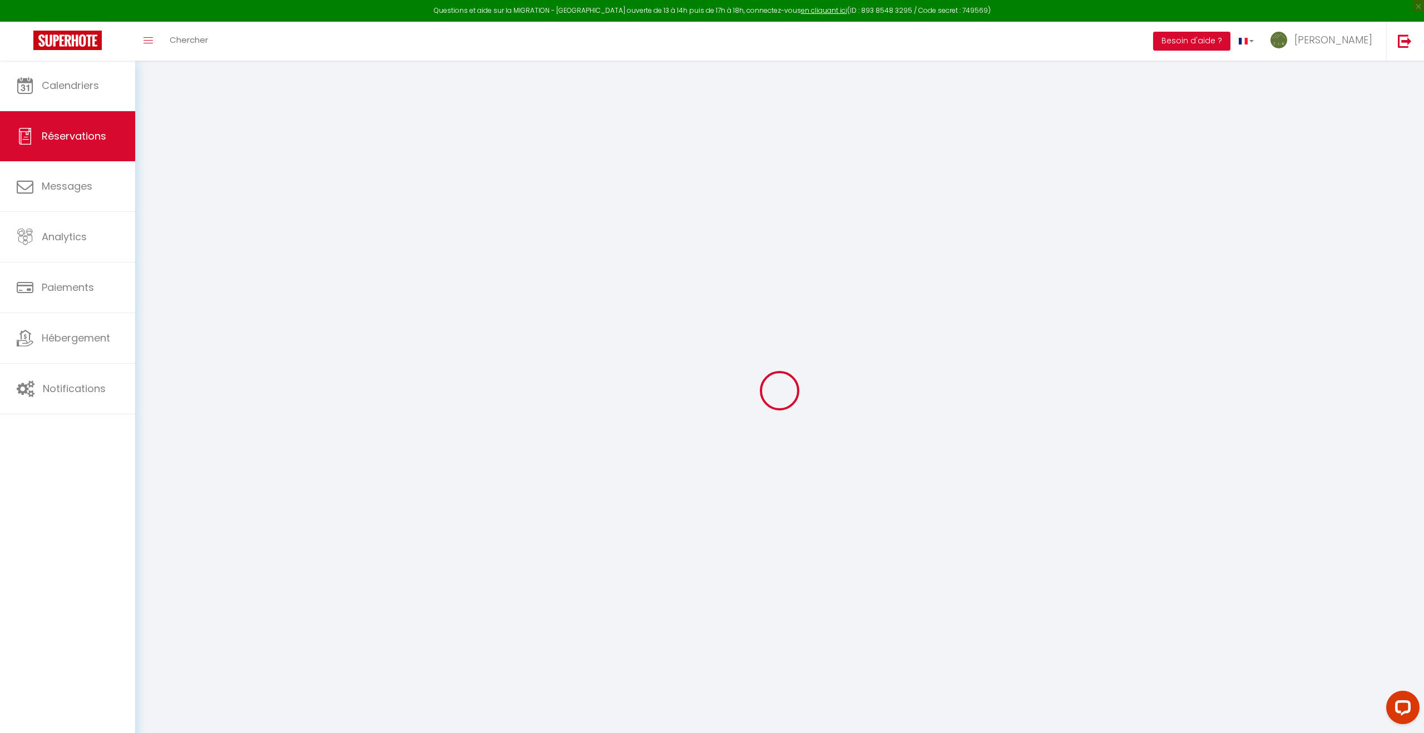
select select "12"
select select "15"
type input "654.5"
checkbox input "false"
type input "0"
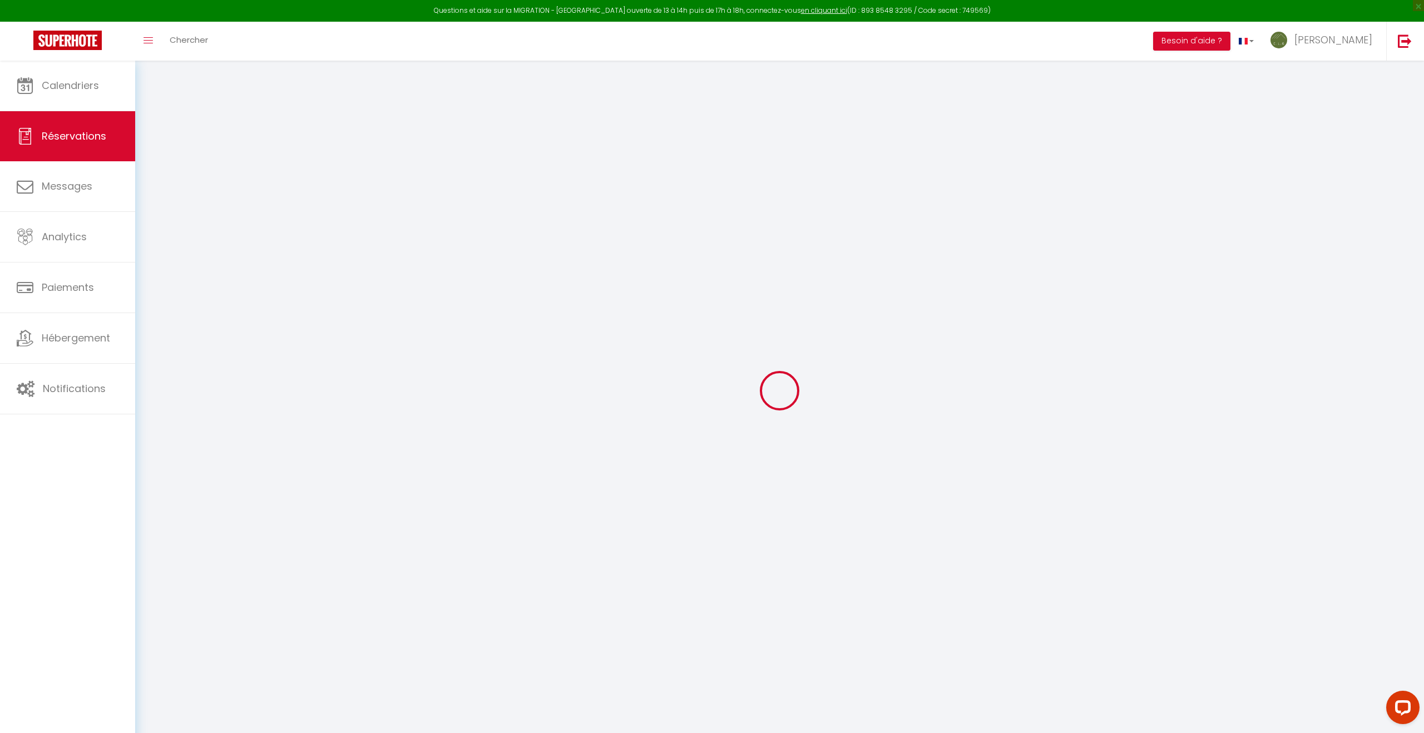
select select "2"
type input "40"
type input "15"
type input "0"
select index
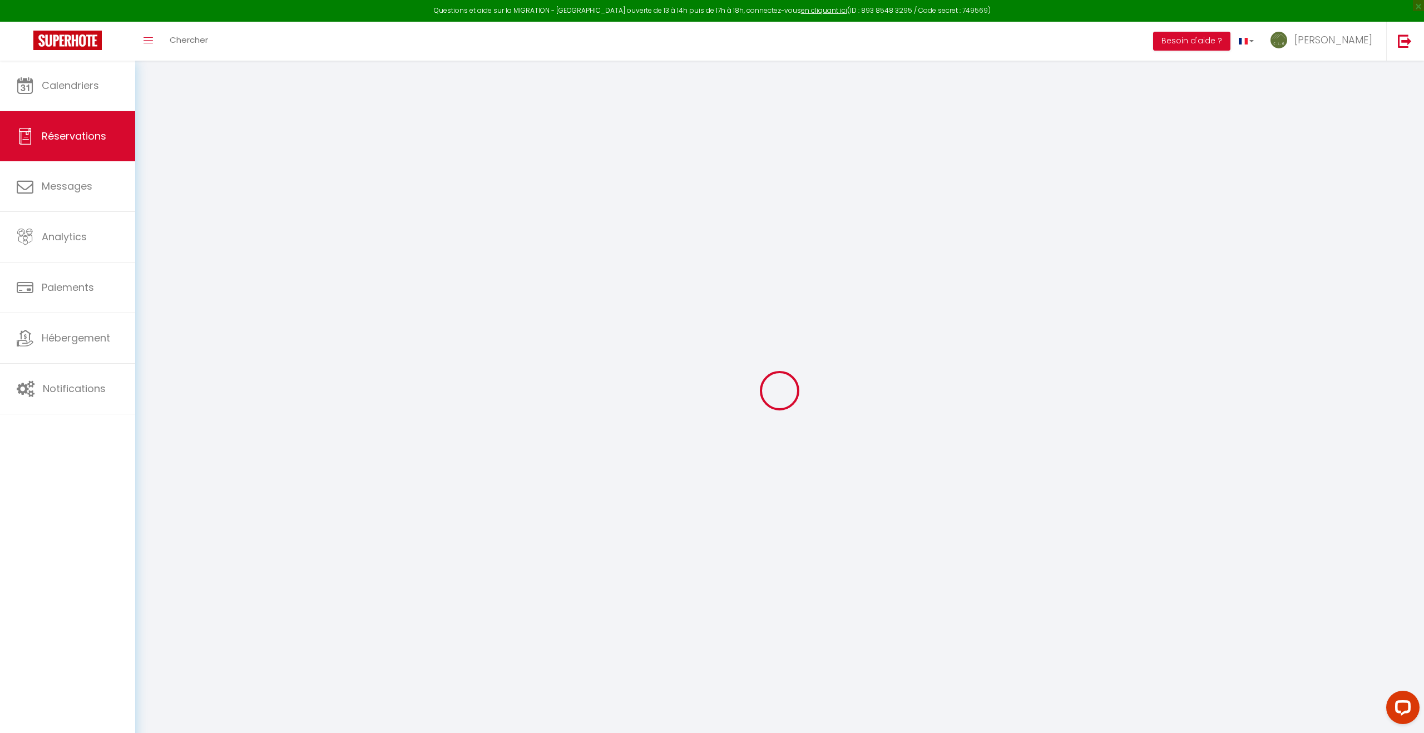
select select
checkbox input "false"
select index
select select
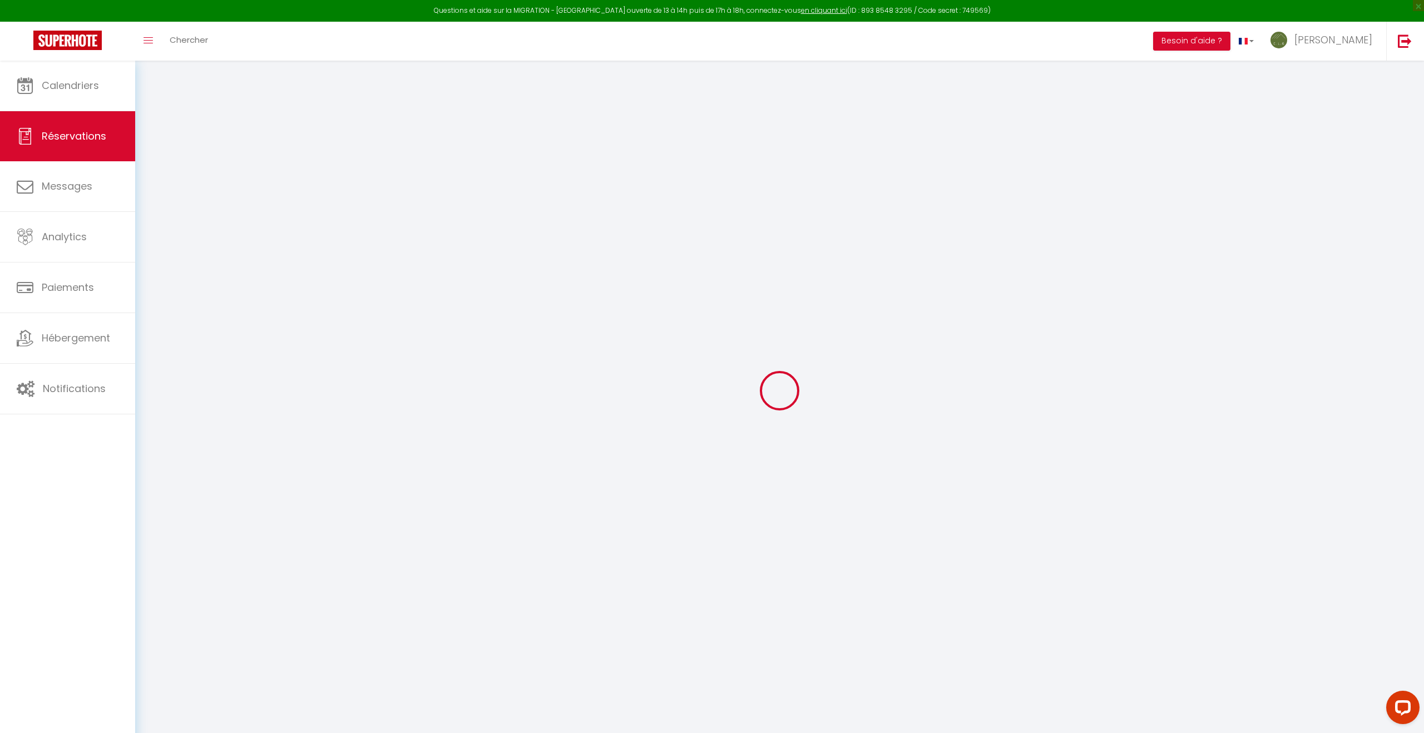
select select
checkbox input "false"
select index
select select
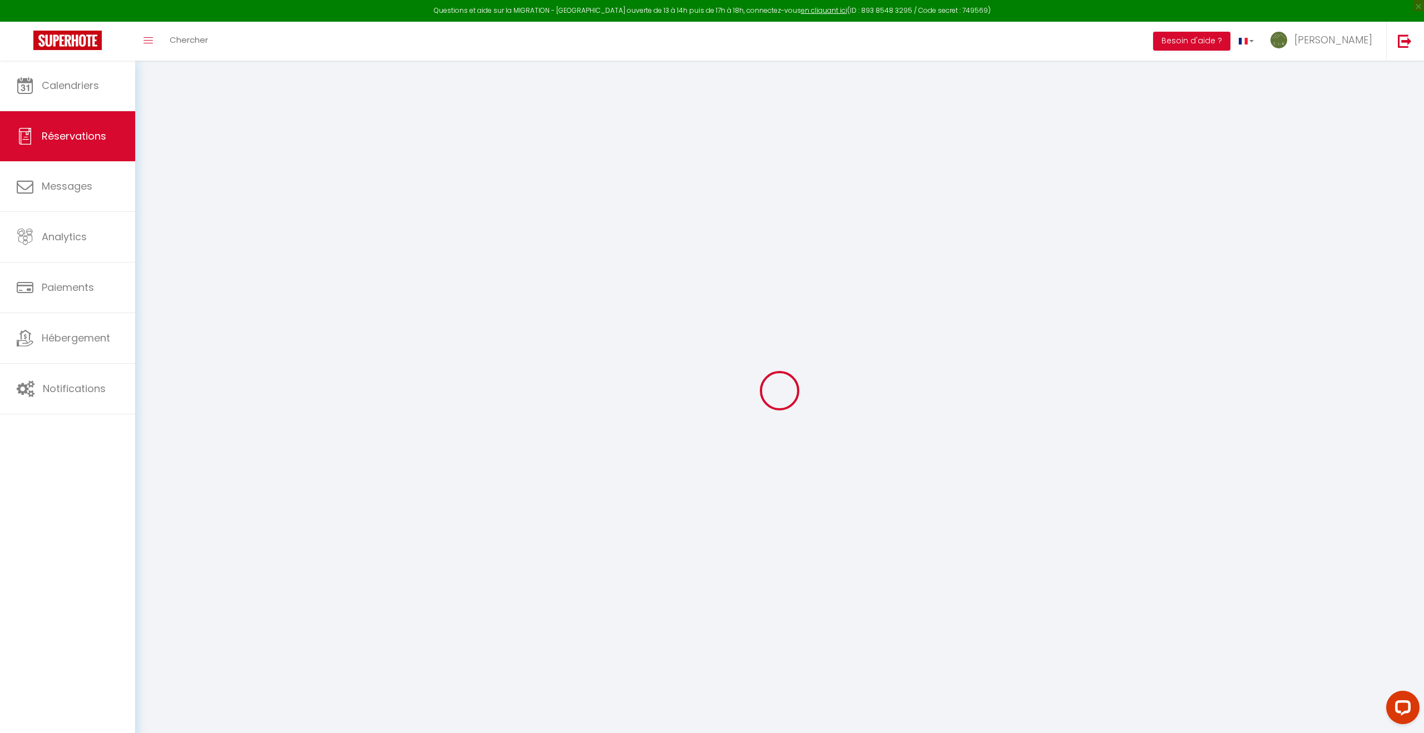
checkbox input "false"
select index
type textarea "** THIS RESERVATION HAS BEEN PRE-PAID ** Reservation has a cancellation grace p…"
select select
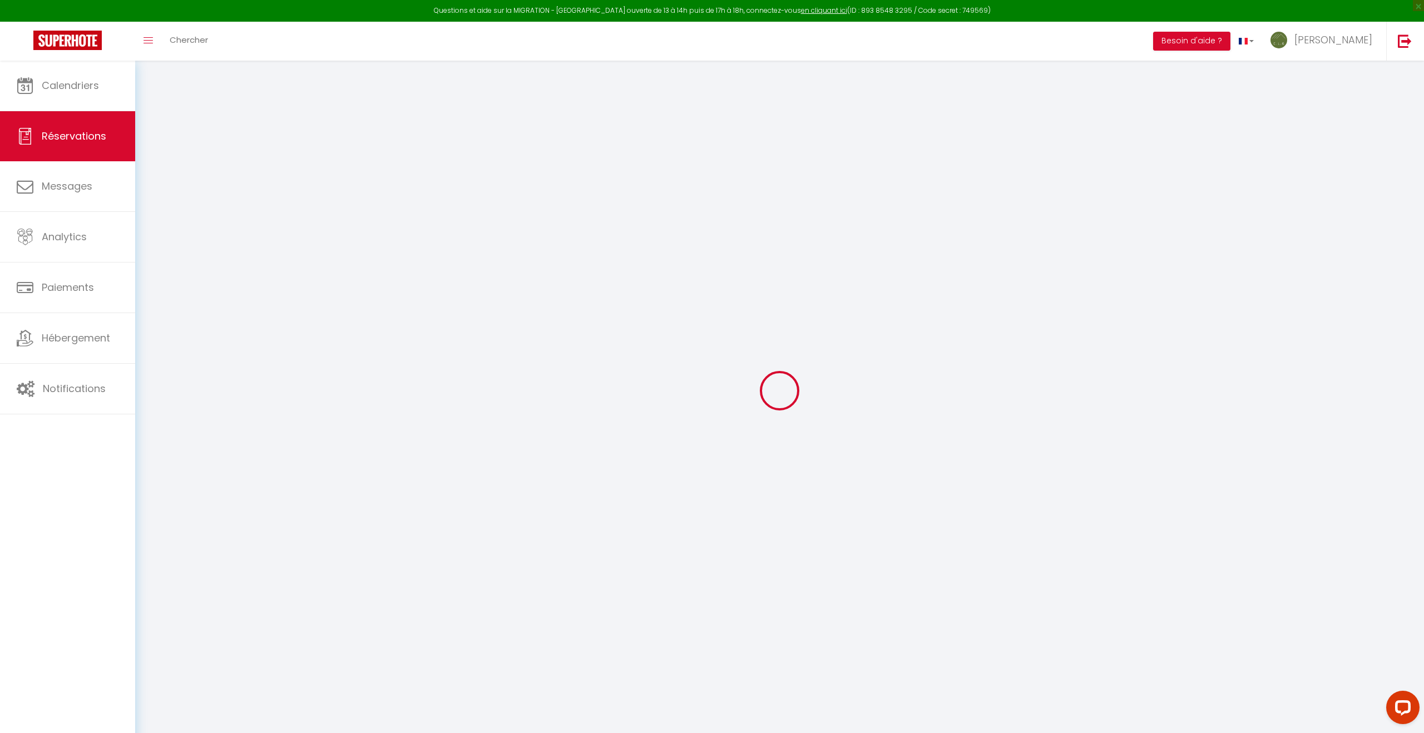
checkbox input "false"
select index
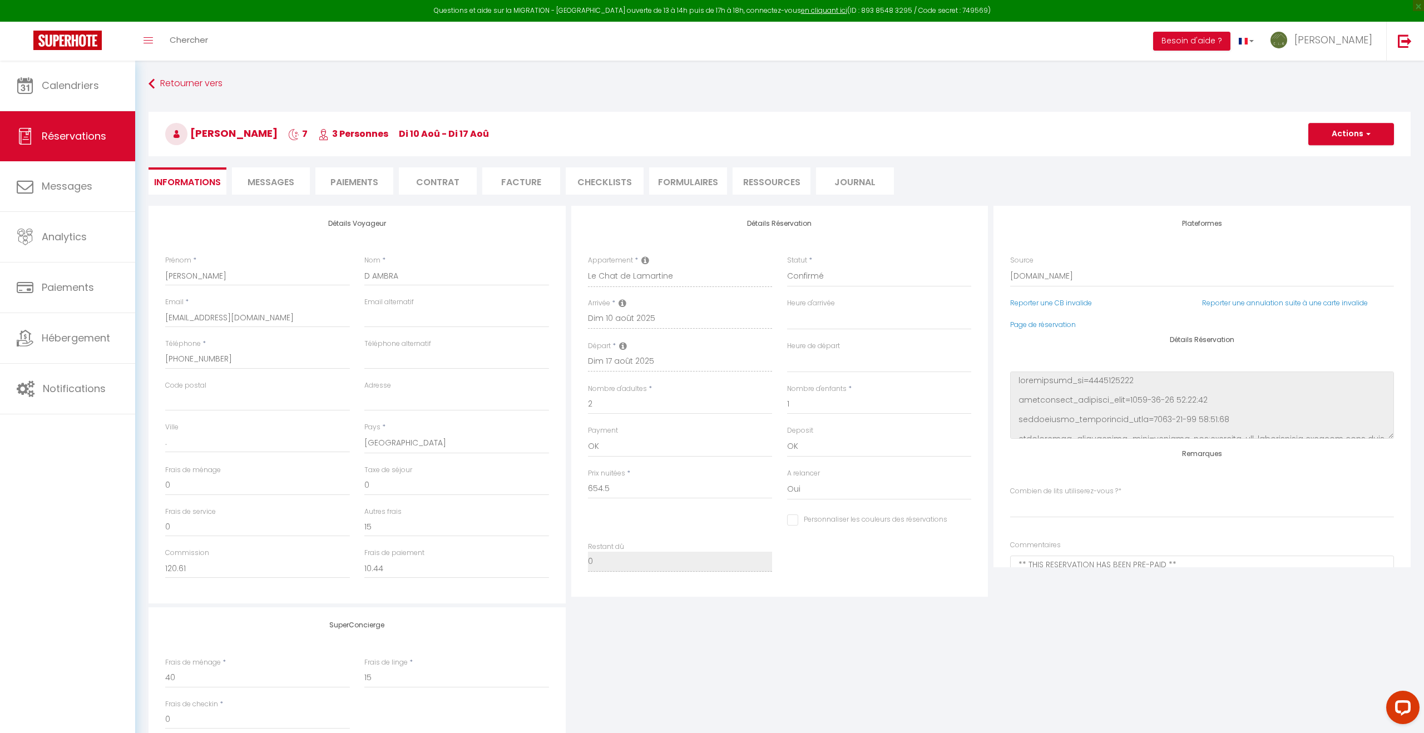
type input "40"
type input "36"
select select
checkbox input "false"
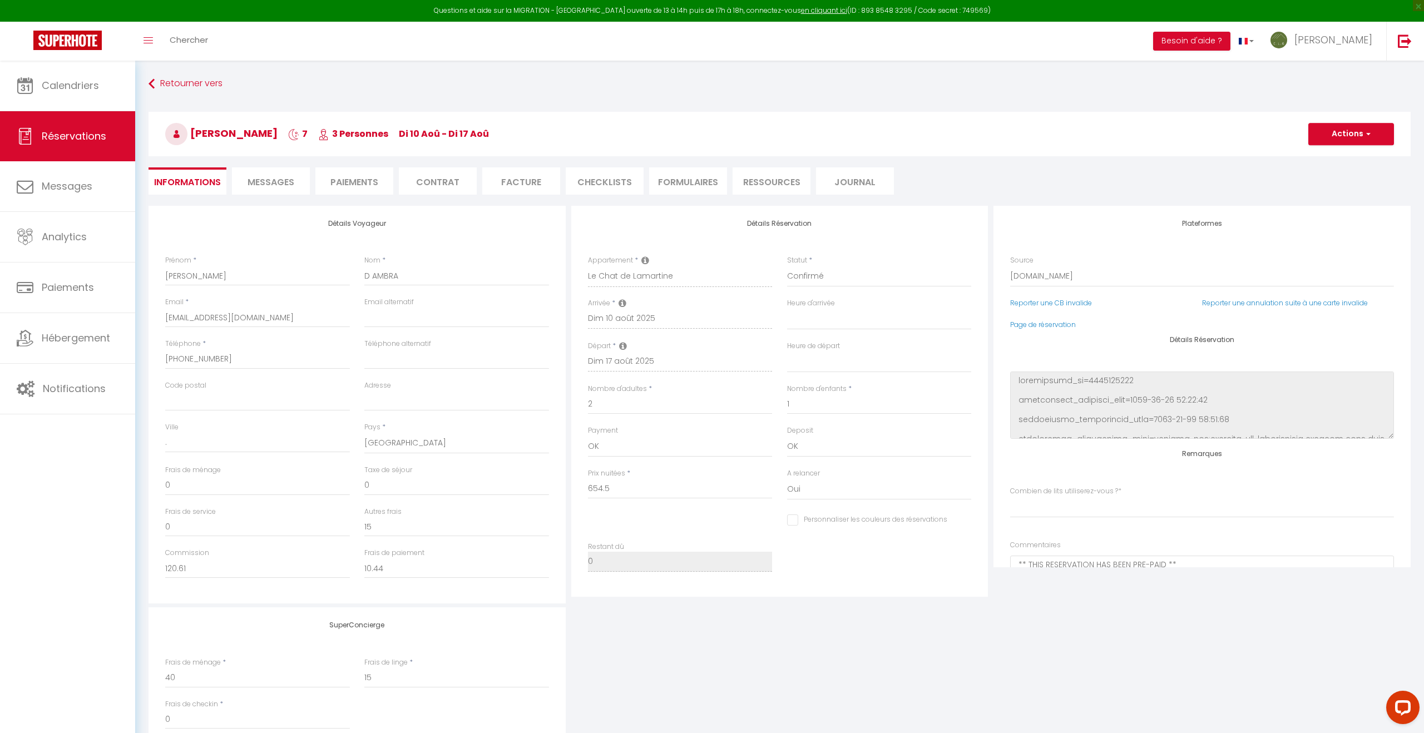
select index
checkbox input "false"
select index
select select "17:00"
select select "11:00"
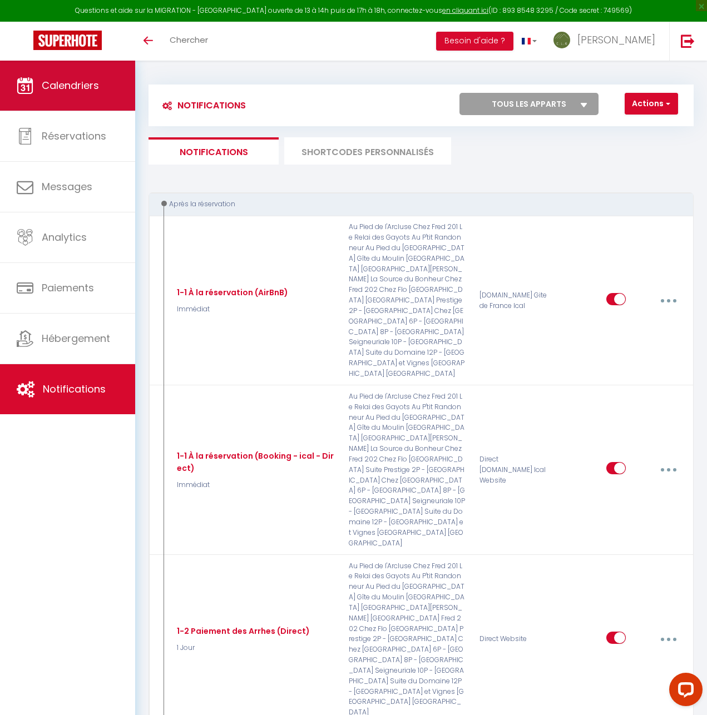
click at [51, 86] on span "Calendriers" at bounding box center [70, 85] width 57 height 14
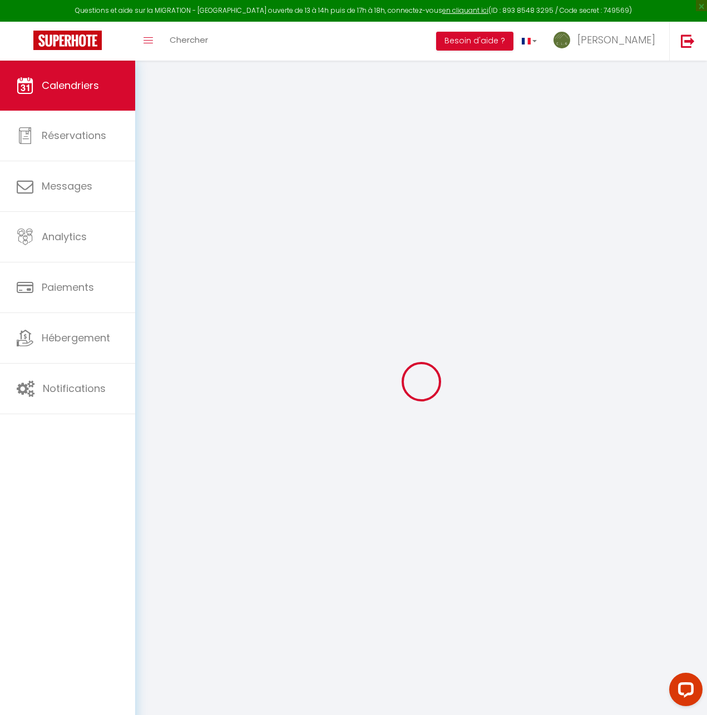
select select
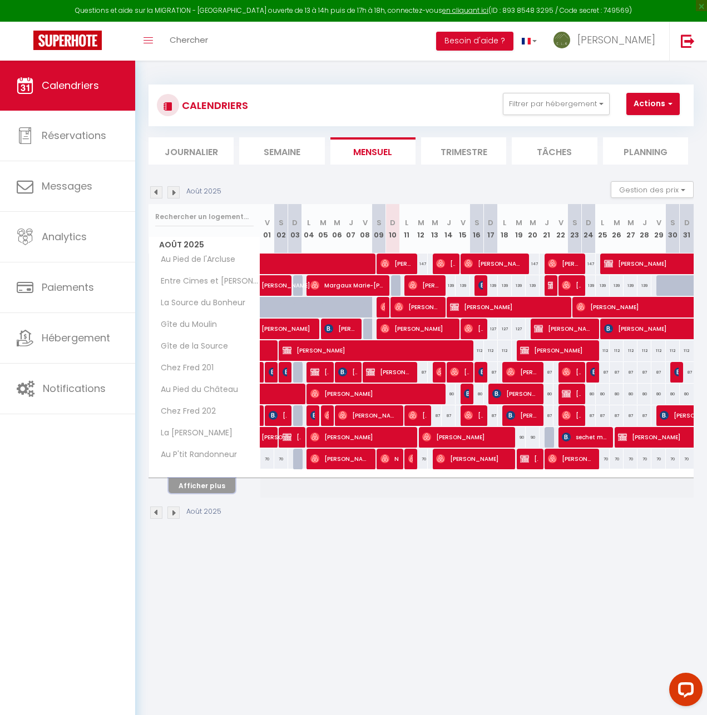
click at [201, 489] on button "Afficher plus" at bounding box center [202, 485] width 67 height 15
select select
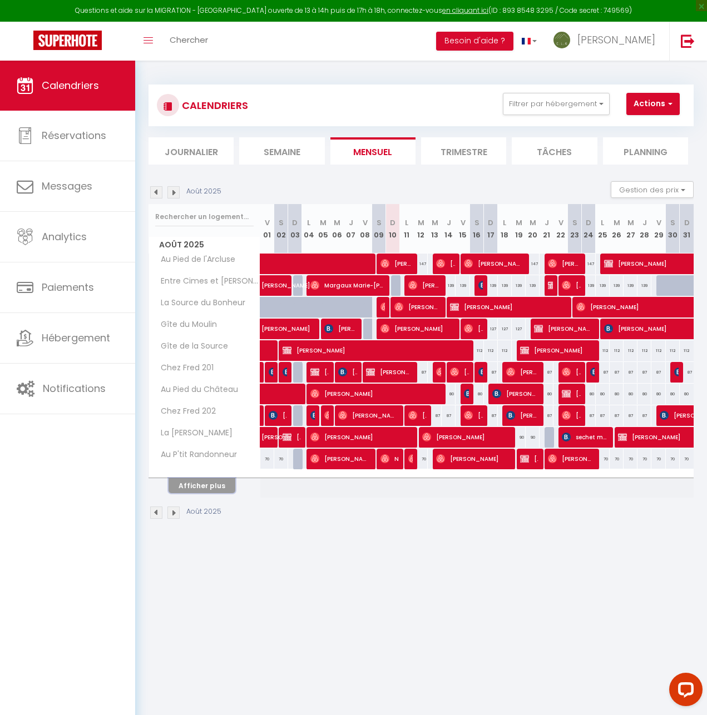
select select
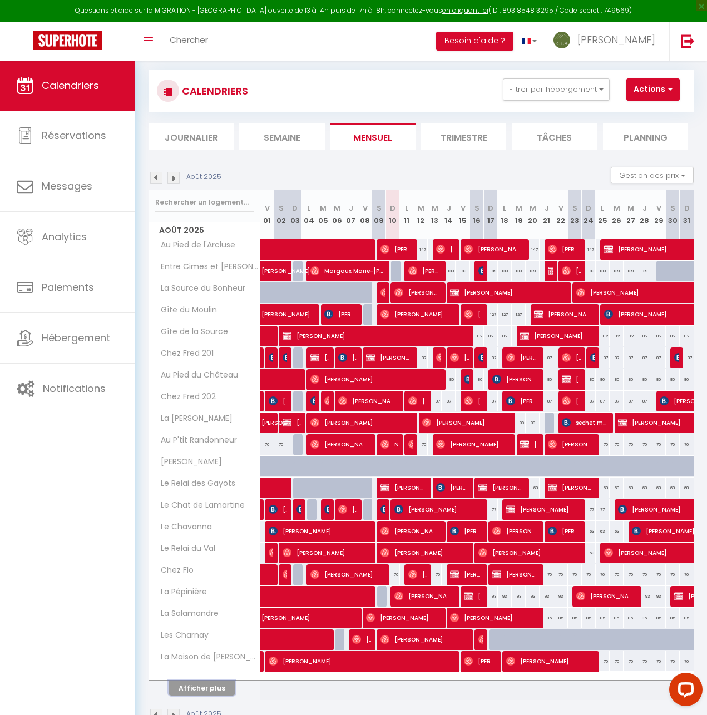
scroll to position [16, 0]
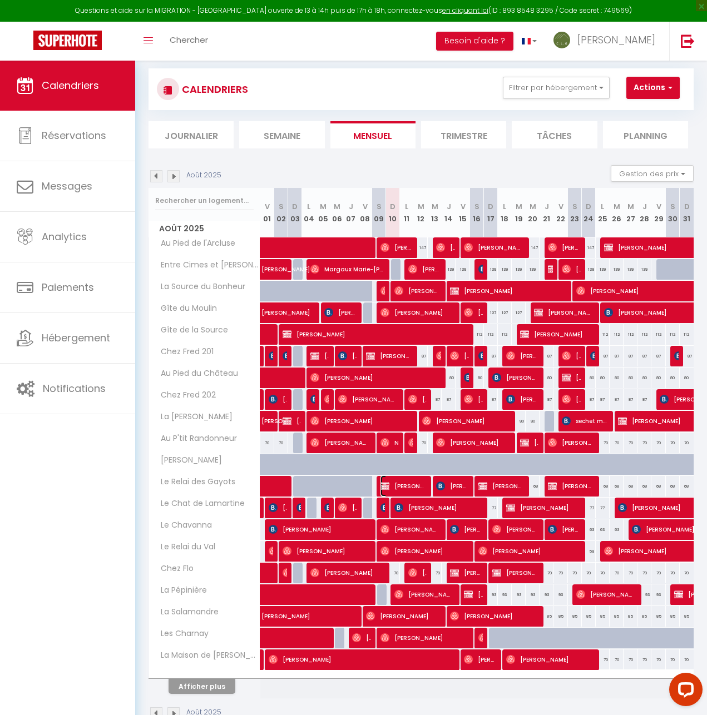
click at [396, 486] on span "[PERSON_NAME]" at bounding box center [403, 485] width 46 height 21
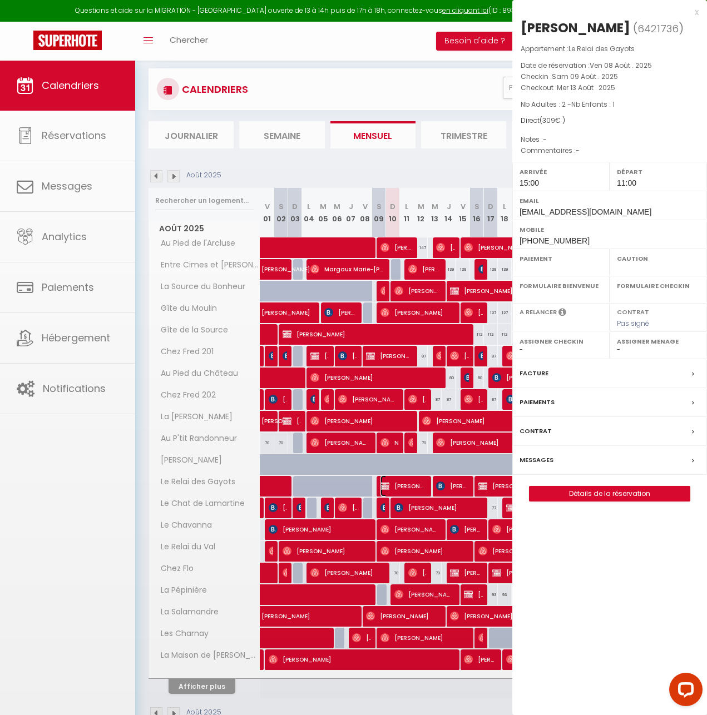
select select "OK"
select select "0"
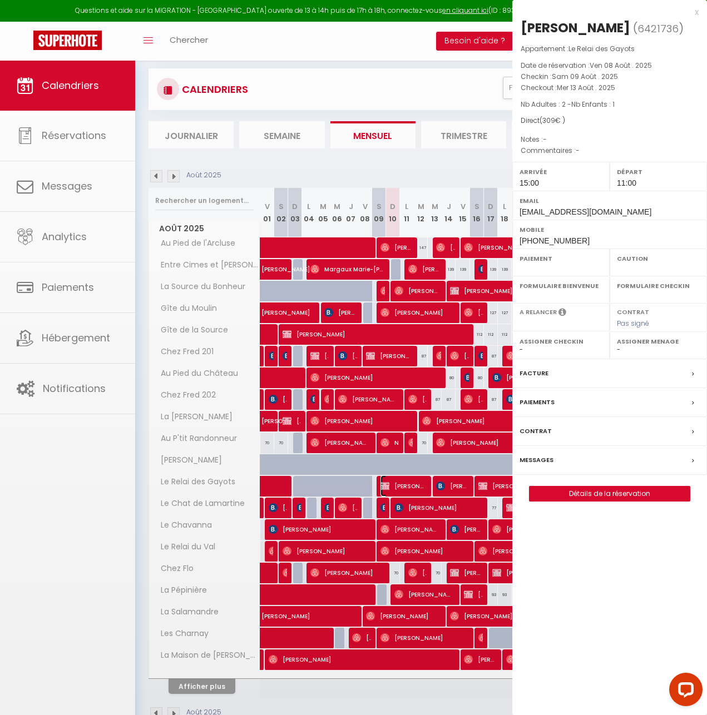
select select
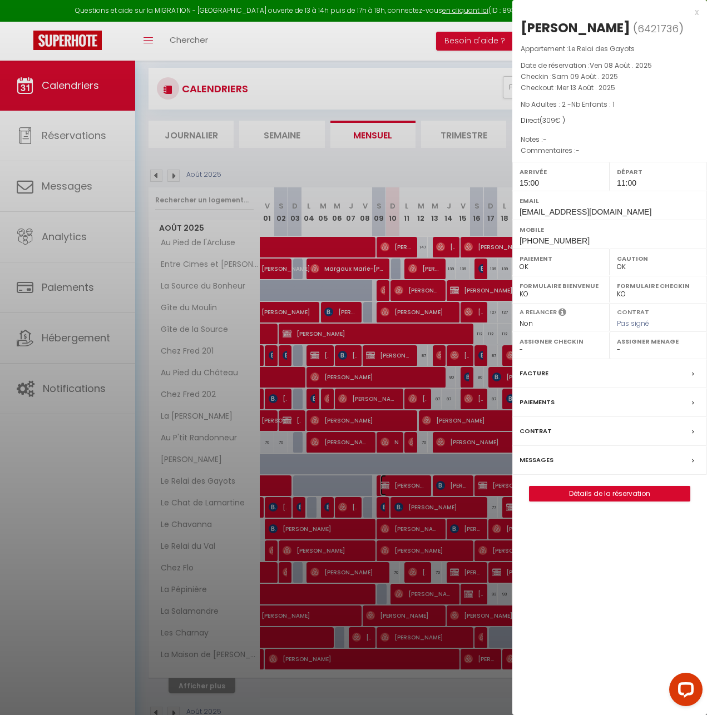
select select "31287"
click at [603, 493] on link "Détails de la réservation" at bounding box center [609, 494] width 160 height 14
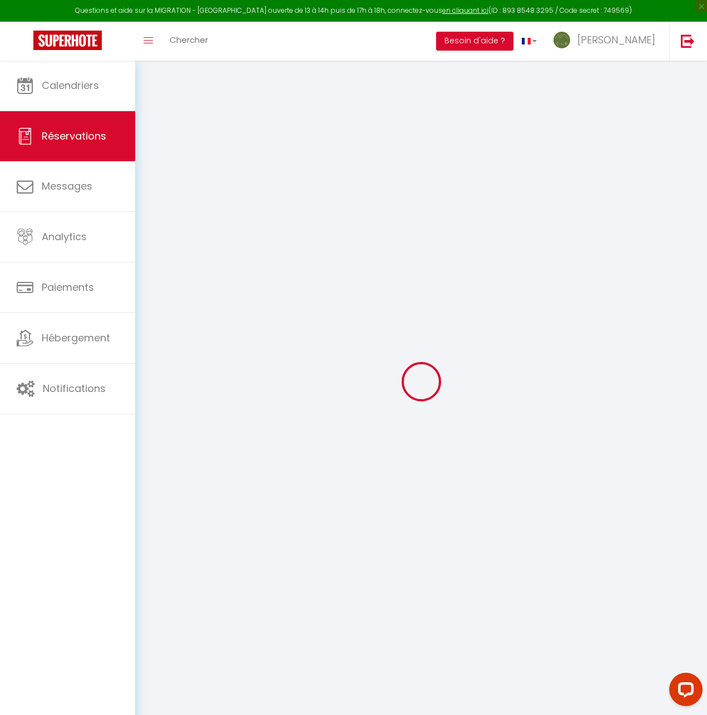
type input "Rudy"
type input "ROGER"
type input "rudyroger76510@gmail.com"
type input "+33613044462"
select select "FR"
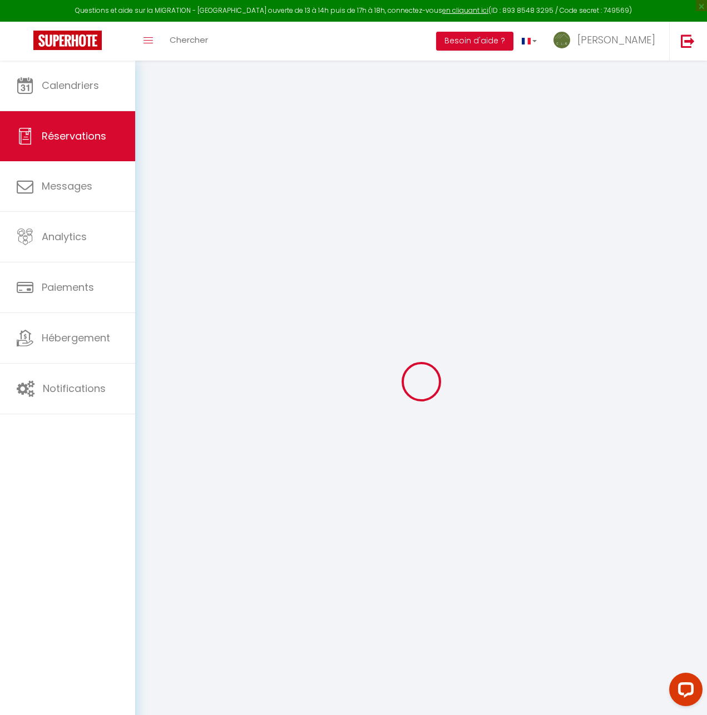
select select "26380"
select select "1"
type input "Sam 09 Août 2025"
select select
type input "Mer 13 Août 2025"
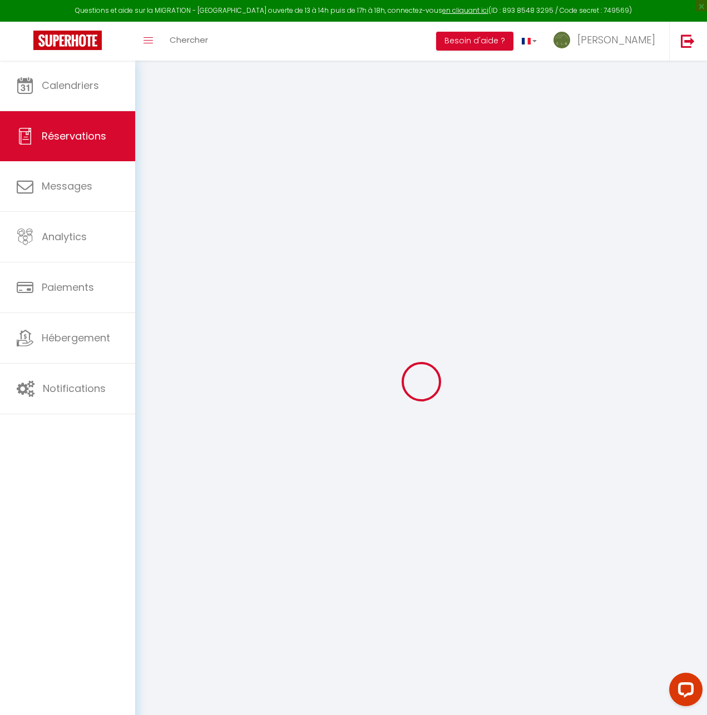
select select
type input "2"
type input "1"
select select "12"
select select
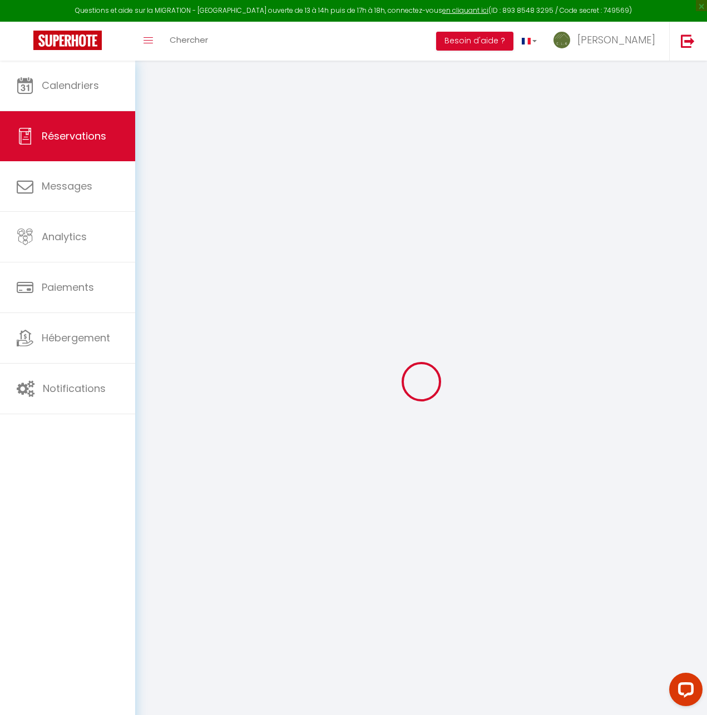
type input "240"
checkbox input "false"
type input "0"
type input "45"
type input "24"
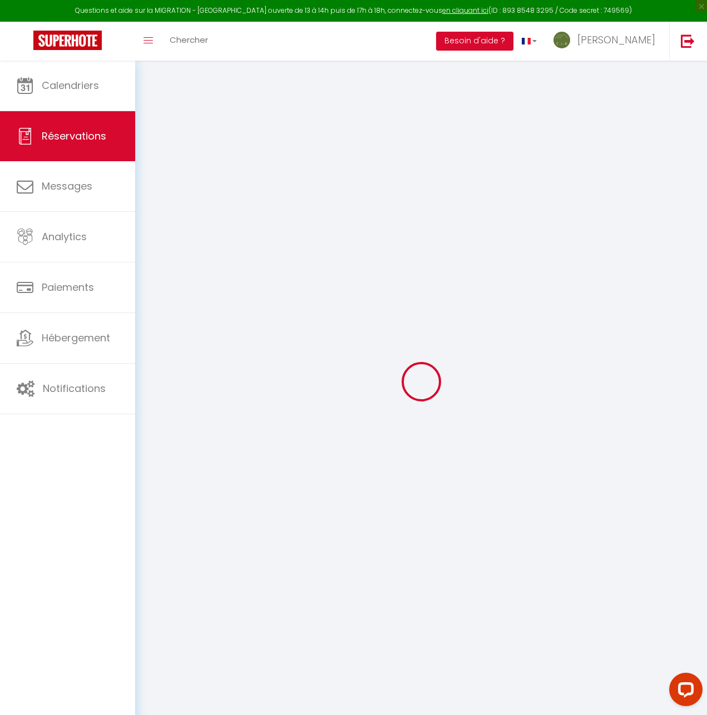
type input "0"
select index
select select
select select "15"
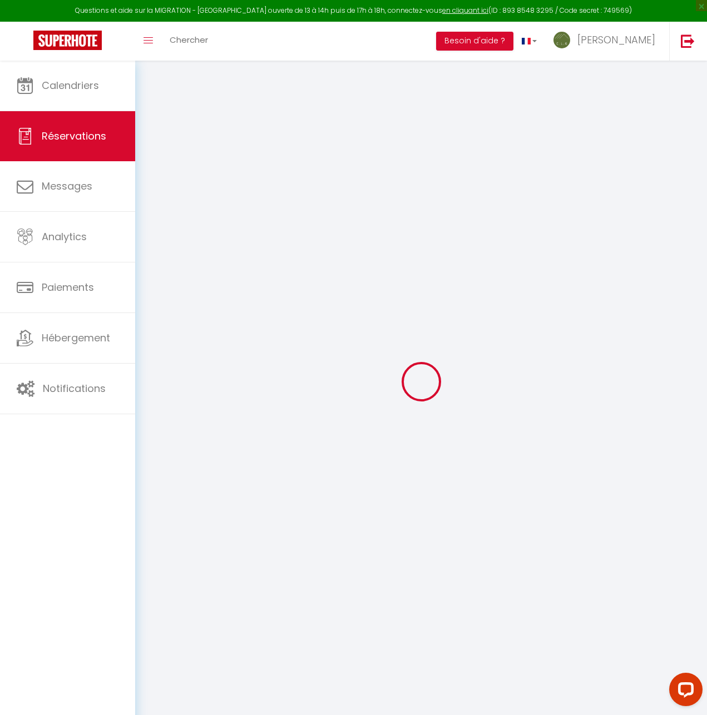
checkbox input "false"
select index
select select
checkbox input "false"
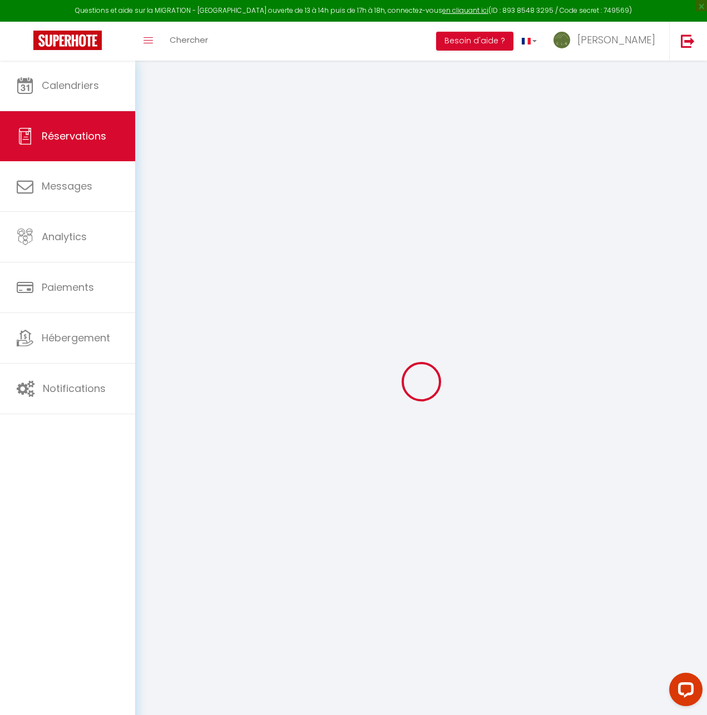
select index
select select
checkbox input "false"
select index
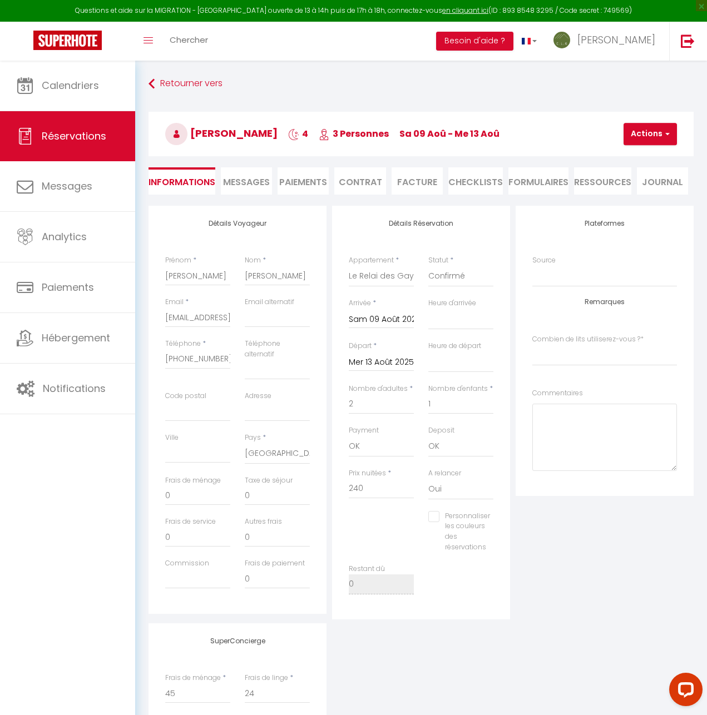
type input "69"
select select
checkbox input "false"
select index
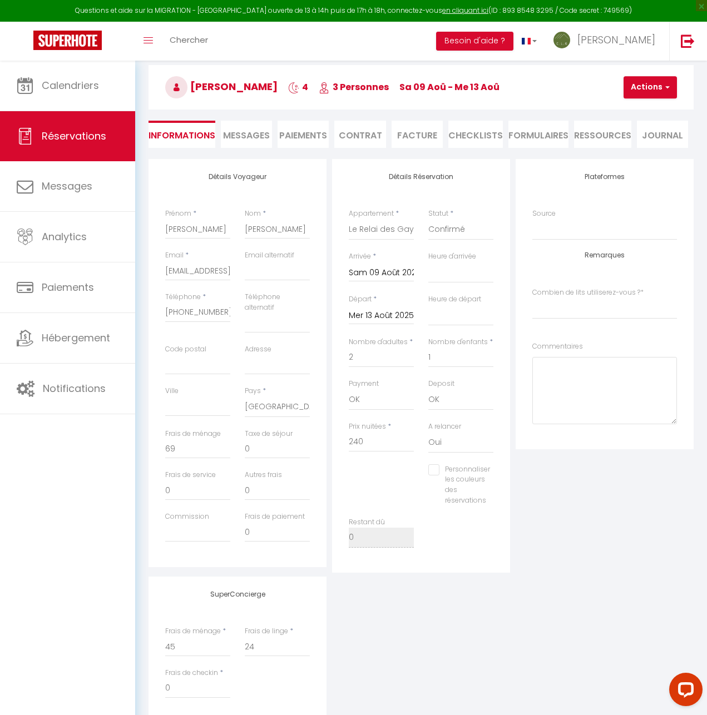
checkbox input "false"
select index
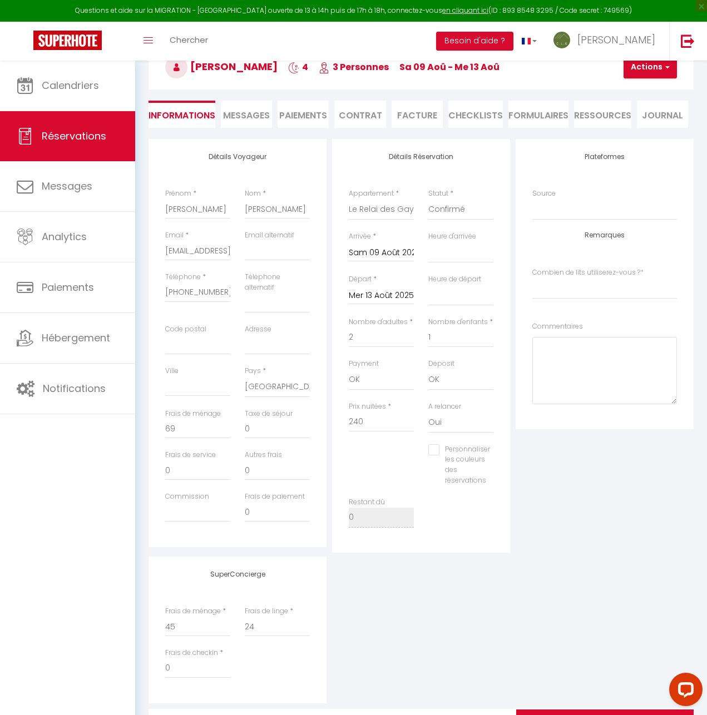
select select "15:00"
select select "11:00"
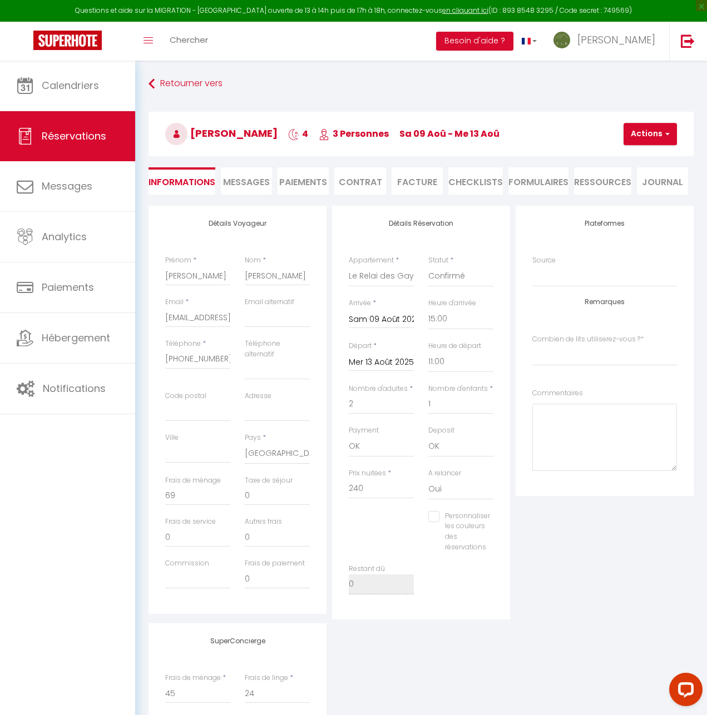
click at [349, 180] on li "Contrat" at bounding box center [359, 180] width 51 height 27
select index
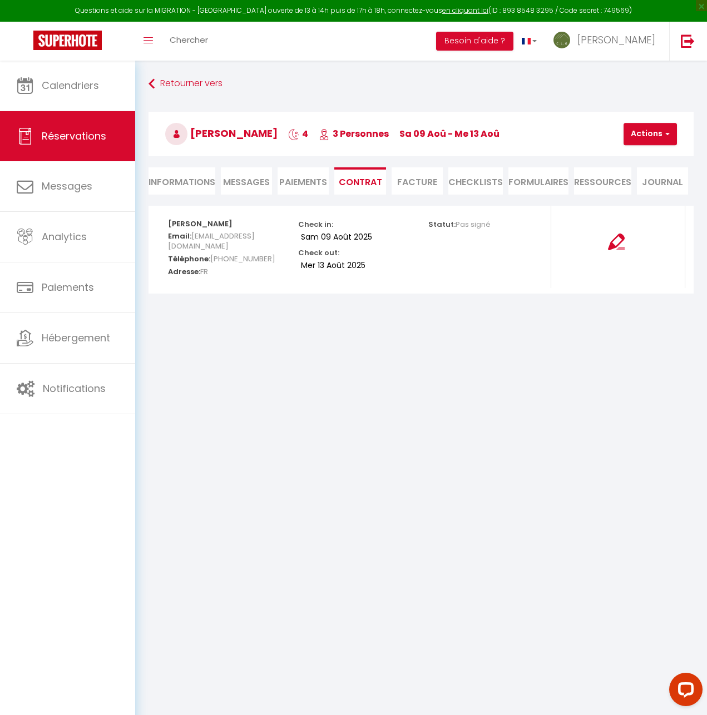
click at [188, 186] on li "Informations" at bounding box center [181, 180] width 67 height 27
select select "0"
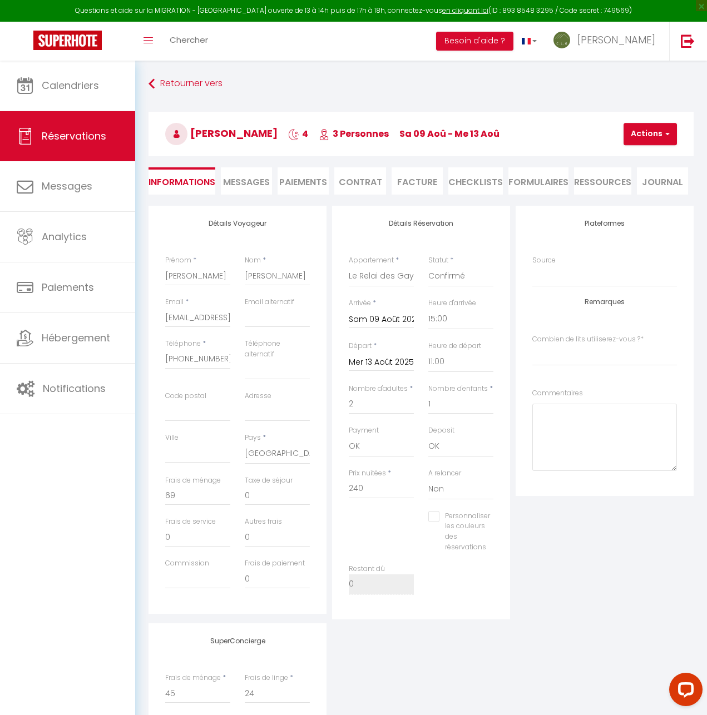
select index
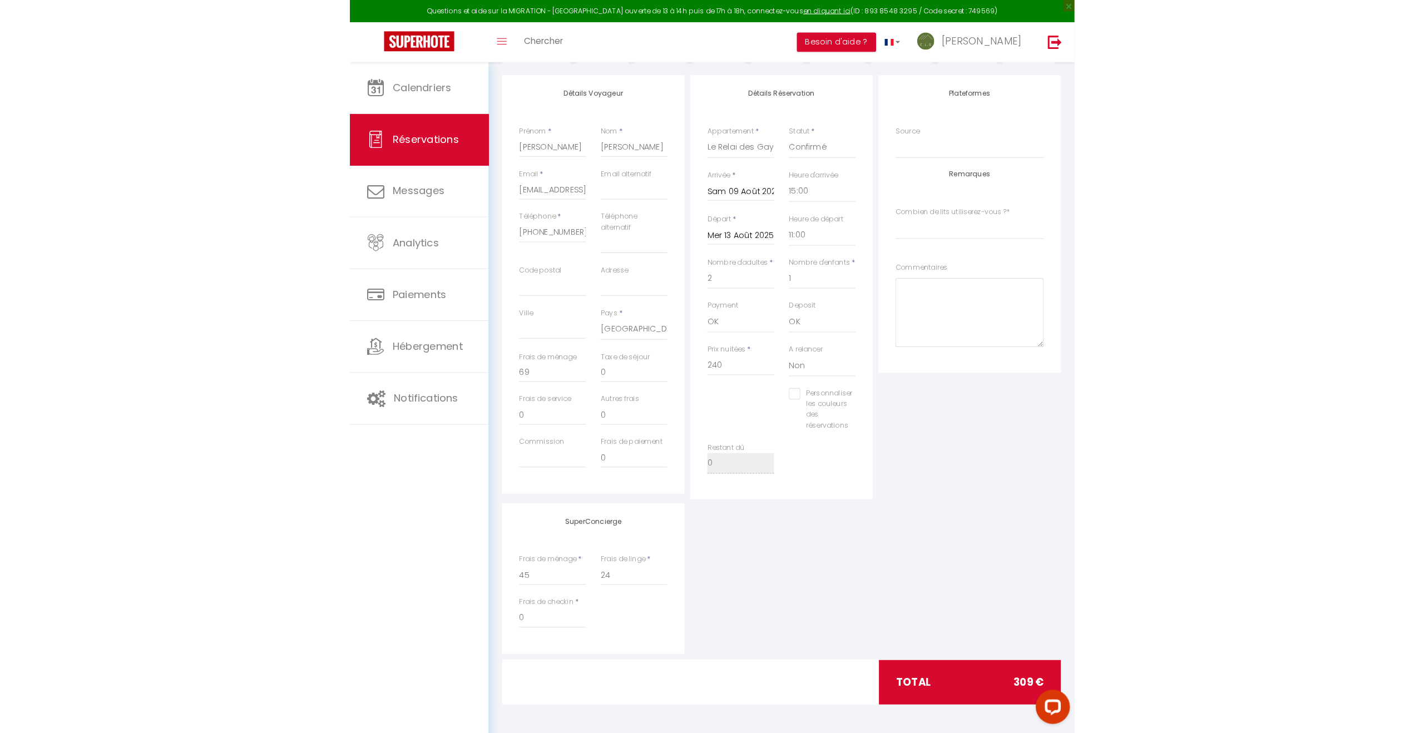
scroll to position [61, 0]
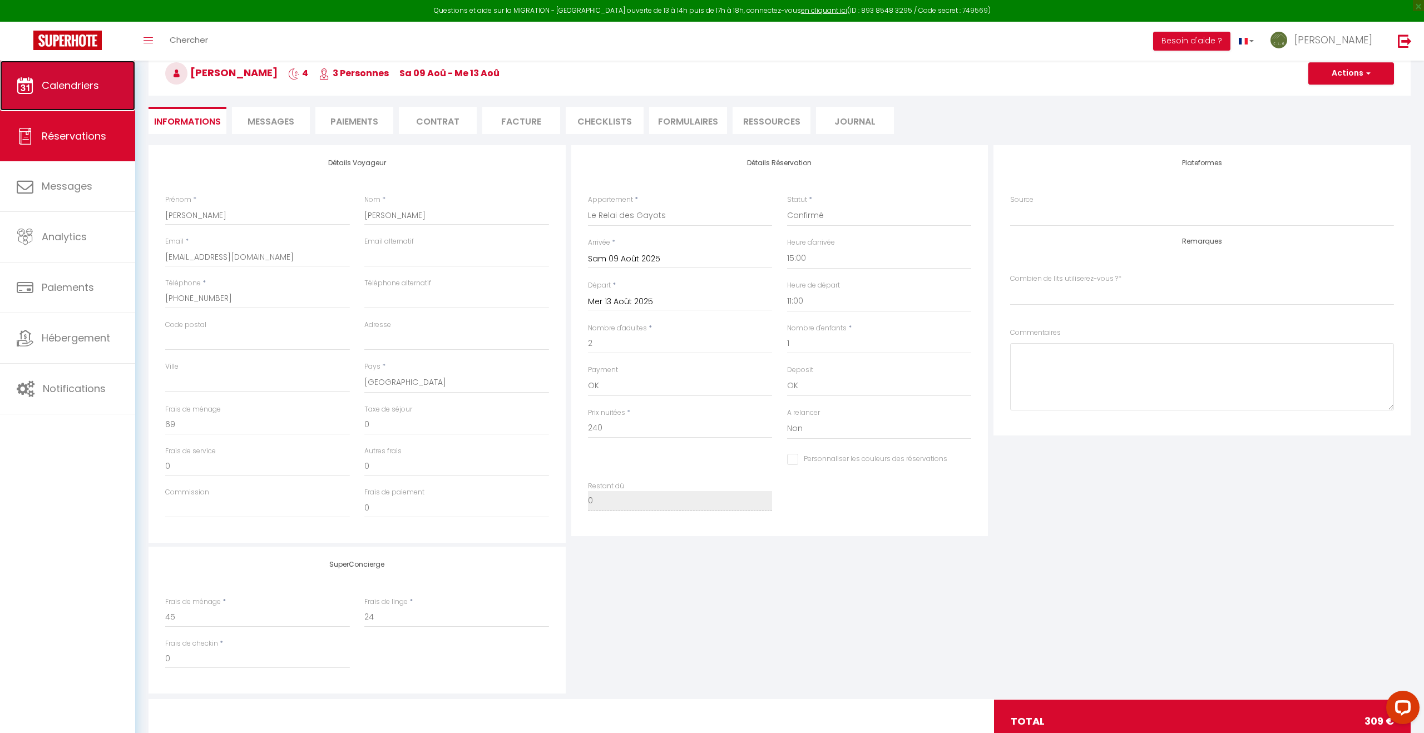
click at [82, 87] on span "Calendriers" at bounding box center [70, 85] width 57 height 14
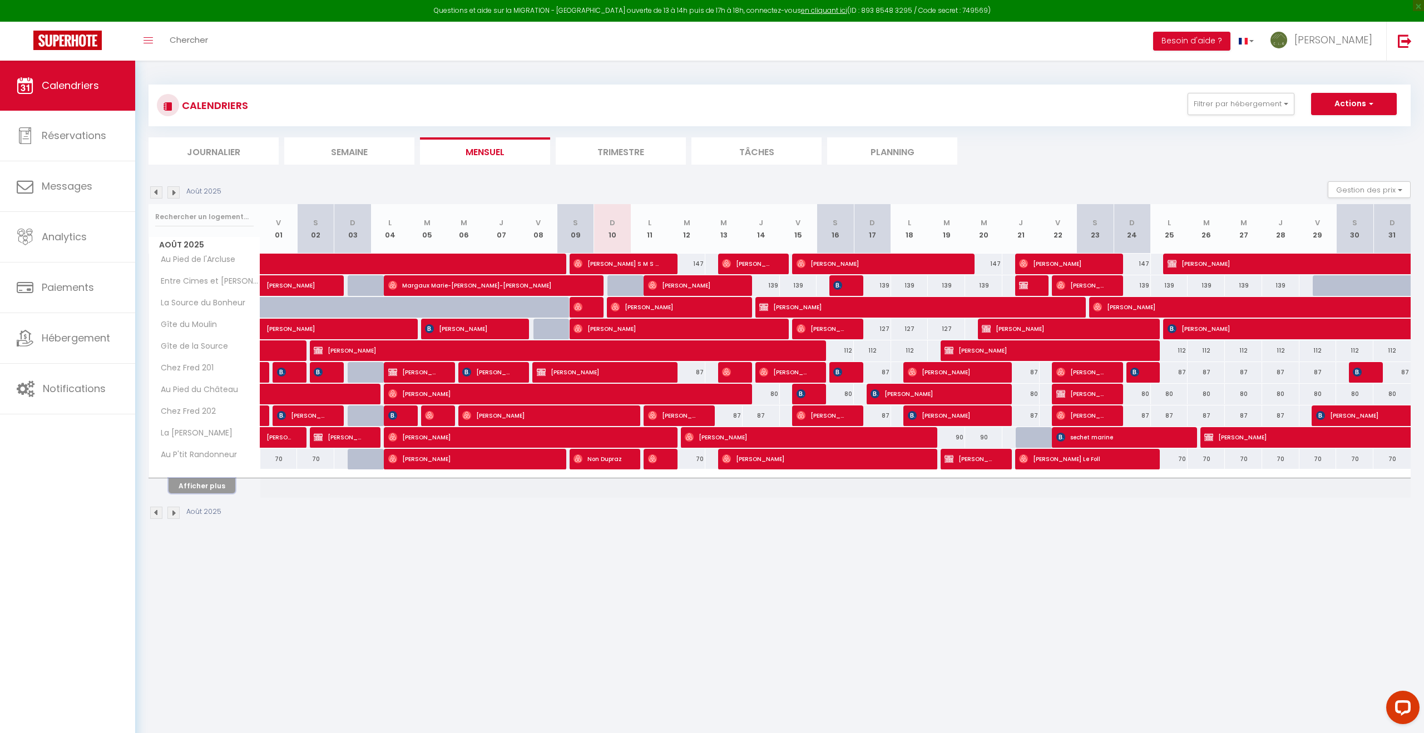
click at [212, 487] on button "Afficher plus" at bounding box center [202, 485] width 67 height 15
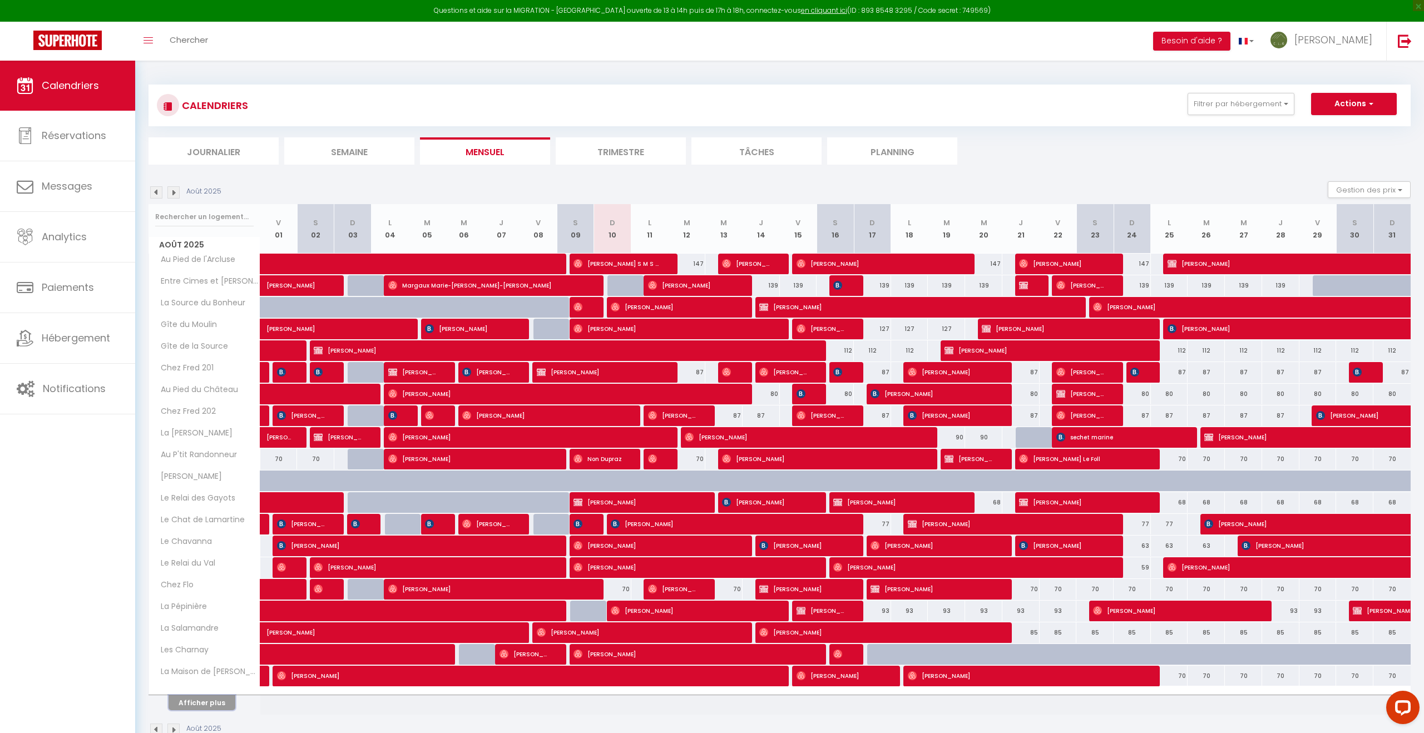
scroll to position [61, 0]
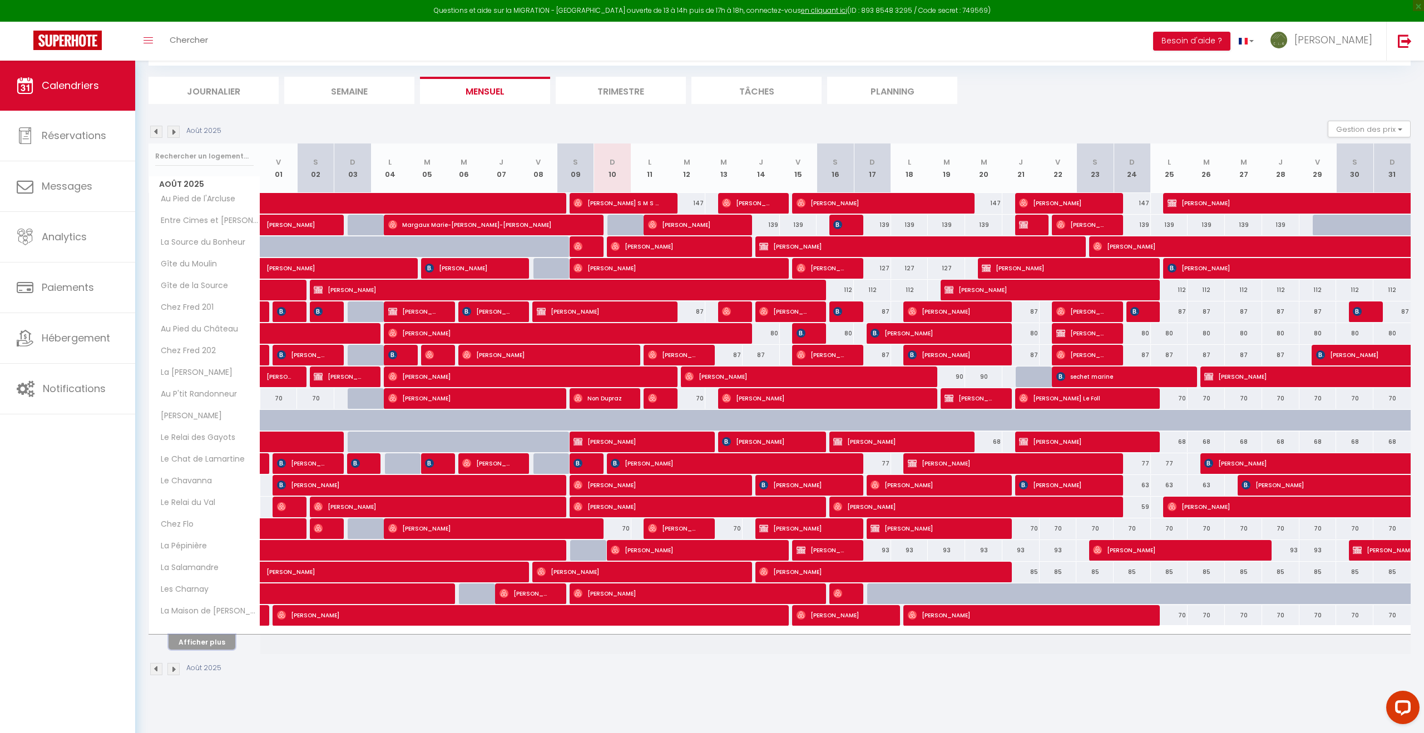
click at [201, 641] on button "Afficher plus" at bounding box center [202, 642] width 67 height 15
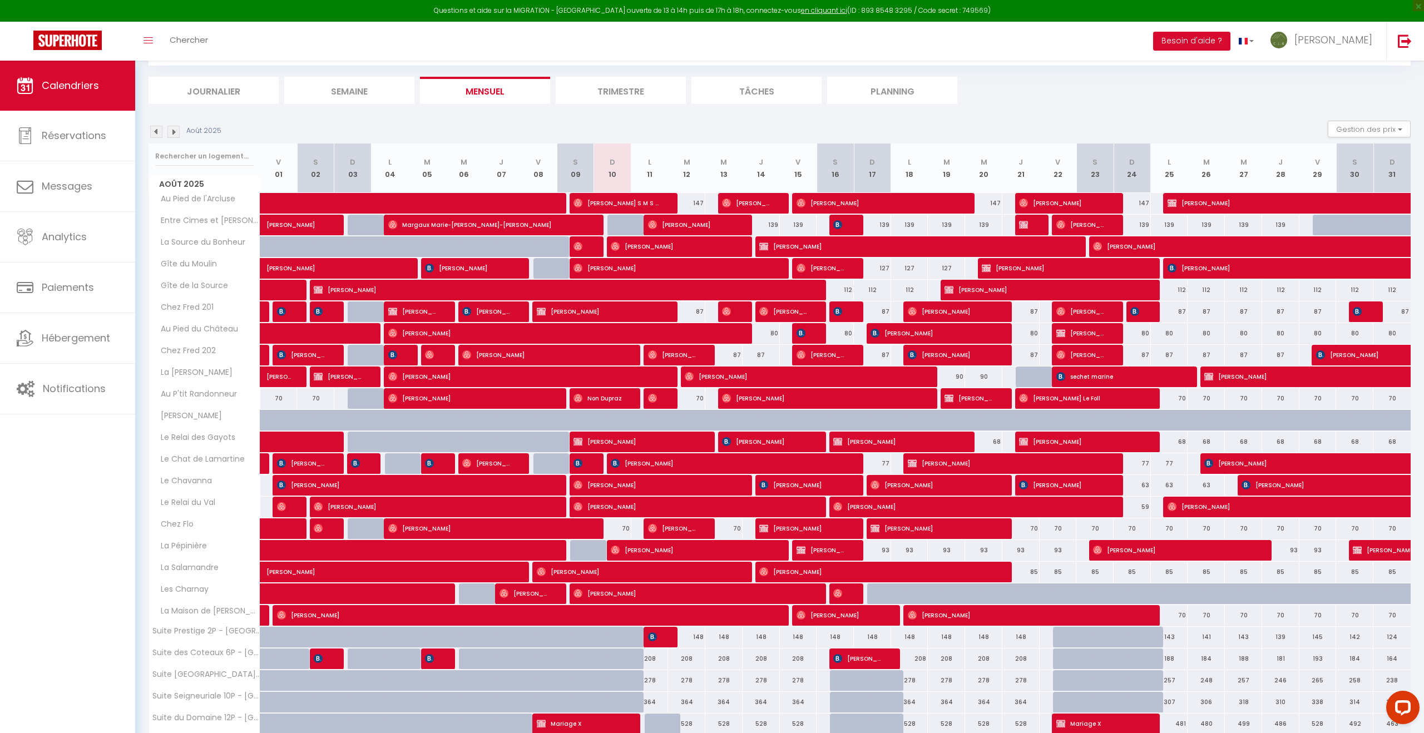
scroll to position [152, 0]
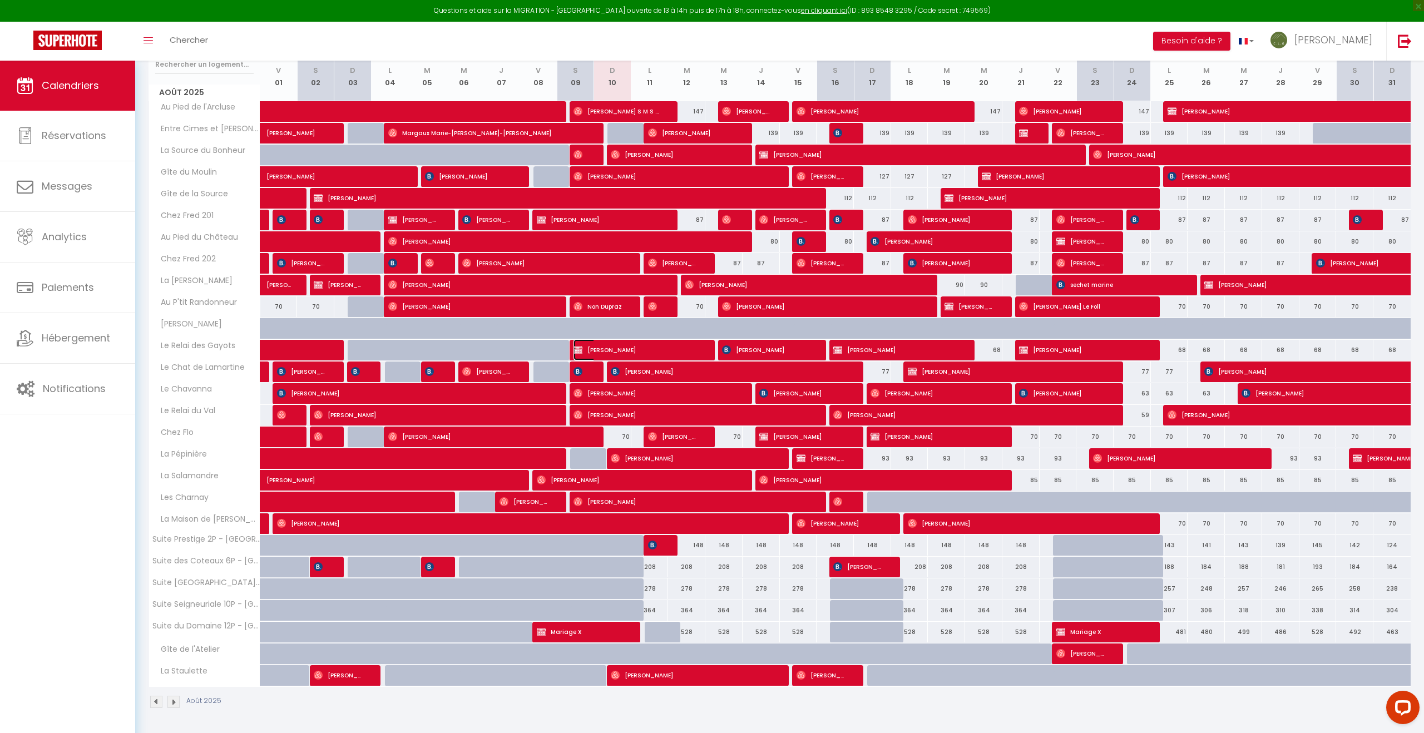
click at [601, 351] on span "[PERSON_NAME]" at bounding box center [635, 349] width 124 height 21
select select "OK"
select select "0"
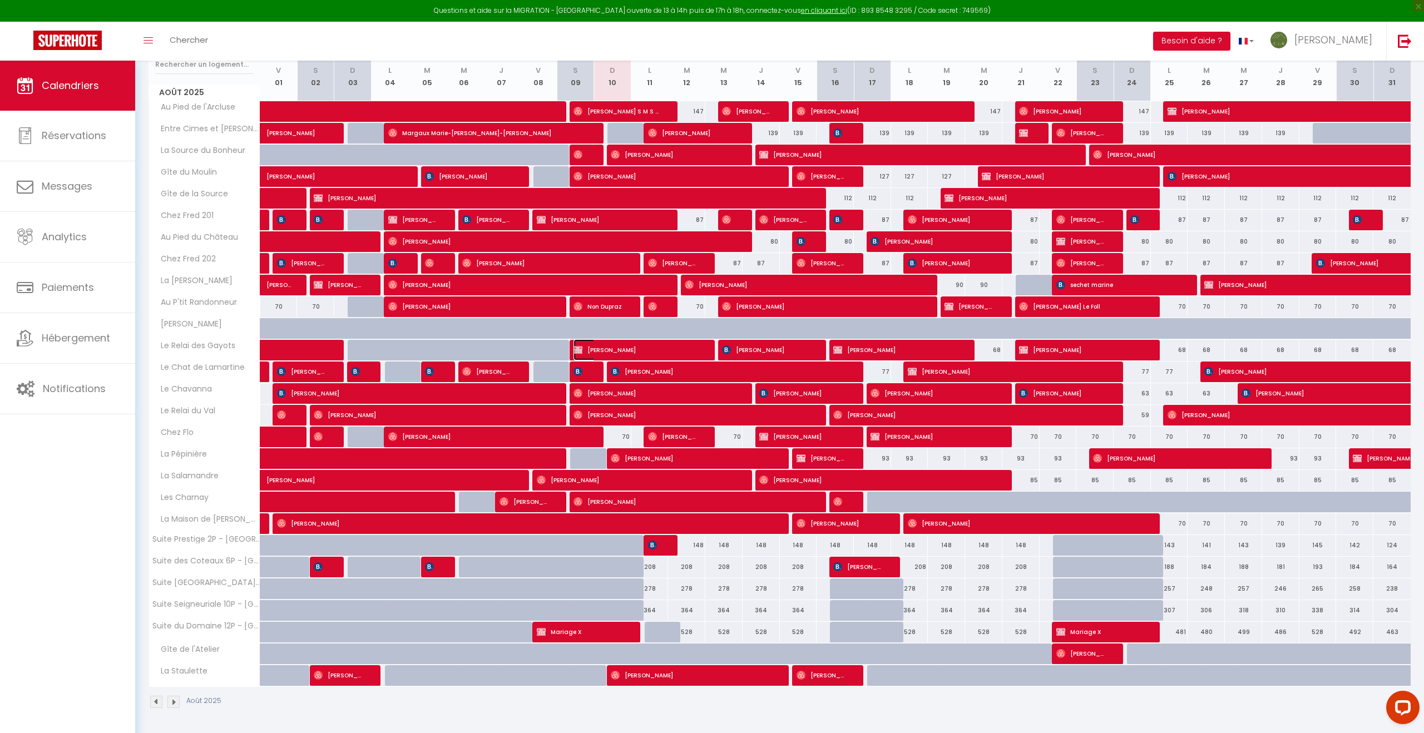
select select "0"
select select
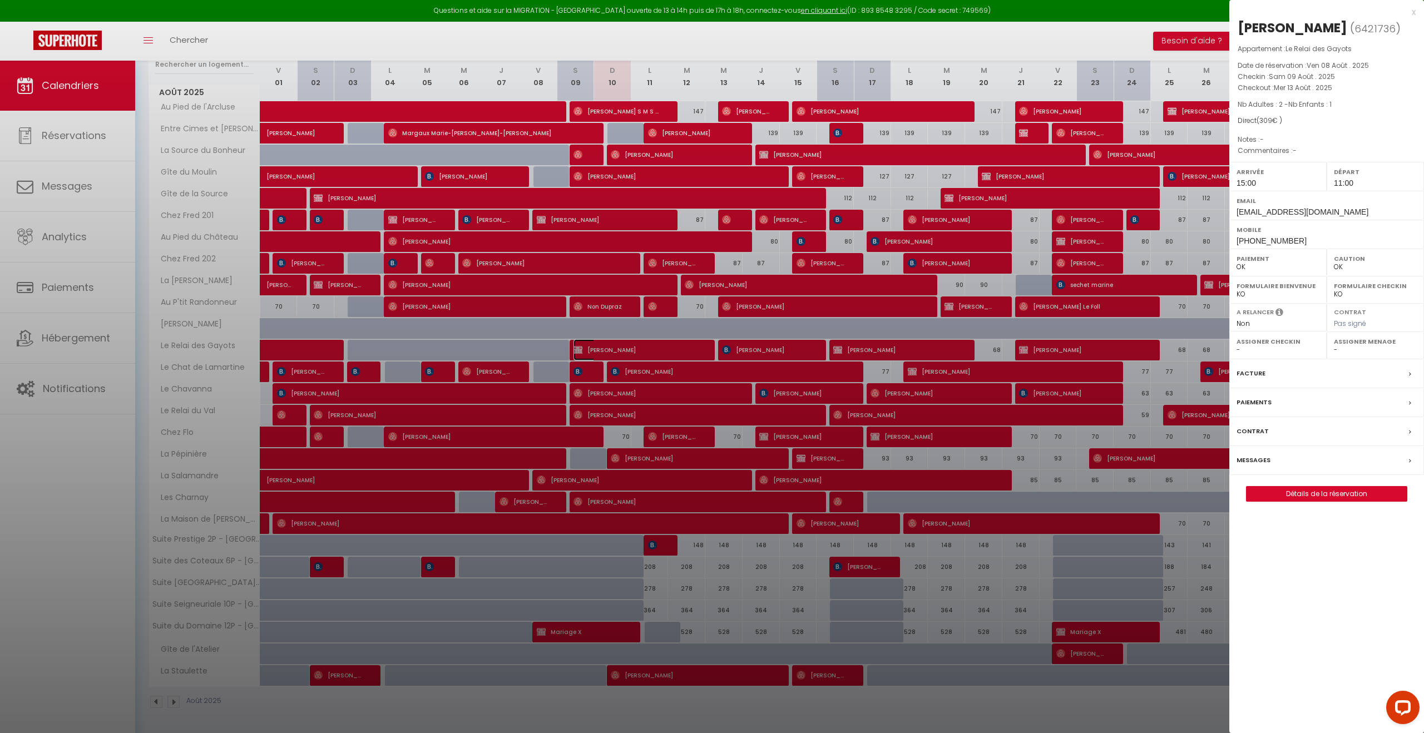
select select "31287"
click at [706, 496] on link "Détails de la réservation" at bounding box center [1326, 494] width 160 height 14
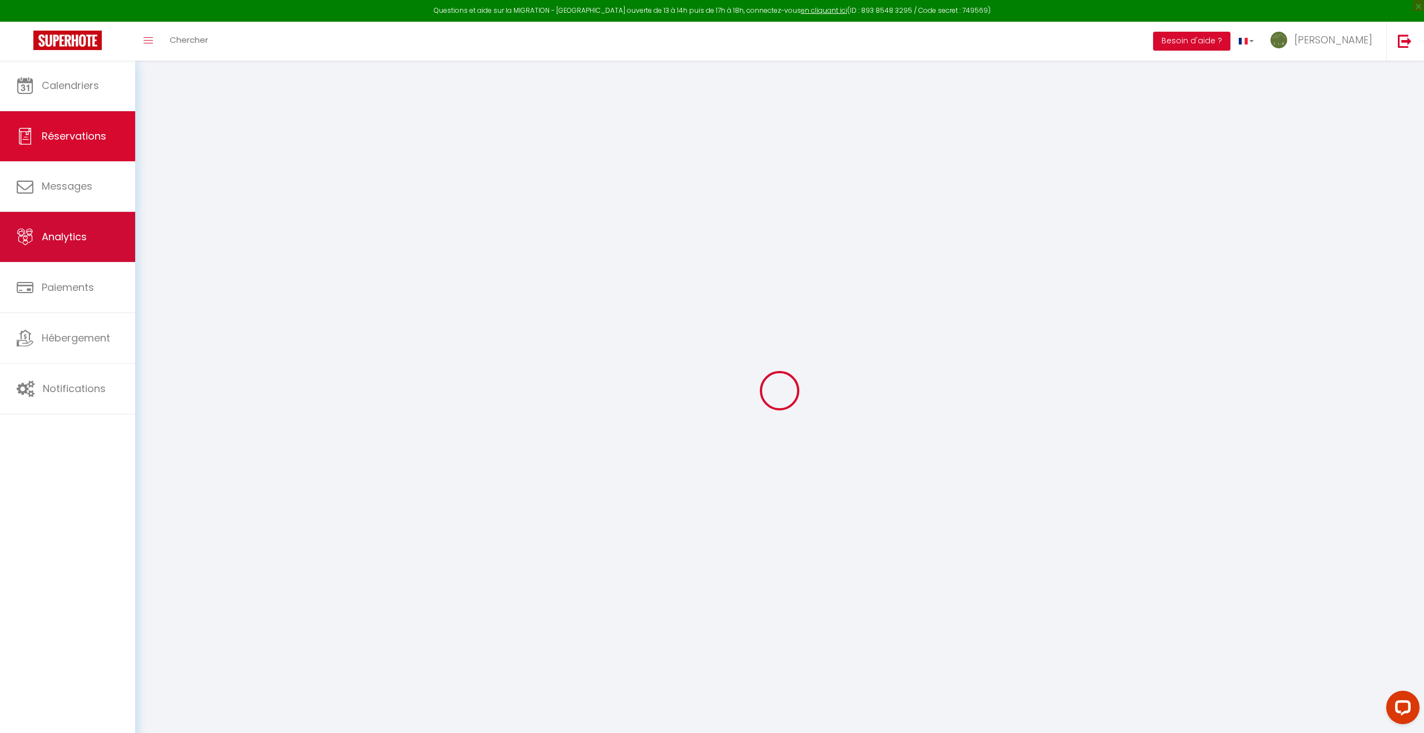
type input "Rudy"
type input "ROGER"
type input "rudyroger76510@gmail.com"
type input "+33613044462"
select select "FR"
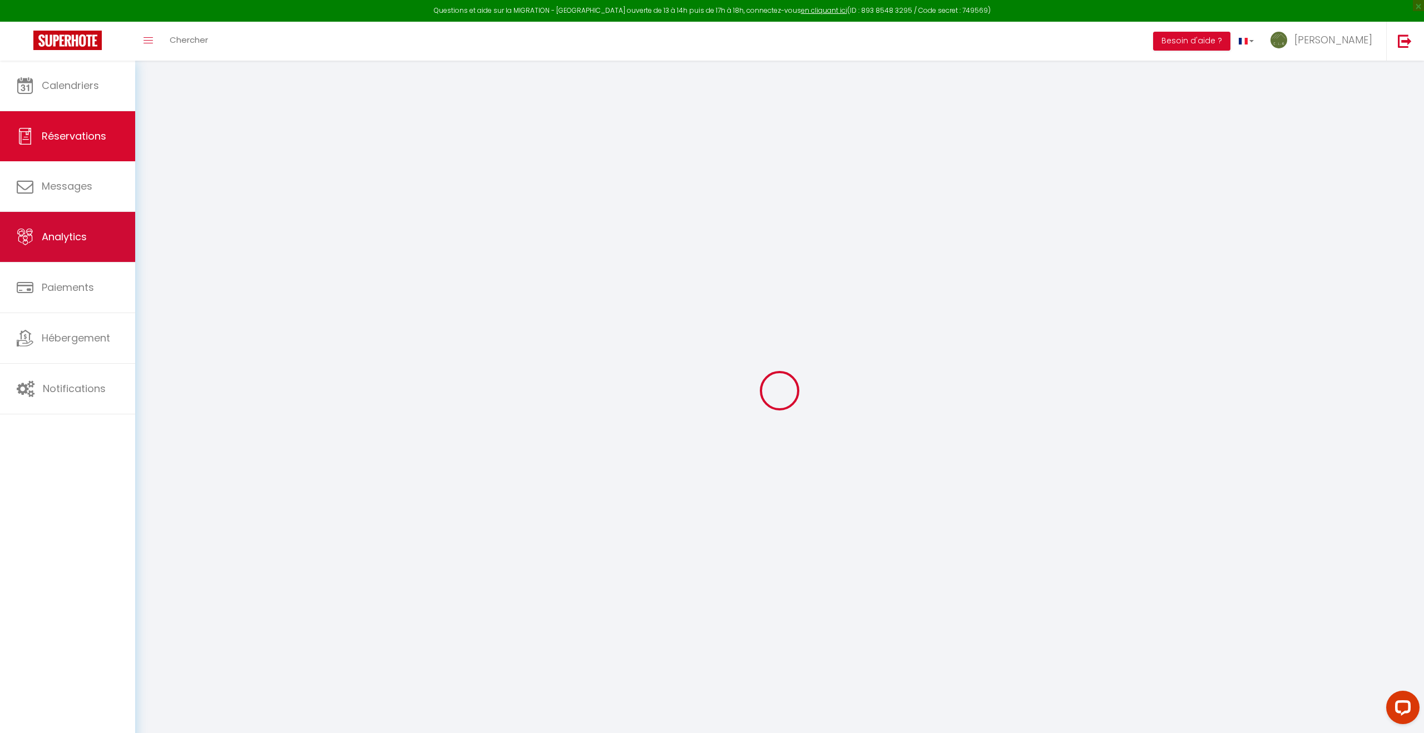
select select "26380"
select select "1"
type input "Sam 09 Août 2025"
select select
type input "Mer 13 Août 2025"
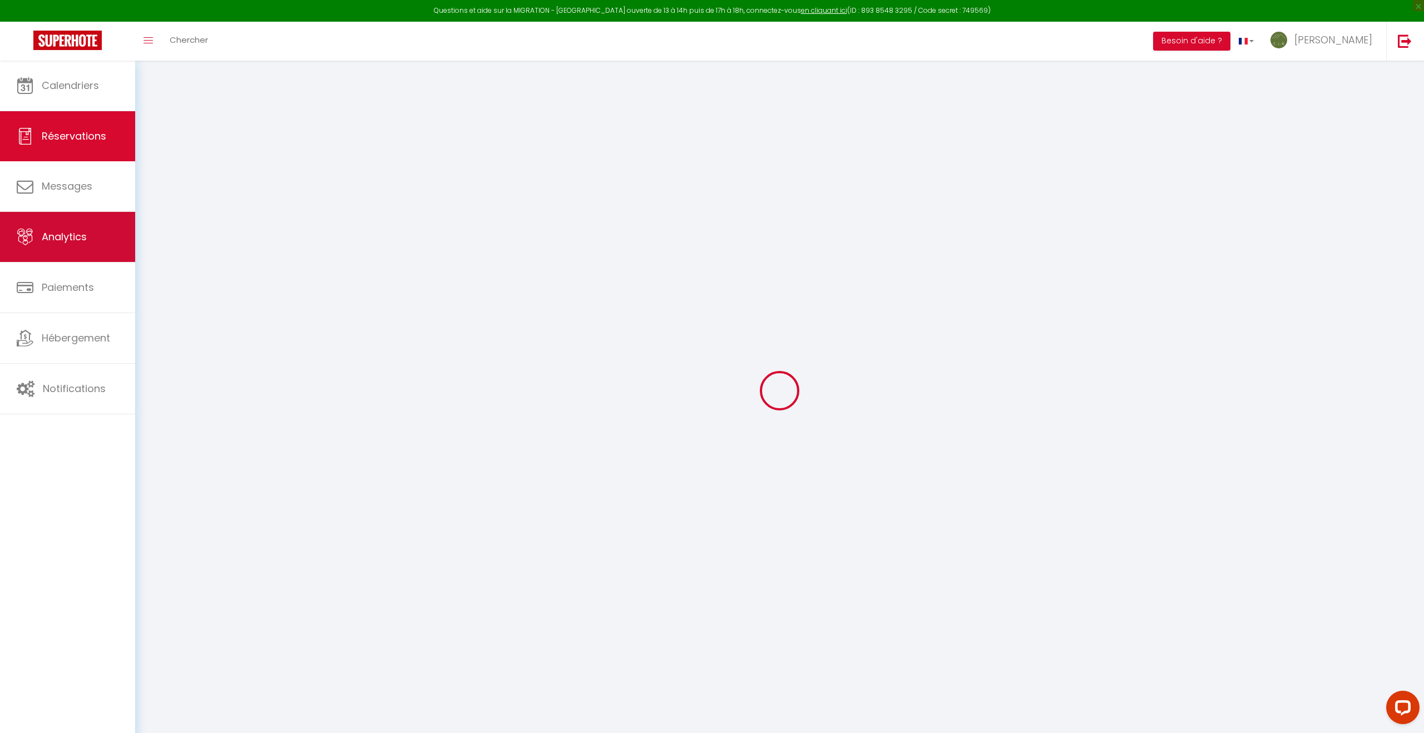
select select
type input "2"
type input "1"
select select "12"
select select
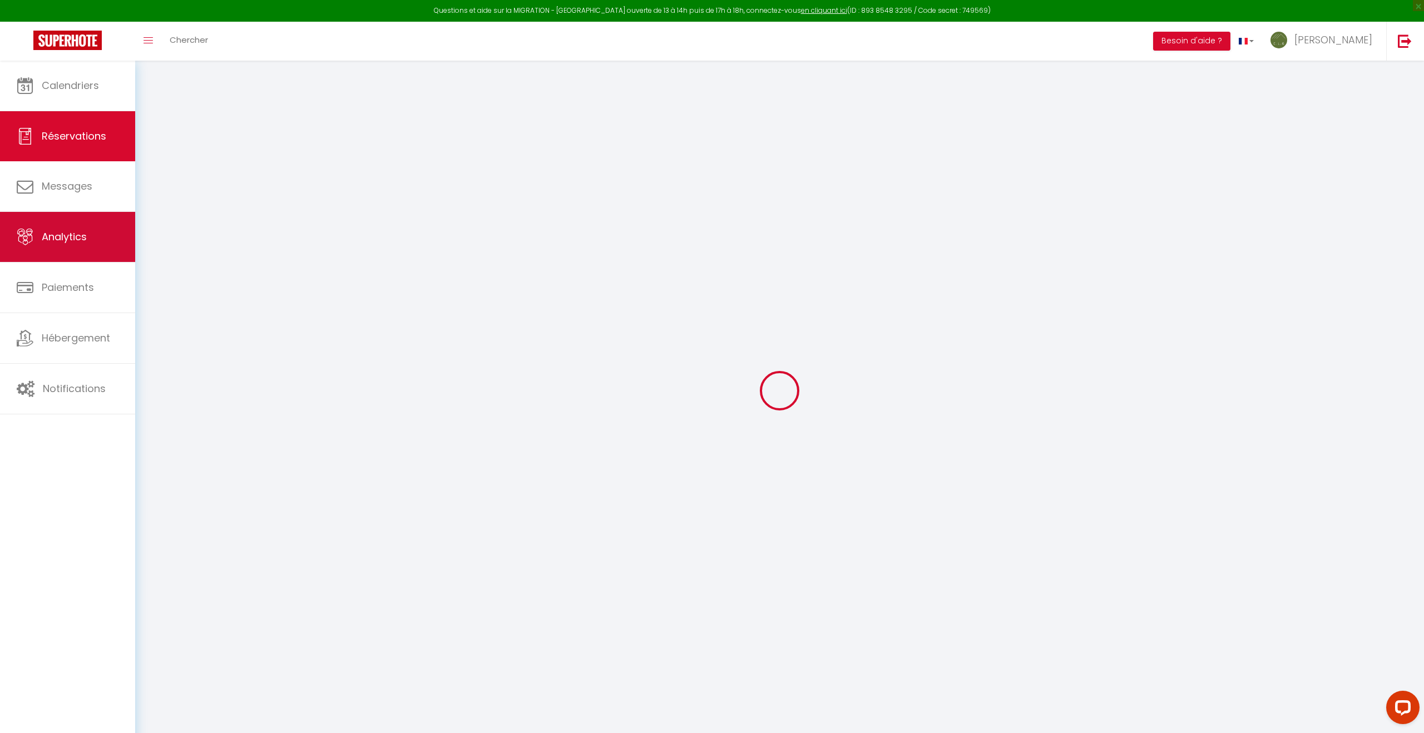
type input "240"
checkbox input "false"
type input "0"
type input "45"
type input "24"
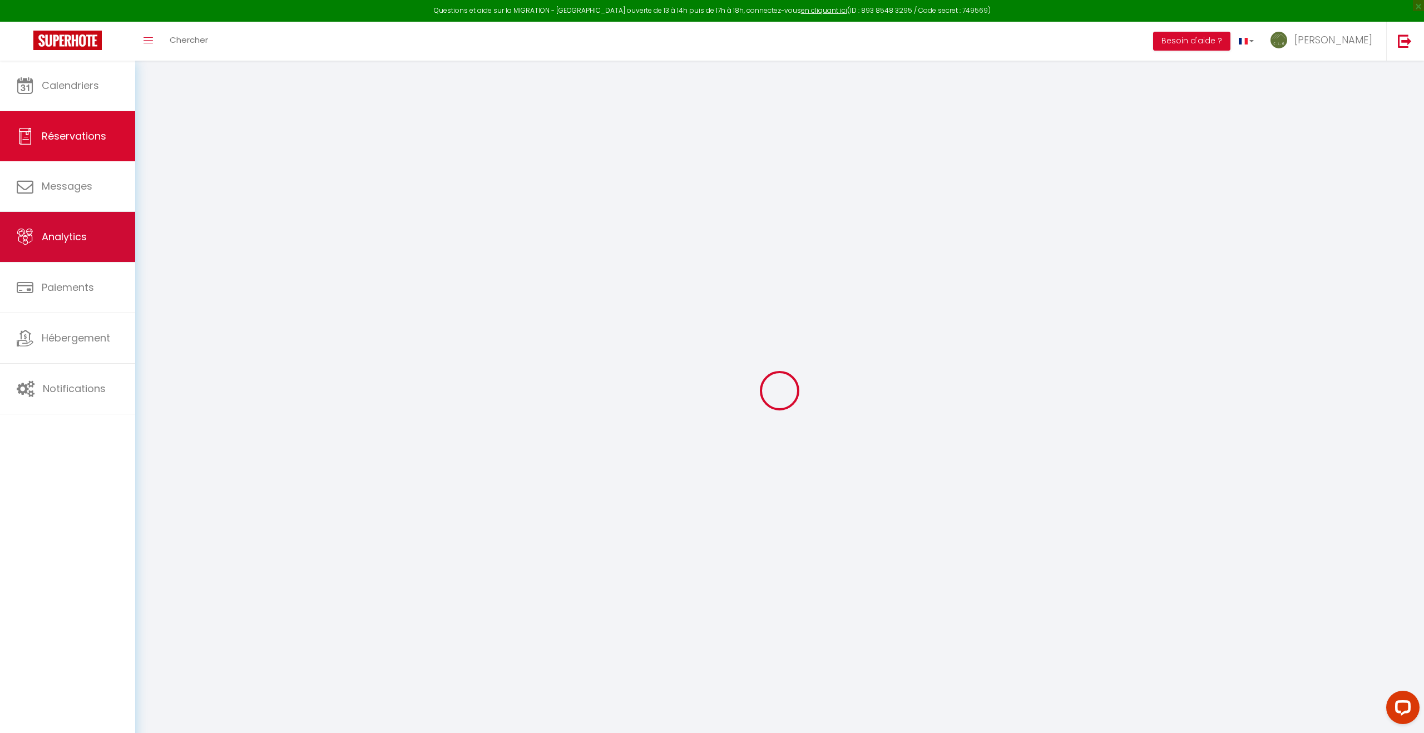
type input "0"
select select
select select "15"
checkbox input "false"
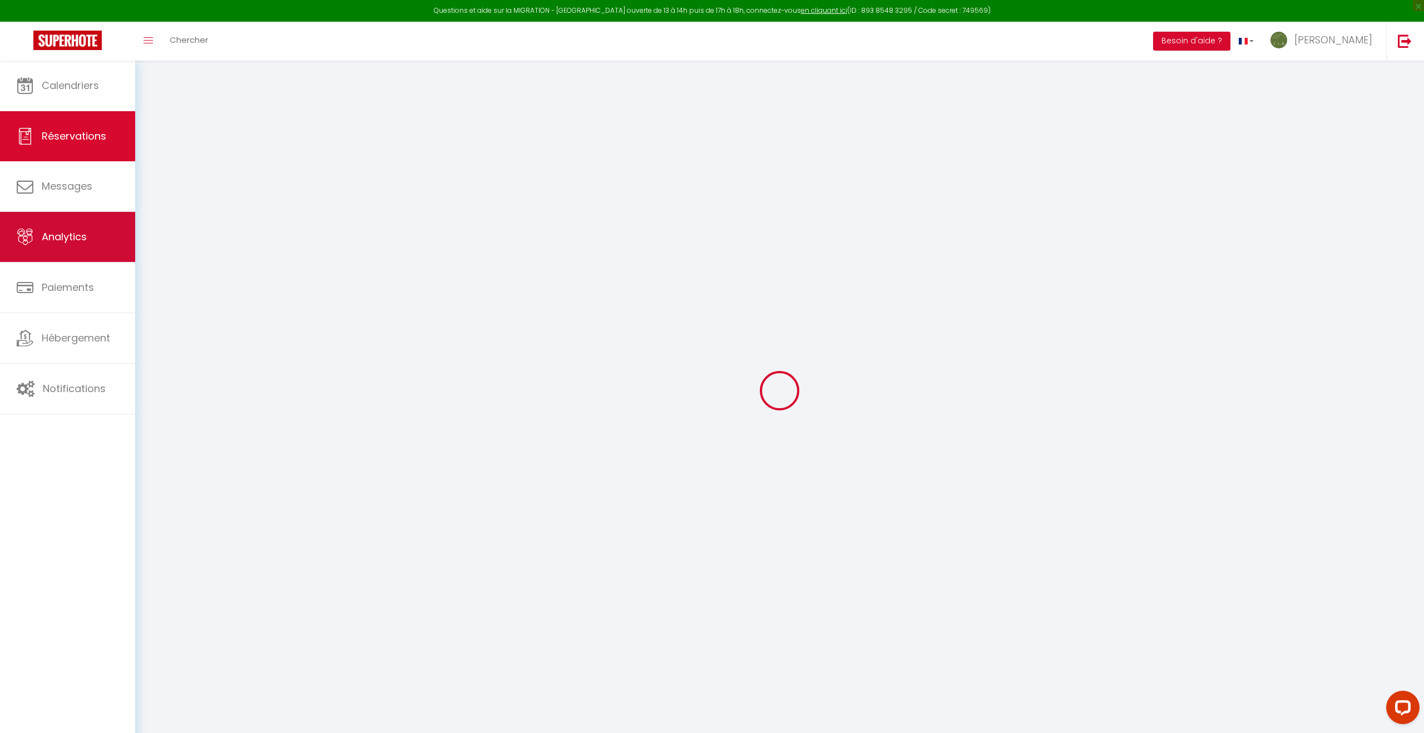
select index
select select
checkbox input "false"
select index
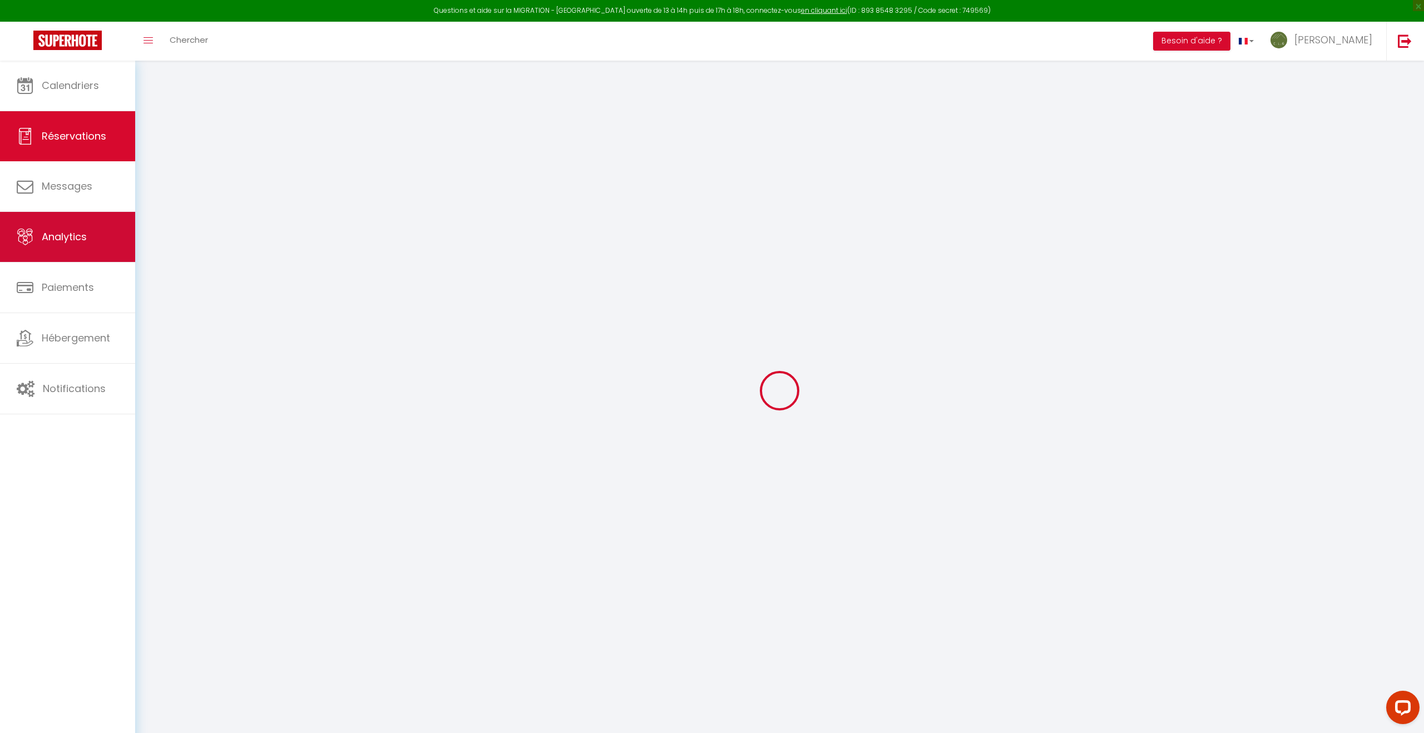
select select
checkbox input "false"
select index
select select
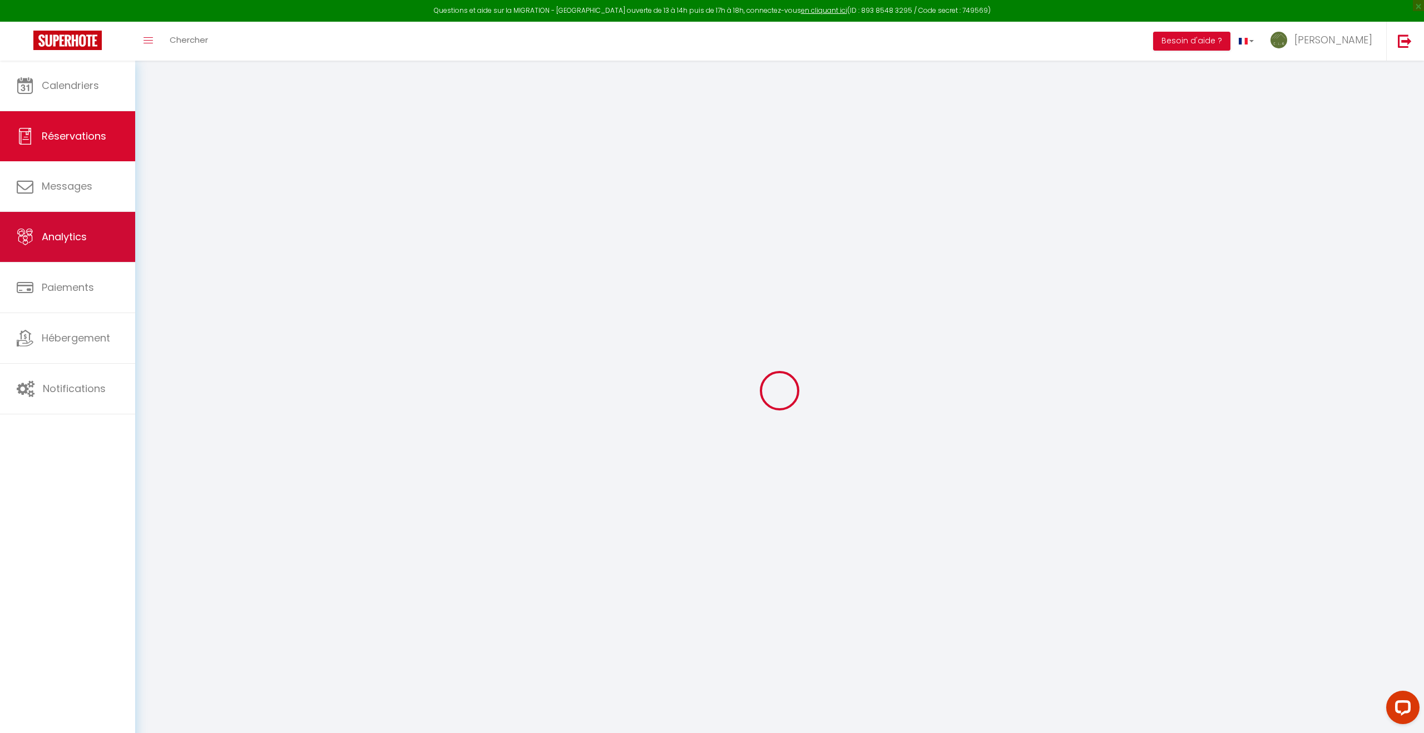
select select
checkbox input "false"
select index
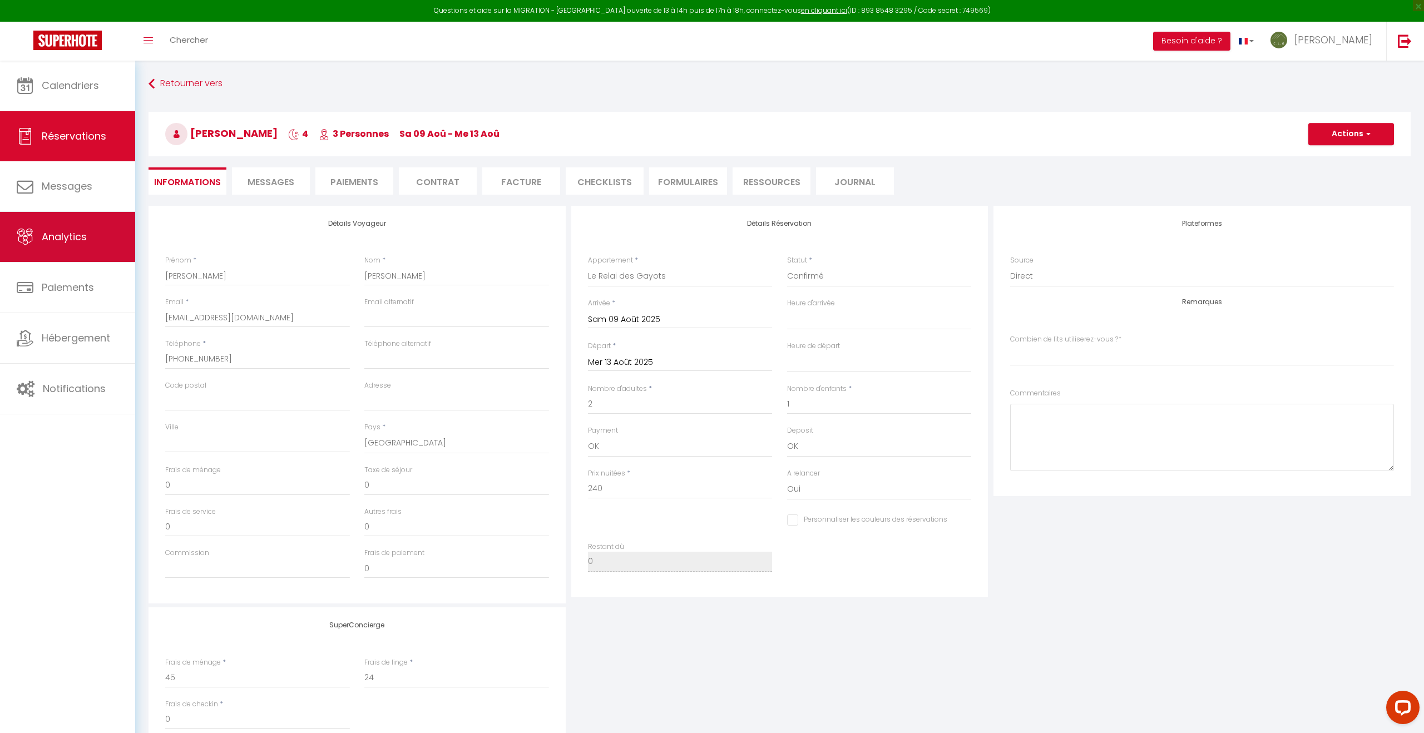
type input "69"
select select
checkbox input "false"
select index
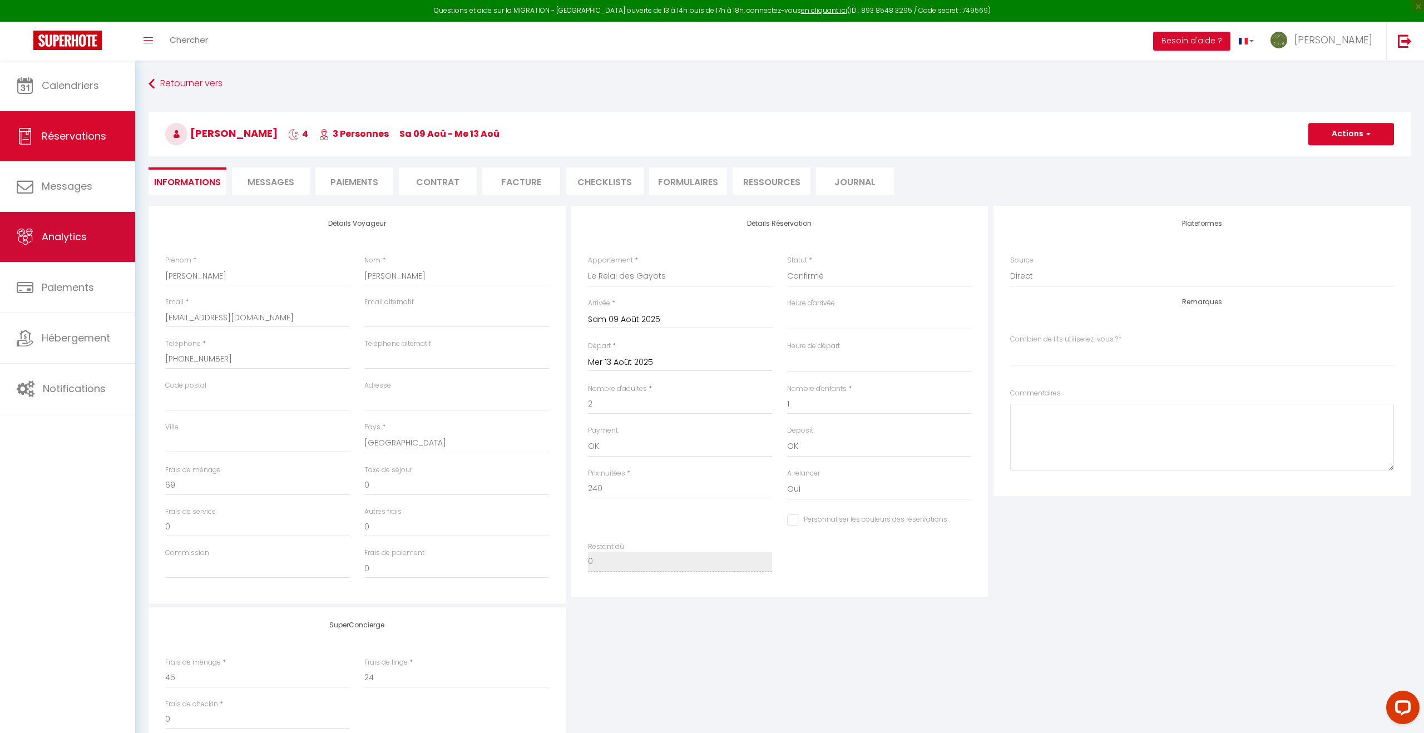
checkbox input "false"
select index
select select "15:00"
select select "11:00"
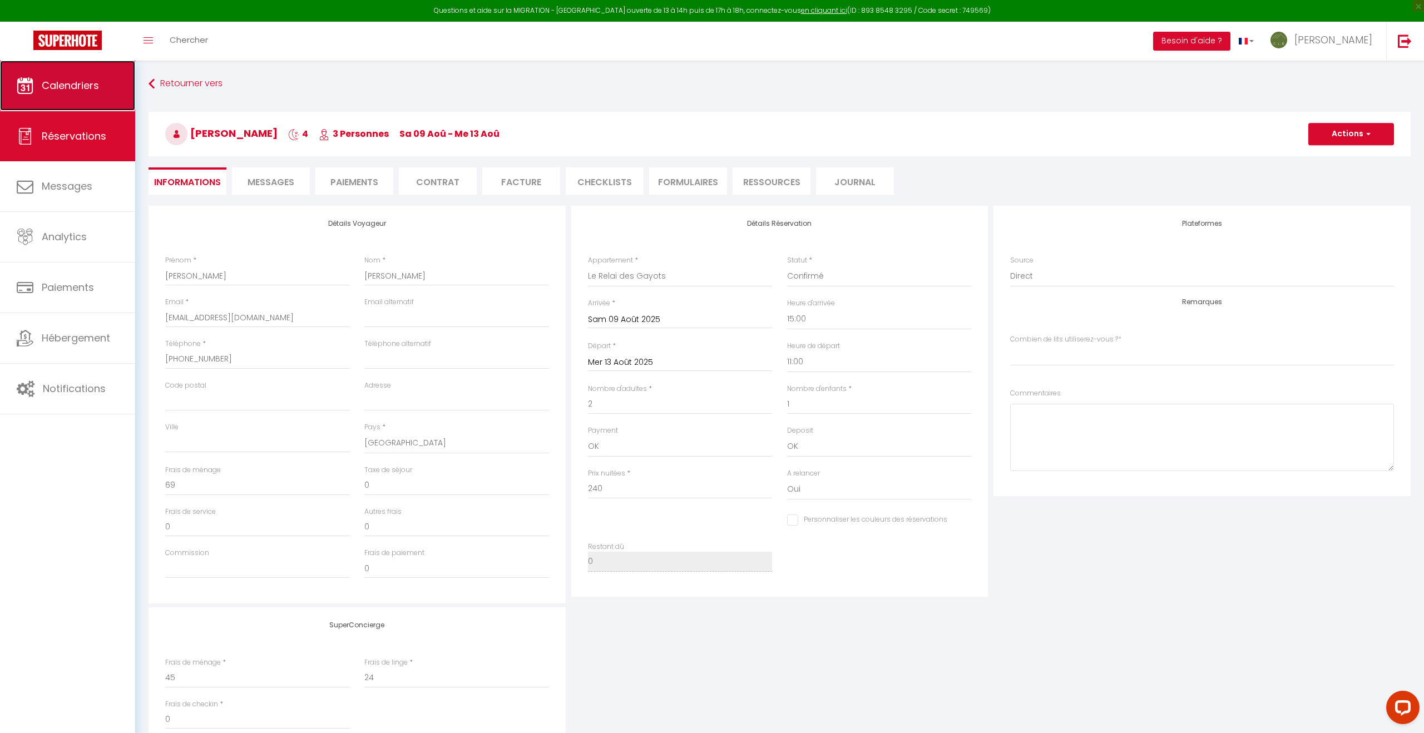
click at [77, 93] on link "Calendriers" at bounding box center [67, 86] width 135 height 50
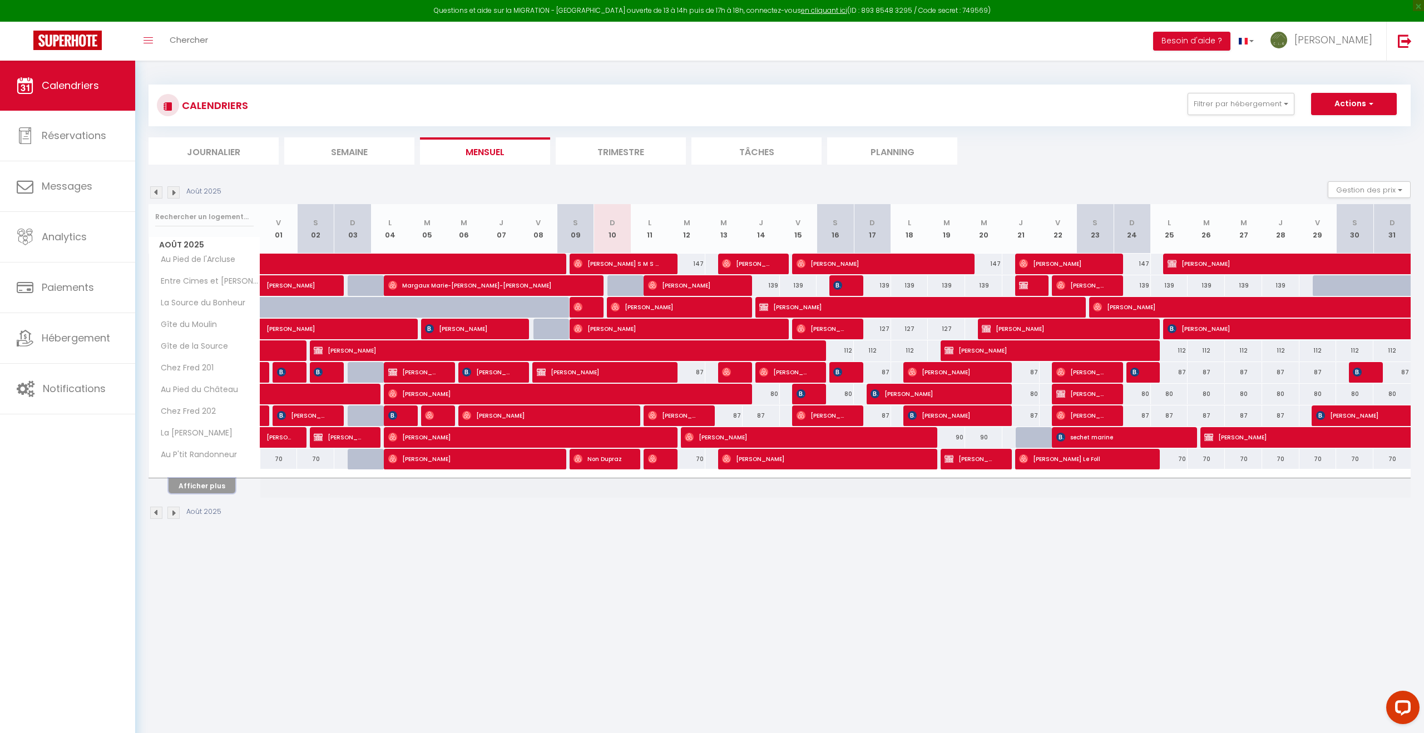
click at [207, 489] on button "Afficher plus" at bounding box center [202, 485] width 67 height 15
click at [195, 486] on button "Afficher plus" at bounding box center [202, 485] width 67 height 15
